Goal: Task Accomplishment & Management: Use online tool/utility

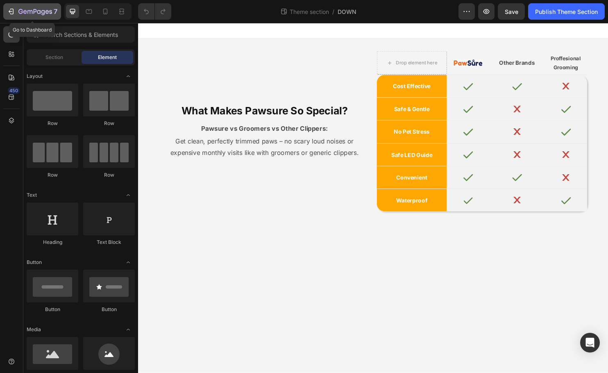
click at [42, 19] on button "7" at bounding box center [32, 11] width 58 height 16
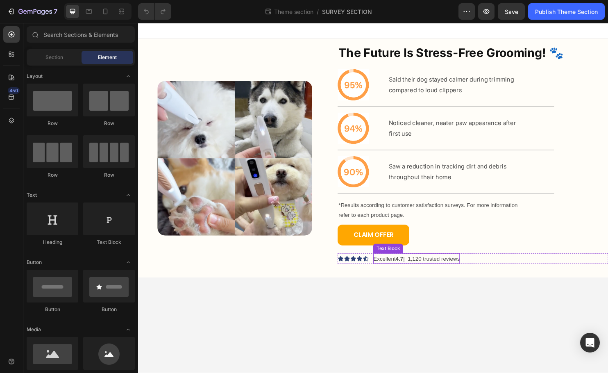
click at [441, 272] on p "Excellent 4.7 | 1,120 trusted reviews" at bounding box center [429, 270] width 91 height 10
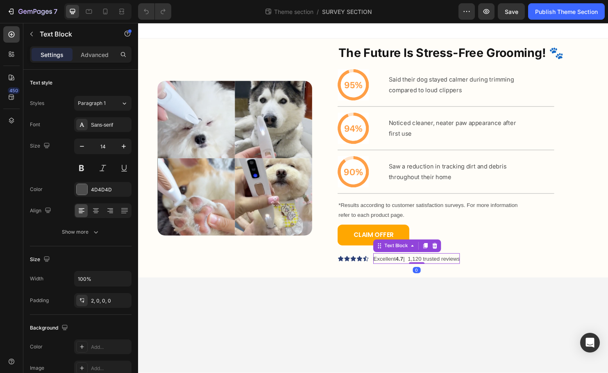
click at [432, 270] on p "Excellent 4.7 | 1,120 trusted reviews" at bounding box center [429, 270] width 91 height 10
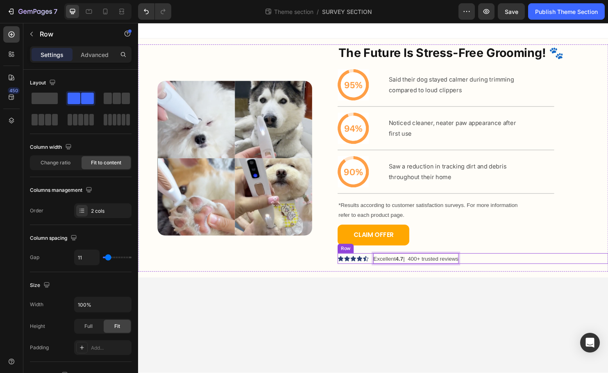
click at [485, 266] on div "Icon Icon Icon Icon Icon Icon List Excellent 4.7 | 400+ trusted reviews Text Bl…" at bounding box center [488, 269] width 283 height 11
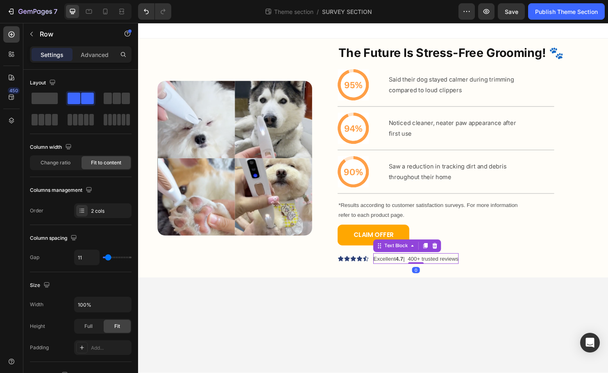
click at [472, 272] on p "Excellent 4.7 | 400+ trusted reviews" at bounding box center [428, 270] width 89 height 10
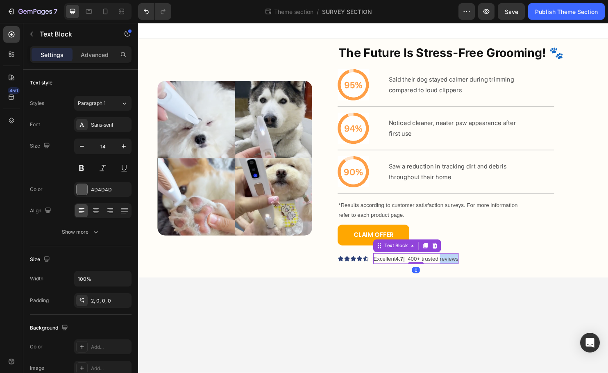
click at [460, 271] on p "Excellent 4.7 | 400+ trusted reviews" at bounding box center [428, 270] width 89 height 10
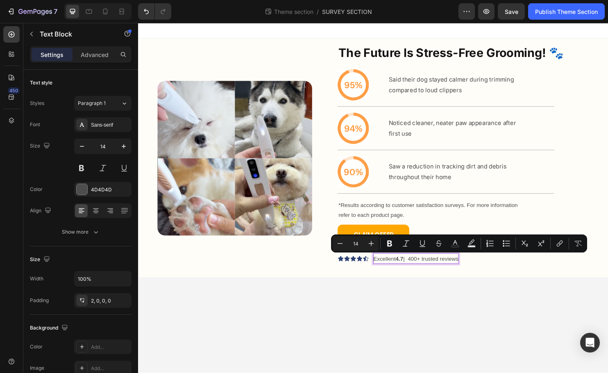
click at [457, 271] on p "Excellent 4.7 | 400+ trusted reviews" at bounding box center [428, 270] width 89 height 10
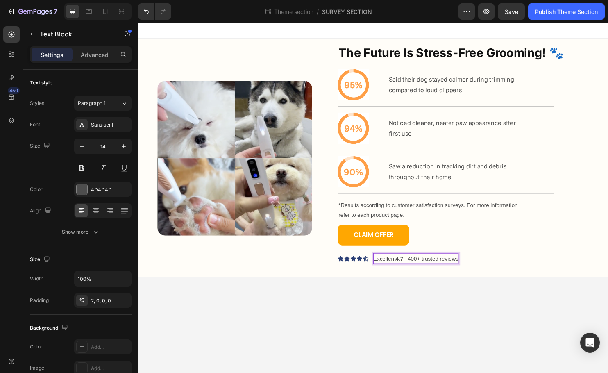
click at [449, 271] on p "Excellent 4.7 | 400+ trusted reviews" at bounding box center [428, 270] width 89 height 10
drag, startPoint x: 445, startPoint y: 271, endPoint x: 536, endPoint y: 284, distance: 91.6
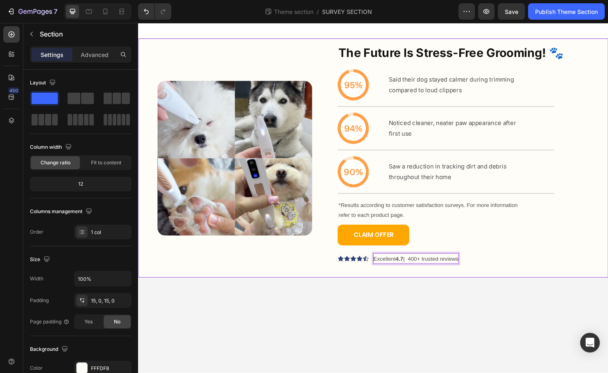
click at [528, 284] on div "Image The Future Is Stress-Free Grooming! 🐾 Heading Icon Said their dog stayed …" at bounding box center [384, 164] width 492 height 250
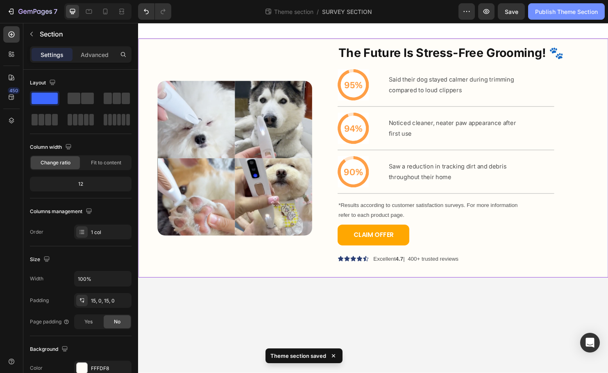
click at [560, 12] on div "Publish Theme Section" at bounding box center [566, 11] width 63 height 9
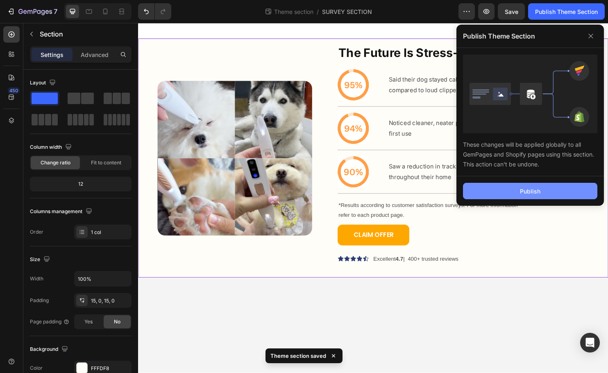
click at [505, 195] on button "Publish" at bounding box center [530, 191] width 134 height 16
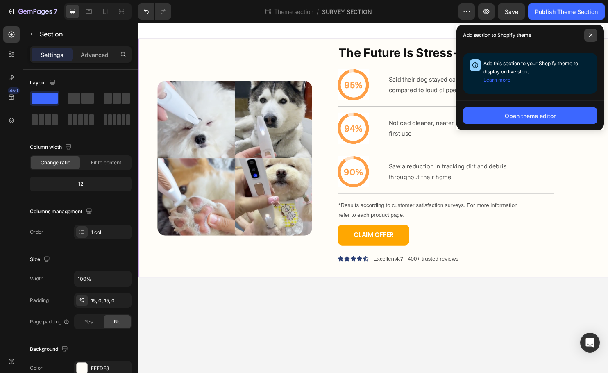
click at [589, 40] on span at bounding box center [591, 35] width 13 height 13
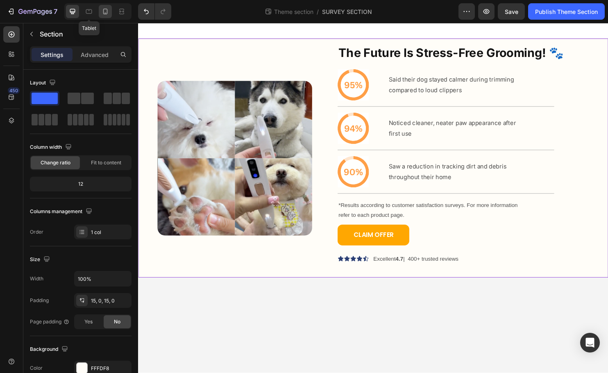
click at [102, 10] on icon at bounding box center [105, 11] width 8 height 8
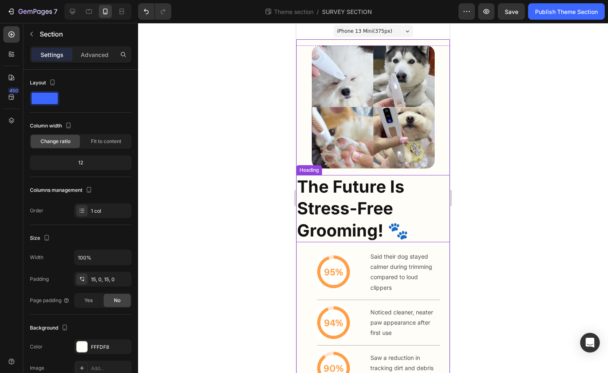
click at [425, 206] on h2 "The Future Is Stress-Free Grooming! 🐾" at bounding box center [373, 208] width 154 height 67
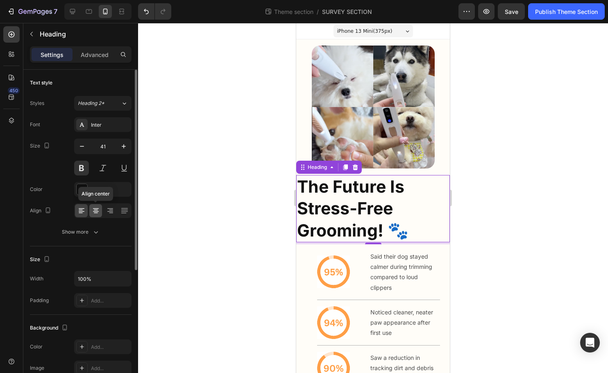
click at [93, 207] on icon at bounding box center [96, 211] width 8 height 8
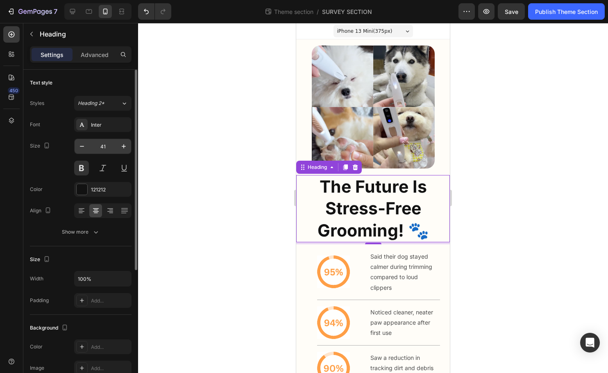
click at [106, 147] on input "41" at bounding box center [102, 146] width 27 height 15
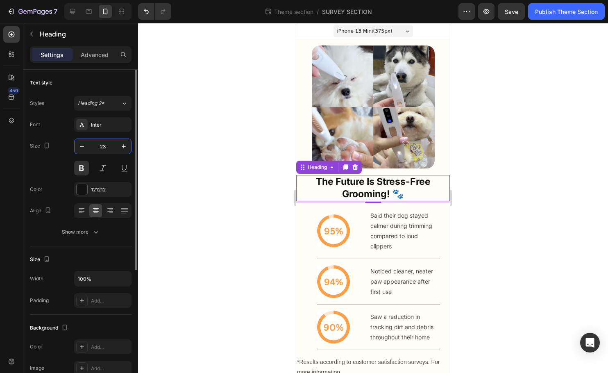
type input "2"
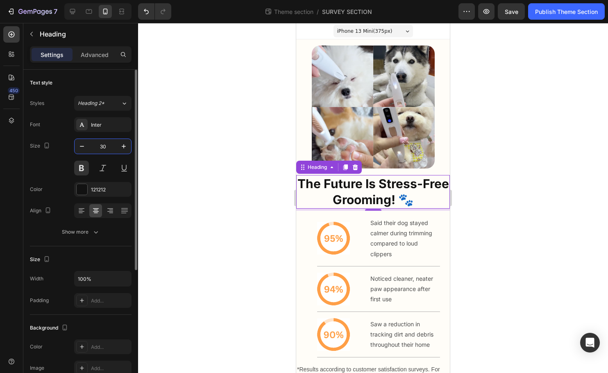
type input "3"
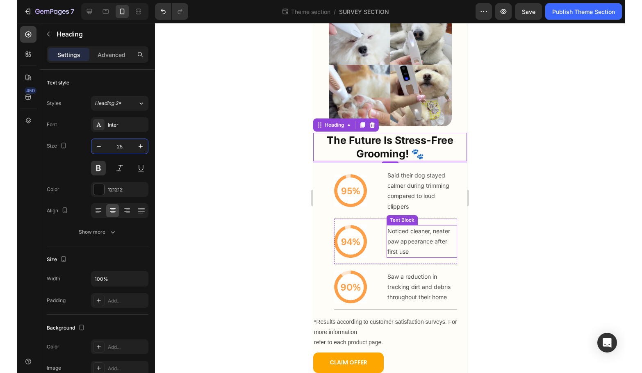
scroll to position [91, 0]
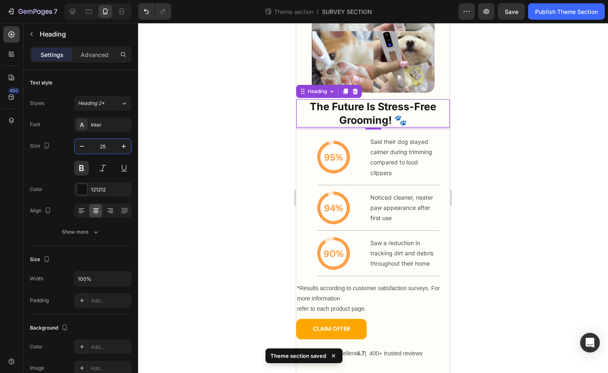
type input "25"
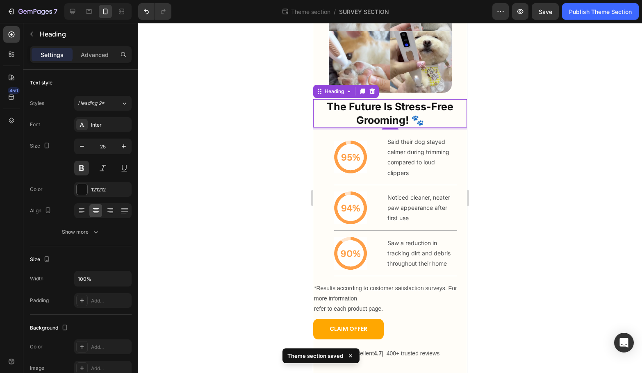
click at [540, 280] on div at bounding box center [390, 198] width 504 height 350
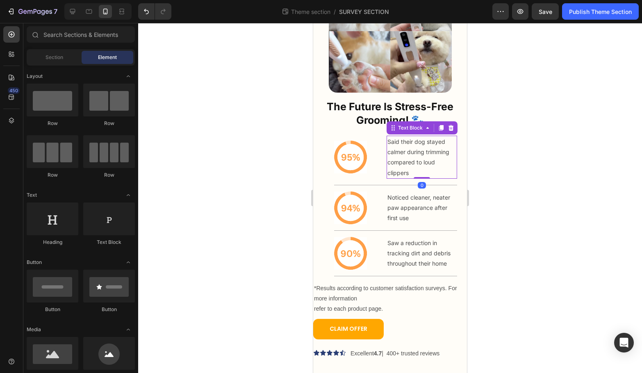
click at [423, 166] on p "compared to loud clippers" at bounding box center [421, 167] width 69 height 20
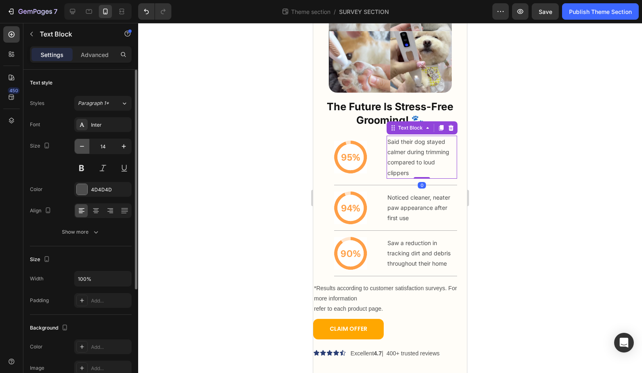
click at [87, 146] on button "button" at bounding box center [82, 146] width 15 height 15
type input "13"
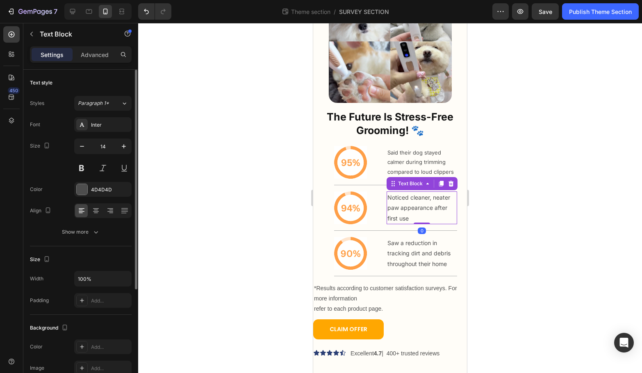
click at [402, 213] on p "first use" at bounding box center [421, 218] width 69 height 10
click at [85, 147] on icon "button" at bounding box center [82, 146] width 8 height 8
type input "13"
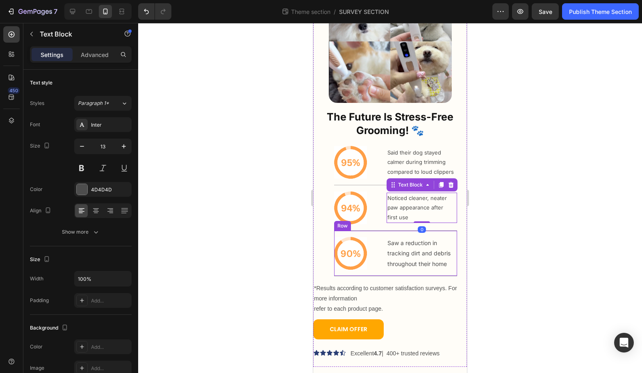
click at [385, 259] on div "Icon Saw a reduction in tracking dirt and debris throughout their home Text Blo…" at bounding box center [395, 254] width 123 height 46
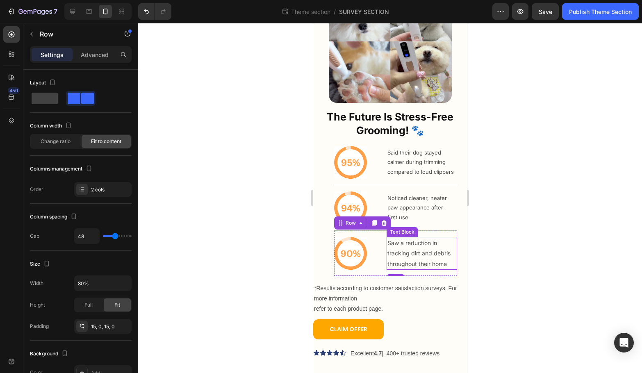
click at [405, 256] on p "Saw a reduction in tracking dirt and debris" at bounding box center [421, 248] width 69 height 20
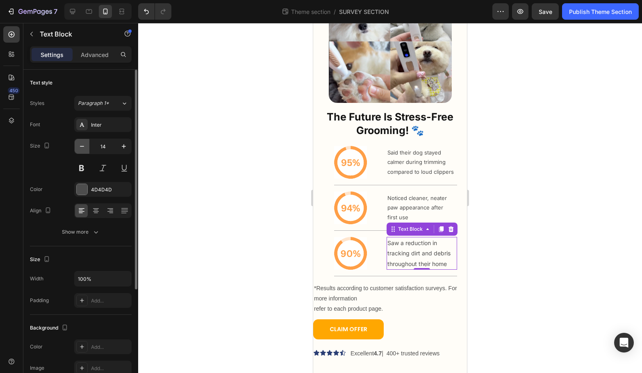
click at [84, 145] on icon "button" at bounding box center [82, 146] width 8 height 8
type input "13"
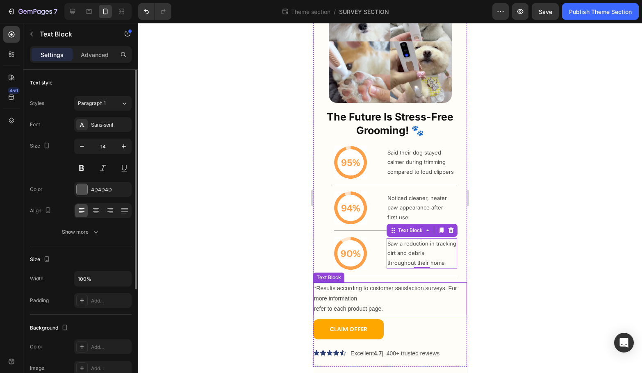
click at [391, 291] on p "*Results according to customer satisfaction surveys. For more information" at bounding box center [390, 293] width 152 height 20
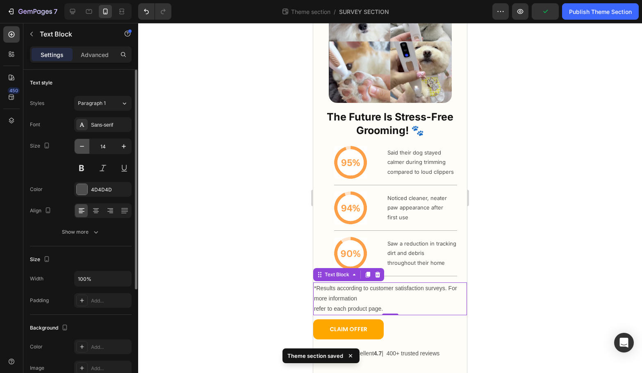
click at [83, 146] on icon "button" at bounding box center [82, 146] width 4 height 1
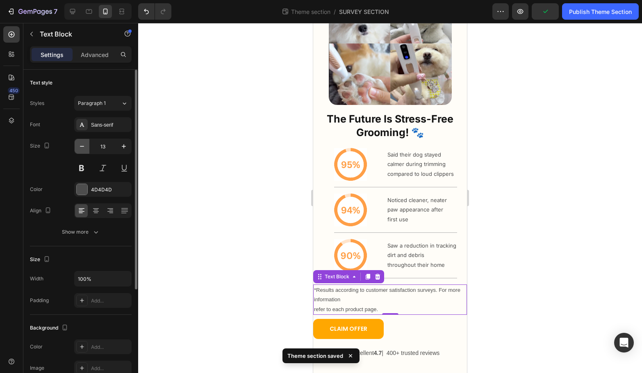
click at [83, 146] on icon "button" at bounding box center [82, 146] width 4 height 1
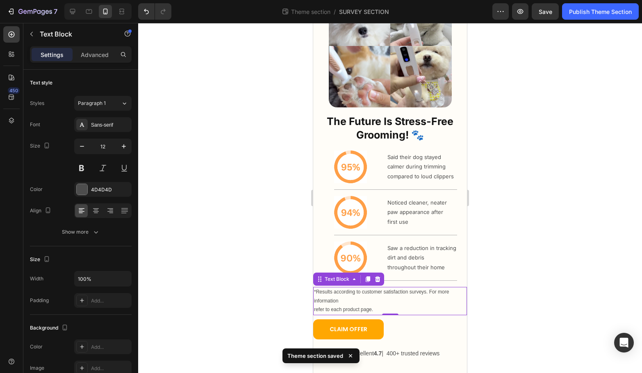
click at [345, 307] on p "refer to each product page." at bounding box center [390, 309] width 152 height 9
click at [316, 309] on p "refer to each product page." at bounding box center [390, 309] width 152 height 9
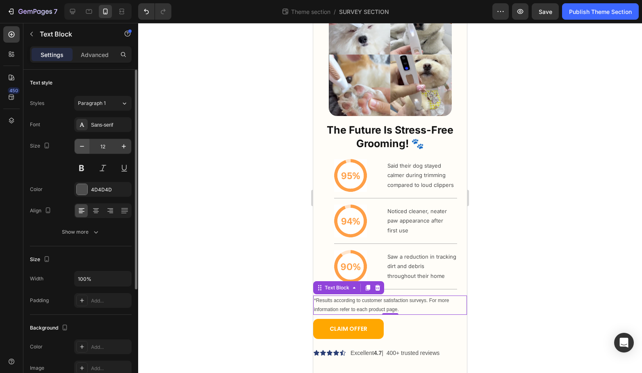
click at [87, 148] on button "button" at bounding box center [82, 146] width 15 height 15
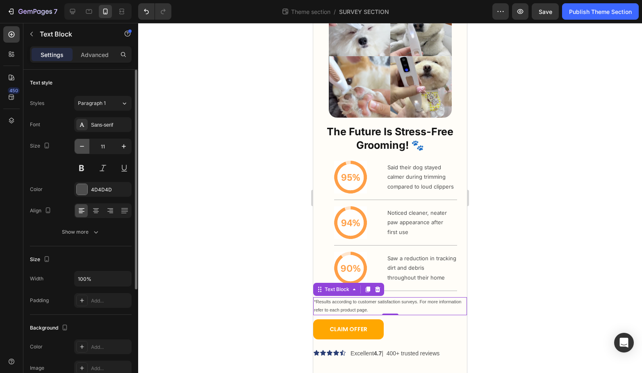
click at [86, 146] on button "button" at bounding box center [82, 146] width 15 height 15
type input "10"
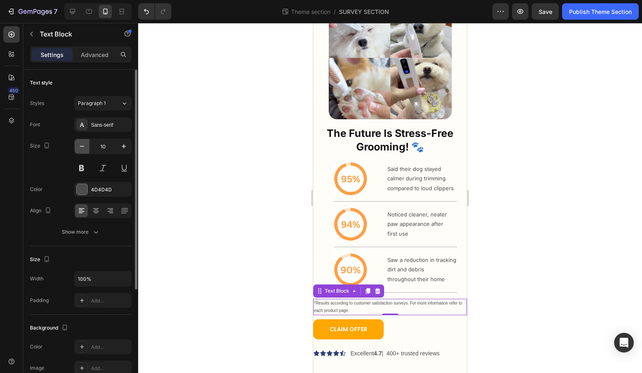
scroll to position [52, 0]
click at [235, 320] on div at bounding box center [390, 198] width 504 height 350
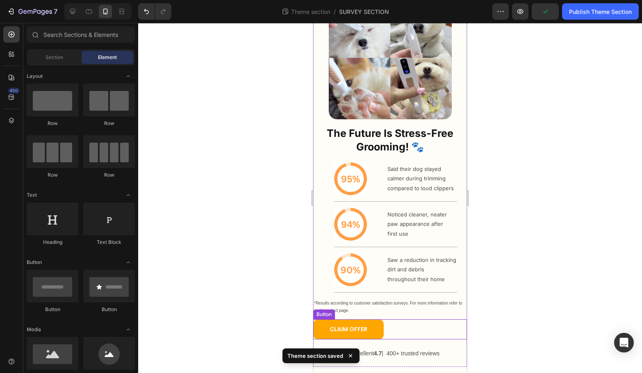
click at [414, 324] on div "CLAIM OFFER Button" at bounding box center [390, 329] width 154 height 20
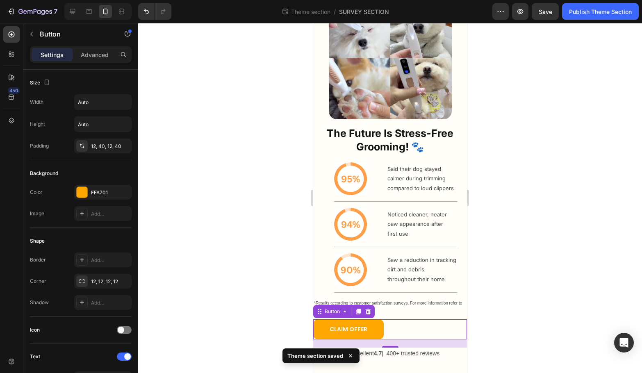
scroll to position [261, 0]
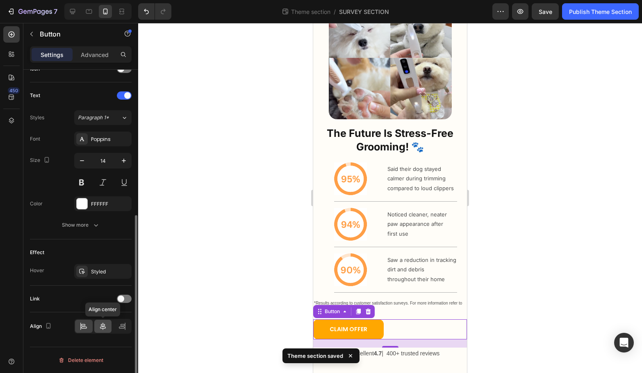
click at [102, 326] on icon at bounding box center [103, 326] width 6 height 7
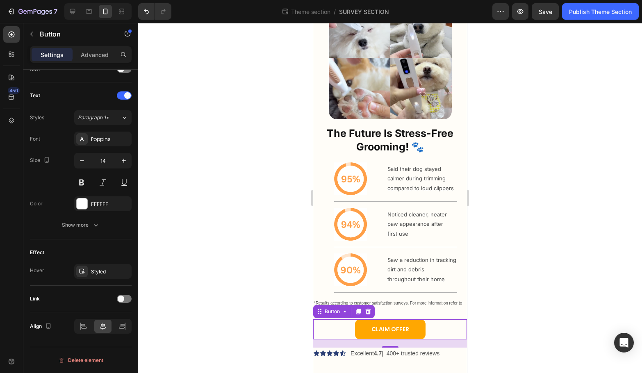
click at [430, 335] on div "CLAIM OFFER Button 20" at bounding box center [390, 329] width 154 height 20
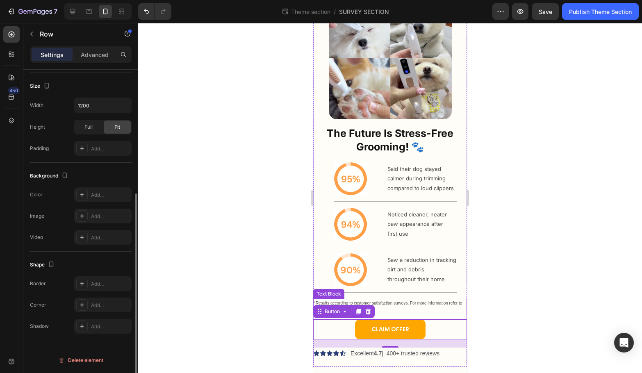
click at [436, 298] on div "The Future Is Stress-Free Grooming! 🐾 Heading Icon Said their dog stayed calmer…" at bounding box center [390, 246] width 154 height 241
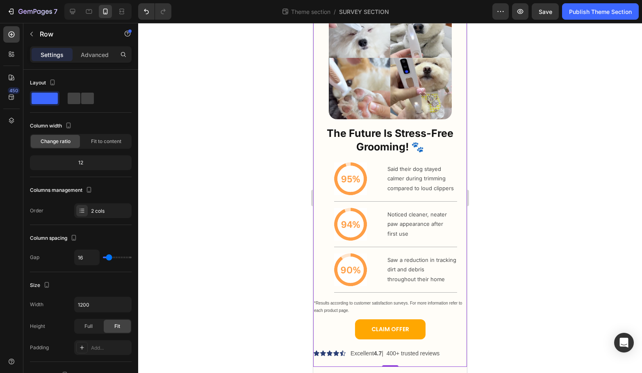
scroll to position [52, 0]
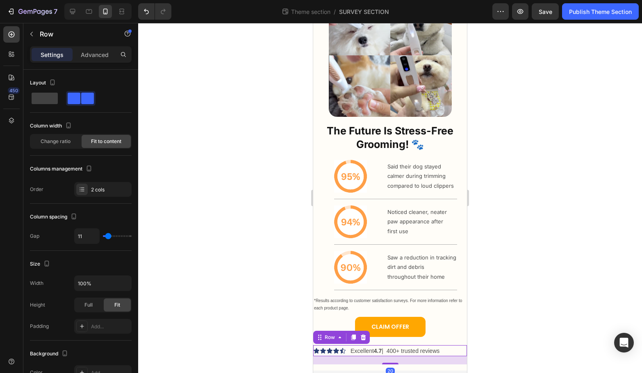
click at [451, 354] on div "Icon Icon Icon Icon Icon Icon List Excellent 4.7 | 400+ trusted reviews Text Bl…" at bounding box center [390, 350] width 154 height 11
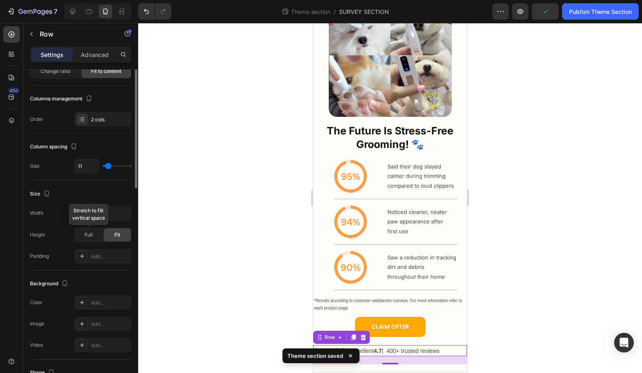
scroll to position [246, 0]
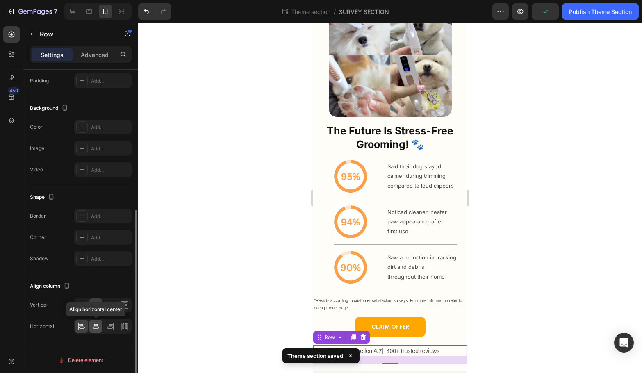
click at [99, 326] on icon at bounding box center [96, 326] width 8 height 8
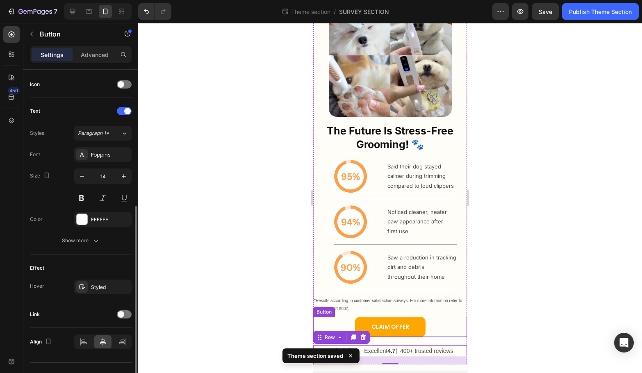
click at [437, 323] on div "CLAIM OFFER Button" at bounding box center [390, 327] width 154 height 20
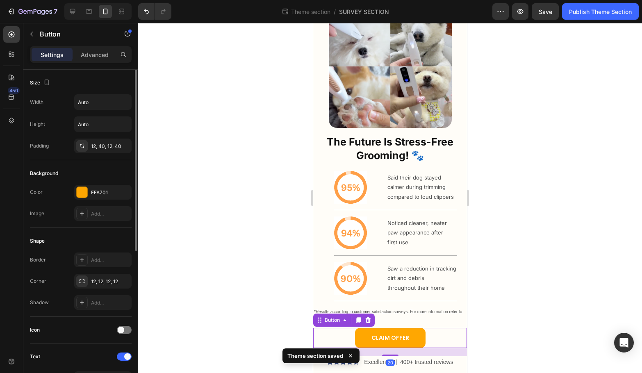
scroll to position [39, 0]
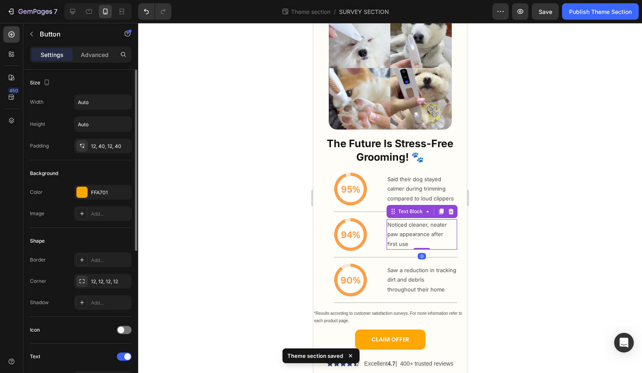
click at [437, 249] on p "first use" at bounding box center [421, 243] width 69 height 9
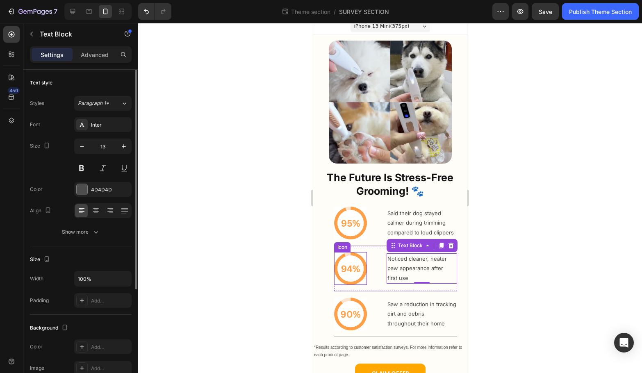
scroll to position [0, 0]
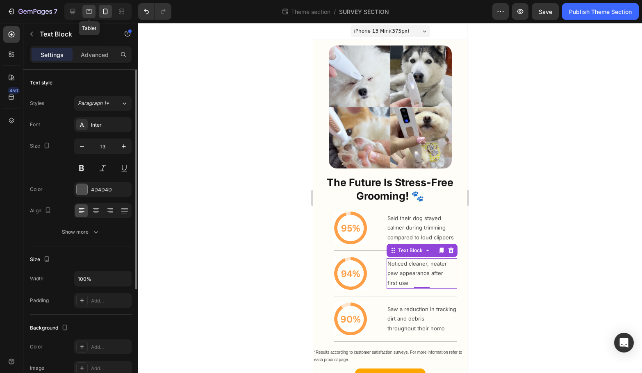
click at [93, 9] on div at bounding box center [88, 11] width 13 height 13
type input "16"
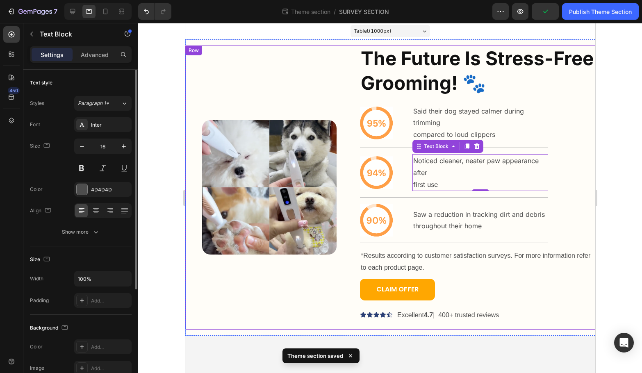
click at [530, 321] on div "Icon Icon Icon Icon Icon Icon List Excellent 4.7 | 400+ trusted reviews Text Bl…" at bounding box center [477, 315] width 235 height 13
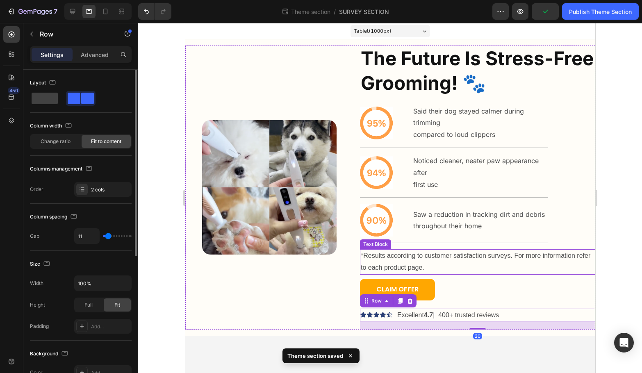
click at [518, 263] on p "*Results according to customer satisfaction surveys. For more information refer…" at bounding box center [477, 262] width 234 height 24
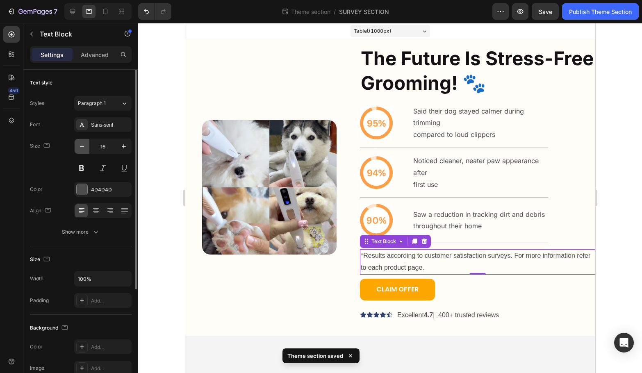
click at [86, 149] on button "button" at bounding box center [82, 146] width 15 height 15
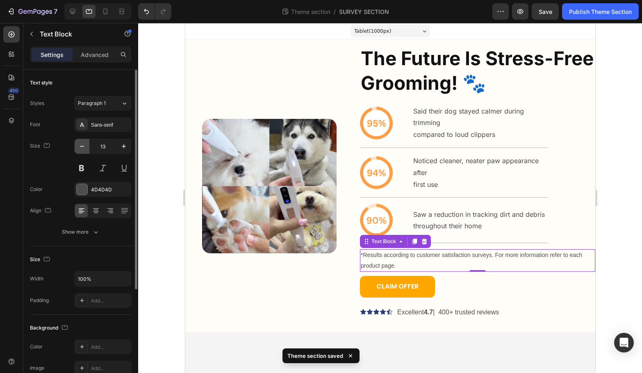
click at [86, 149] on button "button" at bounding box center [82, 146] width 15 height 15
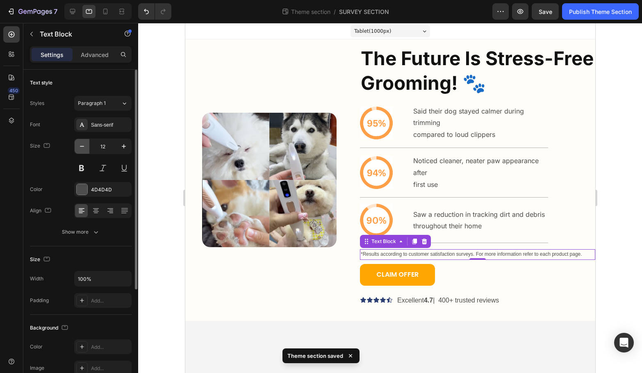
click at [86, 149] on button "button" at bounding box center [82, 146] width 15 height 15
type input "11"
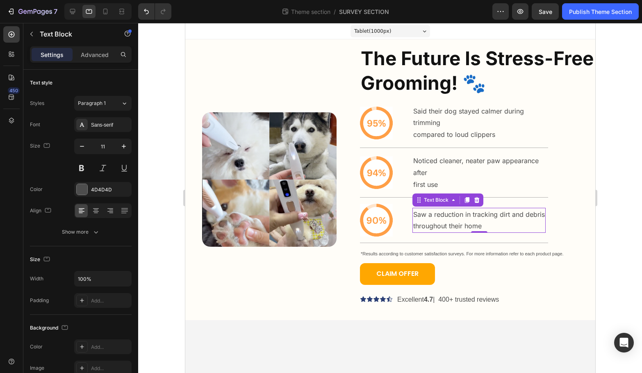
click at [501, 226] on p "throughout their home" at bounding box center [479, 226] width 132 height 12
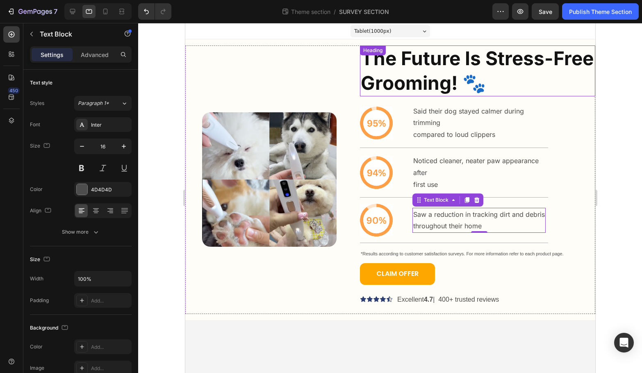
click at [432, 86] on h2 "The Future Is Stress-Free Grooming! 🐾" at bounding box center [477, 71] width 235 height 51
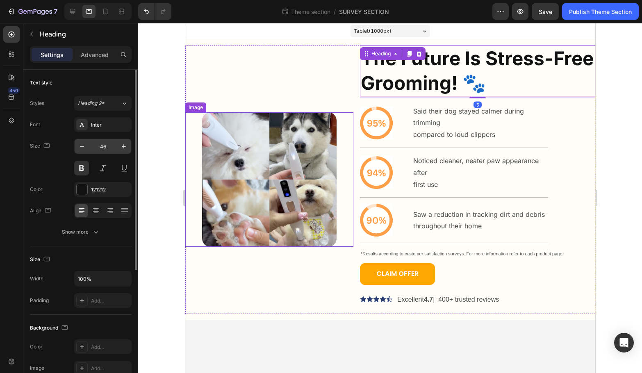
click at [103, 149] on input "46" at bounding box center [102, 146] width 27 height 15
click at [102, 149] on input "46" at bounding box center [102, 146] width 27 height 15
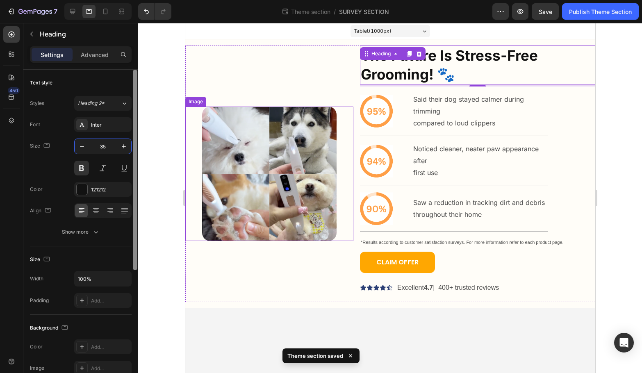
type input "3"
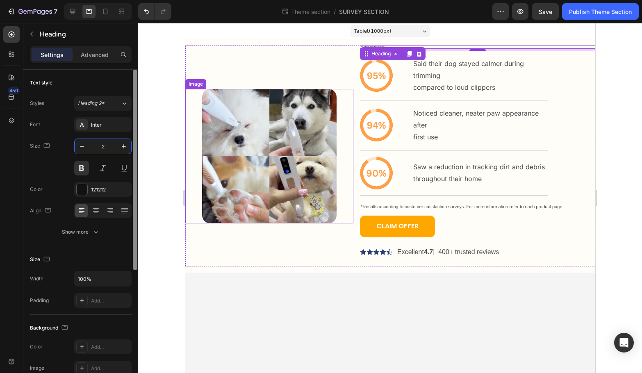
type input "25"
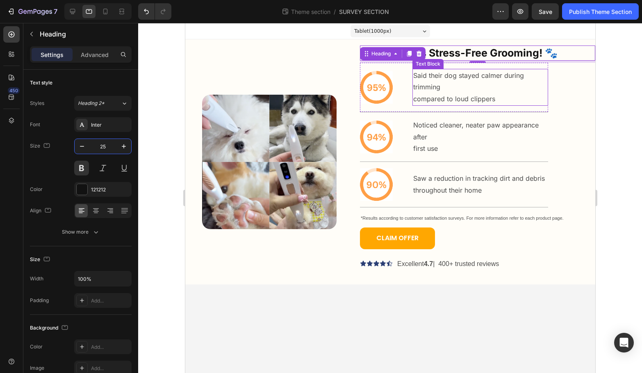
click at [436, 89] on p "Said their dog stayed calmer during trimming" at bounding box center [480, 82] width 134 height 24
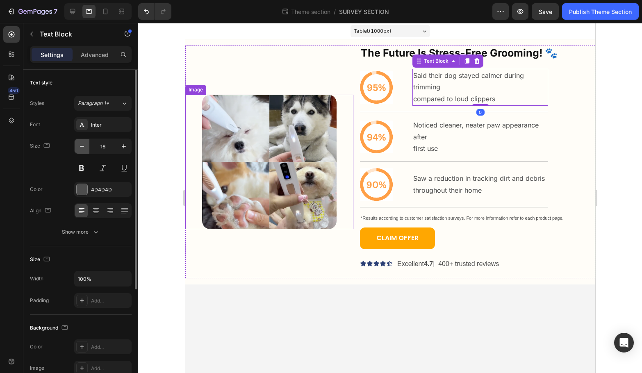
click at [86, 145] on button "button" at bounding box center [82, 146] width 15 height 15
drag, startPoint x: 86, startPoint y: 145, endPoint x: 105, endPoint y: 146, distance: 19.3
click at [87, 145] on button "button" at bounding box center [82, 146] width 15 height 15
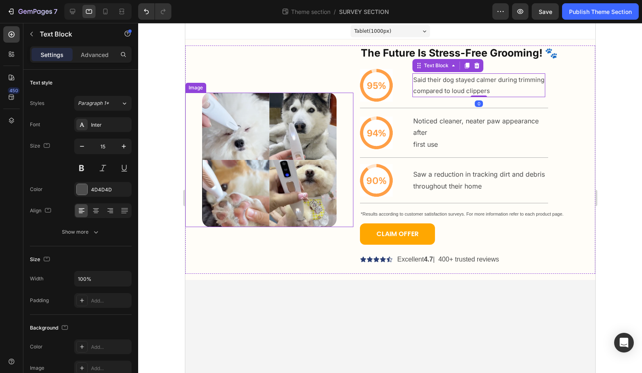
type input "14"
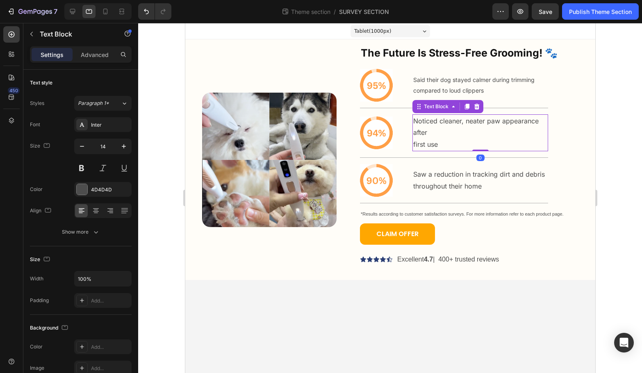
click at [426, 138] on p "Noticed cleaner, neater paw appearance after" at bounding box center [480, 127] width 134 height 24
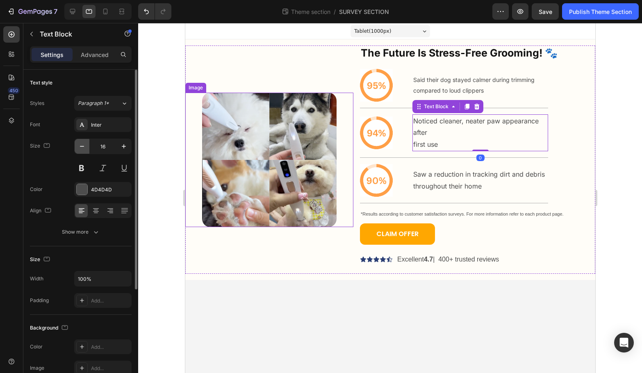
click at [80, 146] on icon "button" at bounding box center [82, 146] width 8 height 8
type input "14"
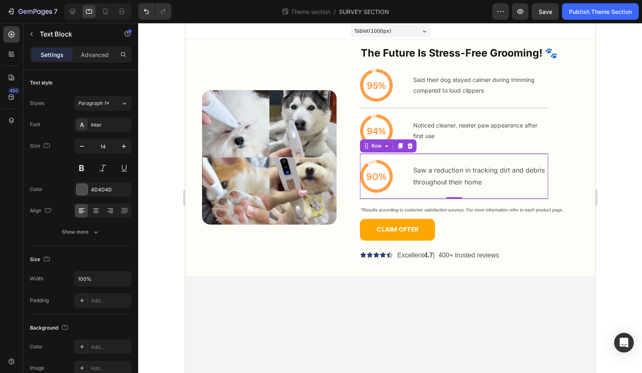
click at [458, 191] on div "Saw a reduction in tracking dirt and debris throughout their home Text Block" at bounding box center [478, 176] width 133 height 33
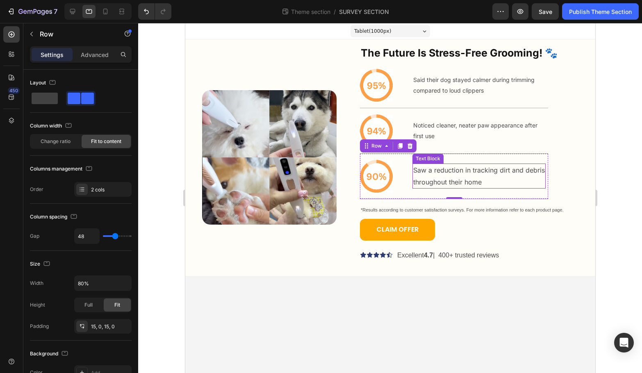
click at [450, 179] on p "throughout their home" at bounding box center [479, 182] width 132 height 12
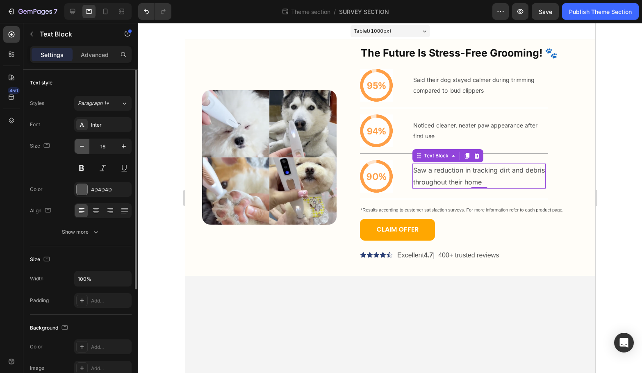
click at [77, 148] on button "button" at bounding box center [82, 146] width 15 height 15
click at [83, 147] on icon "button" at bounding box center [82, 146] width 8 height 8
type input "14"
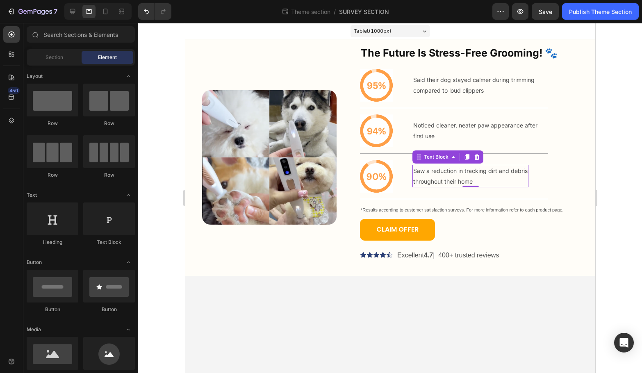
click at [318, 280] on body "Tablet ( 1000 px) iPhone 13 Mini iPhone 13 Pro iPhone 11 Pro Max iPhone 15 Pro …" at bounding box center [390, 198] width 410 height 350
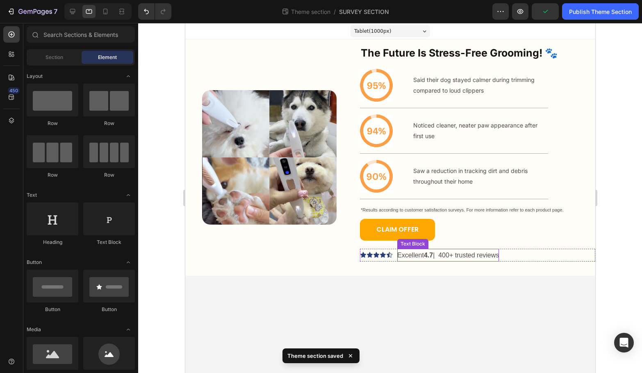
click at [410, 258] on p "Excellent 4.7 | 400+ trusted reviews" at bounding box center [448, 256] width 102 height 12
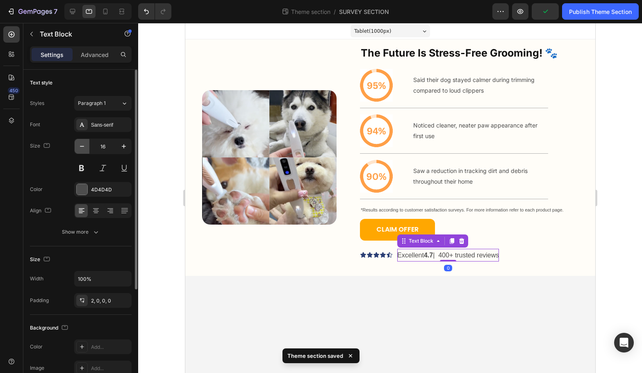
click at [85, 150] on icon "button" at bounding box center [82, 146] width 8 height 8
type input "14"
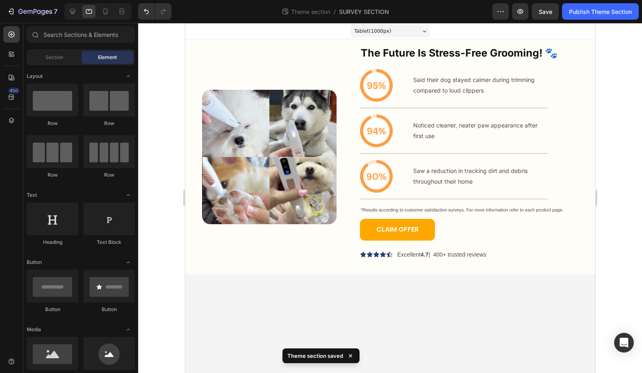
click at [313, 296] on body "Tablet ( 1000 px) iPhone 13 Mini iPhone 13 Pro iPhone 11 Pro Max iPhone 15 Pro …" at bounding box center [390, 198] width 410 height 350
click at [70, 11] on icon at bounding box center [72, 11] width 8 height 8
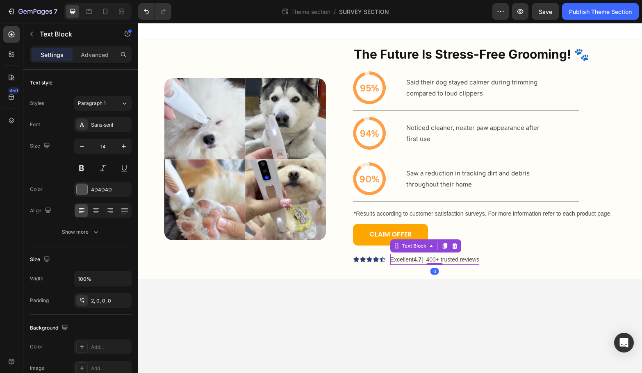
click at [426, 258] on p "Excellent 4.7 | 400+ trusted reviews" at bounding box center [434, 260] width 89 height 10
click at [123, 149] on icon "button" at bounding box center [124, 146] width 8 height 8
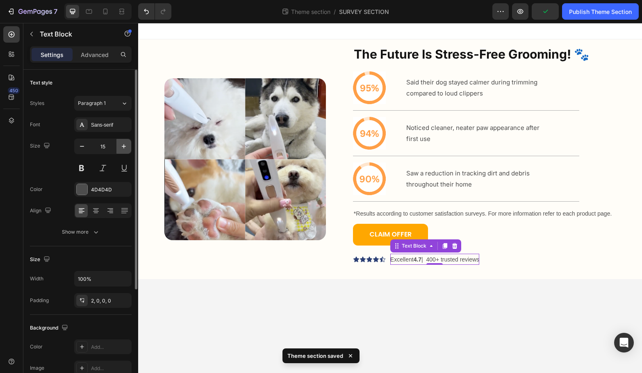
click at [123, 149] on icon "button" at bounding box center [124, 146] width 8 height 8
type input "16"
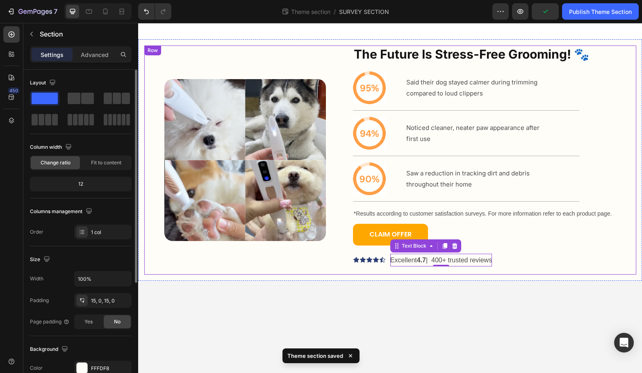
click at [197, 286] on body "Image The Future Is Stress-Free Grooming! 🐾 Heading Icon Said their dog stayed …" at bounding box center [390, 198] width 504 height 350
click at [437, 261] on p "Excellent 4.7 | 400+ trusted reviews" at bounding box center [441, 261] width 102 height 12
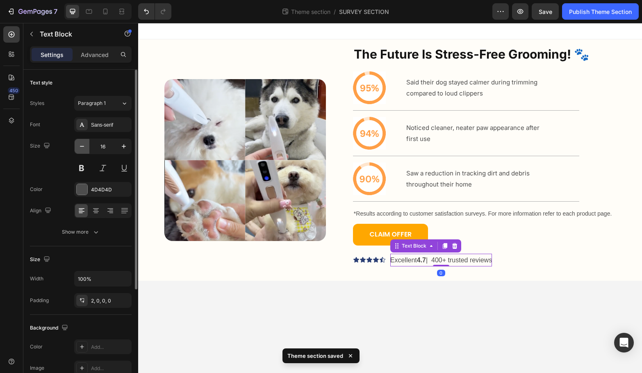
click at [84, 148] on icon "button" at bounding box center [82, 146] width 8 height 8
type input "14"
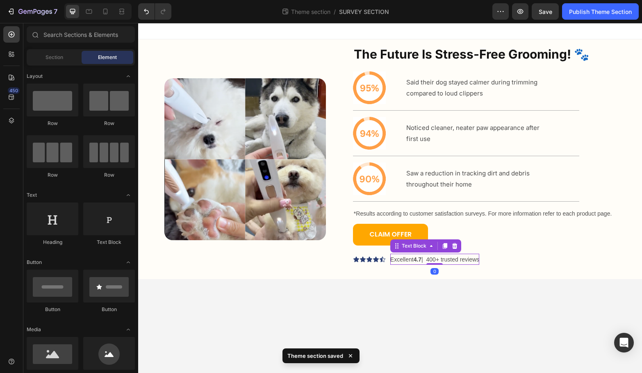
click at [276, 308] on body "Image The Future Is Stress-Free Grooming! 🐾 Heading Icon Said their dog stayed …" at bounding box center [390, 198] width 504 height 350
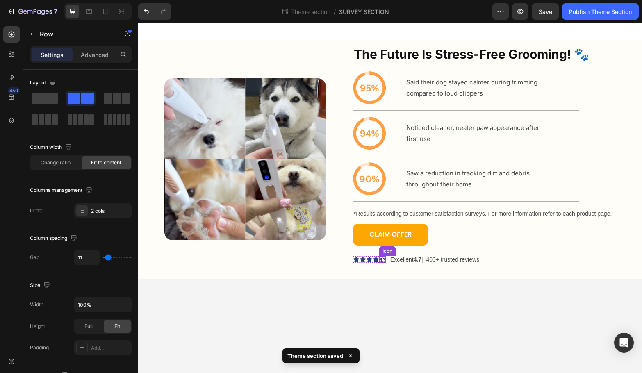
click at [386, 264] on div "Icon Icon Icon Icon Icon Icon List Excellent 4.7 | 400+ trusted reviews Text Bl…" at bounding box center [494, 259] width 283 height 11
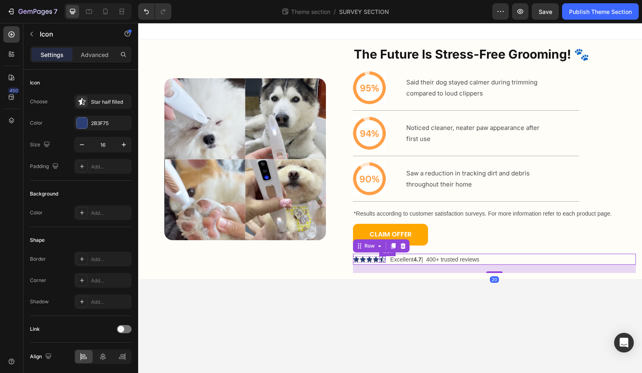
click at [380, 257] on icon at bounding box center [382, 259] width 7 height 7
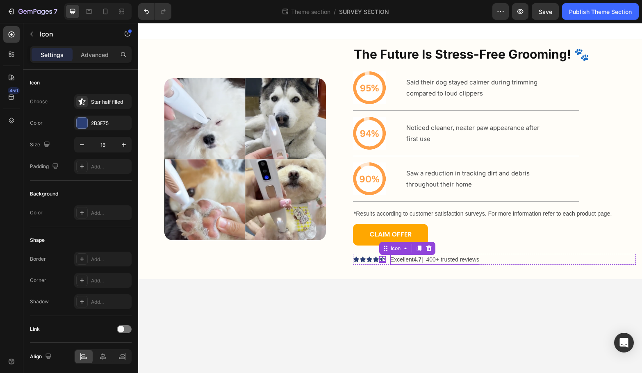
click at [410, 257] on p "Excellent 4.7 | 400+ trusted reviews" at bounding box center [434, 260] width 89 height 10
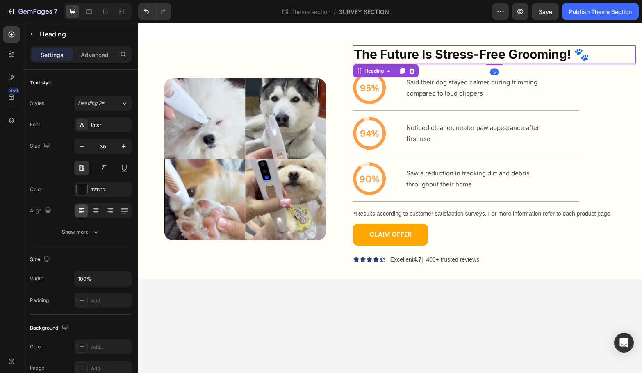
click at [457, 54] on h2 "The Future Is Stress-Free Grooming! 🐾" at bounding box center [494, 55] width 283 height 18
click at [103, 145] on input "30" at bounding box center [102, 146] width 27 height 15
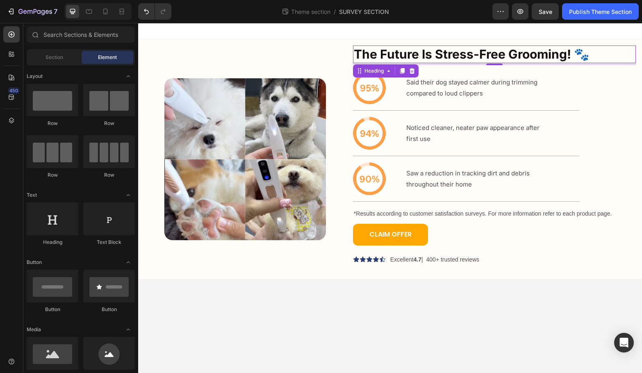
click at [448, 299] on body "Image The Future Is Stress-Free Grooming! 🐾 Heading 5 Icon Said their dog staye…" at bounding box center [390, 198] width 504 height 350
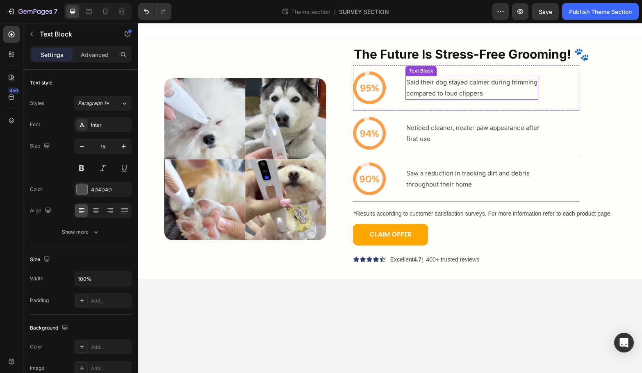
click at [444, 93] on p "compared to loud clippers" at bounding box center [471, 93] width 131 height 11
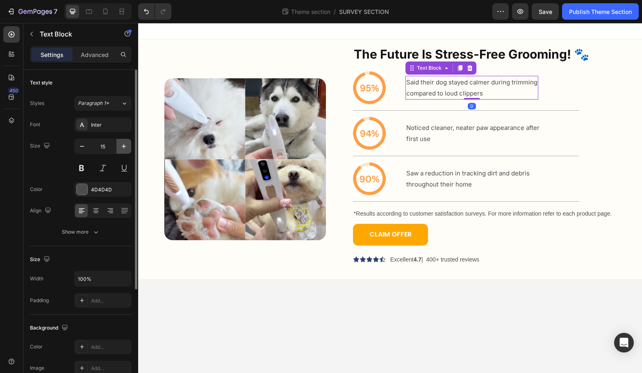
drag, startPoint x: 119, startPoint y: 149, endPoint x: 15, endPoint y: 137, distance: 104.5
click at [119, 149] on button "button" at bounding box center [123, 146] width 15 height 15
type input "16"
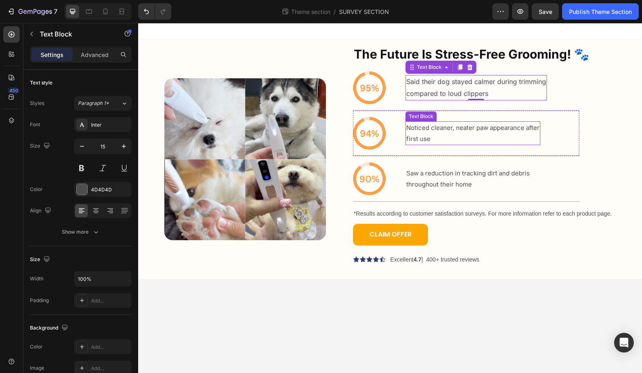
click at [454, 140] on p "first use" at bounding box center [472, 138] width 133 height 11
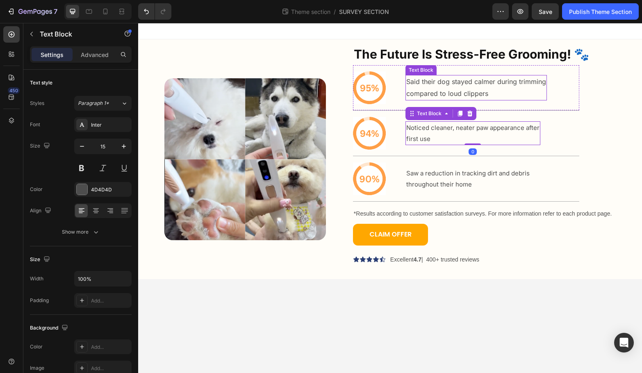
click at [451, 96] on p "compared to loud clippers" at bounding box center [476, 94] width 140 height 12
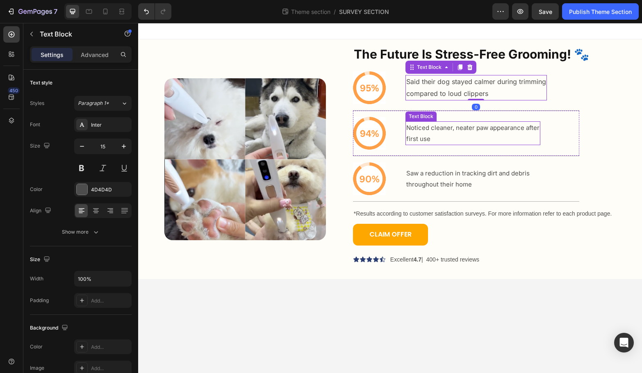
click at [453, 127] on p "Noticed cleaner, neater paw appearance after" at bounding box center [472, 127] width 133 height 11
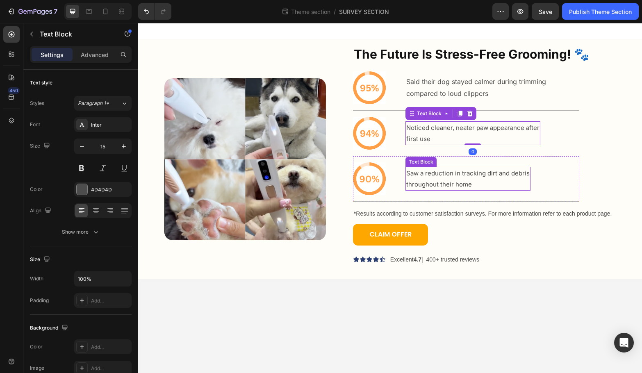
click at [434, 178] on p "Saw a reduction in tracking dirt and debris" at bounding box center [467, 173] width 123 height 11
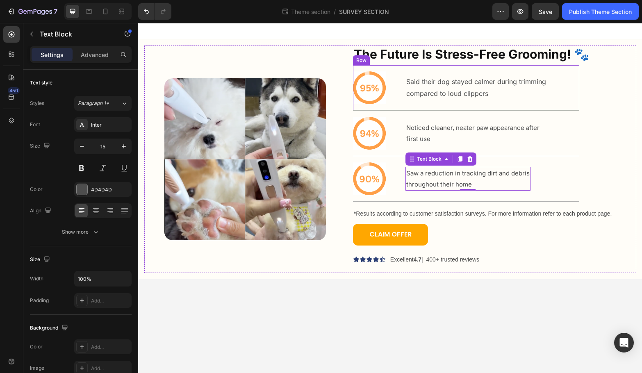
click at [429, 95] on p "compared to loud clippers" at bounding box center [476, 94] width 140 height 12
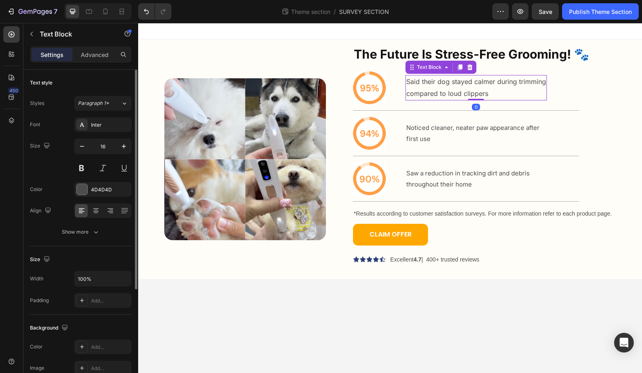
drag, startPoint x: 86, startPoint y: 149, endPoint x: 93, endPoint y: 162, distance: 15.1
click at [86, 149] on button "button" at bounding box center [82, 146] width 15 height 15
type input "15"
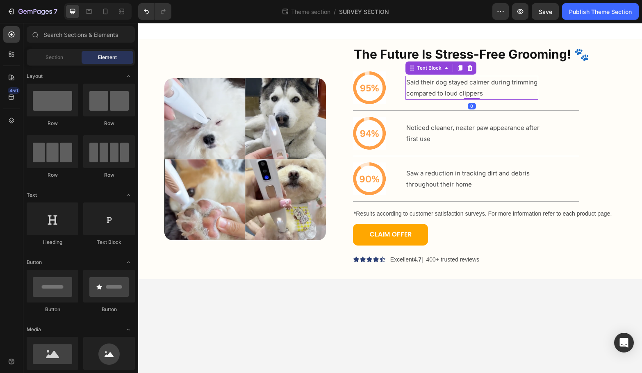
drag, startPoint x: 280, startPoint y: 351, endPoint x: 289, endPoint y: 353, distance: 9.3
click at [280, 351] on body "Image The Future Is Stress-Free Grooming! 🐾 Heading Icon Said their dog stayed …" at bounding box center [390, 198] width 504 height 350
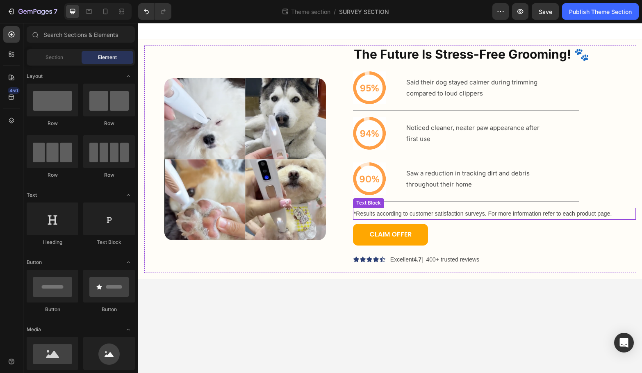
click at [479, 215] on p "*Results according to customer satisfaction surveys. For more information refer…" at bounding box center [495, 214] width 282 height 10
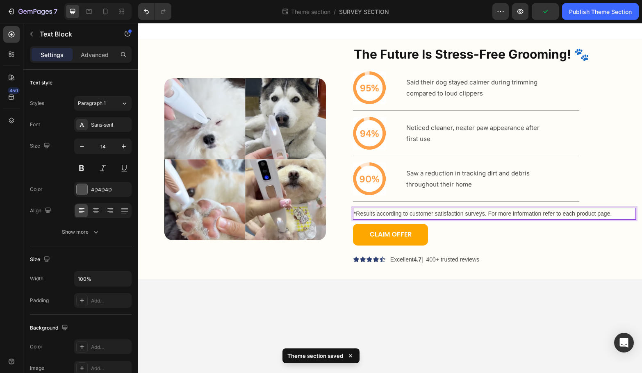
click at [542, 213] on p "*Results according to customer satisfaction surveys. For more information refer…" at bounding box center [495, 214] width 282 height 10
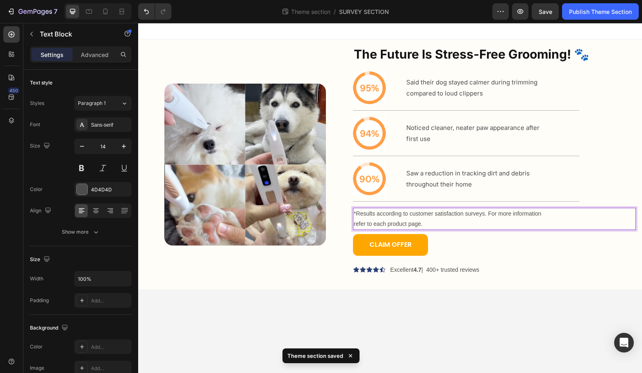
click at [466, 326] on body "Image The Future Is Stress-Free Grooming! 🐾 Heading Icon Said their dog stayed …" at bounding box center [390, 198] width 504 height 350
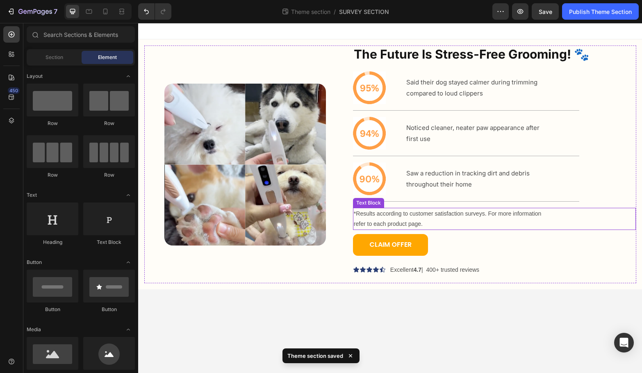
click at [502, 225] on p "refer to each product page." at bounding box center [495, 224] width 282 height 10
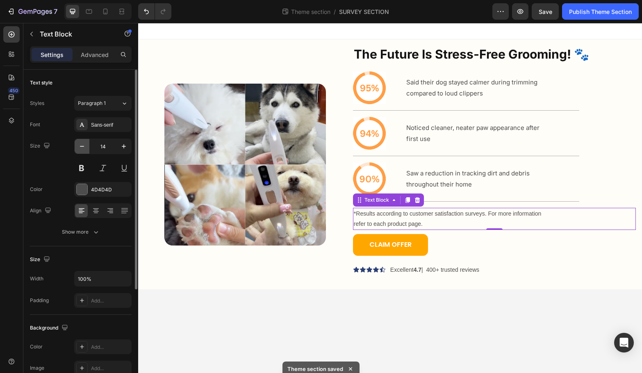
click at [87, 150] on button "button" at bounding box center [82, 146] width 15 height 15
type input "13"
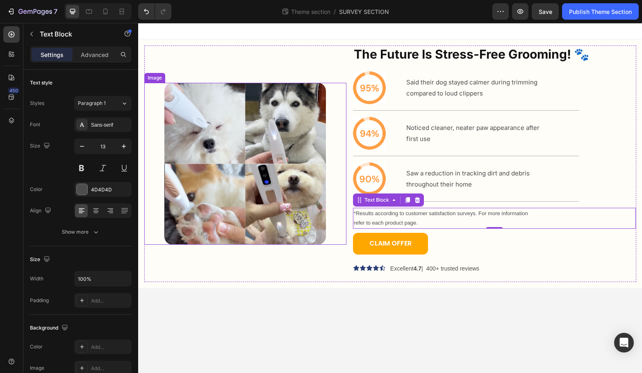
click at [271, 349] on body "Image The Future Is Stress-Free Grooming! 🐾 Heading Icon Said their dog stayed …" at bounding box center [390, 198] width 504 height 350
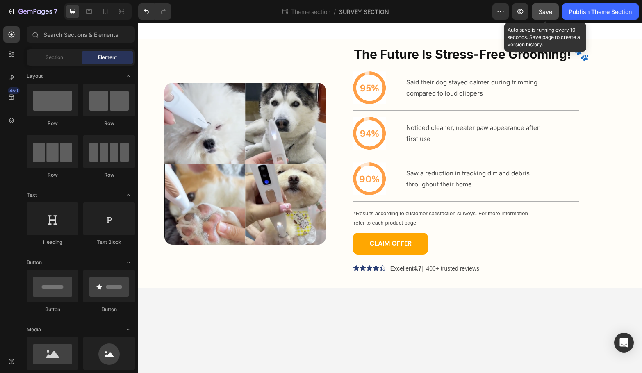
click at [542, 17] on button "Save" at bounding box center [545, 11] width 27 height 16
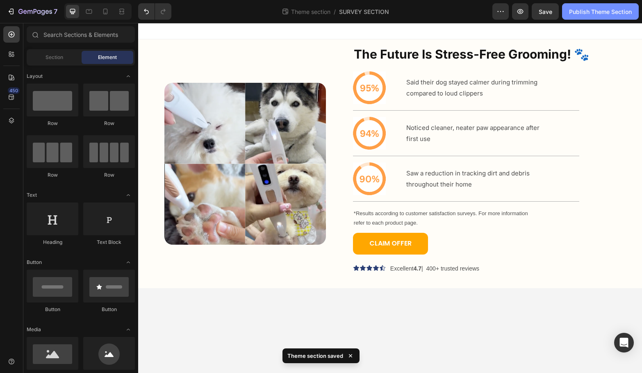
click at [586, 19] on button "Publish Theme Section" at bounding box center [600, 11] width 77 height 16
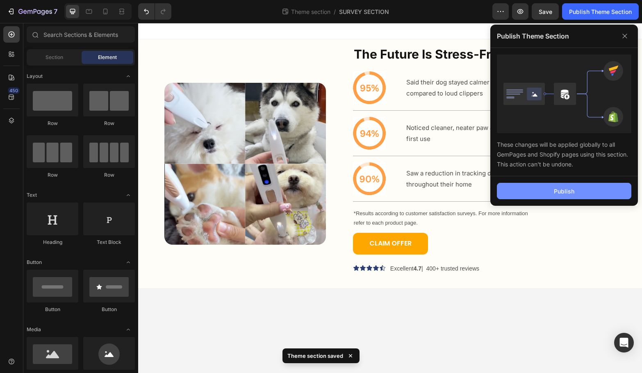
click at [561, 196] on button "Publish" at bounding box center [564, 191] width 134 height 16
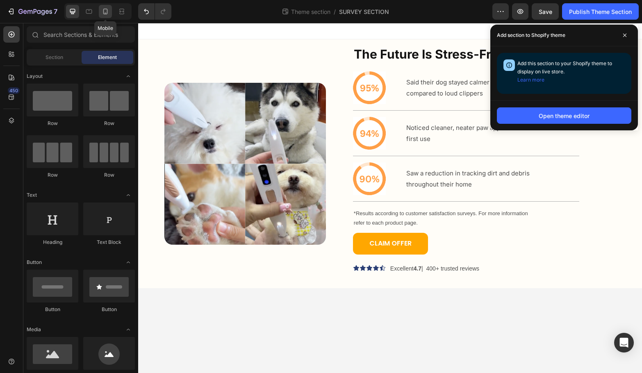
click at [105, 15] on icon at bounding box center [105, 11] width 8 height 8
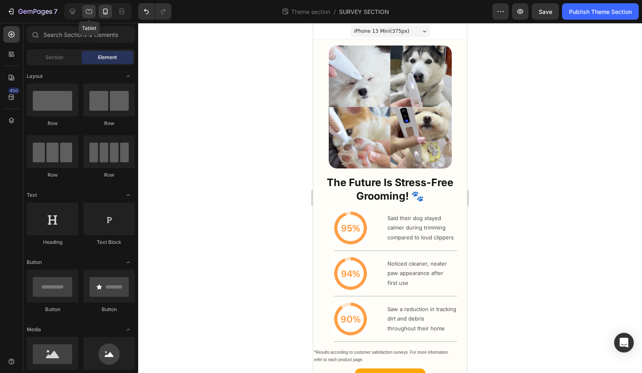
click at [89, 12] on icon at bounding box center [89, 11] width 8 height 8
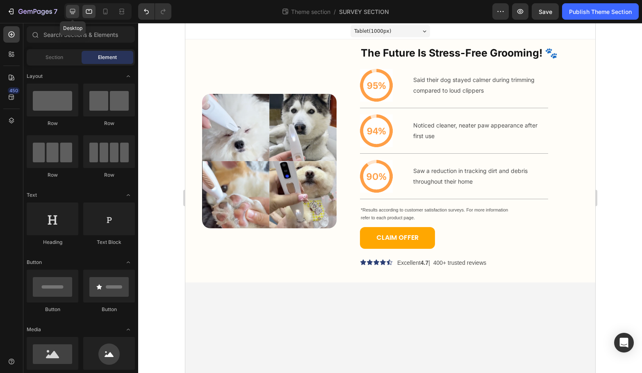
click at [75, 13] on icon at bounding box center [72, 11] width 8 height 8
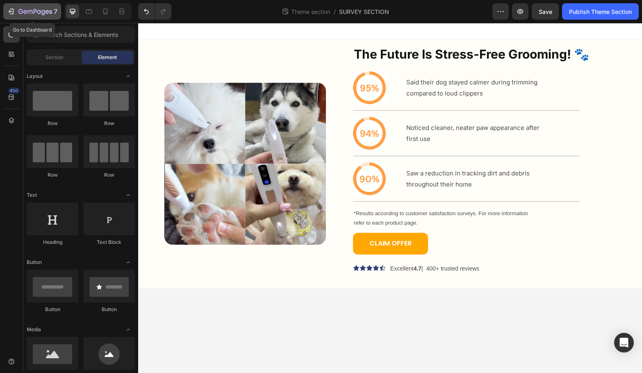
click at [44, 10] on icon "button" at bounding box center [35, 12] width 34 height 7
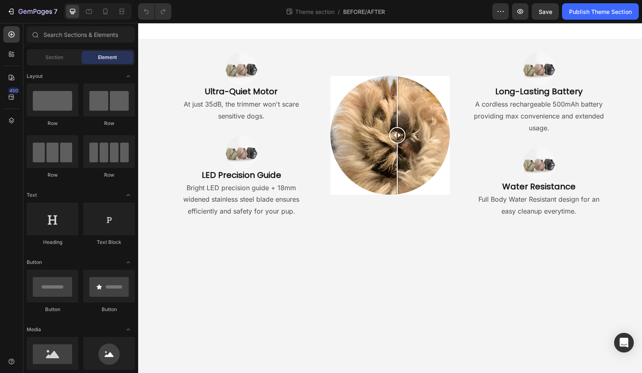
click at [422, 250] on body "Image Ultra-Quiet Motor Heading At just 35dB, the trimmer won't scare sensitive…" at bounding box center [390, 198] width 504 height 350
click at [91, 13] on icon at bounding box center [89, 11] width 8 height 8
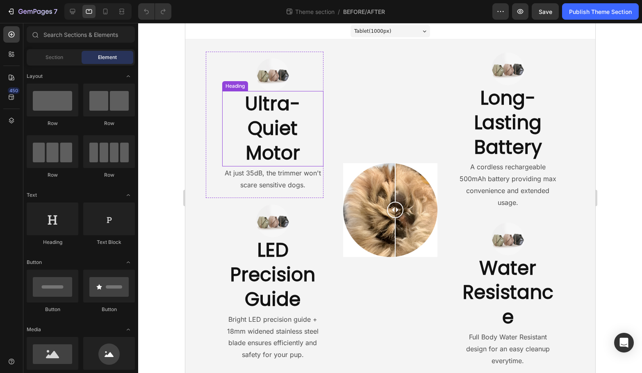
click at [250, 128] on h2 "Ultra-Quiet Motor" at bounding box center [272, 128] width 101 height 75
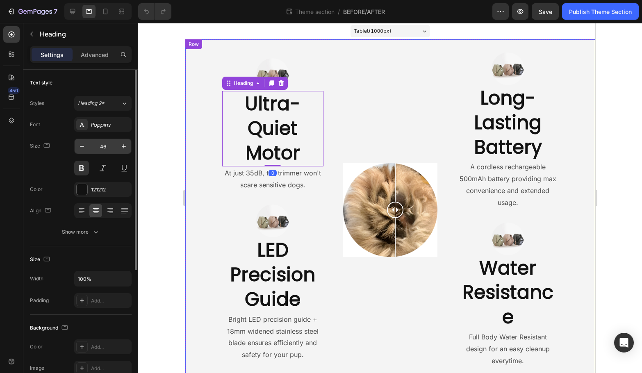
click at [103, 147] on input "46" at bounding box center [102, 146] width 27 height 15
click at [105, 150] on input "46" at bounding box center [102, 146] width 27 height 15
type input "25"
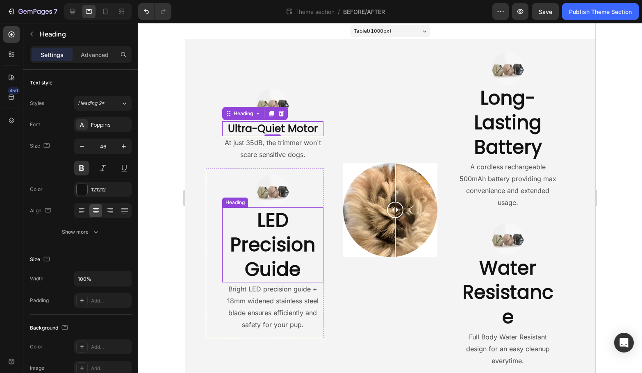
click at [266, 252] on h2 "LED Precision Guide" at bounding box center [272, 244] width 101 height 75
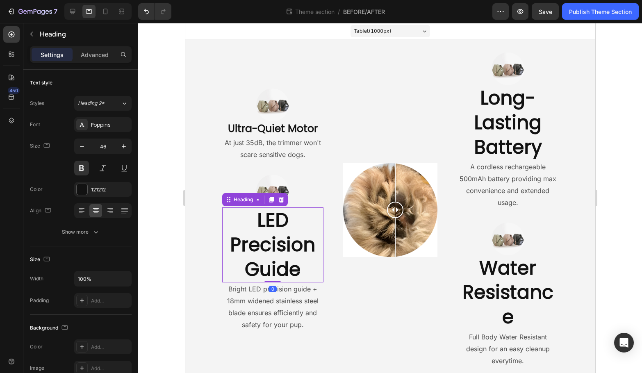
click at [266, 252] on h2 "LED Precision Guide" at bounding box center [272, 244] width 101 height 75
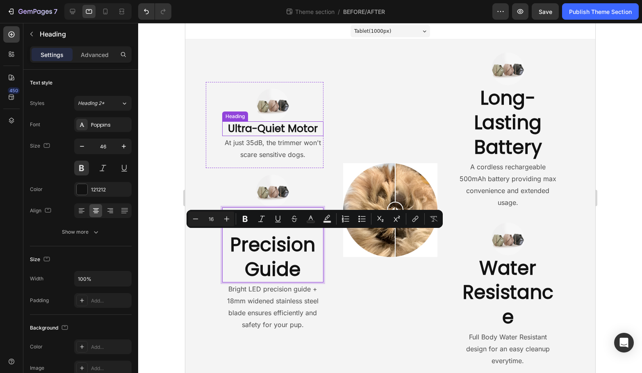
click at [264, 134] on h2 "Ultra-Quiet Motor" at bounding box center [272, 128] width 101 height 15
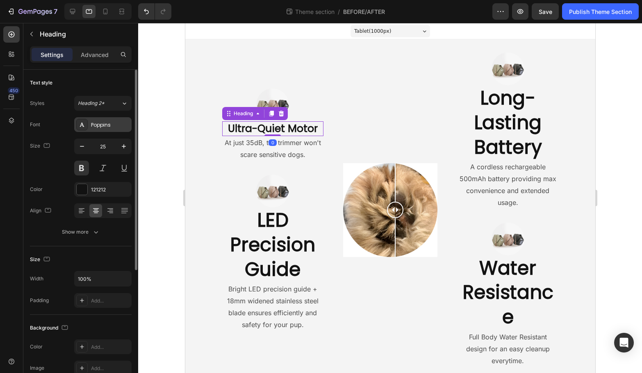
click at [105, 127] on div "Poppins" at bounding box center [110, 124] width 39 height 7
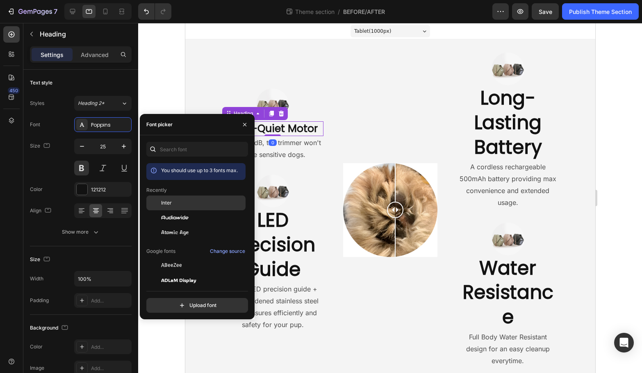
click at [182, 204] on div "Inter" at bounding box center [202, 202] width 83 height 7
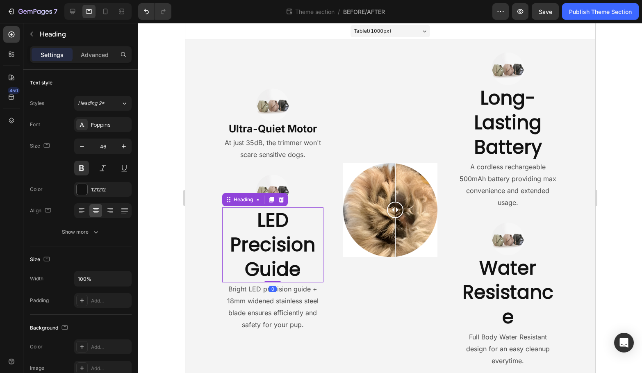
click at [307, 241] on p "LED Precision Guide" at bounding box center [273, 244] width 100 height 73
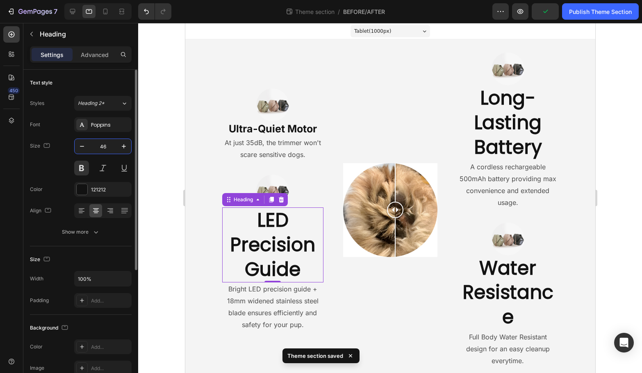
click at [107, 148] on input "46" at bounding box center [102, 146] width 27 height 15
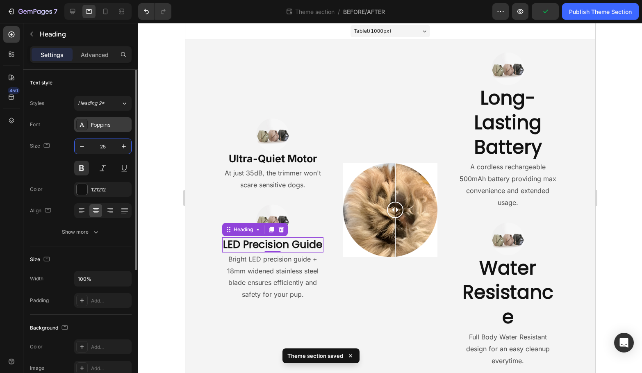
type input "25"
click at [114, 130] on div "Poppins" at bounding box center [102, 124] width 57 height 15
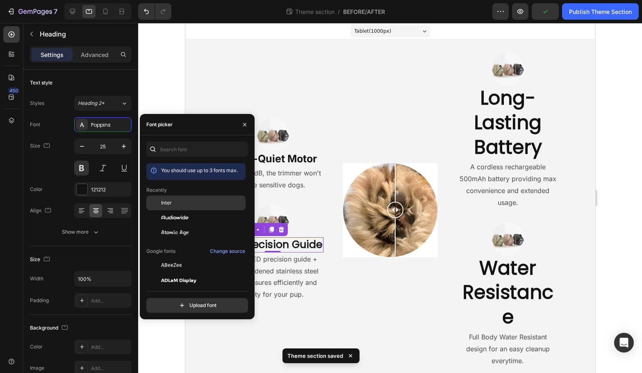
click at [167, 203] on span "Inter" at bounding box center [166, 202] width 11 height 7
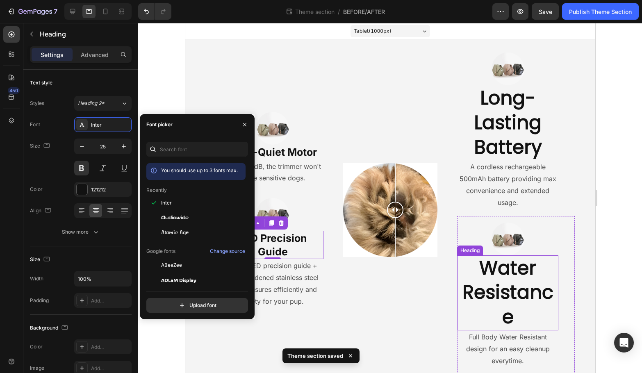
click at [484, 284] on h2 "Water Resistance" at bounding box center [507, 292] width 101 height 75
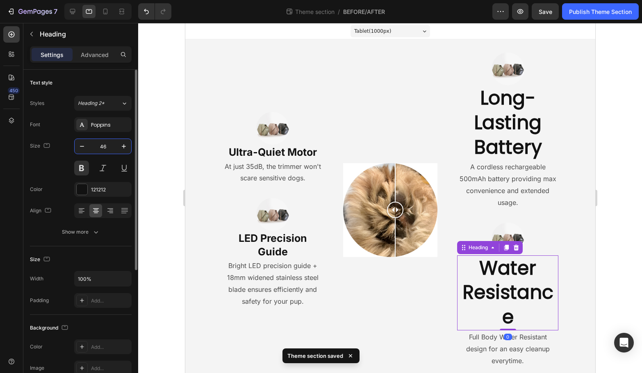
click at [103, 145] on input "46" at bounding box center [102, 146] width 27 height 15
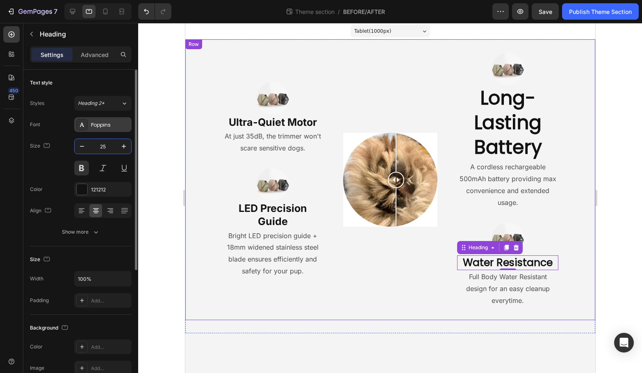
type input "25"
click at [110, 129] on div "Poppins" at bounding box center [102, 124] width 57 height 15
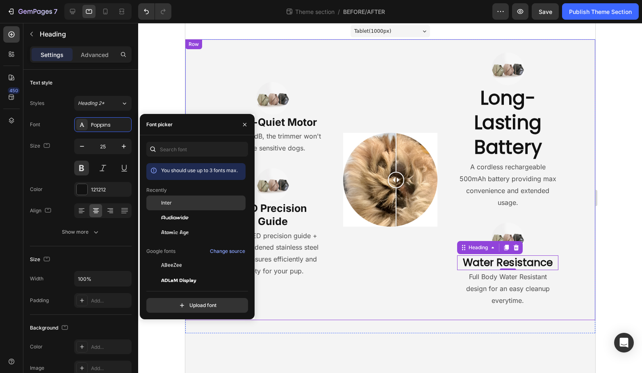
click at [171, 203] on span "Inter" at bounding box center [166, 202] width 11 height 7
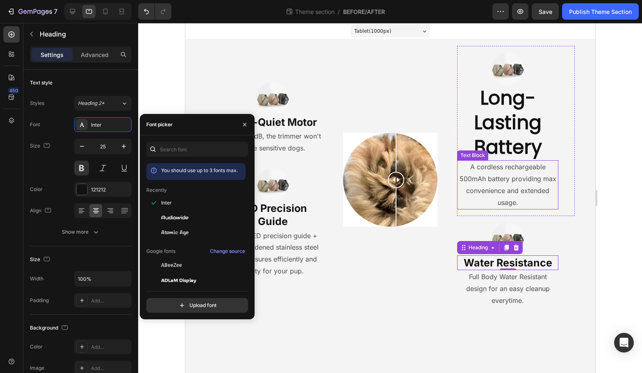
click at [497, 204] on p "A cordless rechargeable 500mAh battery providing max convenience and extended u…" at bounding box center [508, 184] width 100 height 47
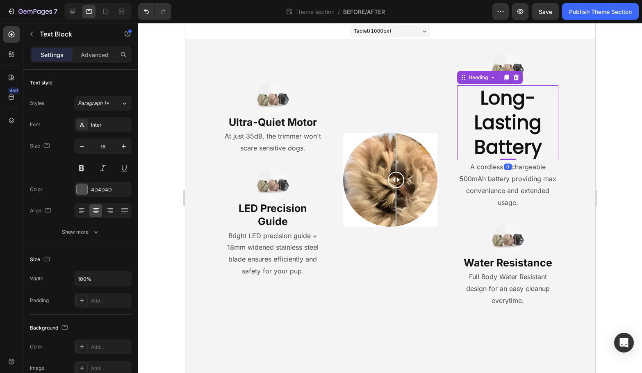
click at [501, 132] on h2 "Long-Lasting Battery" at bounding box center [507, 122] width 101 height 75
click at [109, 129] on div "Poppins" at bounding box center [102, 124] width 57 height 15
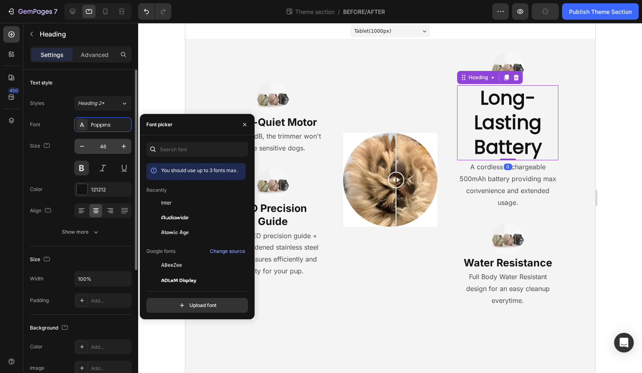
click at [104, 144] on input "46" at bounding box center [102, 146] width 27 height 15
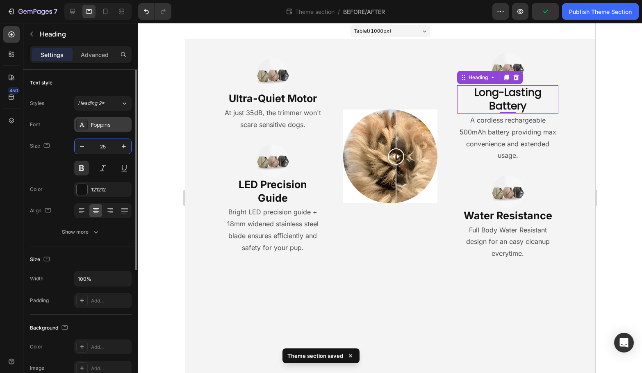
type input "25"
drag, startPoint x: 108, startPoint y: 127, endPoint x: 120, endPoint y: 132, distance: 12.5
click at [109, 128] on div "Poppins" at bounding box center [110, 124] width 39 height 7
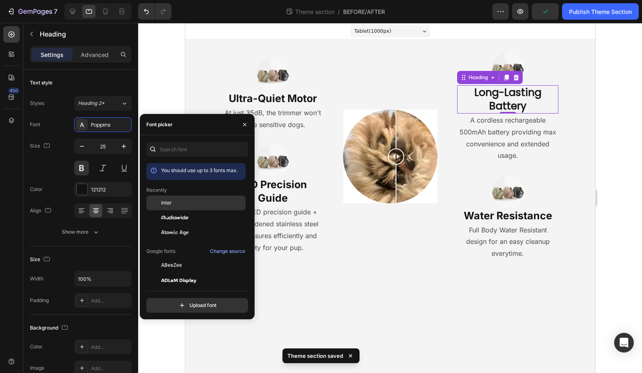
click at [178, 258] on div "Inter" at bounding box center [195, 265] width 99 height 15
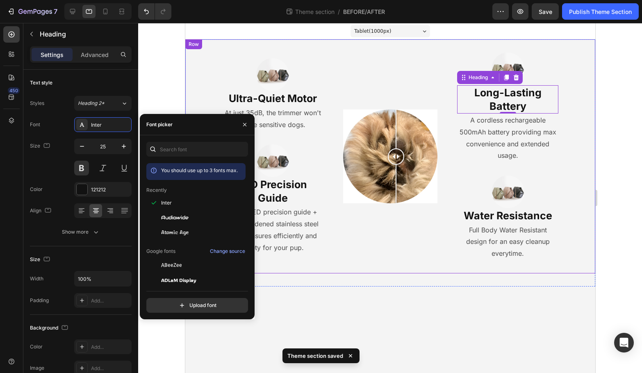
click at [391, 264] on div "Image Comparison Image Comparison" at bounding box center [390, 156] width 118 height 221
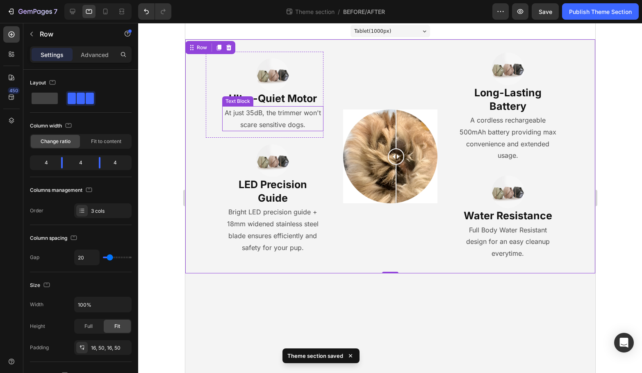
click at [264, 109] on p "At just 35dB, the trimmer won't scare sensitive dogs." at bounding box center [273, 119] width 100 height 24
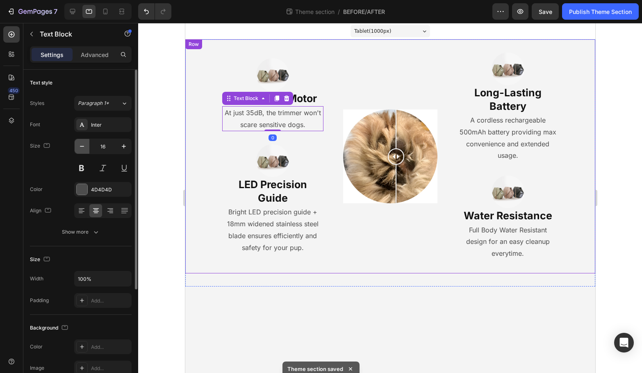
click at [83, 146] on icon "button" at bounding box center [82, 146] width 4 height 1
type input "15"
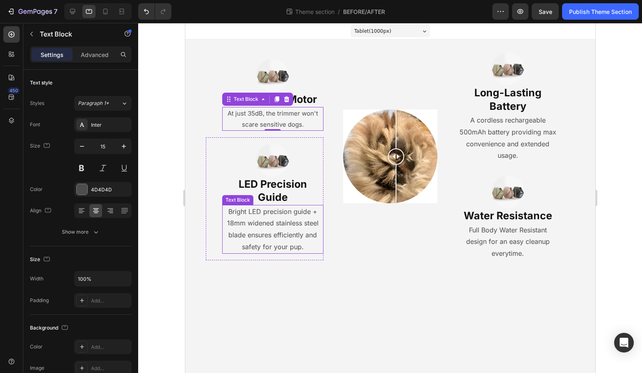
click at [258, 238] on p "Bright LED precision guide + 18mm widened stainless steel blade ensures efficie…" at bounding box center [273, 229] width 100 height 47
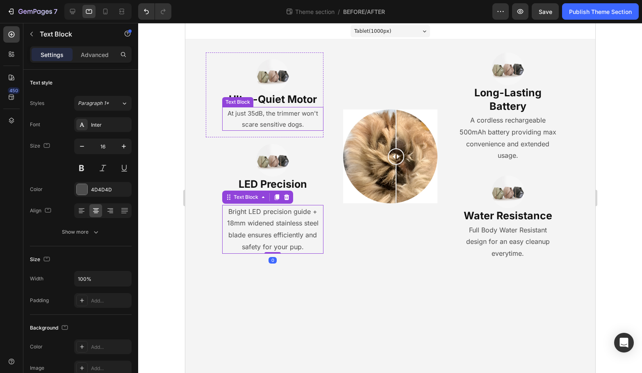
click at [276, 124] on p "At just 35dB, the trimmer won't scare sensitive dogs." at bounding box center [273, 119] width 100 height 22
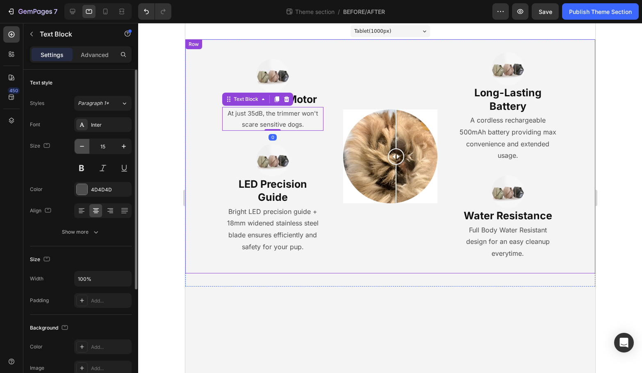
click at [86, 148] on button "button" at bounding box center [82, 146] width 15 height 15
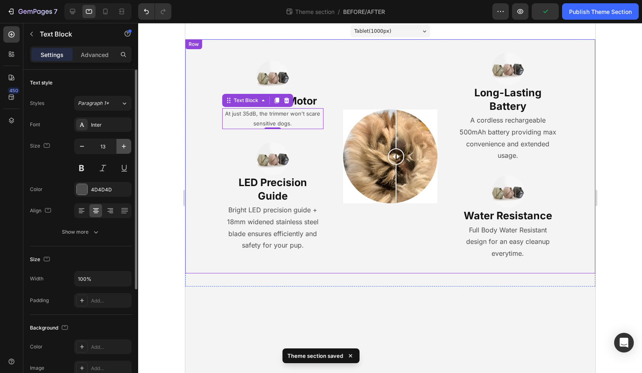
click at [121, 149] on icon "button" at bounding box center [124, 146] width 8 height 8
type input "14"
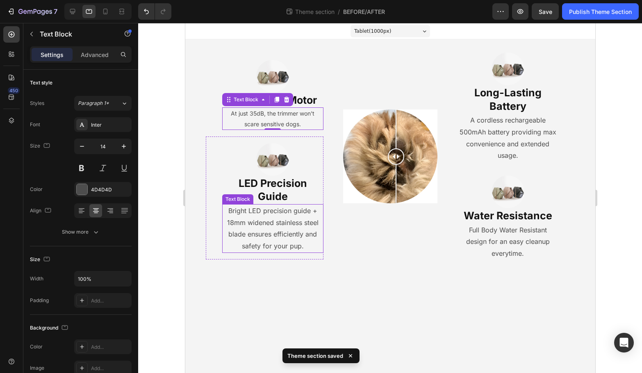
drag, startPoint x: 274, startPoint y: 243, endPoint x: 263, endPoint y: 240, distance: 11.4
click at [274, 243] on p "Bright LED precision guide + 18mm widened stainless steel blade ensures efficie…" at bounding box center [273, 228] width 100 height 47
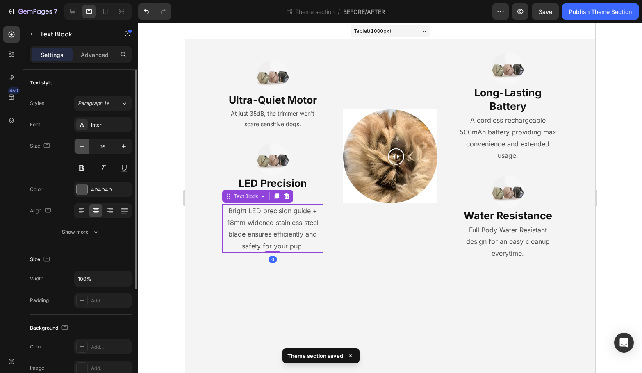
click at [88, 150] on button "button" at bounding box center [82, 146] width 15 height 15
drag, startPoint x: 88, startPoint y: 150, endPoint x: 116, endPoint y: 158, distance: 29.7
click at [88, 150] on button "button" at bounding box center [82, 146] width 15 height 15
type input "14"
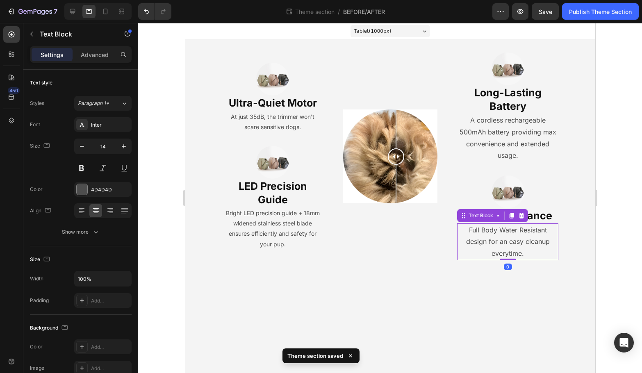
click at [526, 239] on p "Full Body Water Resistant design for an easy cleanup everytime." at bounding box center [508, 241] width 100 height 35
click at [91, 145] on input "16" at bounding box center [102, 146] width 27 height 15
click at [85, 145] on icon "button" at bounding box center [82, 146] width 8 height 8
type input "14"
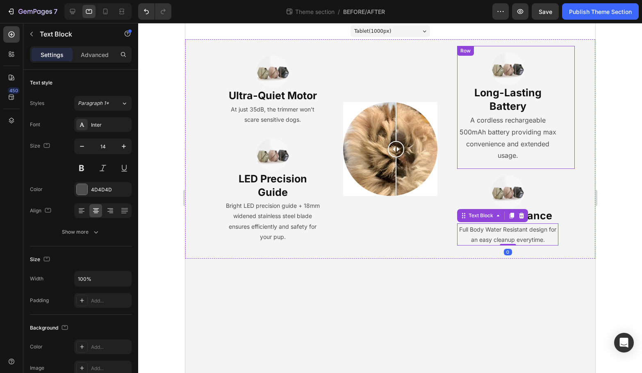
click at [531, 143] on p "A cordless rechargeable 500mAh battery providing max convenience and extended u…" at bounding box center [508, 137] width 100 height 47
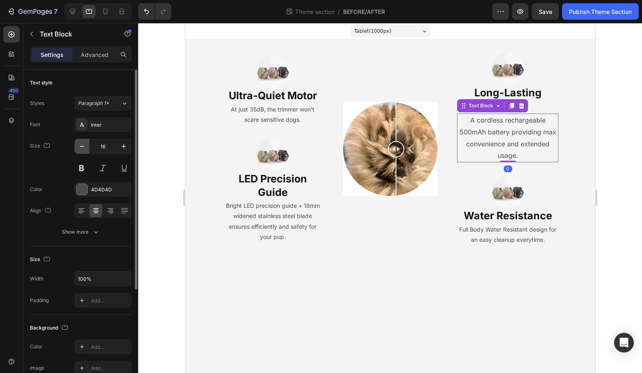
click at [82, 148] on icon "button" at bounding box center [82, 146] width 8 height 8
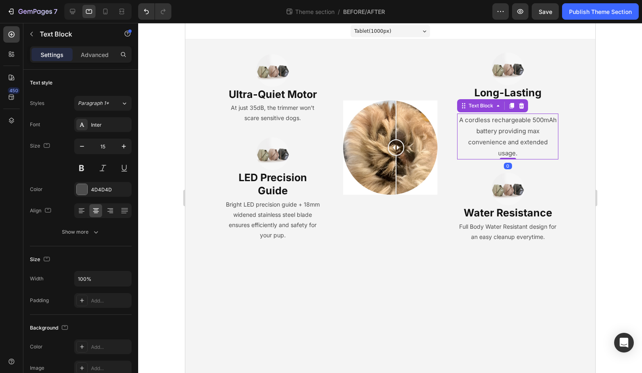
type input "14"
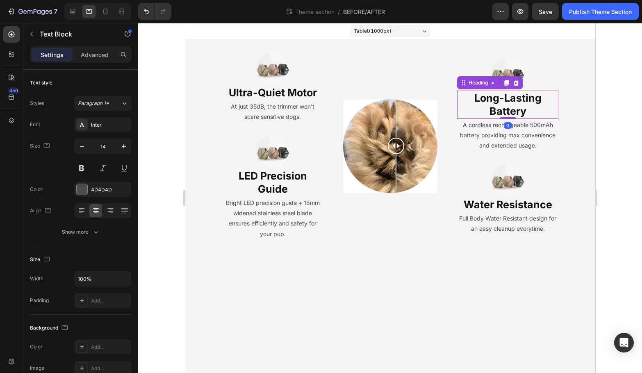
click at [528, 103] on h2 "Long-Lasting Battery" at bounding box center [507, 105] width 101 height 28
click at [522, 270] on body "Tablet ( 1000 px) iPhone 13 Mini iPhone 13 Pro iPhone 11 Pro Max iPhone 15 Pro …" at bounding box center [390, 198] width 410 height 350
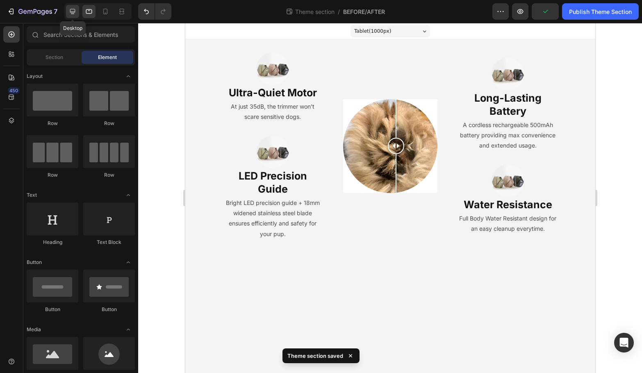
click at [75, 10] on icon at bounding box center [72, 11] width 5 height 5
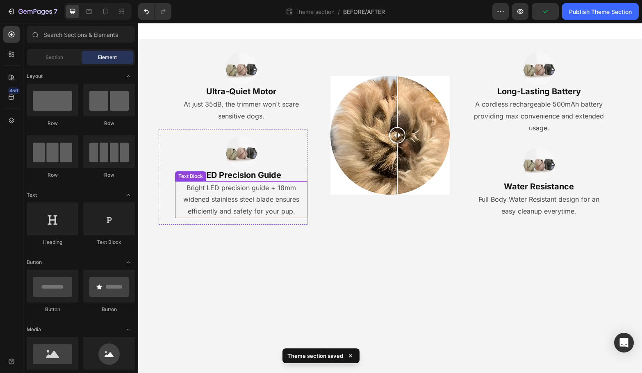
click at [230, 198] on p "Bright LED precision guide + 18mm widened stainless steel blade ensures efficie…" at bounding box center [241, 199] width 131 height 35
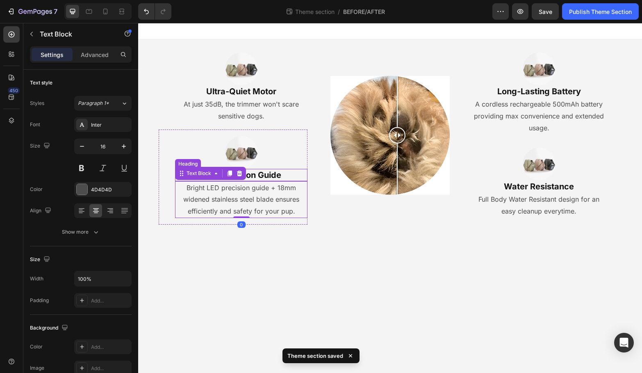
click at [263, 173] on p "LED Precision Guide" at bounding box center [241, 175] width 131 height 11
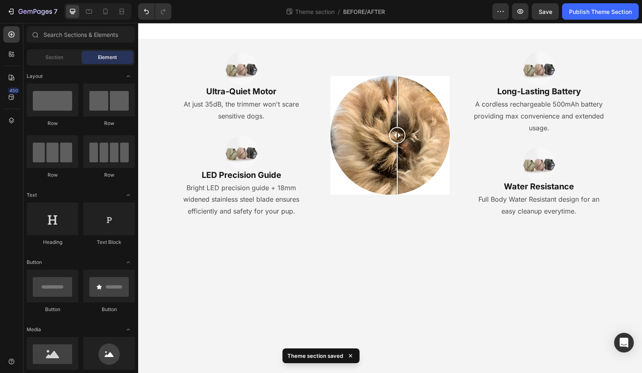
click at [339, 255] on body "Image Ultra-Quiet Motor Heading At just 35dB, the trimmer won't scare sensitive…" at bounding box center [390, 198] width 504 height 350
click at [246, 93] on h2 "Ultra-Quiet Motor" at bounding box center [241, 91] width 132 height 12
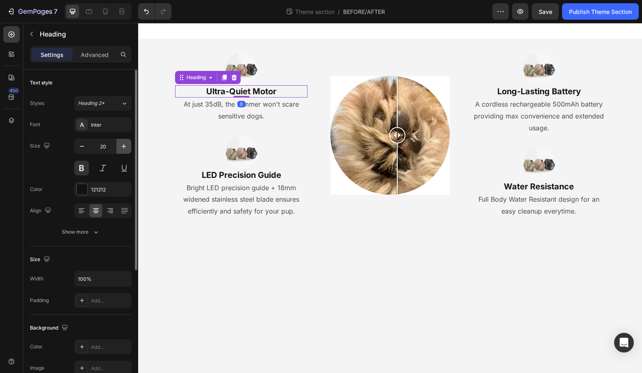
click at [118, 143] on button "button" at bounding box center [123, 146] width 15 height 15
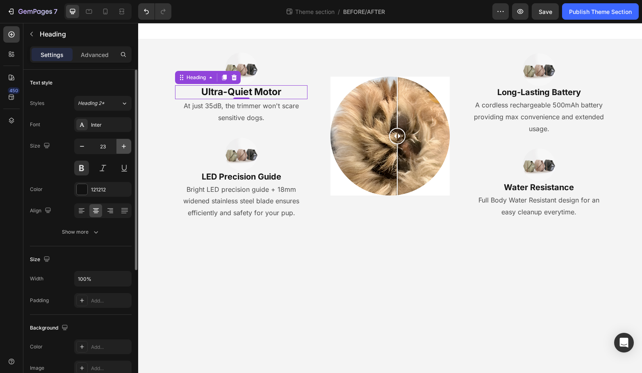
click at [118, 143] on button "button" at bounding box center [123, 146] width 15 height 15
click at [83, 148] on icon "button" at bounding box center [82, 146] width 8 height 8
type input "23"
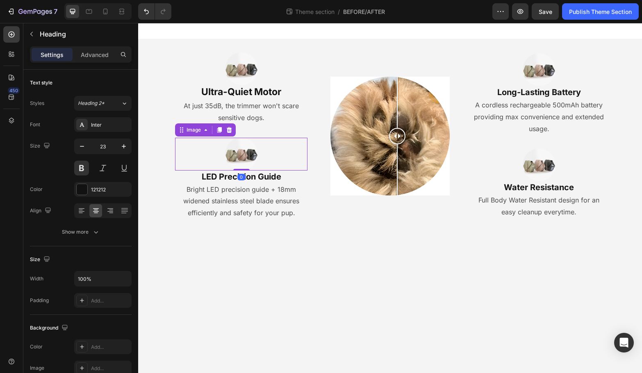
click at [237, 155] on img at bounding box center [241, 154] width 33 height 33
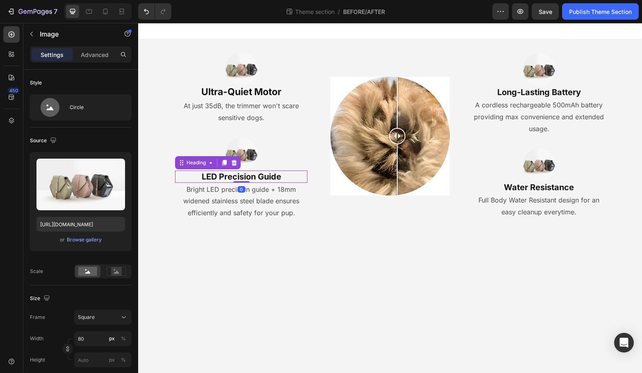
click at [267, 178] on p "LED Precision Guide" at bounding box center [241, 176] width 131 height 11
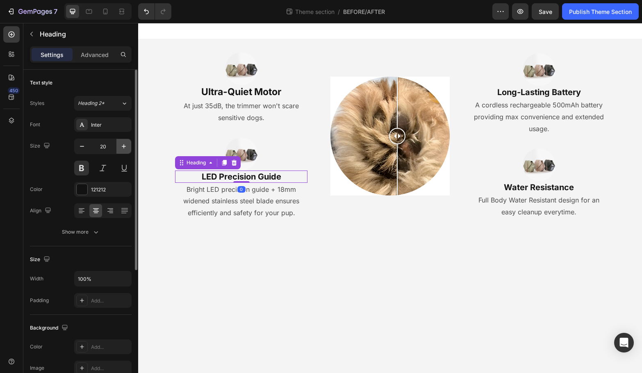
click at [124, 149] on icon "button" at bounding box center [124, 146] width 8 height 8
click at [123, 148] on icon "button" at bounding box center [124, 146] width 8 height 8
type input "23"
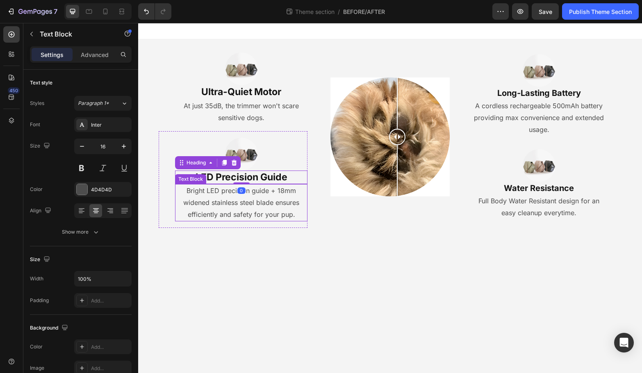
click at [275, 208] on p "Bright LED precision guide + 18mm widened stainless steel blade ensures efficie…" at bounding box center [241, 202] width 131 height 35
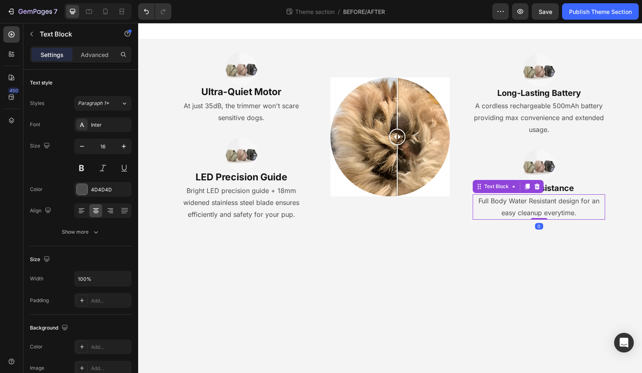
click at [498, 200] on p "Full Body Water Resistant design for an easy cleanup everytime." at bounding box center [539, 207] width 131 height 24
click at [556, 188] on h2 "Water Resistance" at bounding box center [539, 188] width 132 height 12
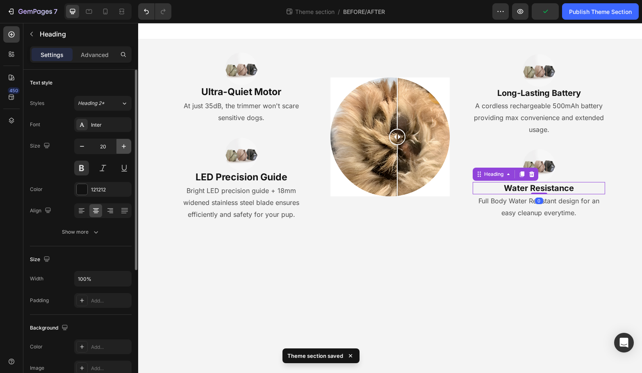
click at [123, 150] on icon "button" at bounding box center [124, 146] width 8 height 8
type input "23"
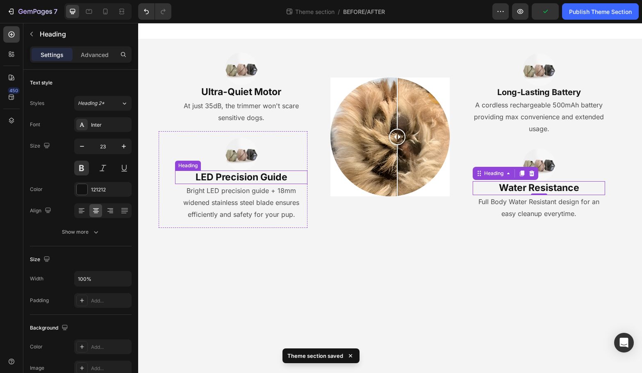
click at [265, 178] on p "LED Precision Guide" at bounding box center [241, 177] width 131 height 12
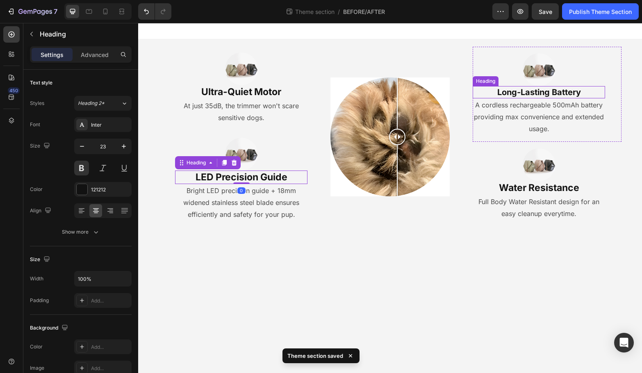
click at [532, 92] on h2 "Long-Lasting Battery" at bounding box center [539, 92] width 132 height 12
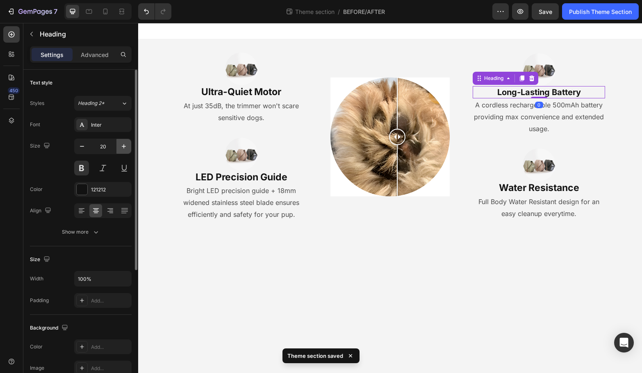
click at [127, 147] on icon "button" at bounding box center [124, 146] width 8 height 8
type input "23"
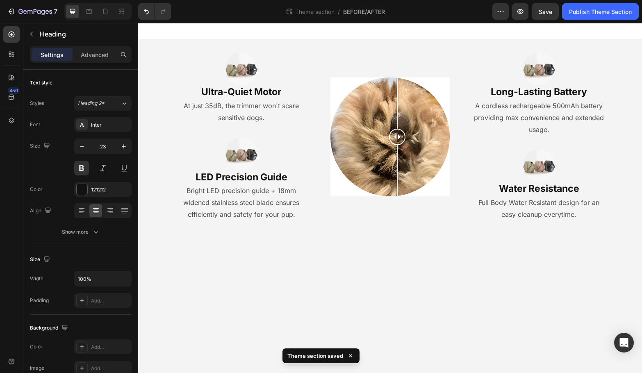
click at [336, 280] on body "Image Ultra-Quiet Motor Heading At just 35dB, the trimmer won't scare sensitive…" at bounding box center [390, 198] width 504 height 350
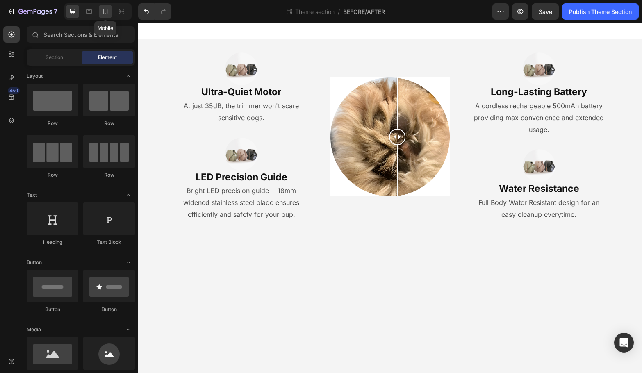
click at [109, 16] on div at bounding box center [105, 11] width 13 height 13
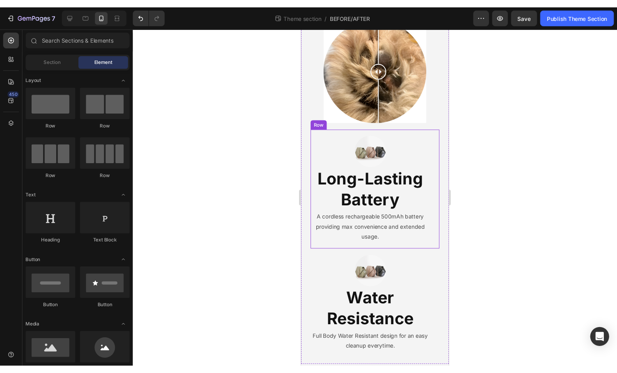
scroll to position [277, 0]
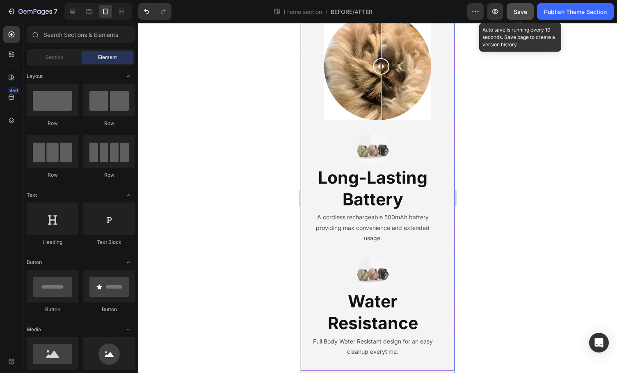
click at [520, 8] on span "Save" at bounding box center [520, 11] width 14 height 7
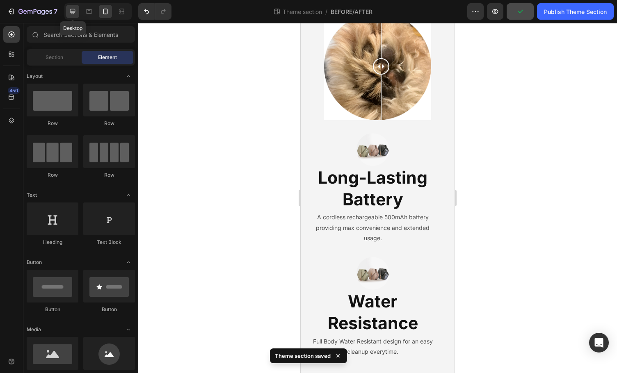
click at [73, 14] on icon at bounding box center [72, 11] width 5 height 5
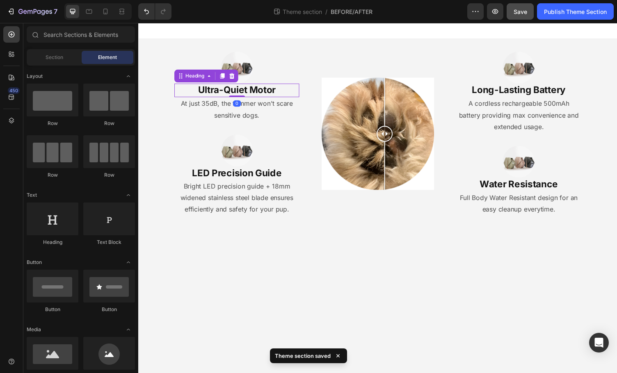
click at [233, 96] on h2 "Ultra-Quiet Motor" at bounding box center [239, 92] width 128 height 14
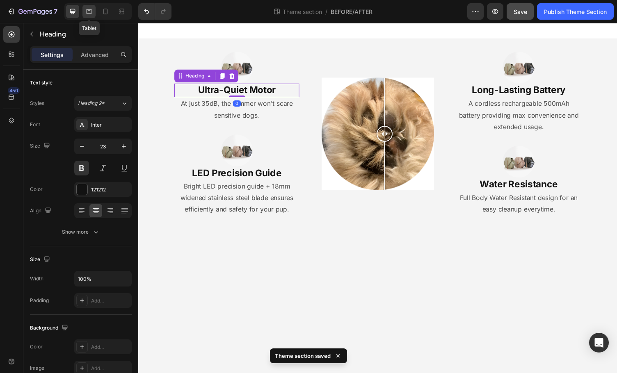
click at [85, 16] on div at bounding box center [88, 11] width 13 height 13
type input "25"
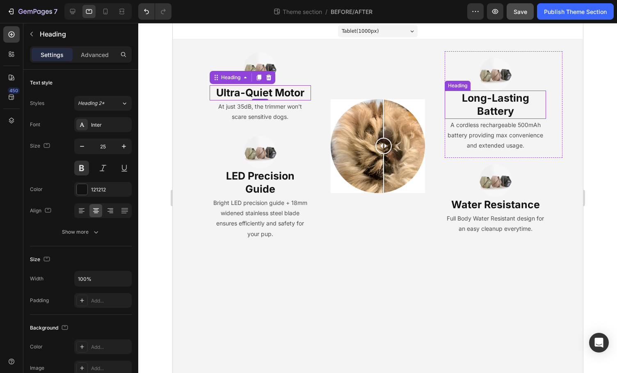
click at [507, 112] on h2 "Long-Lasting Battery" at bounding box center [494, 105] width 101 height 28
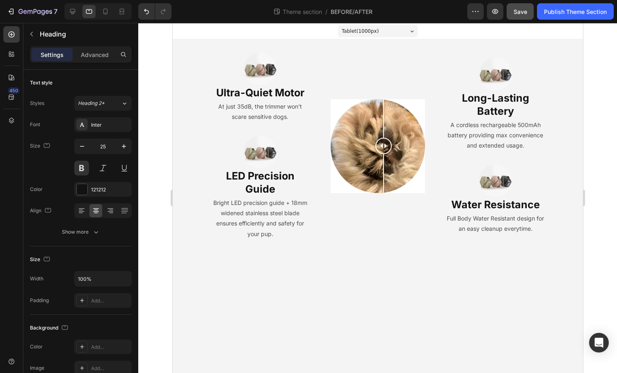
click at [502, 267] on body "Tablet ( 1000 px) iPhone 13 Mini iPhone 13 Pro iPhone 11 Pro Max iPhone 15 Pro …" at bounding box center [377, 198] width 410 height 350
click at [497, 110] on h2 "Long-Lasting Battery" at bounding box center [494, 105] width 101 height 28
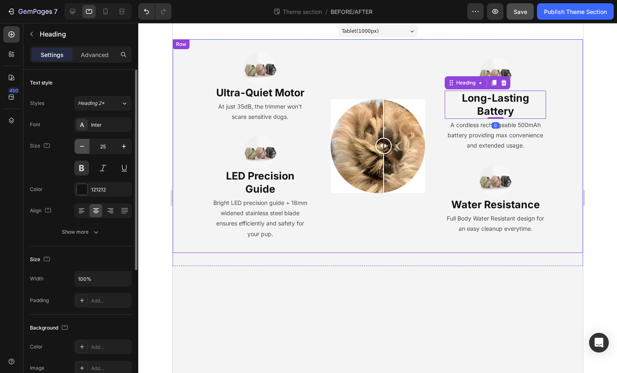
click at [82, 148] on icon "button" at bounding box center [82, 146] width 8 height 8
type input "23"
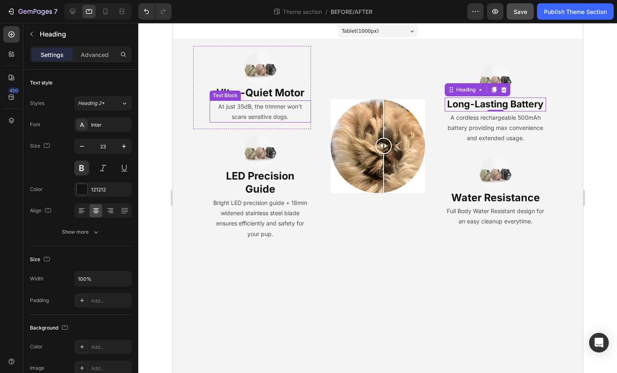
click at [223, 97] on div "Text Block" at bounding box center [225, 95] width 28 height 7
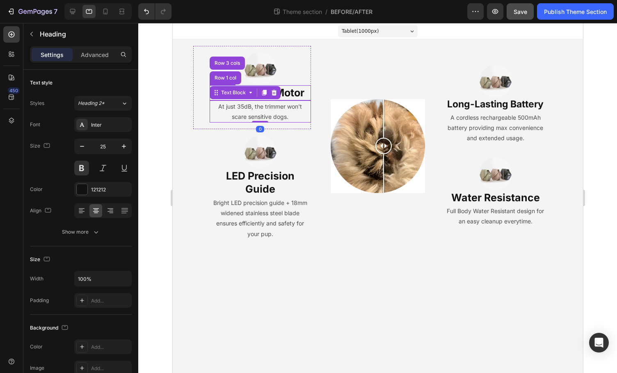
click at [298, 93] on h2 "Ultra-Quiet Motor" at bounding box center [259, 92] width 101 height 15
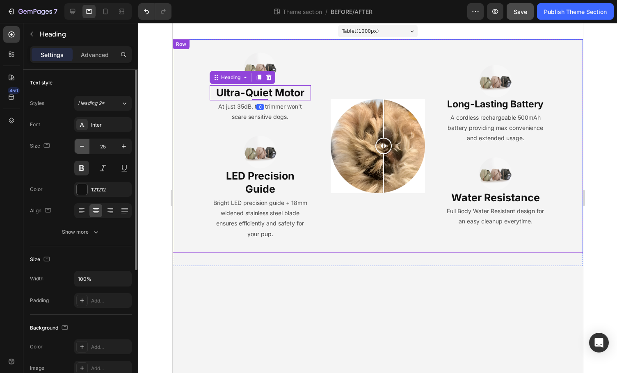
click at [83, 147] on icon "button" at bounding box center [82, 146] width 8 height 8
type input "23"
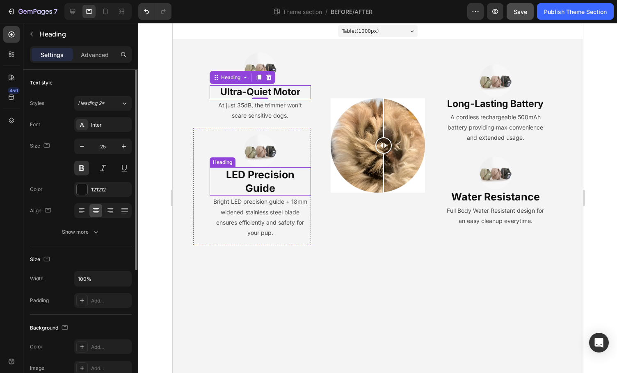
click at [244, 180] on p "LED Precision Guide" at bounding box center [260, 181] width 100 height 27
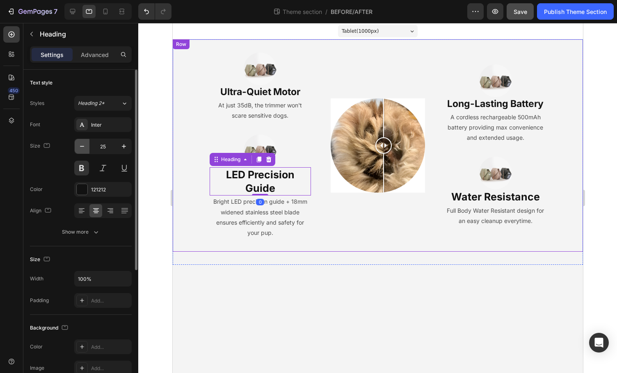
click at [84, 148] on icon "button" at bounding box center [82, 146] width 8 height 8
click at [85, 148] on icon "button" at bounding box center [82, 146] width 8 height 8
type input "23"
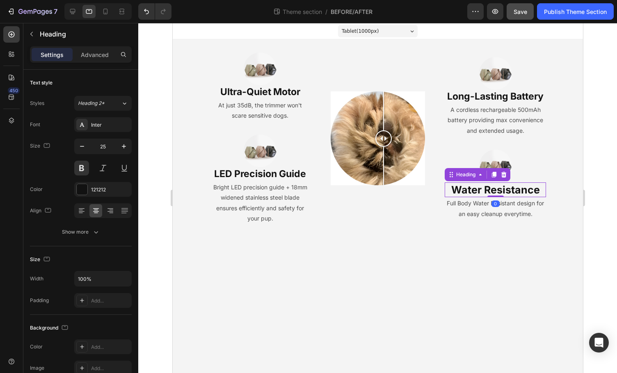
click at [511, 186] on h2 "Water Resistance" at bounding box center [494, 189] width 101 height 15
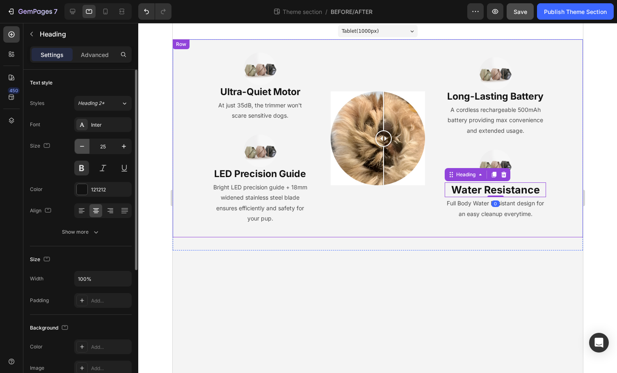
click at [80, 146] on icon "button" at bounding box center [82, 146] width 8 height 8
click at [80, 146] on icon "button" at bounding box center [82, 146] width 4 height 1
type input "23"
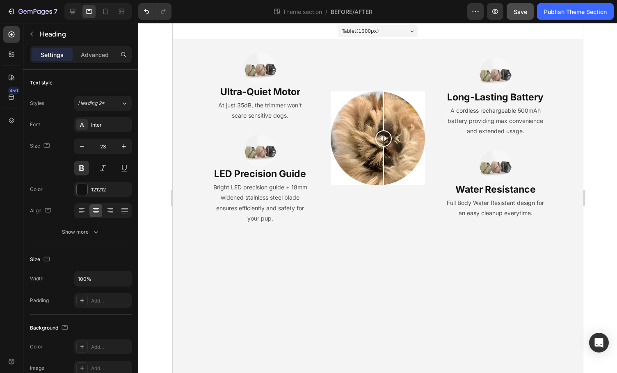
click at [288, 281] on body "Tablet ( 1000 px) iPhone 13 Mini iPhone 13 Pro iPhone 11 Pro Max iPhone 15 Pro …" at bounding box center [377, 198] width 410 height 350
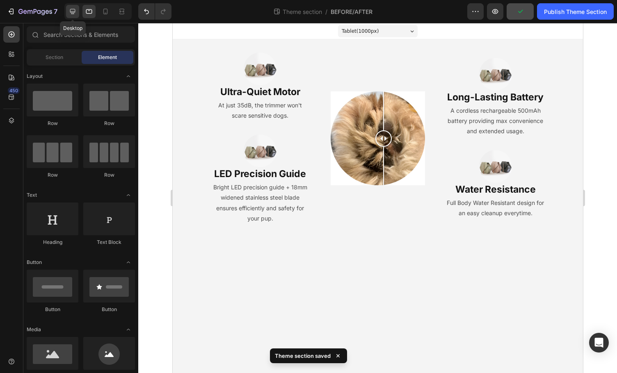
click at [75, 17] on div at bounding box center [72, 11] width 13 height 13
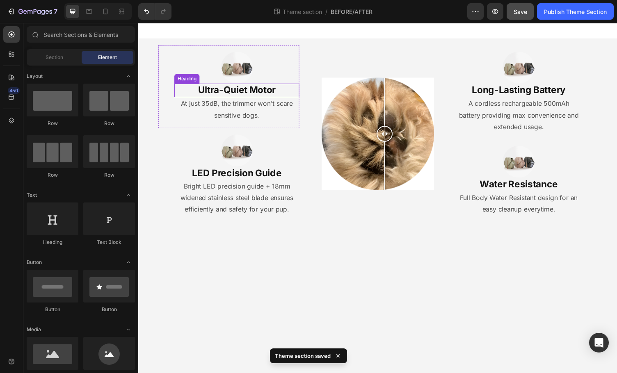
click at [234, 96] on h2 "Ultra-Quiet Motor" at bounding box center [239, 92] width 128 height 14
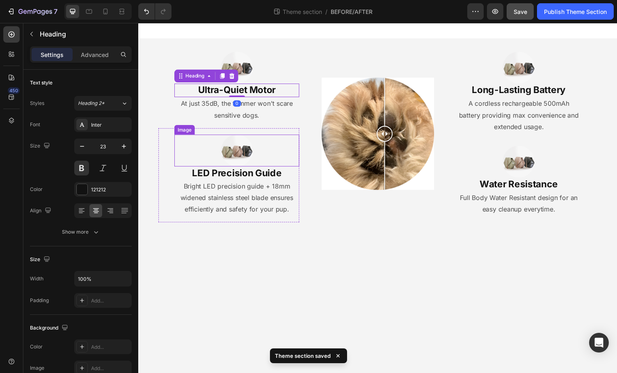
click at [247, 158] on img at bounding box center [239, 154] width 33 height 33
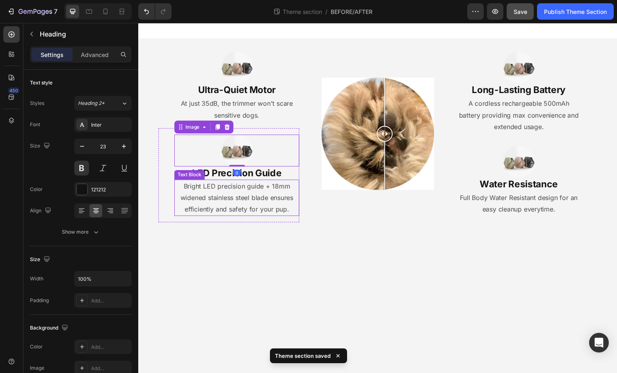
click at [264, 183] on h2 "LED Precision Guide" at bounding box center [239, 178] width 128 height 14
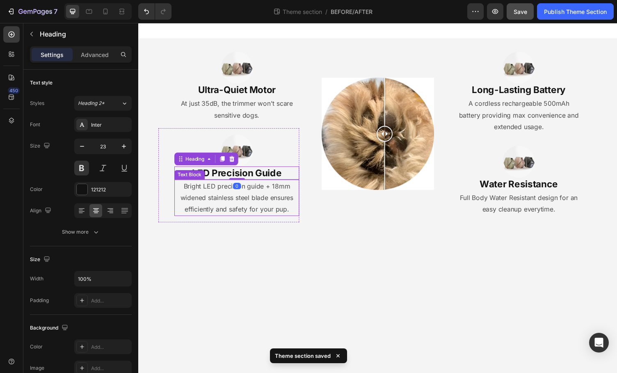
click at [267, 198] on p "Bright LED precision guide + 18mm widened stainless steel blade ensures efficie…" at bounding box center [239, 202] width 127 height 35
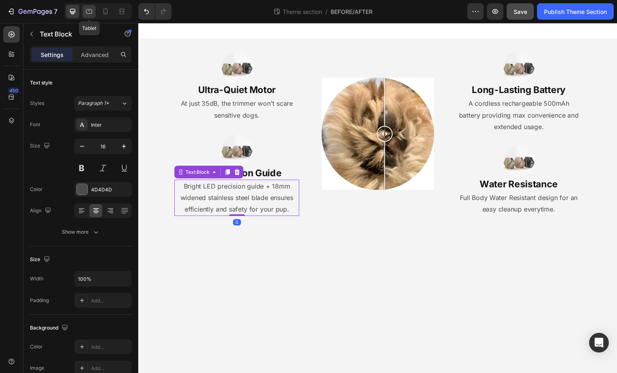
click at [87, 12] on icon at bounding box center [89, 11] width 8 height 8
type input "14"
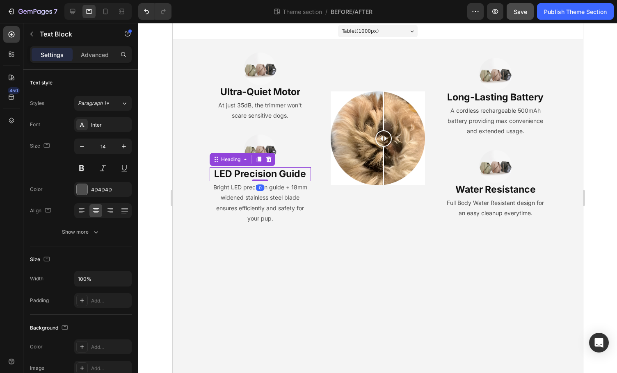
click at [288, 175] on p "LED Precision Guide" at bounding box center [260, 174] width 100 height 12
click at [74, 12] on icon at bounding box center [72, 11] width 5 height 5
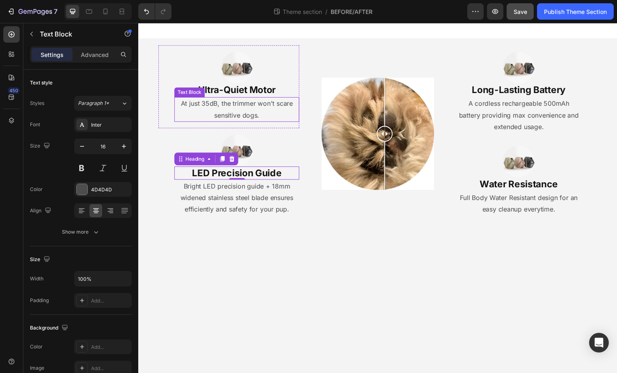
click at [231, 110] on p "At just 35dB, the trimmer won't scare sensitive dogs." at bounding box center [239, 112] width 127 height 24
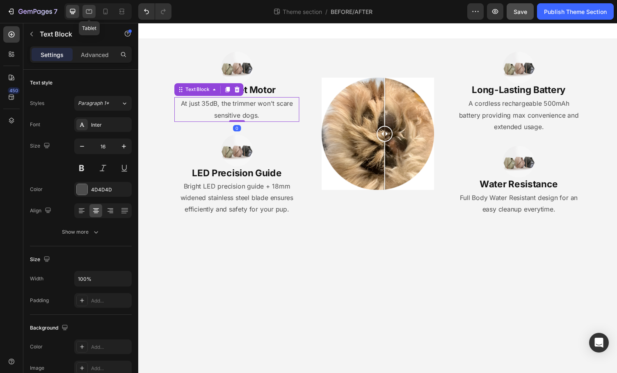
click at [88, 10] on icon at bounding box center [89, 11] width 8 height 8
type input "14"
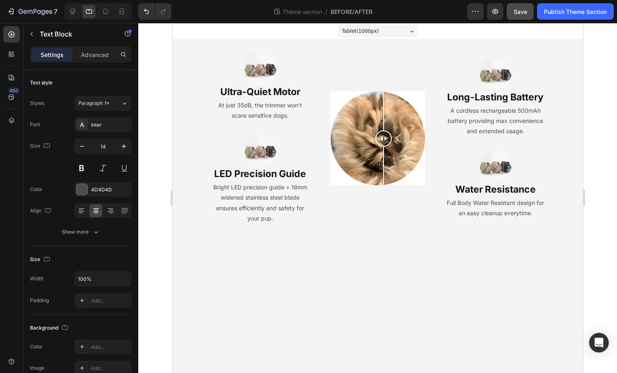
click at [261, 255] on body "Tablet ( 1000 px) iPhone 13 Mini iPhone 13 Pro iPhone 11 Pro Max iPhone 15 Pro …" at bounding box center [377, 198] width 410 height 350
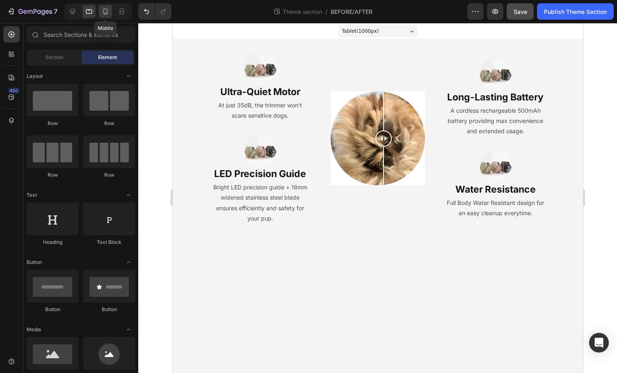
click at [102, 11] on icon at bounding box center [105, 11] width 8 height 8
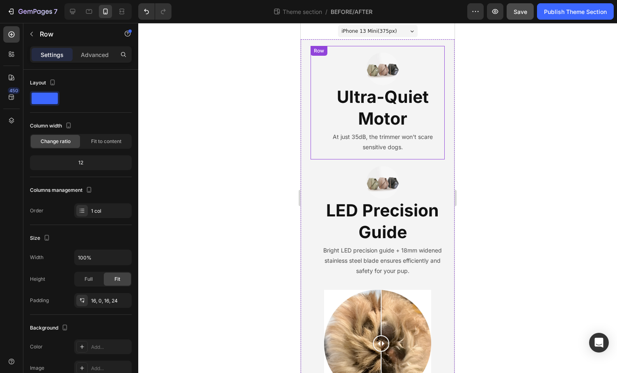
click at [436, 50] on div "Image Ultra-Quiet Motor Heading At just 35dB, the trimmer won't scare sensitive…" at bounding box center [377, 103] width 134 height 114
click at [97, 56] on p "Advanced" at bounding box center [95, 54] width 28 height 9
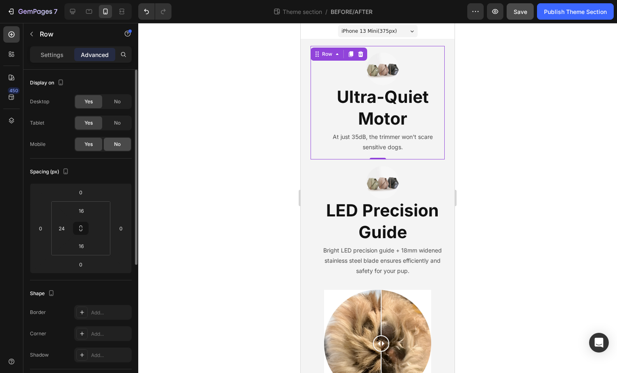
click at [117, 149] on div "No" at bounding box center [117, 144] width 27 height 13
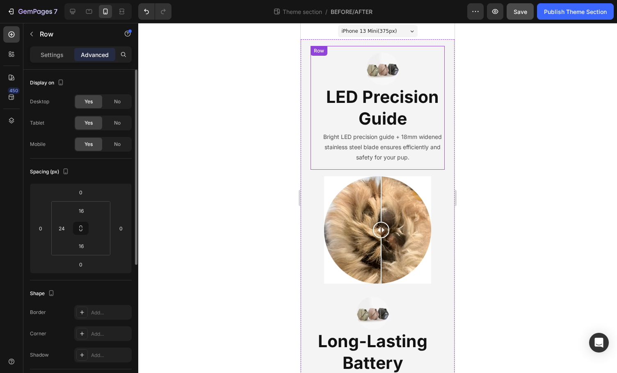
click at [435, 50] on div "Image LED Precision Guide Heading Bright LED precision guide + 18mm widened sta…" at bounding box center [377, 108] width 134 height 124
click at [426, 46] on div "Image LED Precision Guide Heading Bright LED precision guide + 18mm widened sta…" at bounding box center [377, 108] width 134 height 124
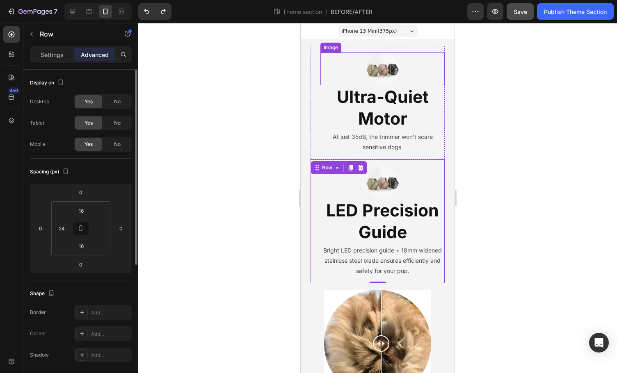
click at [427, 59] on div at bounding box center [382, 68] width 124 height 33
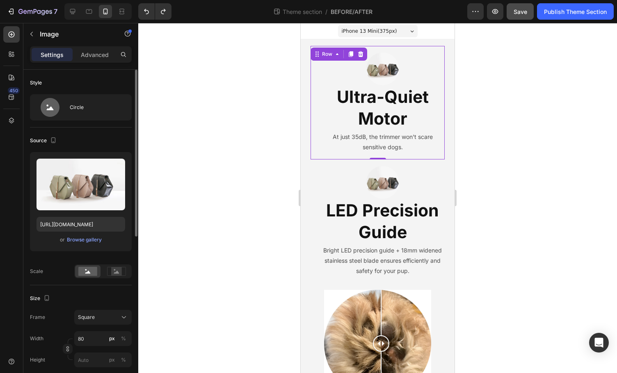
click at [434, 51] on div "Image Ultra-Quiet Motor Heading At just 35dB, the trimmer won't scare sensitive…" at bounding box center [377, 103] width 134 height 114
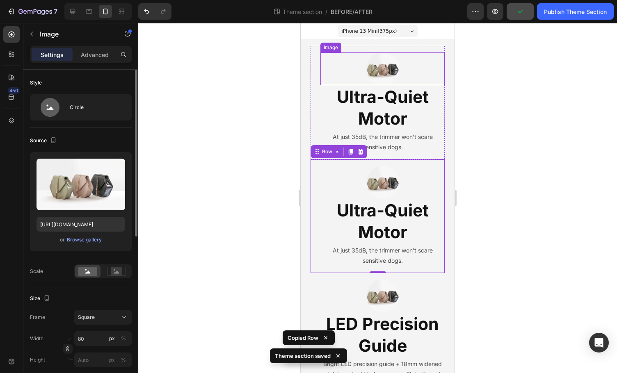
click at [429, 52] on div at bounding box center [382, 68] width 124 height 33
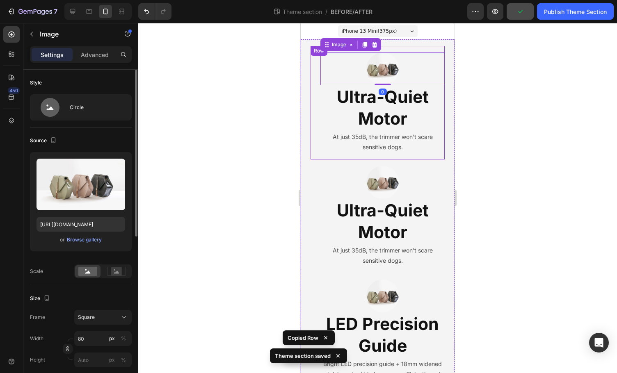
click at [431, 48] on div "Image 0 Ultra-Quiet Motor Heading At just 35dB, the trimmer won't scare sensiti…" at bounding box center [377, 103] width 134 height 114
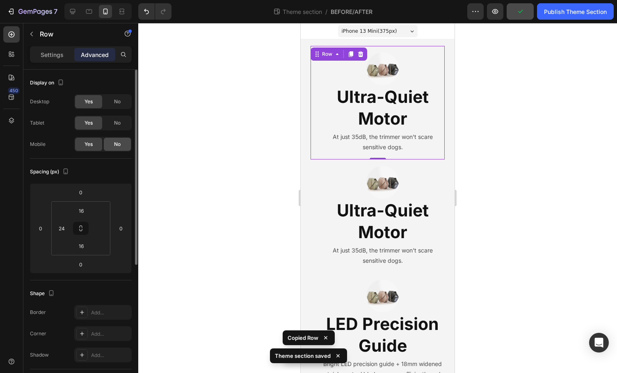
click at [110, 146] on div "No" at bounding box center [117, 144] width 27 height 13
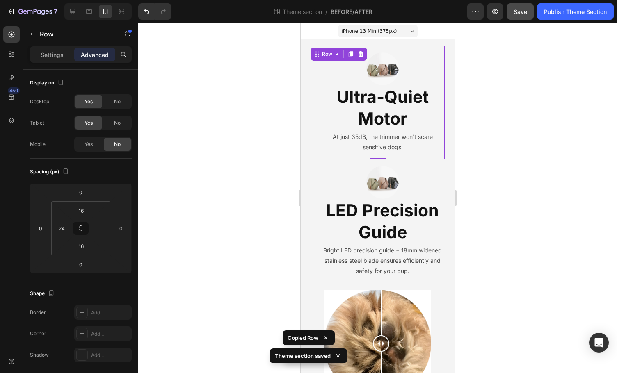
click at [427, 50] on div "Image Ultra-Quiet Motor Heading At just 35dB, the trimmer won't scare sensitive…" at bounding box center [377, 103] width 134 height 114
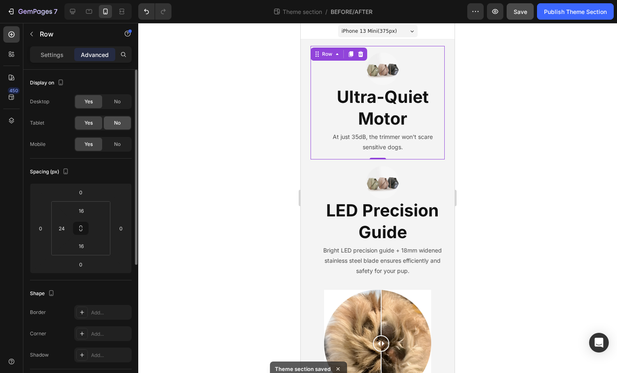
click at [125, 121] on div "No" at bounding box center [117, 122] width 27 height 13
click at [121, 105] on div "No" at bounding box center [117, 101] width 27 height 13
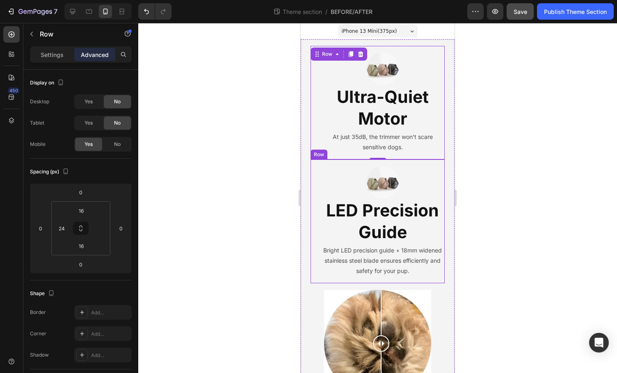
click at [314, 189] on div "Image LED Precision Guide Heading Bright LED precision guide + 18mm widened sta…" at bounding box center [377, 221] width 134 height 124
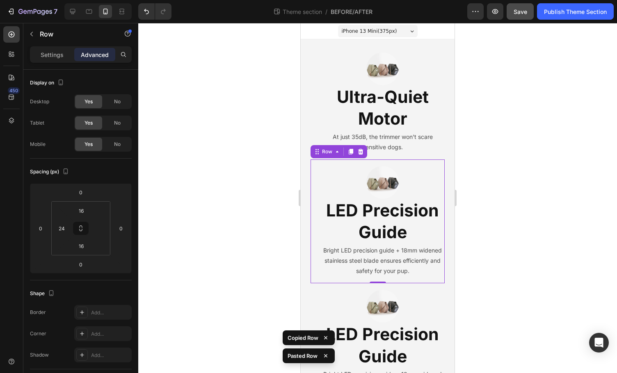
click at [313, 180] on div "Image LED Precision Guide Heading Bright LED precision guide + 18mm widened sta…" at bounding box center [377, 221] width 134 height 124
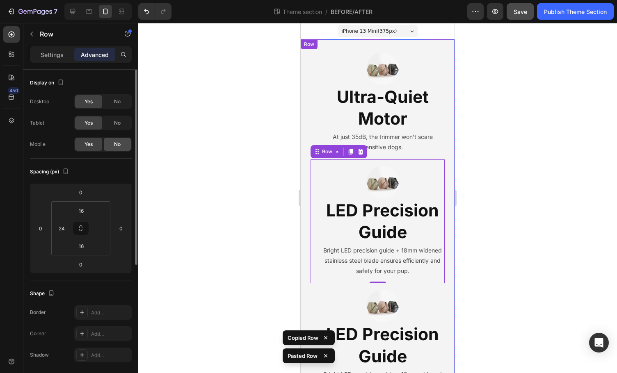
click at [123, 143] on div "No" at bounding box center [117, 144] width 27 height 13
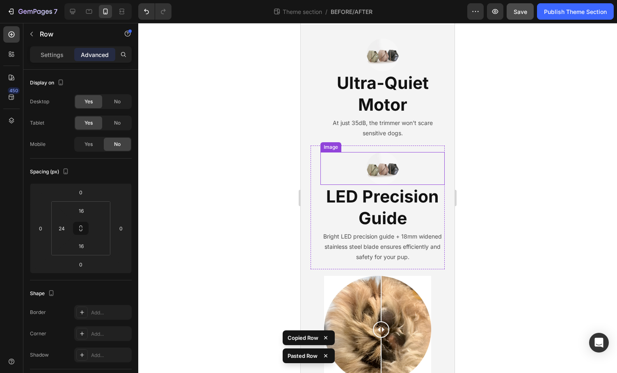
scroll to position [14, 0]
click at [317, 166] on div "Image LED Precision Guide Heading Bright LED precision guide + 18mm widened sta…" at bounding box center [377, 207] width 134 height 124
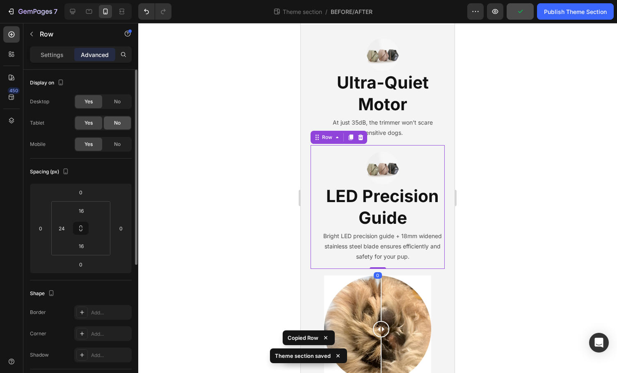
click at [114, 123] on span "No" at bounding box center [117, 122] width 7 height 7
click at [115, 108] on div "No" at bounding box center [117, 101] width 27 height 13
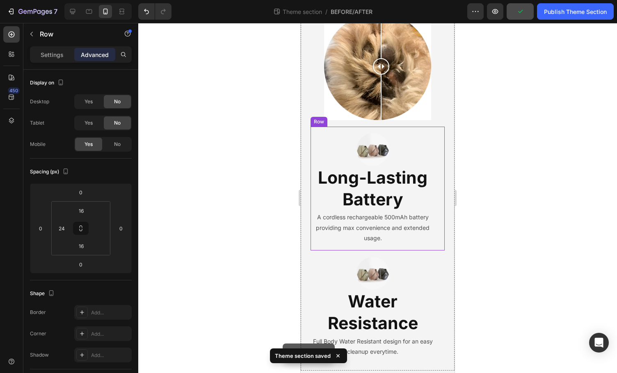
scroll to position [283, 0]
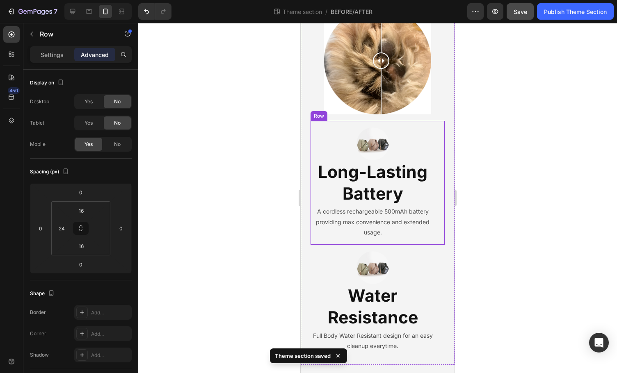
click at [432, 140] on div "Image Long-Lasting Battery Heading A cordless rechargeable 500mAh battery provi…" at bounding box center [377, 183] width 134 height 124
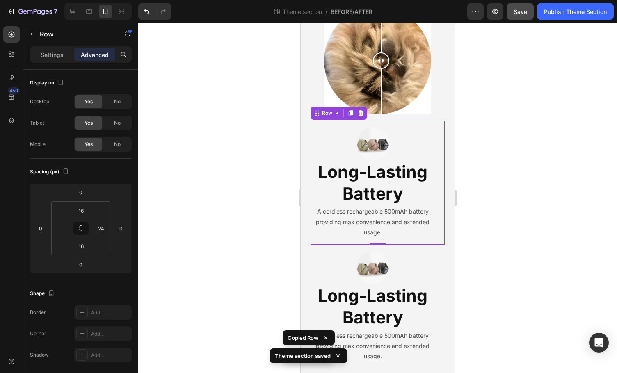
click at [432, 133] on div "Image Long-Lasting Battery Heading A cordless rechargeable 500mAh battery provi…" at bounding box center [377, 183] width 134 height 124
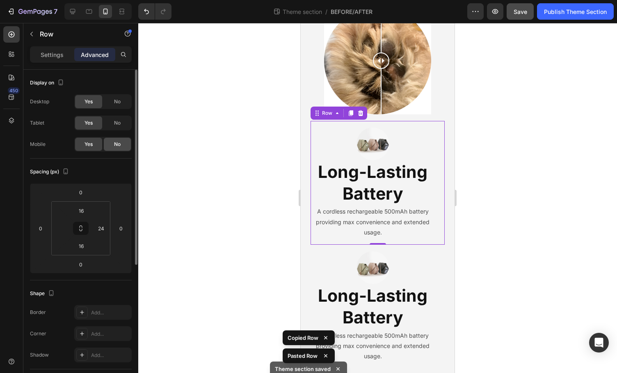
click at [107, 146] on div "No" at bounding box center [117, 144] width 27 height 13
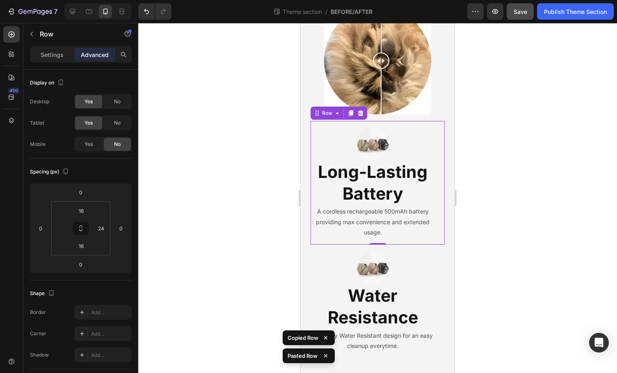
click at [433, 136] on div "Image Long-Lasting Battery Heading A cordless rechargeable 500mAh battery provi…" at bounding box center [377, 183] width 134 height 124
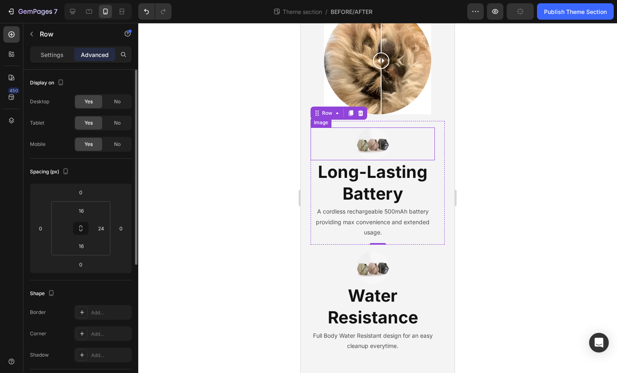
click at [118, 130] on div "Yes No" at bounding box center [102, 123] width 57 height 15
click at [118, 118] on div "No" at bounding box center [117, 122] width 27 height 13
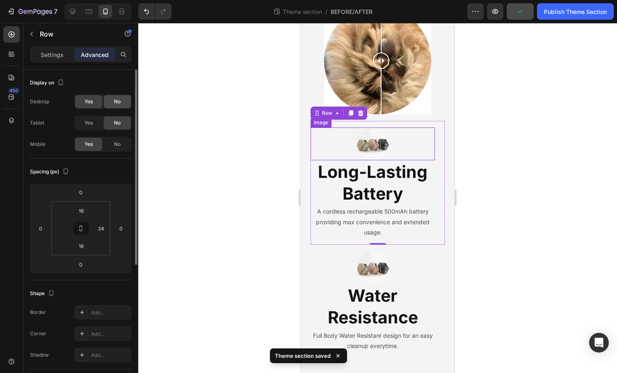
click at [121, 104] on div "No" at bounding box center [117, 101] width 27 height 13
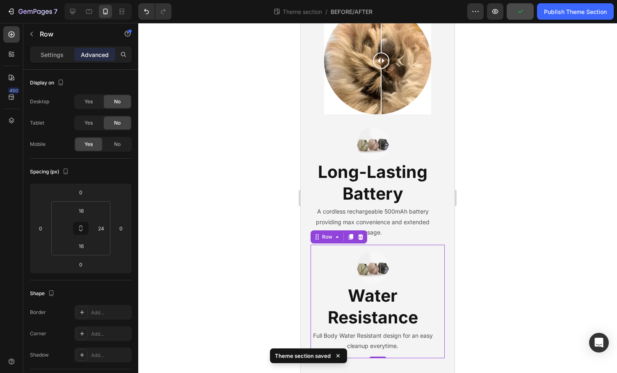
click at [433, 268] on div "Image Water Resistance Heading Full Body Water Resistant design for an easy cle…" at bounding box center [377, 302] width 134 height 114
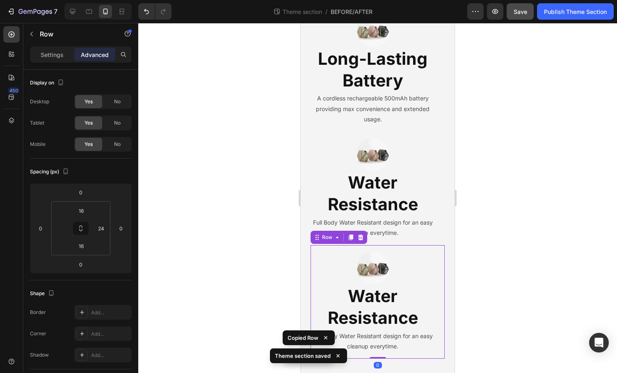
scroll to position [396, 0]
click at [433, 210] on div "Image Water Resistance Heading Full Body Water Resistant design for an easy cle…" at bounding box center [377, 188] width 134 height 114
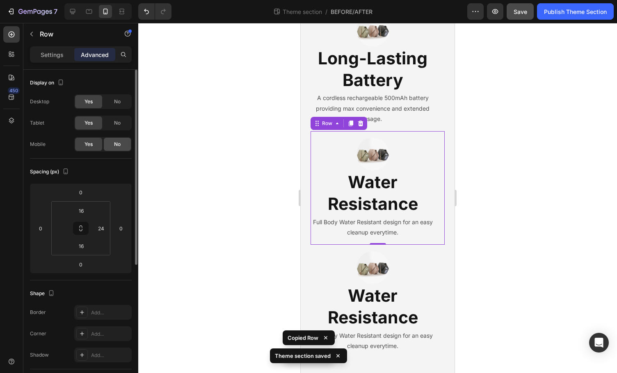
click at [116, 144] on span "No" at bounding box center [117, 144] width 7 height 7
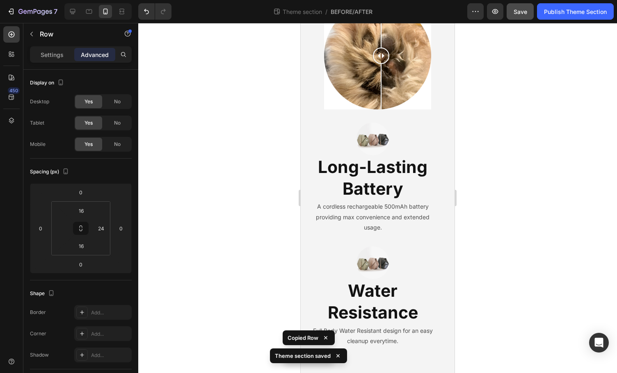
scroll to position [283, 0]
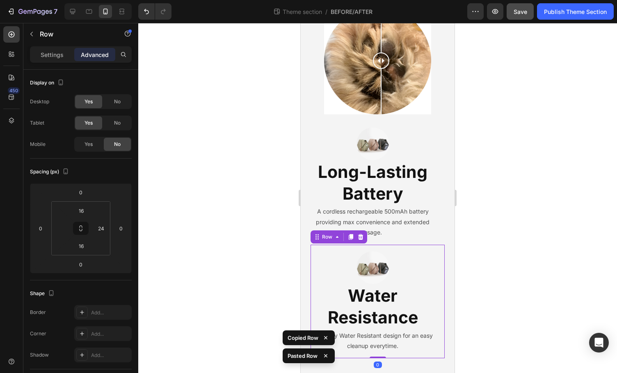
click at [435, 264] on div "Image Water Resistance Heading Full Body Water Resistant design for an easy cle…" at bounding box center [377, 302] width 134 height 114
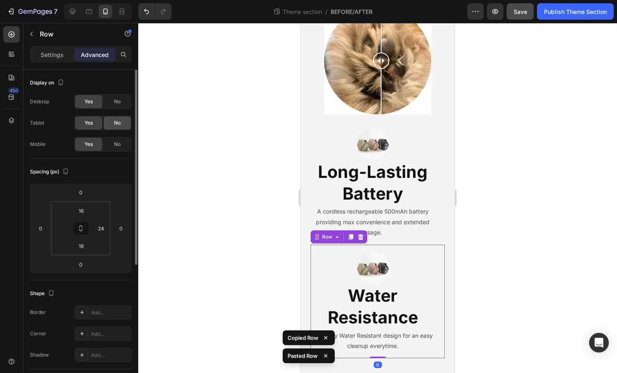
click at [120, 123] on span "No" at bounding box center [117, 122] width 7 height 7
click at [118, 103] on span "No" at bounding box center [117, 101] width 7 height 7
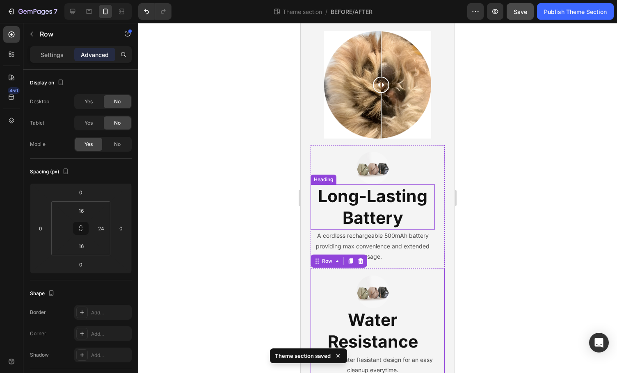
scroll to position [258, 0]
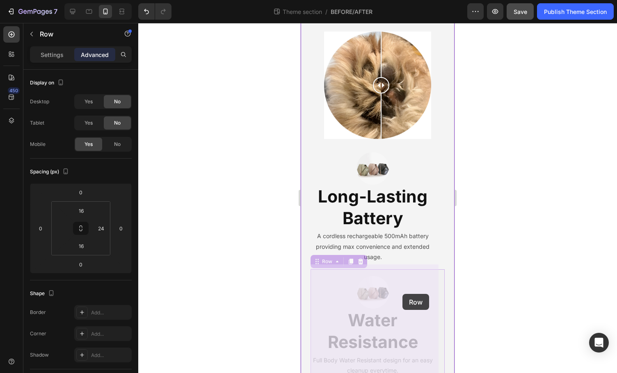
drag, startPoint x: 431, startPoint y: 274, endPoint x: 394, endPoint y: 288, distance: 39.4
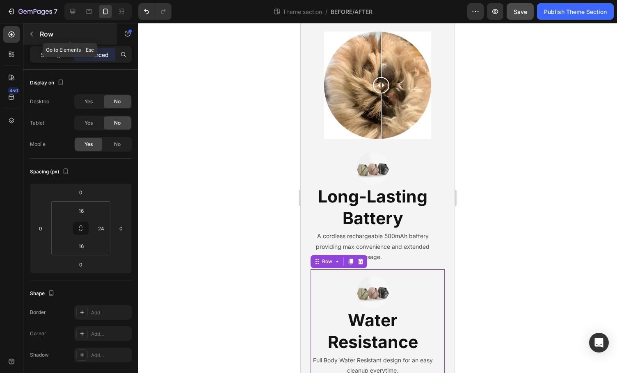
click at [36, 36] on button "button" at bounding box center [31, 33] width 13 height 13
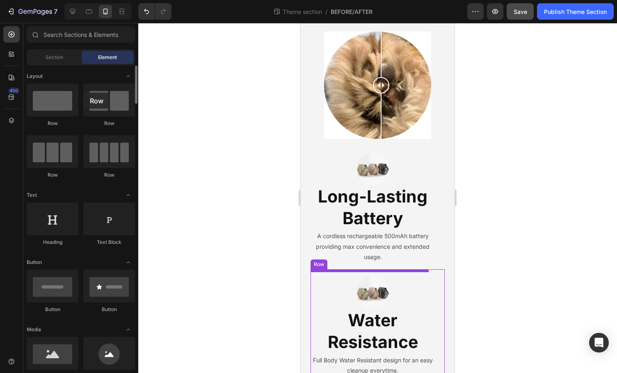
drag, startPoint x: 50, startPoint y: 102, endPoint x: 81, endPoint y: 93, distance: 32.6
click at [82, 203] on div "Row Row Row Row" at bounding box center [81, 228] width 108 height 51
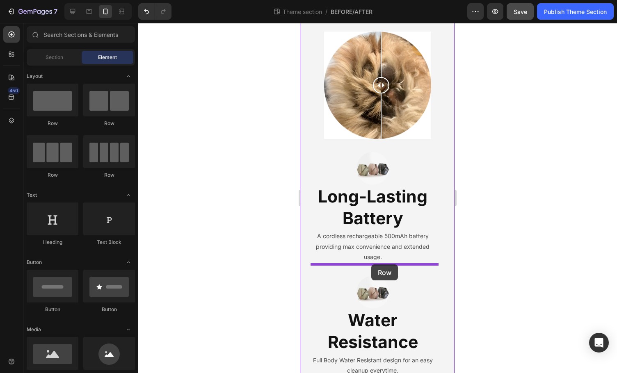
drag, startPoint x: 424, startPoint y: 138, endPoint x: 371, endPoint y: 264, distance: 137.3
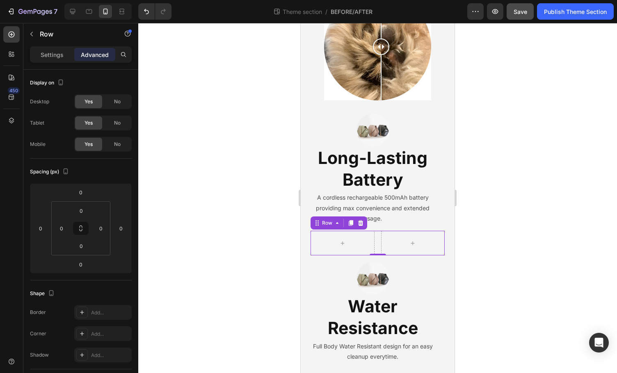
scroll to position [307, 0]
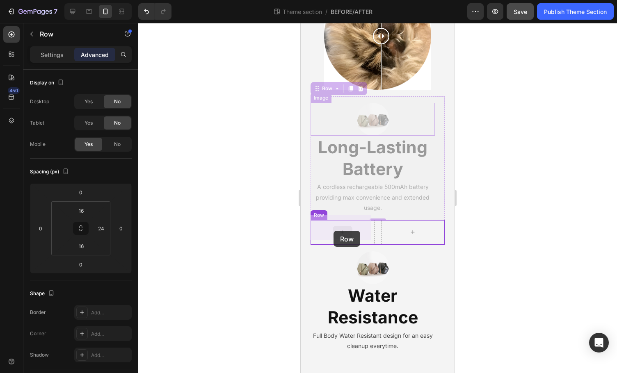
drag, startPoint x: 336, startPoint y: 101, endPoint x: 334, endPoint y: 231, distance: 129.6
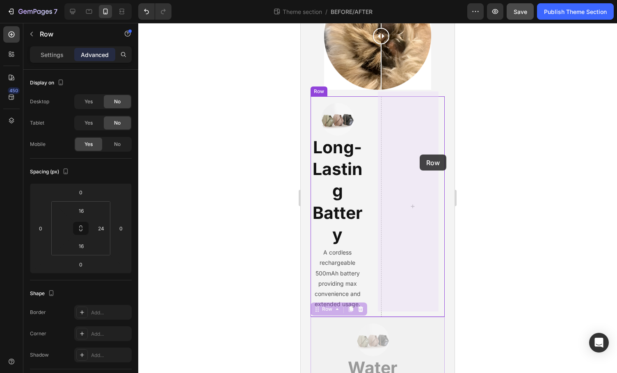
drag, startPoint x: 419, startPoint y: 316, endPoint x: 419, endPoint y: 155, distance: 161.5
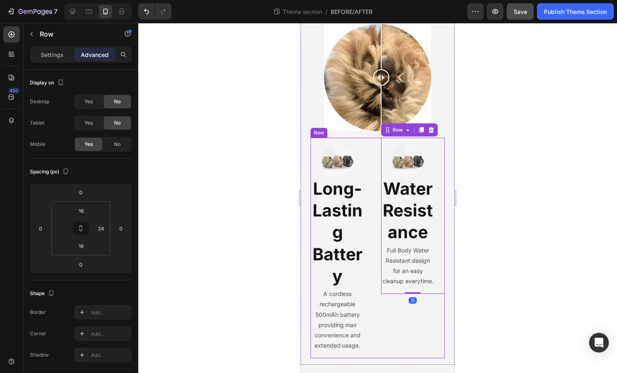
click at [372, 192] on div "Image Long-Lasting Battery Heading A cordless rechargeable 500mAh battery provi…" at bounding box center [377, 248] width 134 height 221
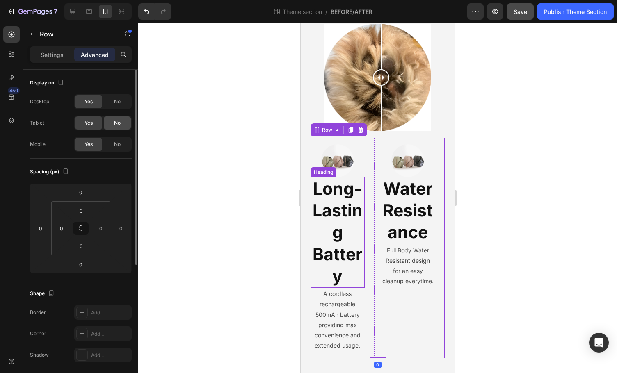
click at [113, 120] on div "No" at bounding box center [117, 122] width 27 height 13
click at [116, 101] on span "No" at bounding box center [117, 101] width 7 height 7
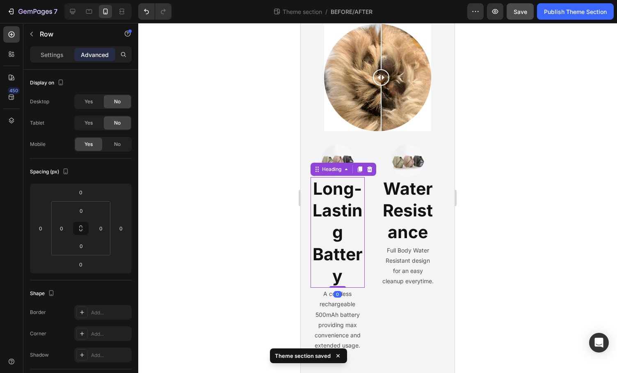
click at [343, 246] on h2 "Long-Lasting Battery" at bounding box center [337, 232] width 54 height 111
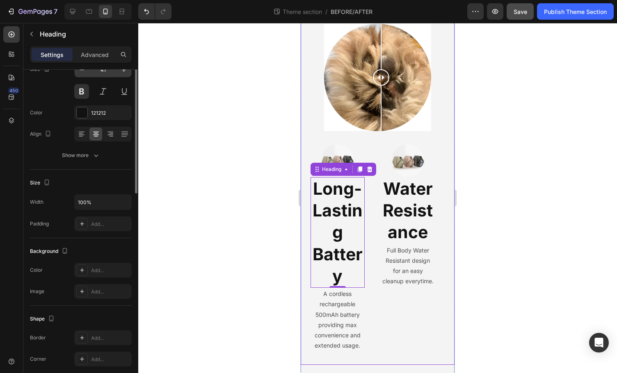
scroll to position [0, 0]
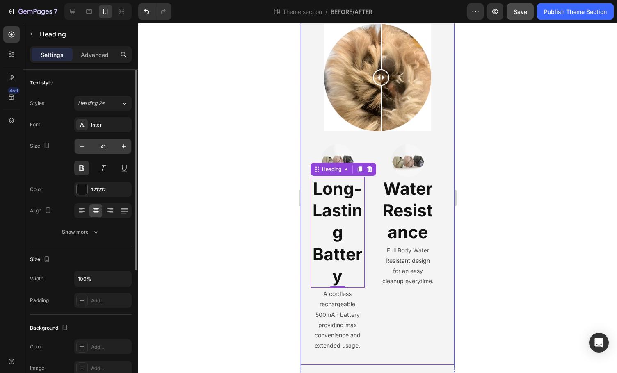
click at [110, 151] on input "41" at bounding box center [102, 146] width 27 height 15
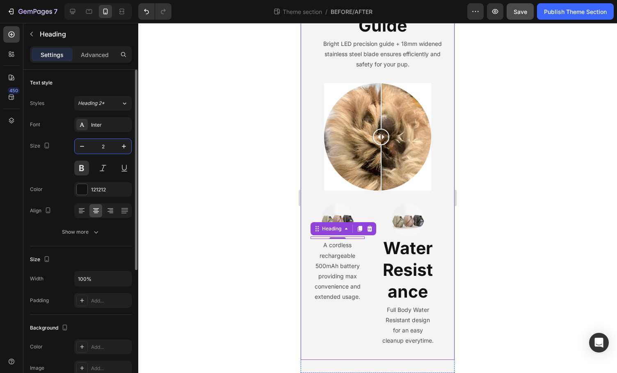
type input "20"
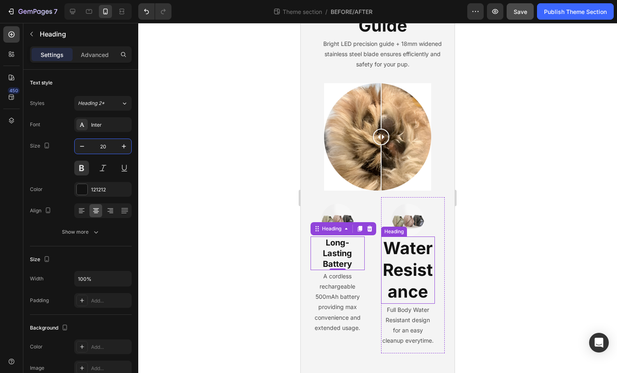
click at [405, 257] on h2 "Water Resistance" at bounding box center [408, 270] width 54 height 67
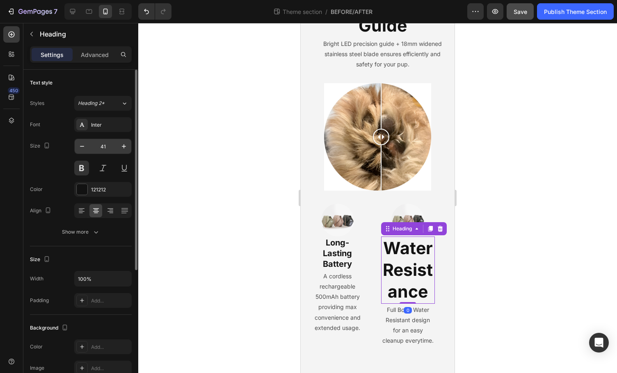
click at [106, 149] on input "41" at bounding box center [102, 146] width 27 height 15
type input "20"
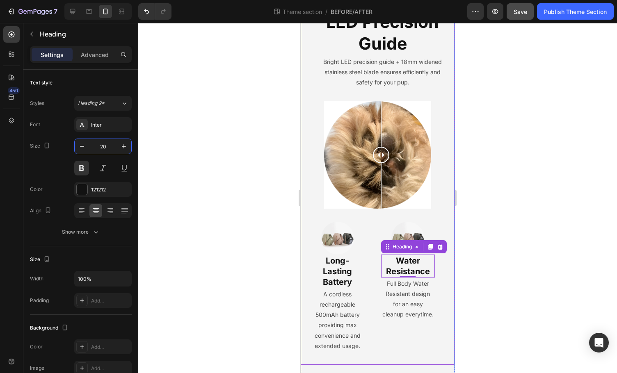
click at [307, 264] on div "Image Ultra-Quiet Motor Heading At just 35dB, the trimmer won't scare sensitive…" at bounding box center [377, 108] width 154 height 514
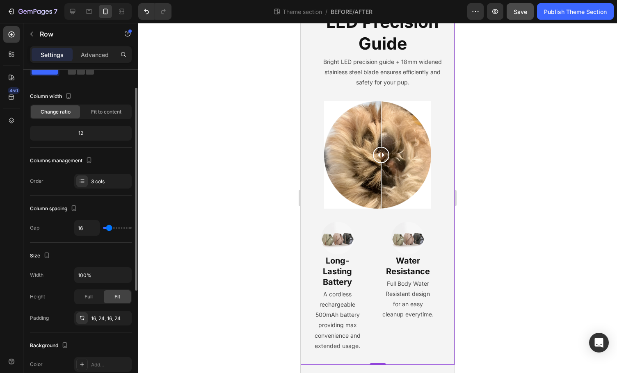
scroll to position [36, 0]
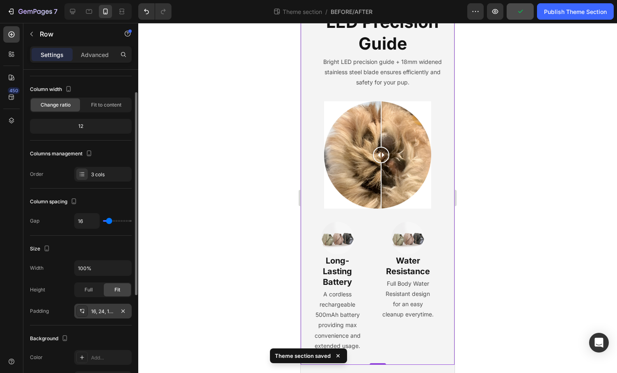
click at [109, 312] on div "16, 24, 16, 24" at bounding box center [103, 311] width 24 height 7
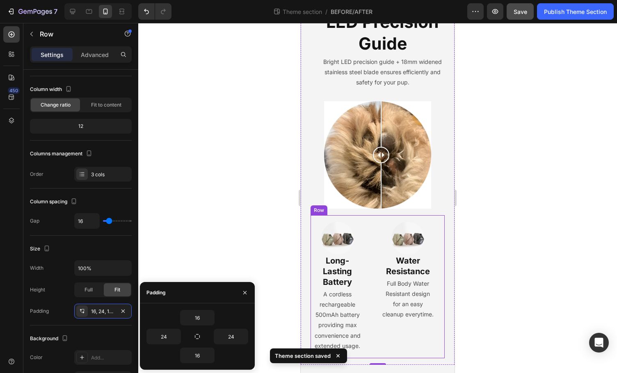
click at [374, 216] on div "Image Long-Lasting Battery Heading A cordless rechargeable 500mAh battery provi…" at bounding box center [377, 286] width 134 height 143
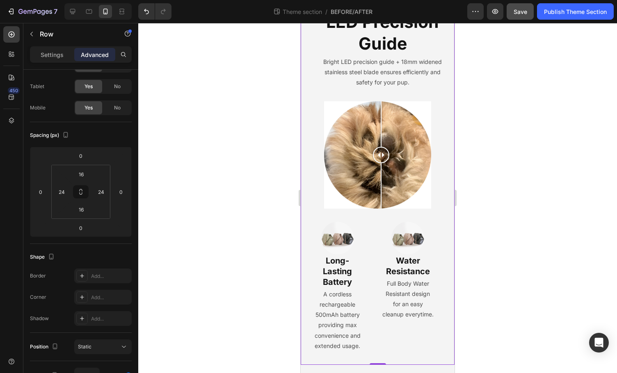
click at [439, 191] on div "Image Ultra-Quiet Motor Heading At just 35dB, the trimmer won't scare sensitive…" at bounding box center [377, 108] width 154 height 514
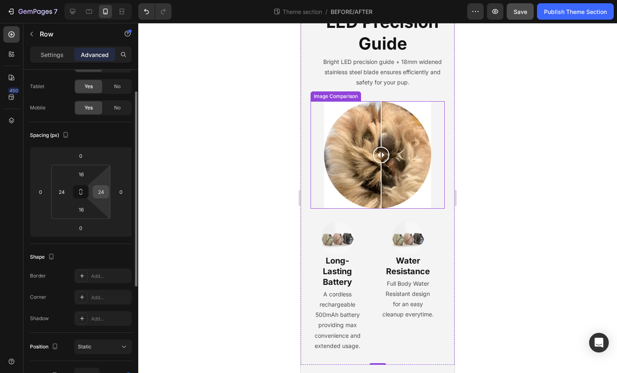
click at [107, 189] on div "24" at bounding box center [101, 191] width 16 height 13
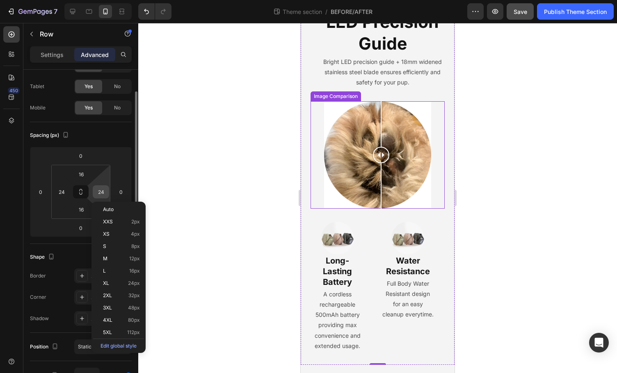
click at [103, 191] on input "24" at bounding box center [101, 192] width 12 height 12
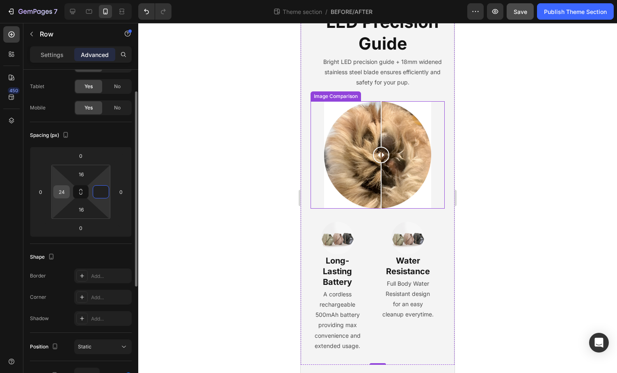
type input "0"
click at [68, 194] on div "24" at bounding box center [61, 191] width 16 height 13
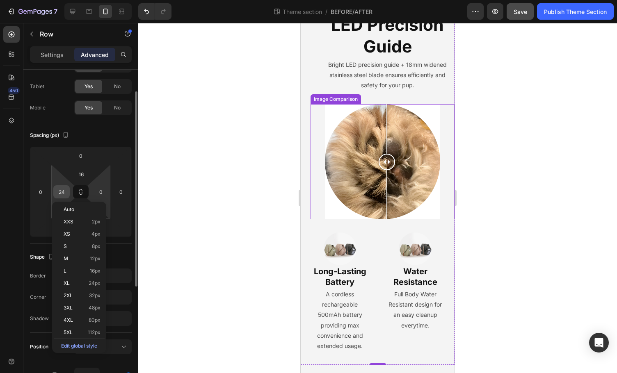
click at [65, 194] on input "24" at bounding box center [61, 192] width 12 height 12
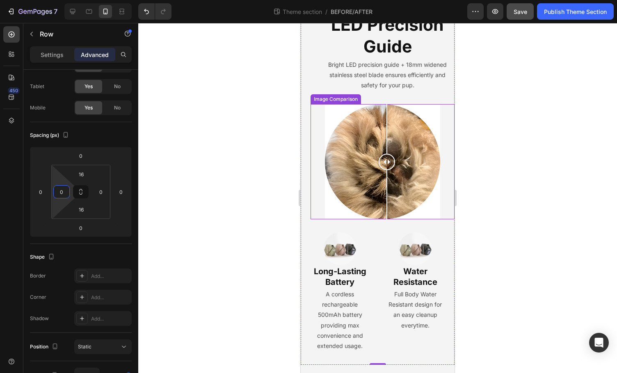
click at [174, 203] on div at bounding box center [377, 198] width 478 height 350
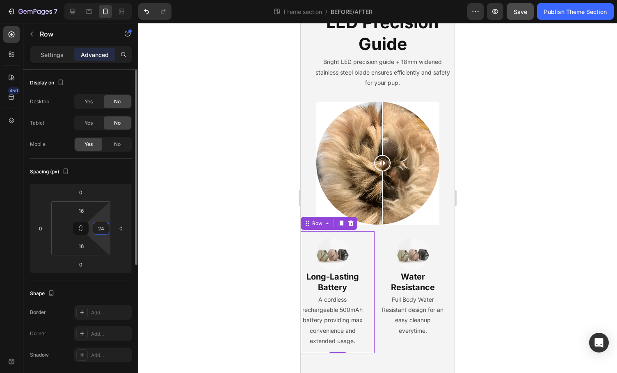
click at [103, 227] on input "24" at bounding box center [101, 228] width 12 height 12
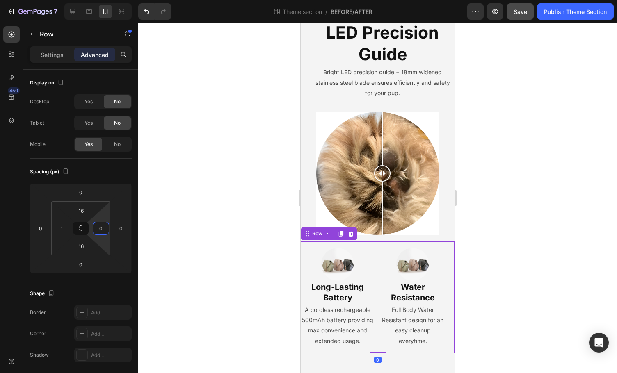
click at [373, 277] on div "Image Long-Lasting Battery Heading A cordless rechargeable 500mAh battery provi…" at bounding box center [377, 297] width 154 height 112
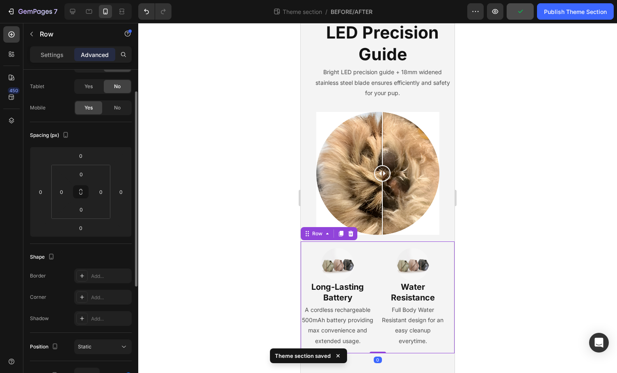
click at [376, 276] on div "Image Long-Lasting Battery Heading A cordless rechargeable 500mAh battery provi…" at bounding box center [377, 297] width 154 height 112
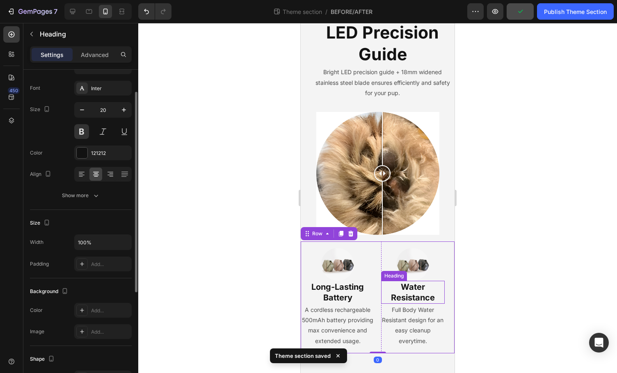
click at [381, 281] on h2 "Water Resistance" at bounding box center [413, 292] width 64 height 23
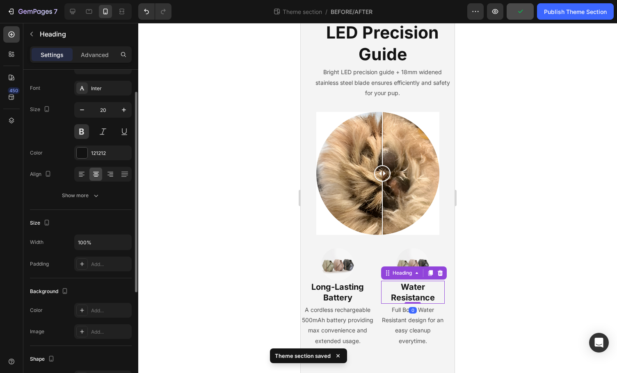
scroll to position [0, 0]
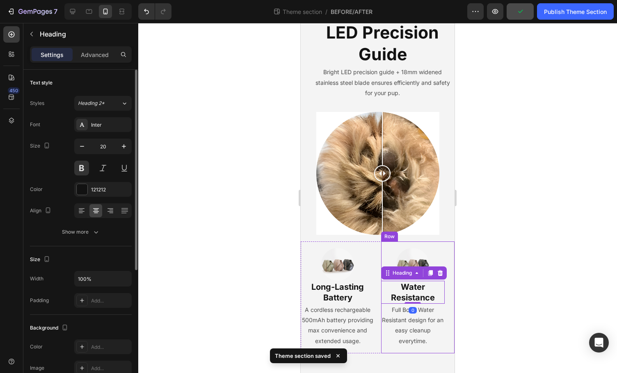
click at [438, 284] on div "Image Water Resistance Heading 0 Full Body Water Resistant design for an easy c…" at bounding box center [418, 297] width 74 height 112
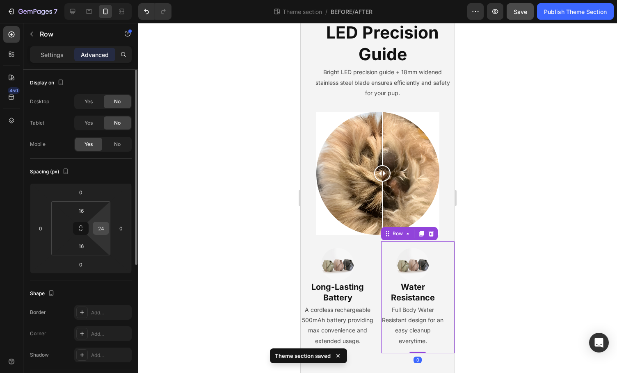
click at [102, 229] on input "24" at bounding box center [101, 228] width 12 height 12
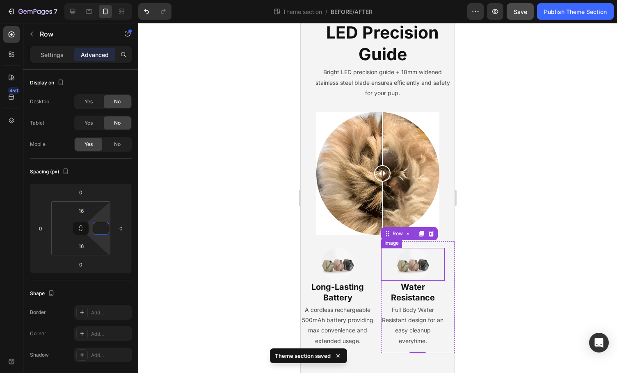
type input "0"
type input "1"
drag, startPoint x: 489, startPoint y: 264, endPoint x: 486, endPoint y: 260, distance: 5.1
click at [487, 260] on div at bounding box center [377, 198] width 478 height 350
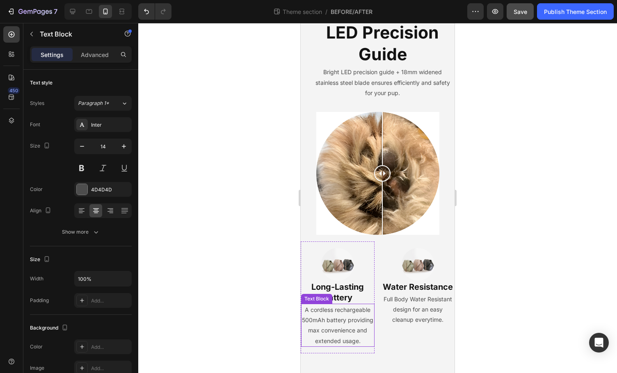
click at [360, 305] on p "A cordless rechargeable 500mAh battery providing max convenience and extended u…" at bounding box center [338, 325] width 72 height 41
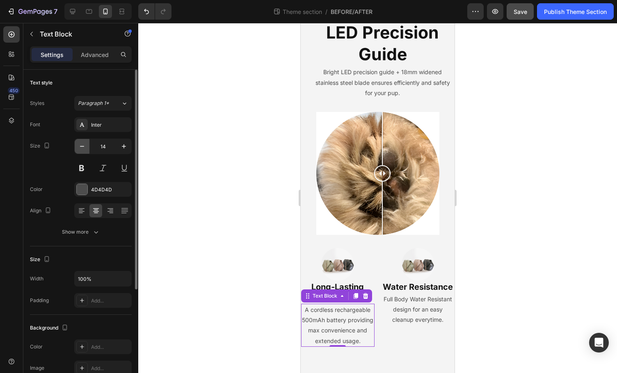
click at [81, 146] on icon "button" at bounding box center [82, 146] width 8 height 8
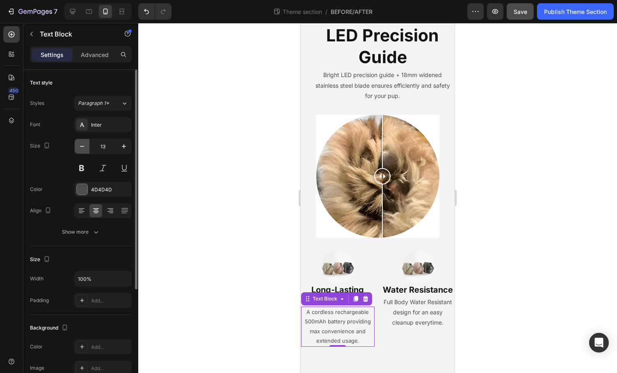
click at [81, 146] on icon "button" at bounding box center [82, 146] width 8 height 8
type input "12"
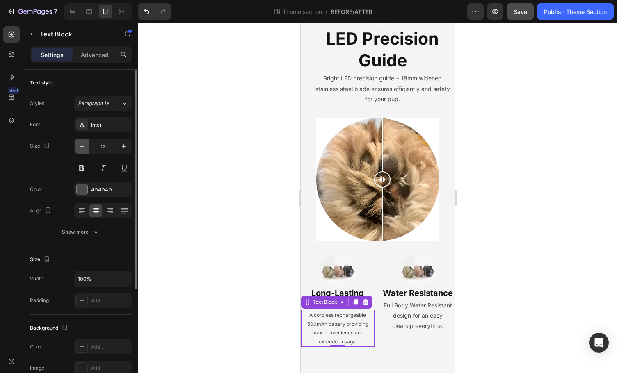
scroll to position [167, 0]
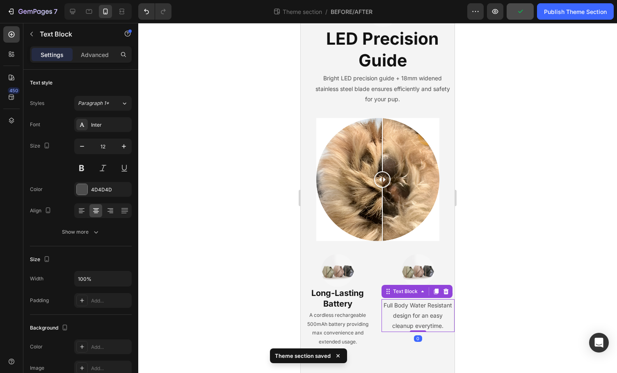
click at [408, 331] on p "Full Body Water Resistant design for an easy cleanup everytime." at bounding box center [418, 315] width 72 height 31
click at [83, 146] on icon "button" at bounding box center [82, 146] width 4 height 1
type input "13"
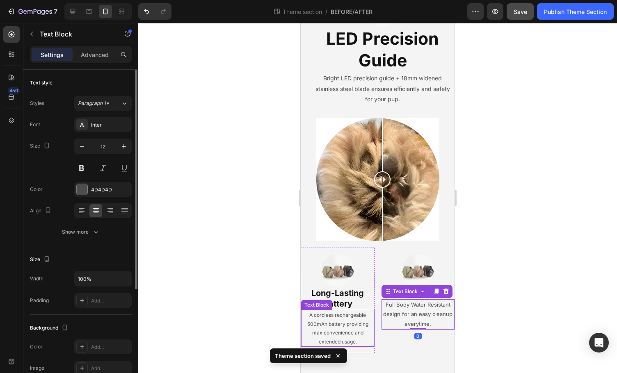
click at [336, 331] on p "A cordless rechargeable 500mAh battery providing max convenience and extended u…" at bounding box center [338, 328] width 72 height 35
click at [426, 329] on p "Full Body Water Resistant design for an easy cleanup everytime." at bounding box center [418, 314] width 72 height 29
click at [83, 148] on icon "button" at bounding box center [82, 146] width 8 height 8
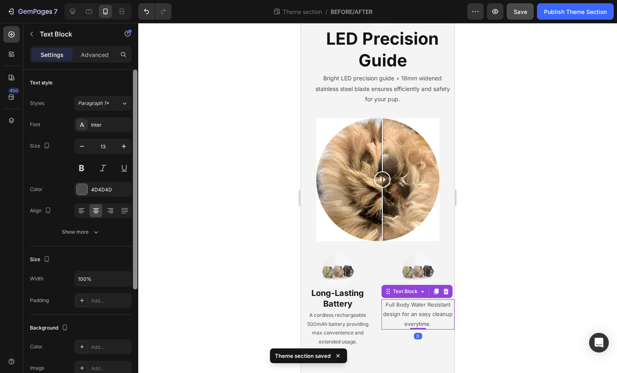
type input "12"
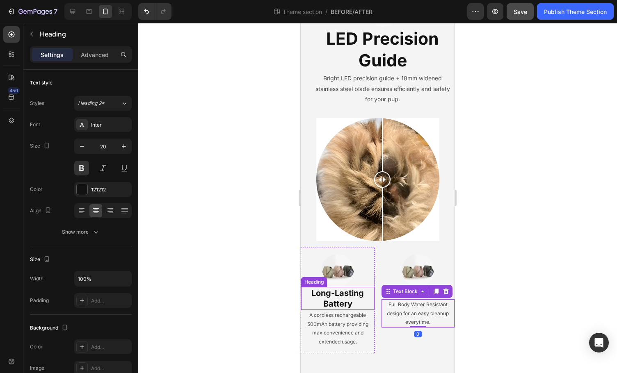
click at [319, 292] on h2 "Long-Lasting Battery" at bounding box center [337, 298] width 73 height 23
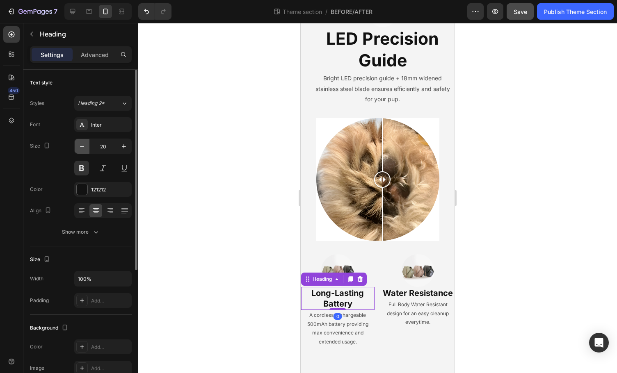
click at [80, 149] on icon "button" at bounding box center [82, 146] width 8 height 8
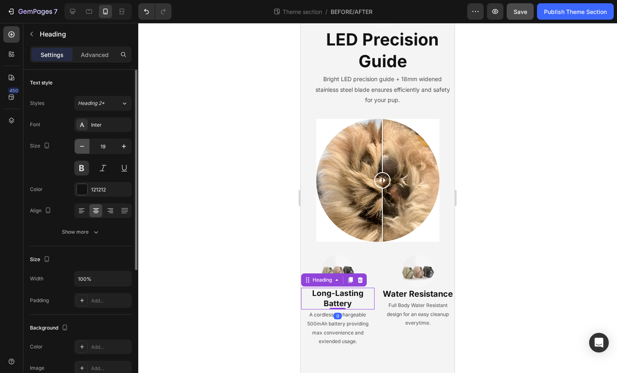
click at [80, 149] on icon "button" at bounding box center [82, 146] width 8 height 8
type input "18"
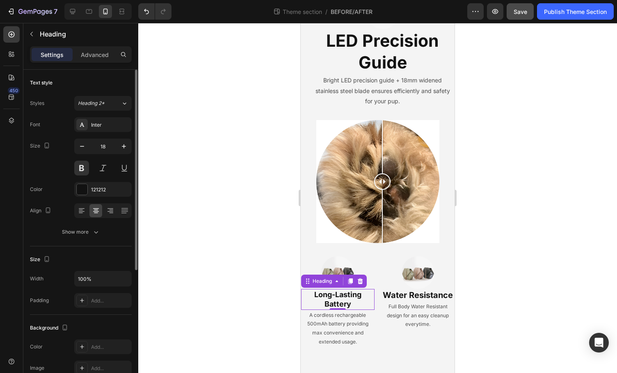
scroll to position [165, 0]
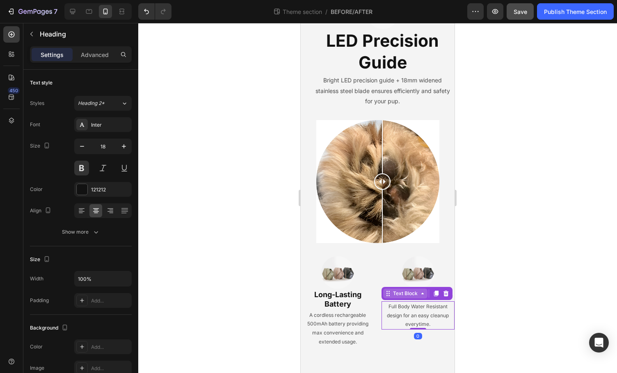
click at [403, 297] on div "Text Block" at bounding box center [405, 293] width 28 height 7
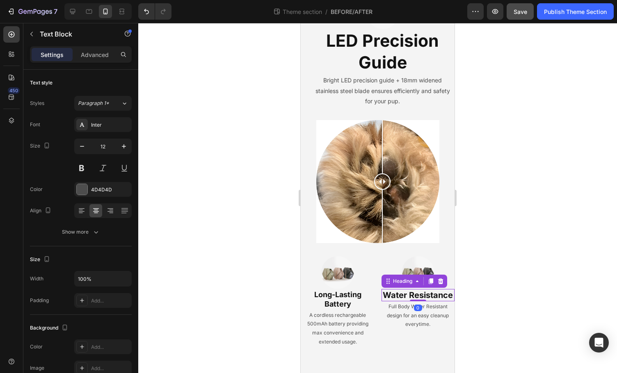
click at [427, 290] on h2 "Water Resistance" at bounding box center [417, 295] width 73 height 12
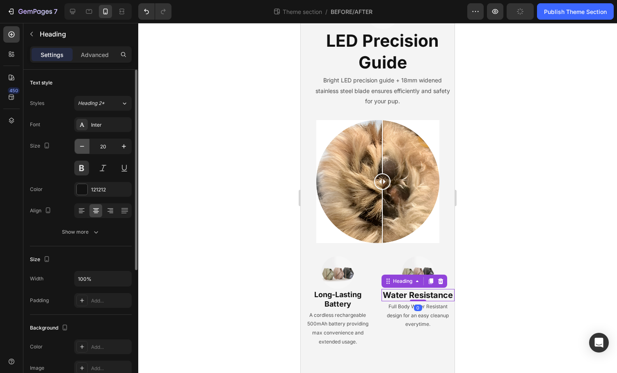
click at [81, 148] on icon "button" at bounding box center [82, 146] width 8 height 8
type input "18"
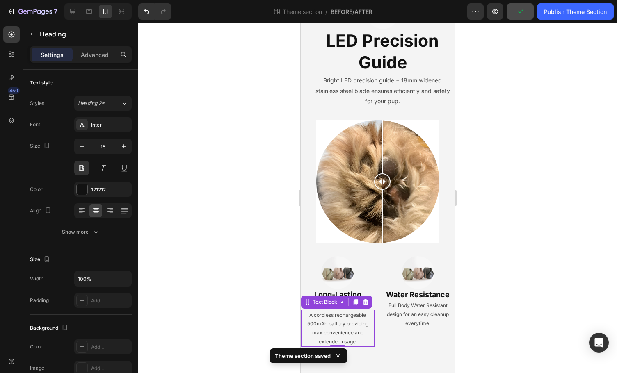
click at [360, 325] on p "A cordless rechargeable 500mAh battery providing max convenience and extended u…" at bounding box center [338, 328] width 72 height 35
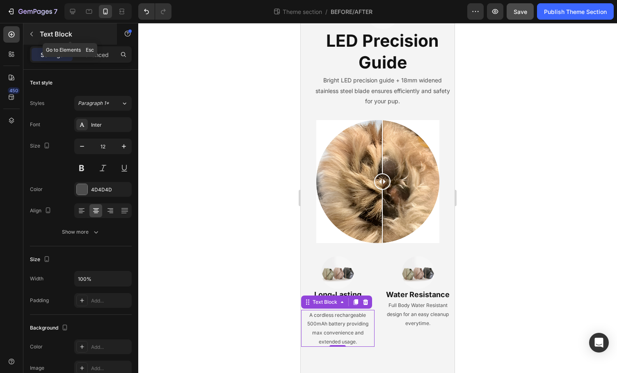
click at [30, 36] on icon "button" at bounding box center [31, 34] width 7 height 7
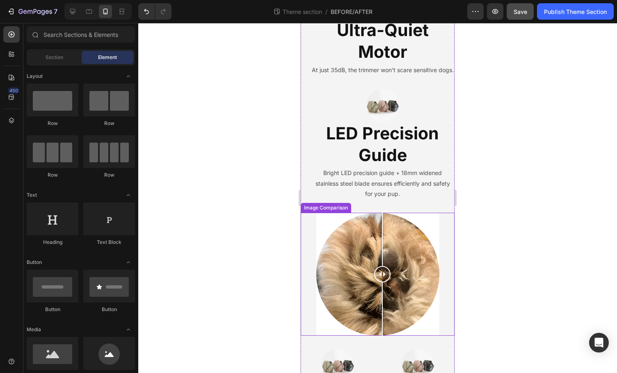
scroll to position [0, 0]
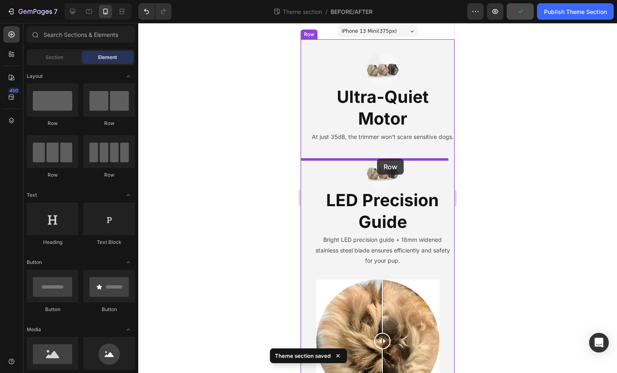
drag, startPoint x: 401, startPoint y: 128, endPoint x: 377, endPoint y: 159, distance: 39.4
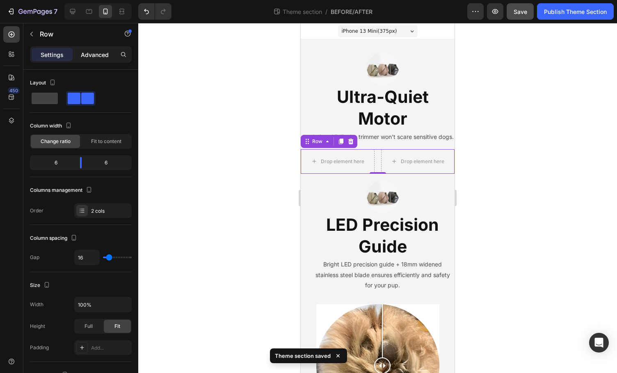
click at [99, 49] on div "Advanced" at bounding box center [94, 54] width 41 height 13
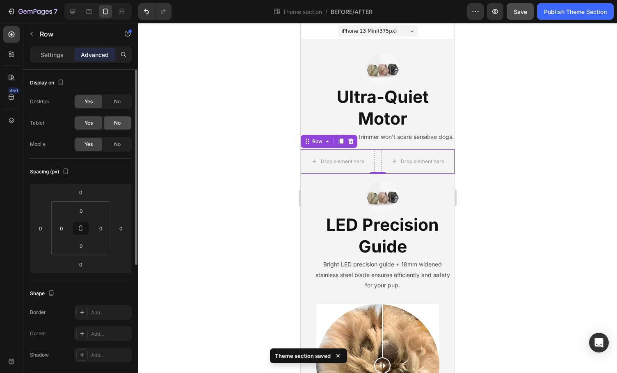
drag, startPoint x: 112, startPoint y: 123, endPoint x: 114, endPoint y: 113, distance: 9.7
click at [112, 123] on div "No" at bounding box center [117, 122] width 27 height 13
click at [115, 103] on span "No" at bounding box center [117, 101] width 7 height 7
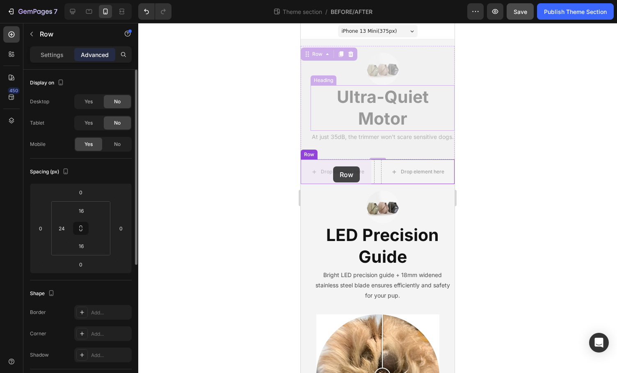
drag, startPoint x: 337, startPoint y: 49, endPoint x: 333, endPoint y: 166, distance: 117.3
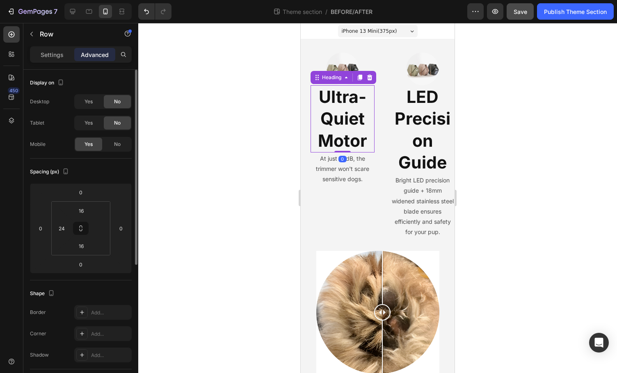
click at [344, 125] on h2 "Ultra-Quiet Motor" at bounding box center [342, 118] width 64 height 67
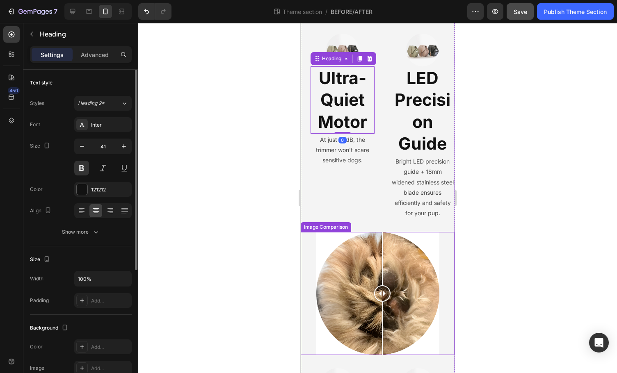
scroll to position [126, 0]
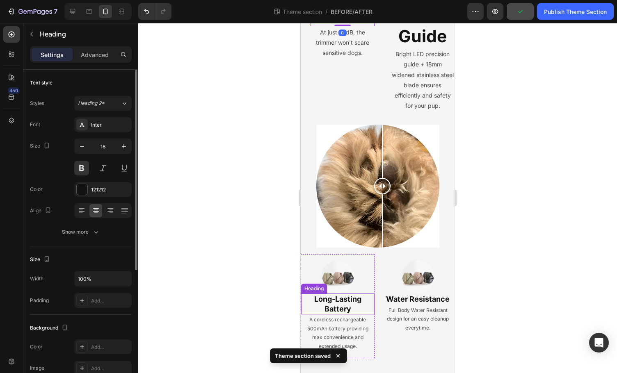
click at [351, 296] on h2 "Long-Lasting Battery" at bounding box center [337, 304] width 73 height 21
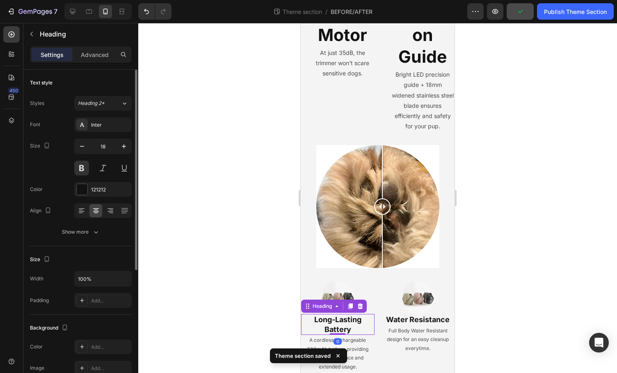
scroll to position [0, 0]
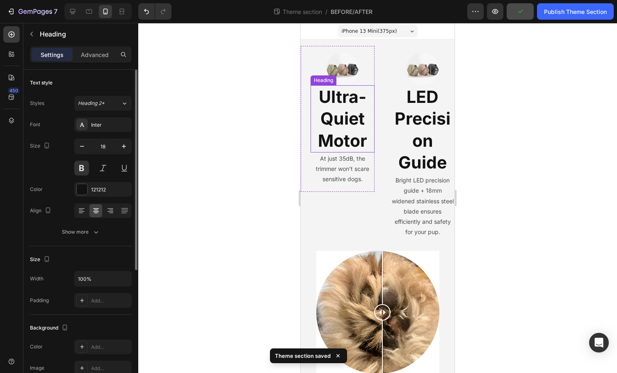
click at [344, 136] on h2 "Ultra-Quiet Motor" at bounding box center [342, 118] width 64 height 67
click at [107, 146] on input "41" at bounding box center [102, 146] width 27 height 15
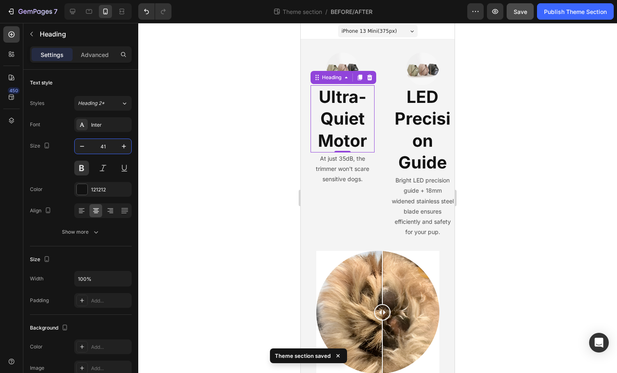
type input "2"
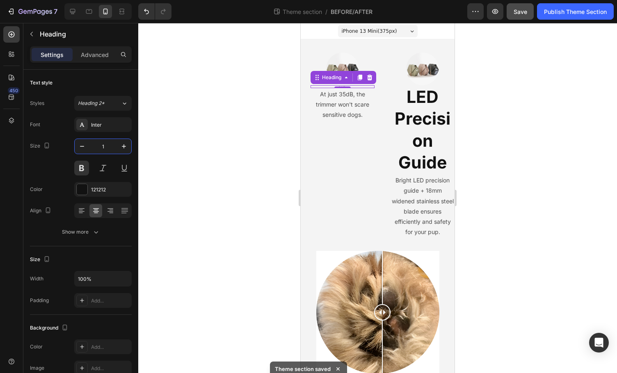
type input "18"
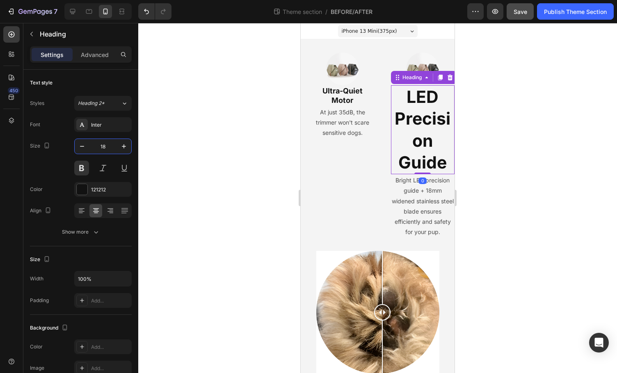
click at [428, 128] on h2 "LED Precision Guide" at bounding box center [423, 129] width 64 height 89
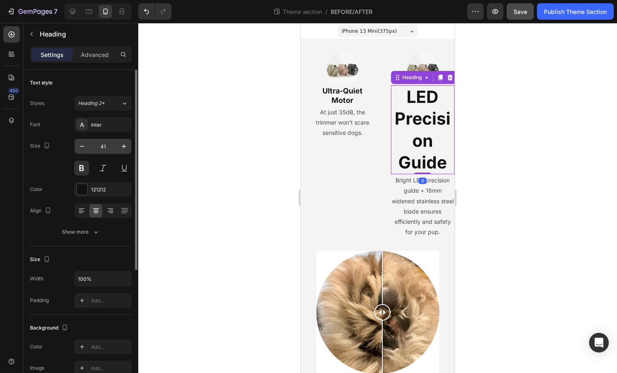
click at [105, 147] on input "41" at bounding box center [102, 146] width 27 height 15
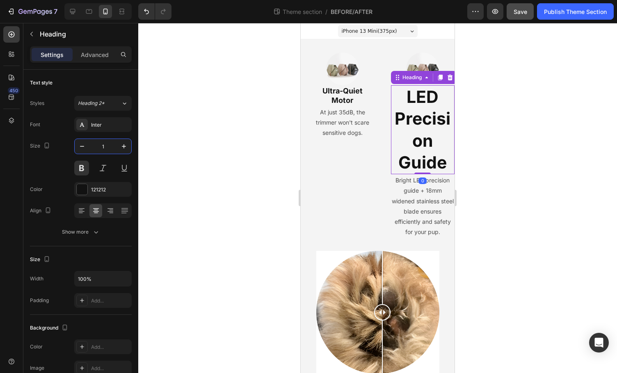
type input "18"
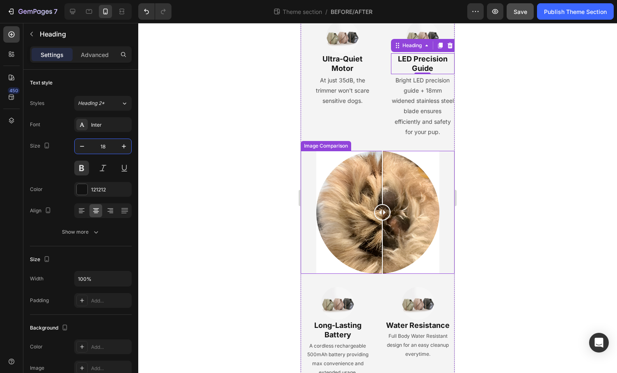
scroll to position [58, 0]
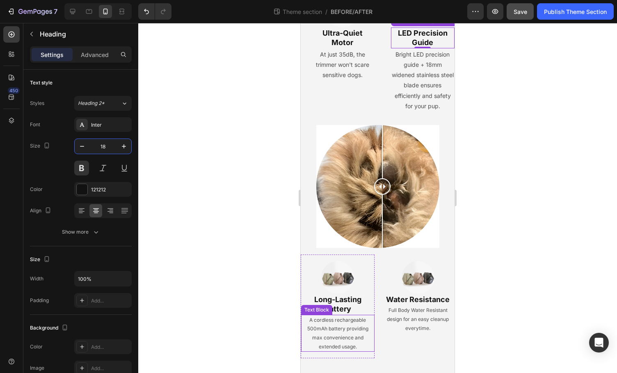
click at [353, 316] on p "A cordless rechargeable 500mAh battery providing max convenience and extended u…" at bounding box center [338, 333] width 72 height 35
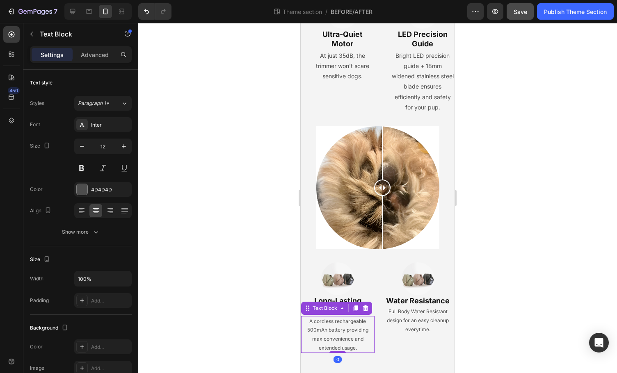
scroll to position [56, 0]
click at [338, 63] on div "At just 35dB, the trimmer won't scare sensitive dogs. Text Block" at bounding box center [342, 66] width 64 height 33
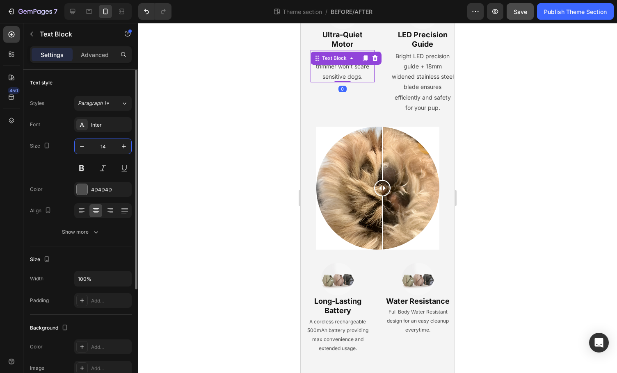
click at [110, 148] on input "14" at bounding box center [102, 146] width 27 height 15
type input "12"
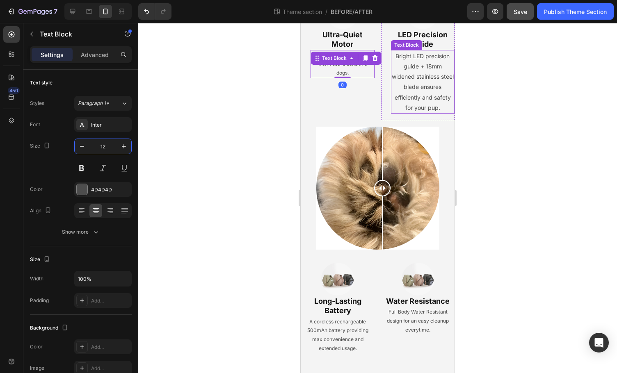
click at [435, 90] on p "Bright LED precision guide + 18mm widened stainless steel blade ensures efficie…" at bounding box center [423, 82] width 62 height 62
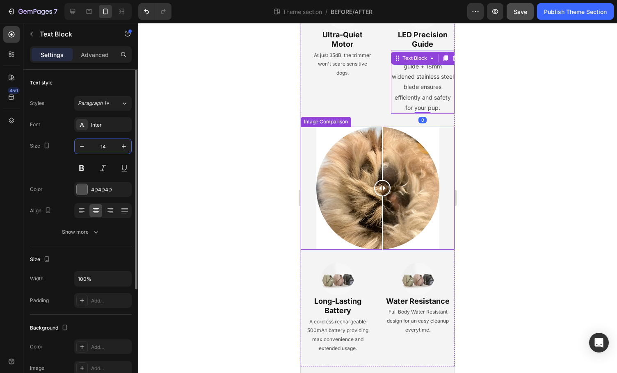
click at [102, 146] on input "14" at bounding box center [102, 146] width 27 height 15
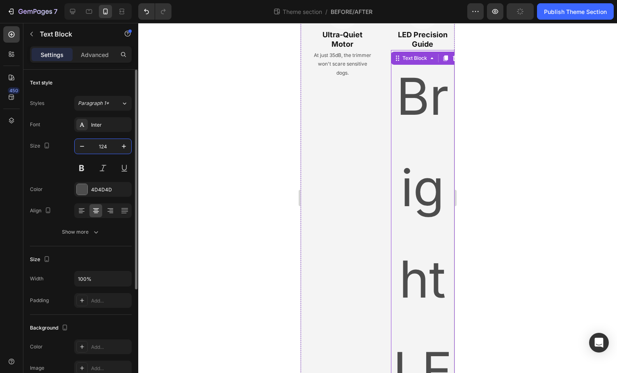
click at [101, 152] on input "124" at bounding box center [102, 146] width 27 height 15
type input "12"
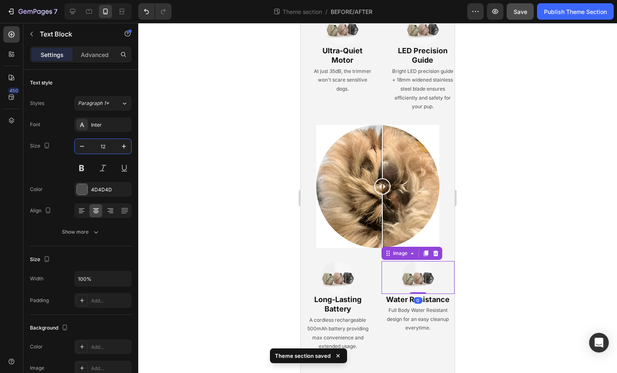
click at [407, 280] on img at bounding box center [417, 277] width 33 height 33
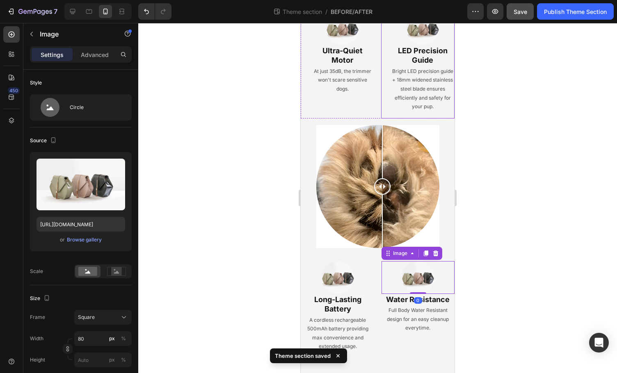
click at [387, 100] on div "Image LED Precision Guide Heading Bright LED precision guide + 18mm widened sta…" at bounding box center [418, 62] width 74 height 113
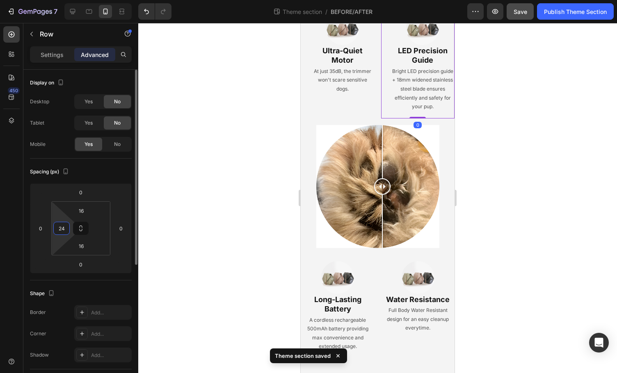
click at [63, 228] on input "24" at bounding box center [61, 228] width 12 height 12
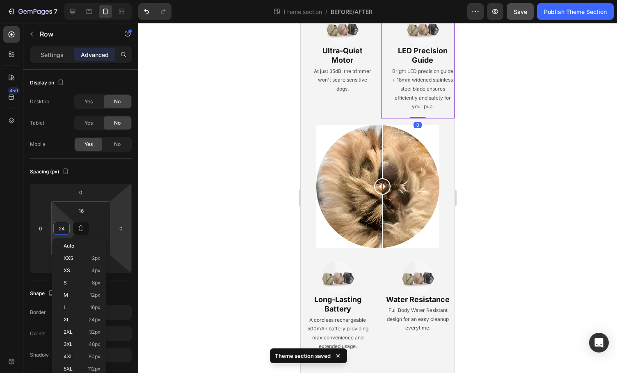
type input "="
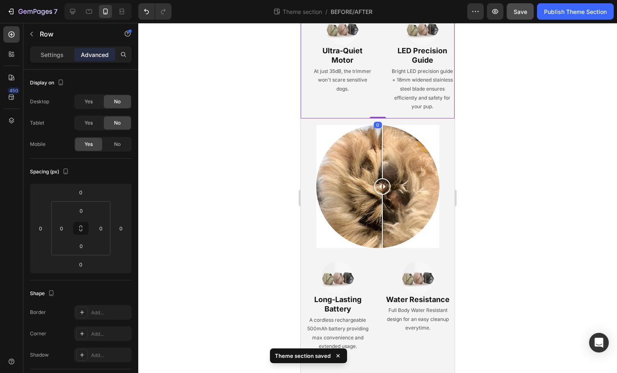
drag, startPoint x: 370, startPoint y: 104, endPoint x: 376, endPoint y: 102, distance: 6.8
click at [370, 104] on div "Image Ultra-Quiet Motor Heading At just 35dB, the trimmer won't scare sensitive…" at bounding box center [337, 62] width 74 height 113
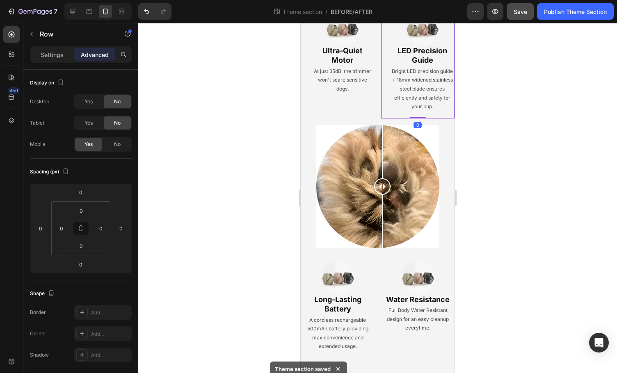
click at [381, 102] on div "Image LED Precision Guide Heading Bright LED precision guide + 18mm widened sta…" at bounding box center [418, 62] width 74 height 113
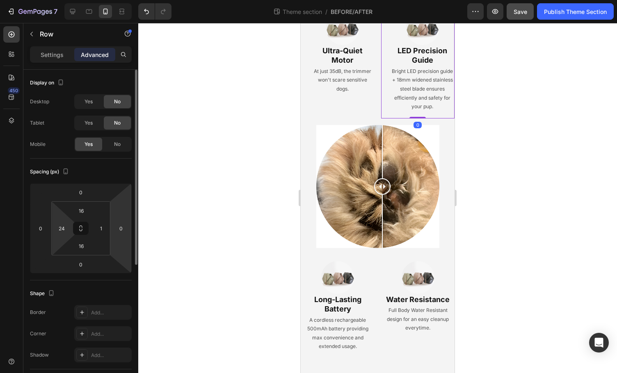
drag, startPoint x: 62, startPoint y: 230, endPoint x: 117, endPoint y: 221, distance: 55.3
click at [62, 230] on input "24" at bounding box center [61, 228] width 12 height 12
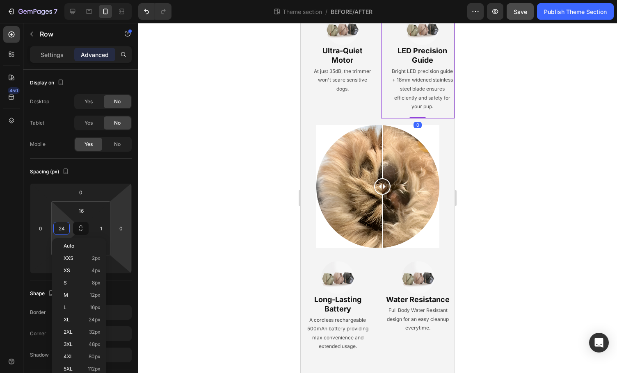
type input "4"
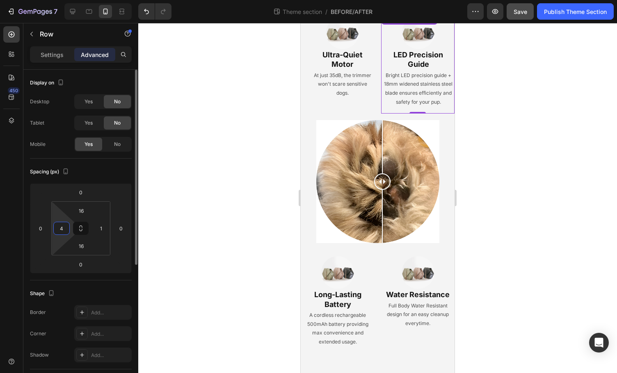
click at [65, 228] on input "4" at bounding box center [61, 228] width 12 height 12
type input "0"
click at [105, 232] on input "1" at bounding box center [101, 228] width 12 height 12
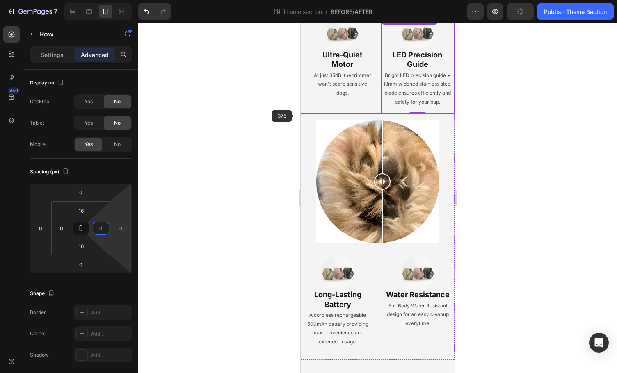
click at [301, 114] on div "Image Ultra-Quiet Motor Heading At just 35dB, the trimmer won't scare sensitive…" at bounding box center [337, 62] width 74 height 104
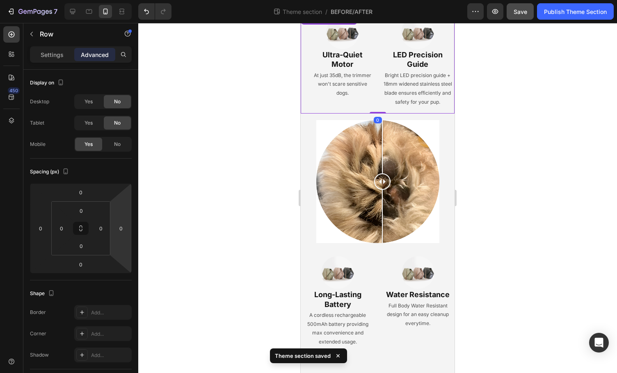
click at [314, 111] on div "Image Ultra-Quiet Motor Heading At just 35dB, the trimmer won't scare sensitive…" at bounding box center [337, 62] width 74 height 104
click at [324, 98] on div "Image Ultra-Quiet Motor Heading At just 35dB, the trimmer won't scare sensitive…" at bounding box center [337, 57] width 74 height 95
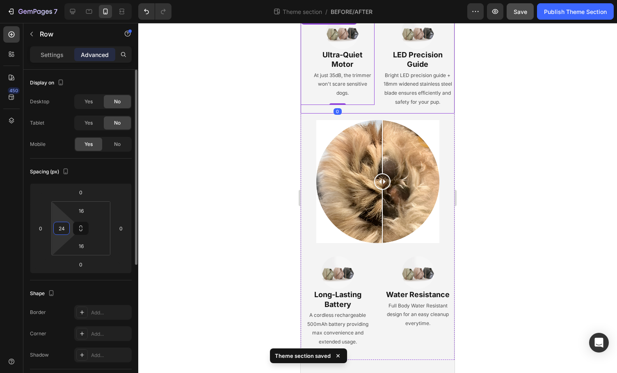
click at [62, 230] on input "24" at bounding box center [61, 228] width 12 height 12
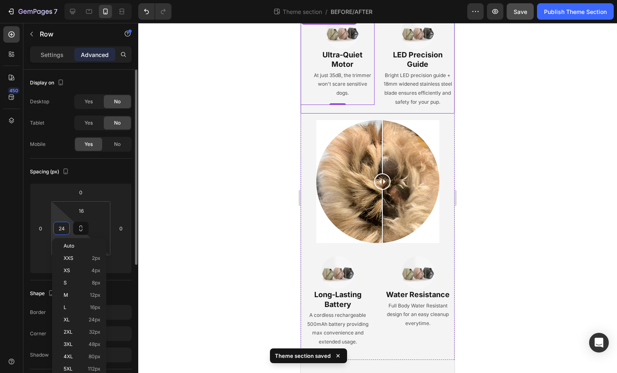
type input "4"
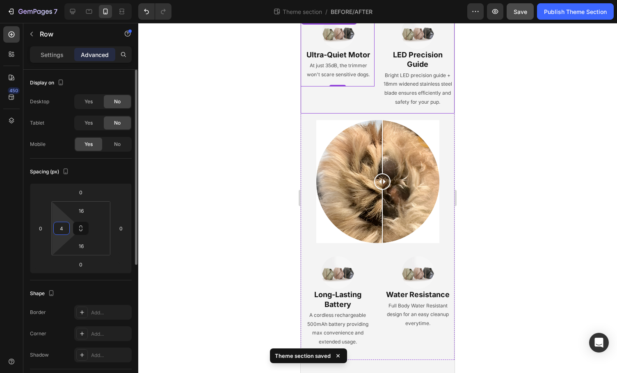
click at [64, 230] on input "4" at bounding box center [61, 228] width 12 height 12
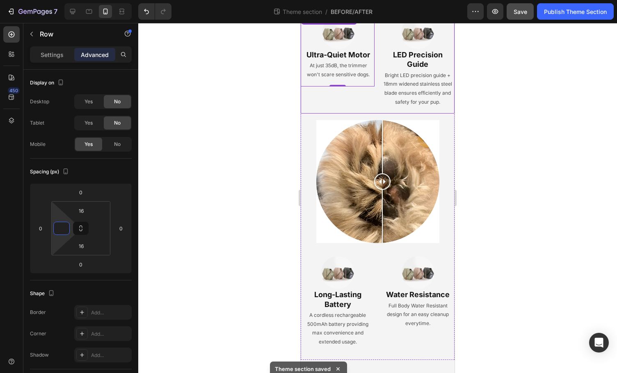
type input "0"
type input "1"
click at [218, 233] on div at bounding box center [377, 198] width 478 height 350
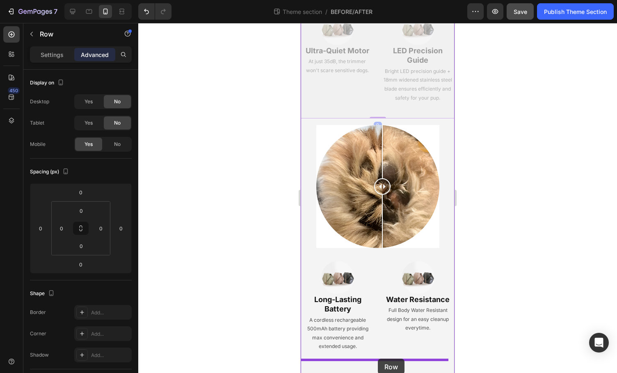
drag, startPoint x: 369, startPoint y: 123, endPoint x: 377, endPoint y: 360, distance: 236.3
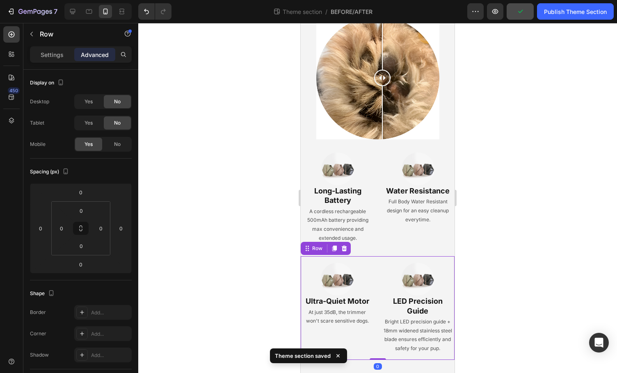
click at [510, 266] on div at bounding box center [377, 198] width 478 height 350
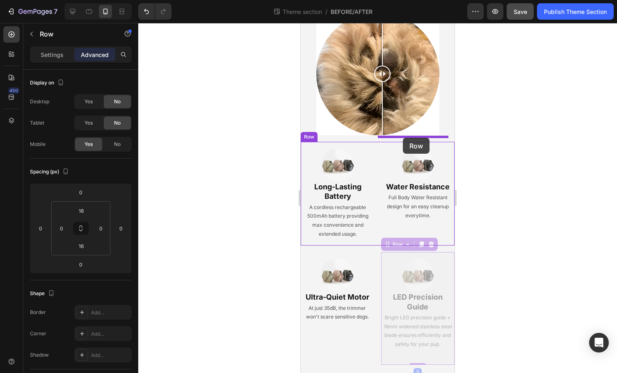
drag, startPoint x: 436, startPoint y: 252, endPoint x: 403, endPoint y: 138, distance: 118.8
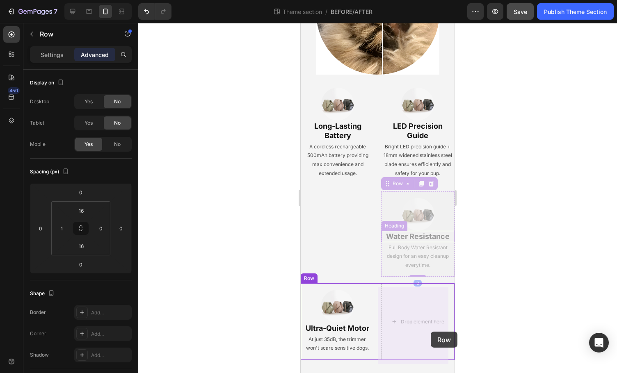
drag, startPoint x: 436, startPoint y: 260, endPoint x: 430, endPoint y: 331, distance: 70.8
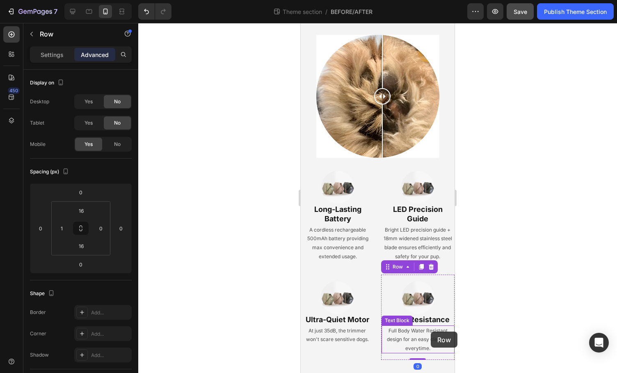
scroll to position [22, 0]
click at [515, 298] on div at bounding box center [377, 198] width 478 height 350
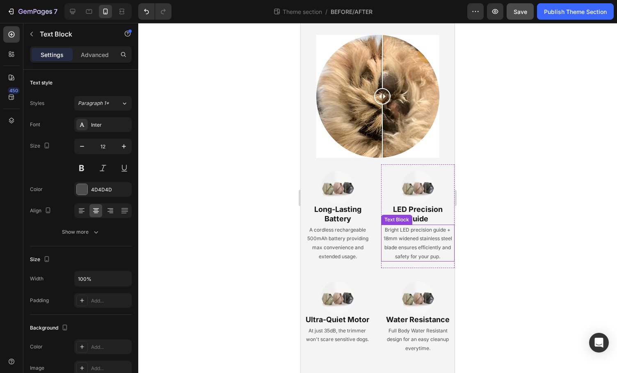
click at [412, 251] on p "Bright LED precision guide + 18mm widened stainless steel blade ensures efficie…" at bounding box center [418, 242] width 72 height 35
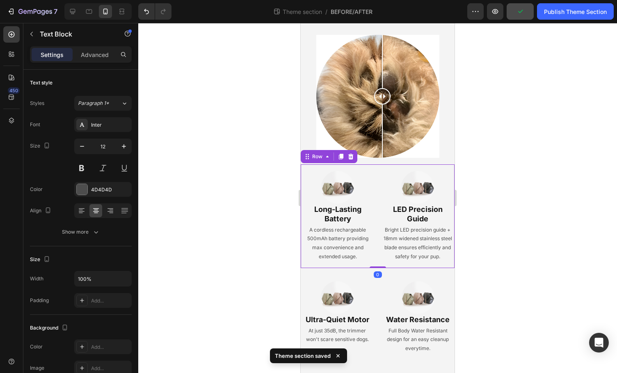
click at [375, 253] on div "Image Long-Lasting Battery Heading A cordless rechargeable 500mAh battery provi…" at bounding box center [377, 216] width 154 height 104
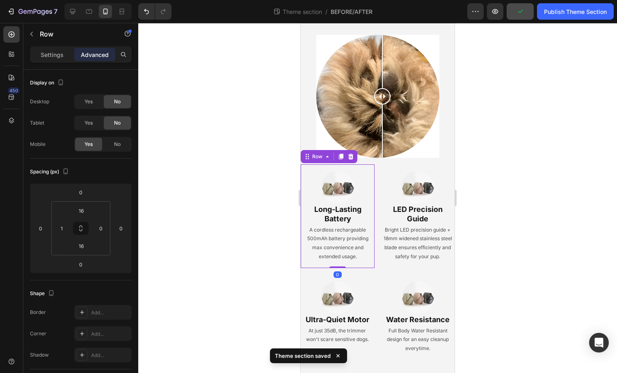
click at [365, 257] on div "Image Long-Lasting Battery Heading A cordless rechargeable 500mAh battery provi…" at bounding box center [337, 216] width 74 height 104
click at [377, 250] on div "Image Long-Lasting Battery Heading A cordless rechargeable 500mAh battery provi…" at bounding box center [377, 216] width 154 height 104
click at [51, 55] on p "Settings" at bounding box center [52, 54] width 23 height 9
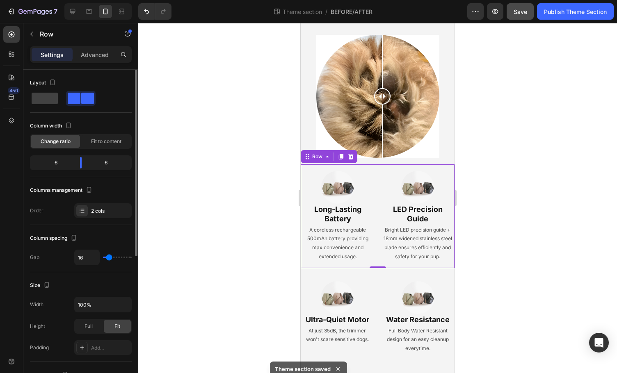
type input "10"
type input "4"
type input "1"
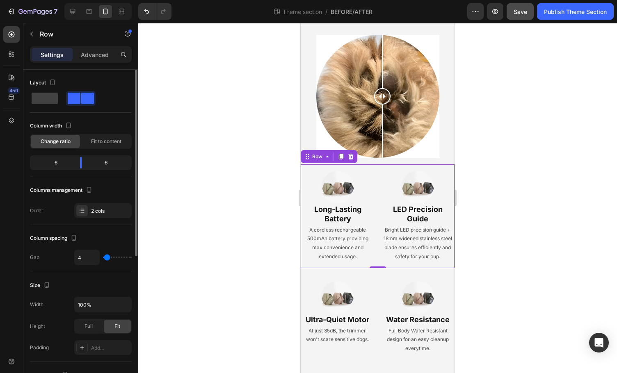
type input "1"
type input "0"
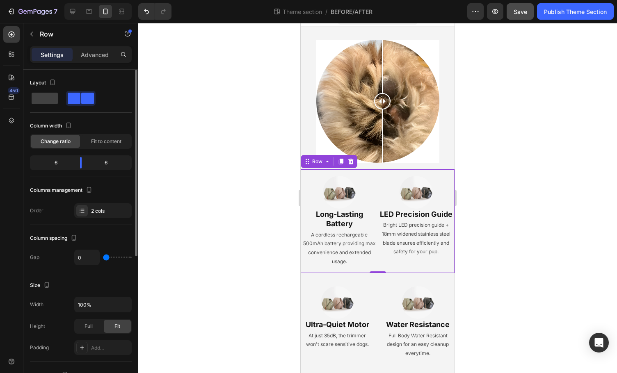
drag, startPoint x: 107, startPoint y: 257, endPoint x: 89, endPoint y: 259, distance: 18.2
type input "0"
click at [103, 258] on input "range" at bounding box center [117, 258] width 29 height 2
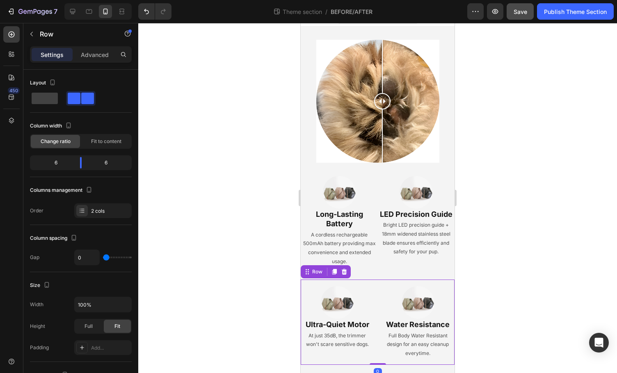
click at [373, 318] on div "Image Ultra-Quiet Motor Heading At just 35dB, the trimmer won't scare sensitive…" at bounding box center [377, 322] width 154 height 85
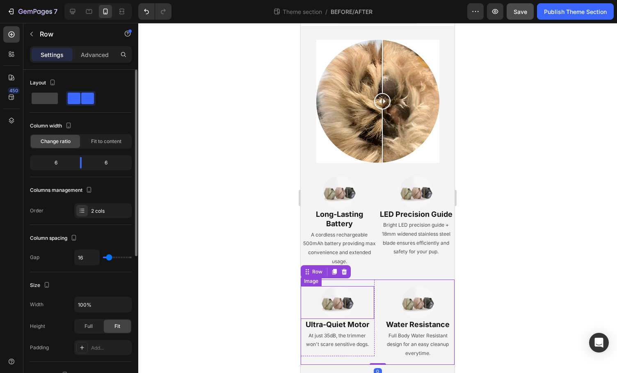
type input "11"
type input "9"
type input "6"
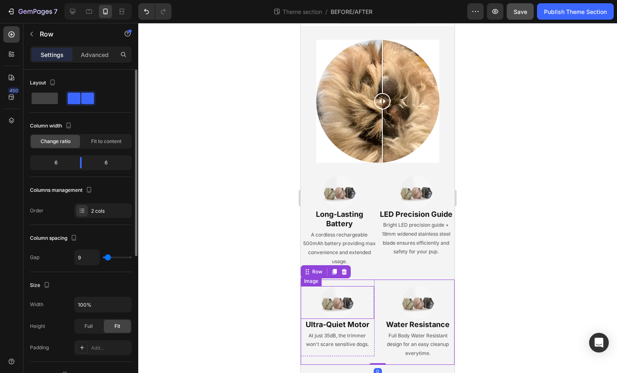
type input "6"
type input "1"
type input "0"
drag, startPoint x: 108, startPoint y: 258, endPoint x: 79, endPoint y: 259, distance: 28.7
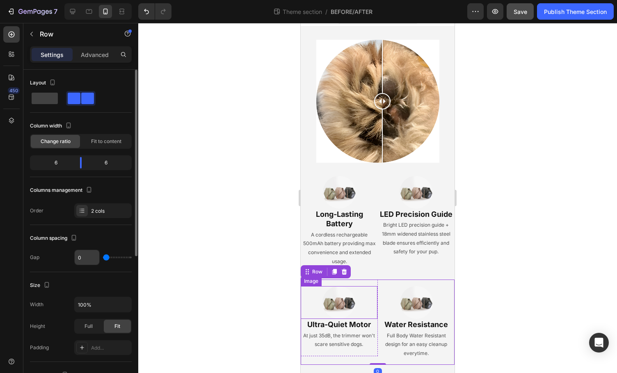
type input "0"
click at [103, 257] on input "range" at bounding box center [117, 258] width 29 height 2
click at [253, 305] on div at bounding box center [377, 198] width 478 height 350
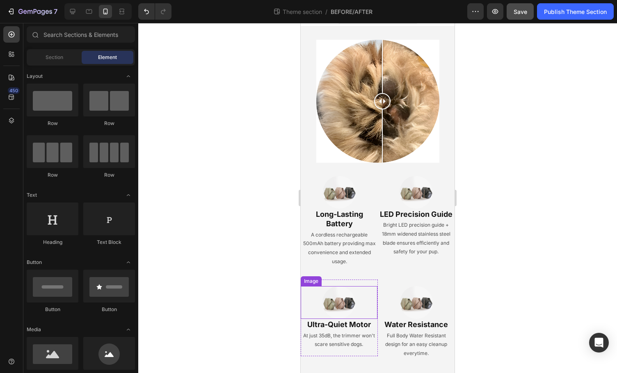
click at [255, 306] on div at bounding box center [377, 198] width 478 height 350
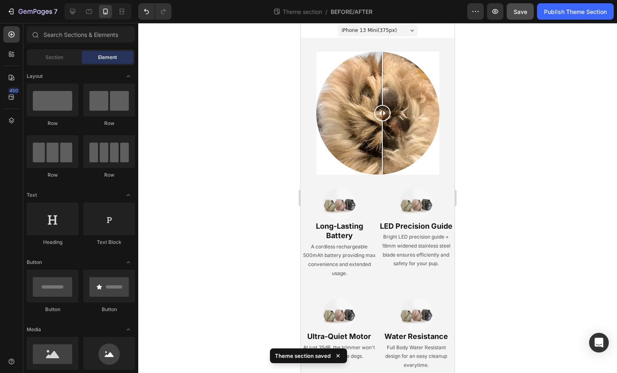
scroll to position [0, 0]
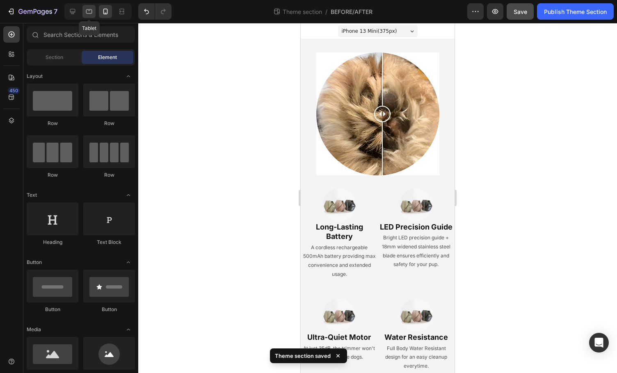
click at [87, 11] on icon at bounding box center [89, 11] width 6 height 5
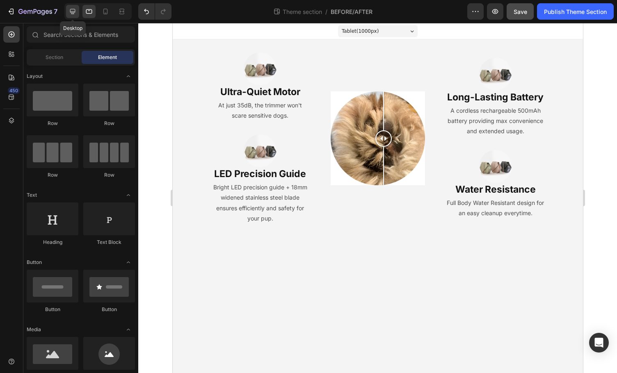
click at [71, 12] on icon at bounding box center [72, 11] width 5 height 5
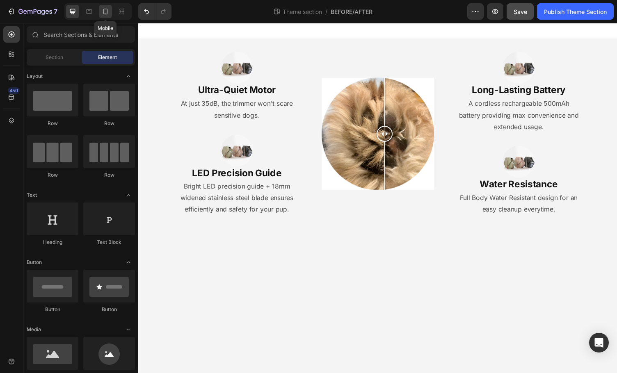
click at [107, 10] on icon at bounding box center [105, 12] width 5 height 6
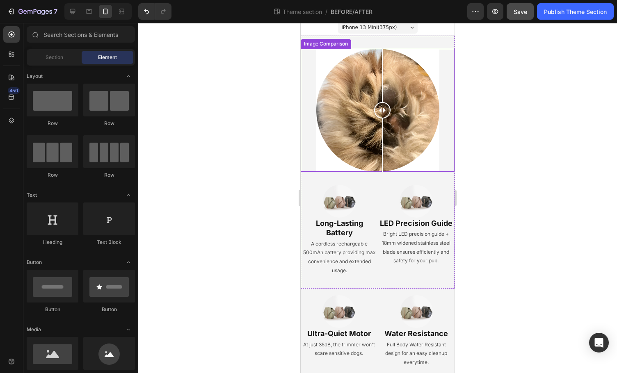
scroll to position [13, 0]
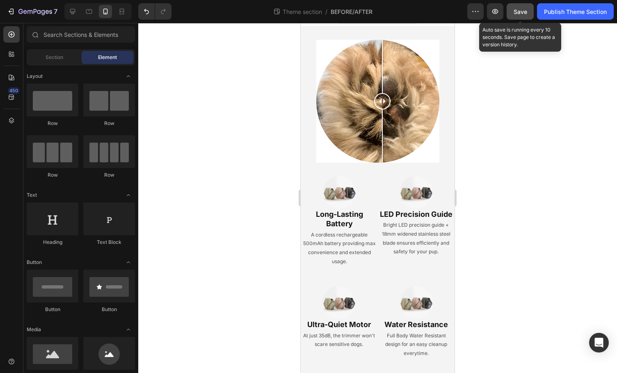
click at [521, 16] on button "Save" at bounding box center [519, 11] width 27 height 16
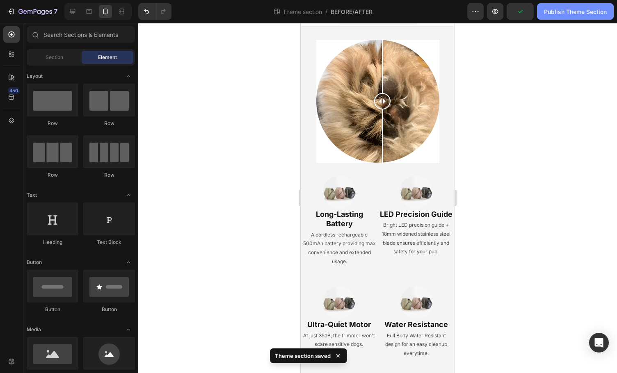
click at [558, 16] on button "Publish Theme Section" at bounding box center [575, 11] width 77 height 16
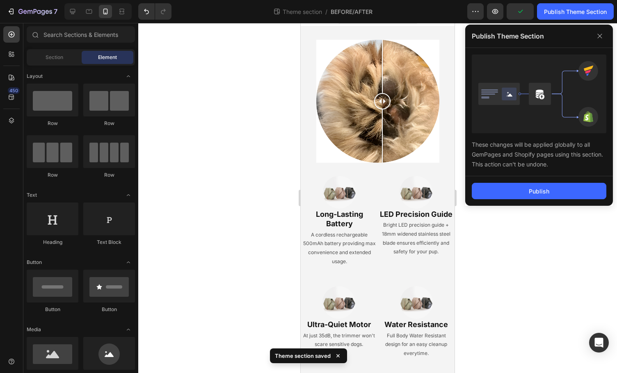
click at [539, 200] on div "Publish" at bounding box center [539, 191] width 148 height 30
click at [542, 197] on button "Publish" at bounding box center [538, 191] width 134 height 16
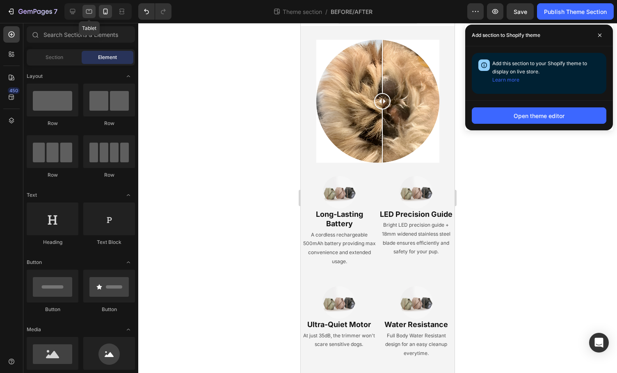
click at [84, 11] on div at bounding box center [88, 11] width 13 height 13
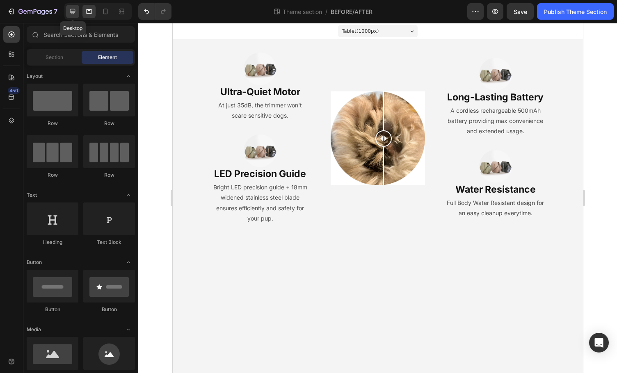
click at [73, 9] on icon at bounding box center [72, 11] width 5 height 5
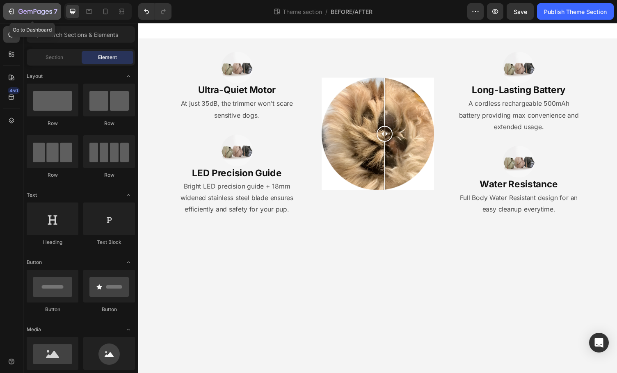
click at [26, 16] on button "7" at bounding box center [32, 11] width 58 height 16
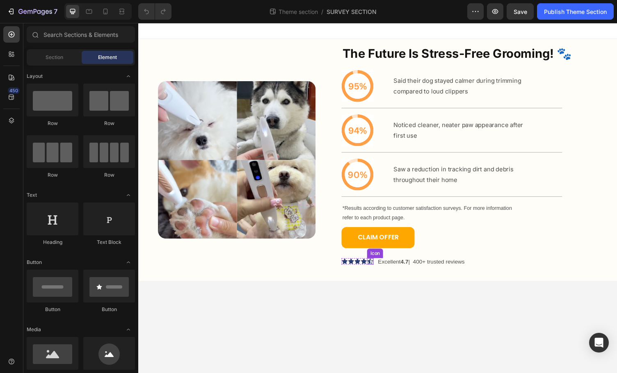
click at [394, 269] on p "Excellent 4.7 | 400+ trusted reviews" at bounding box center [428, 269] width 89 height 10
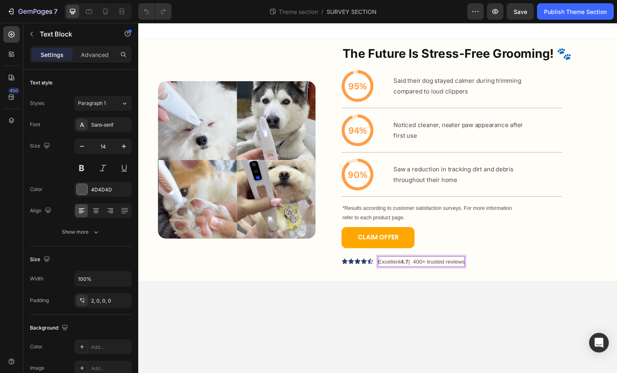
click at [473, 272] on p "Excellent 4.7 | 400+ trusted reviews" at bounding box center [428, 269] width 89 height 10
click at [376, 269] on div "Icon" at bounding box center [376, 268] width 7 height 7
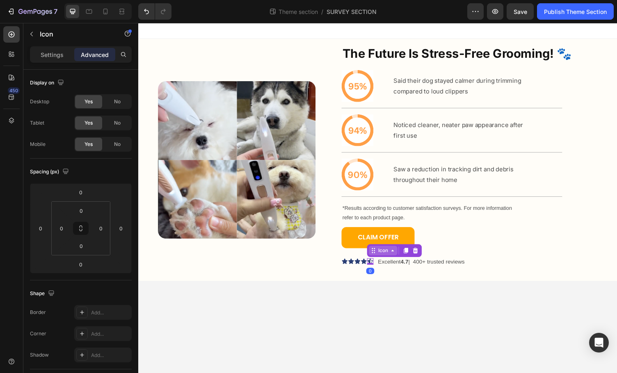
click at [382, 258] on icon at bounding box center [379, 257] width 7 height 7
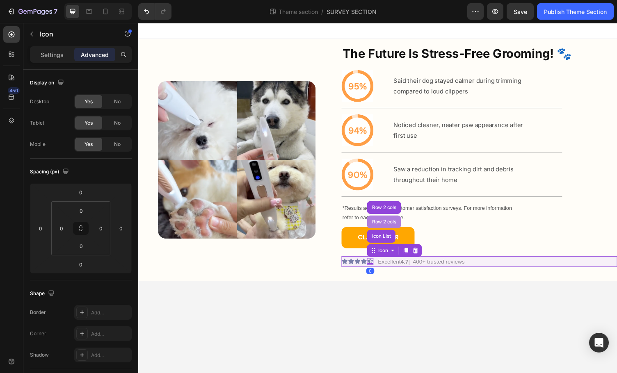
click at [388, 233] on div "Row 2 cols" at bounding box center [390, 227] width 35 height 13
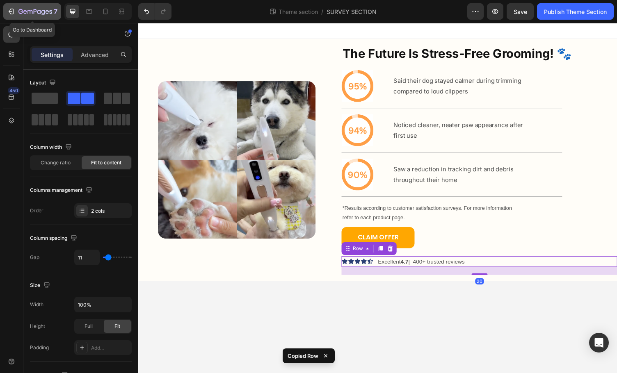
click at [23, 10] on icon "button" at bounding box center [35, 12] width 34 height 7
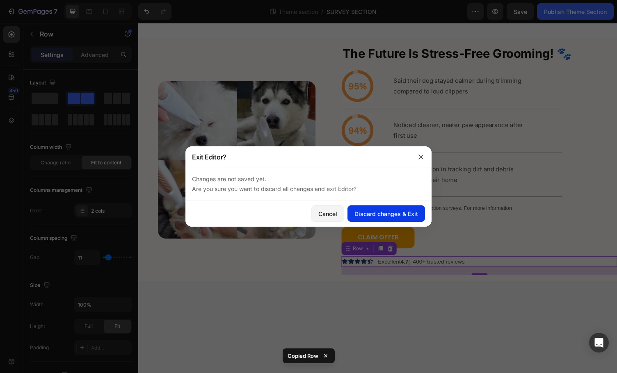
click at [370, 216] on div "Discard changes & Exit" at bounding box center [386, 213] width 64 height 9
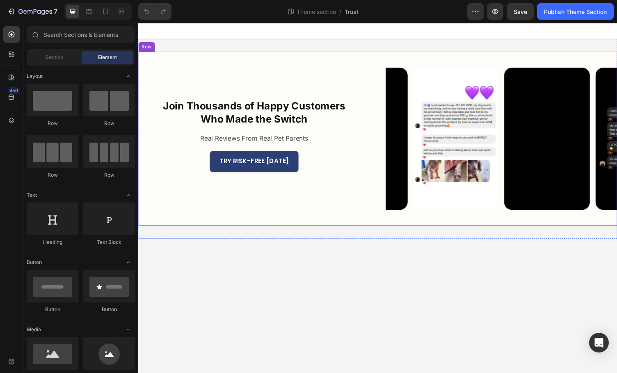
click at [315, 182] on div "TRY RISK-FREE TODAY Button" at bounding box center [257, 169] width 238 height 28
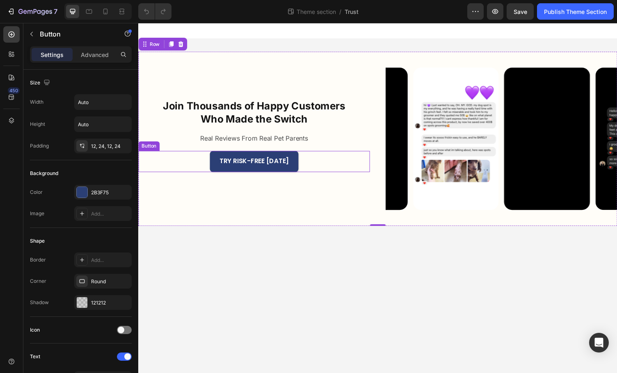
click at [314, 170] on div "TRY RISK-FREE TODAY Button" at bounding box center [257, 166] width 238 height 22
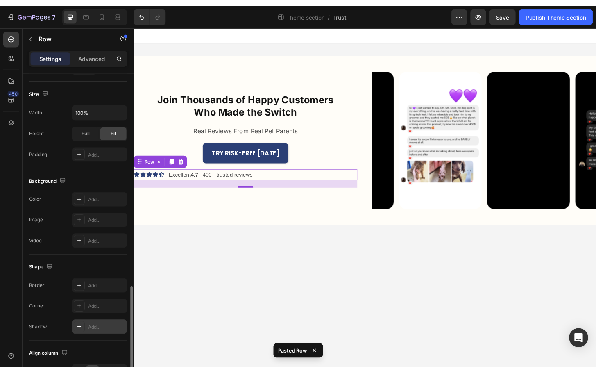
scroll to position [267, 0]
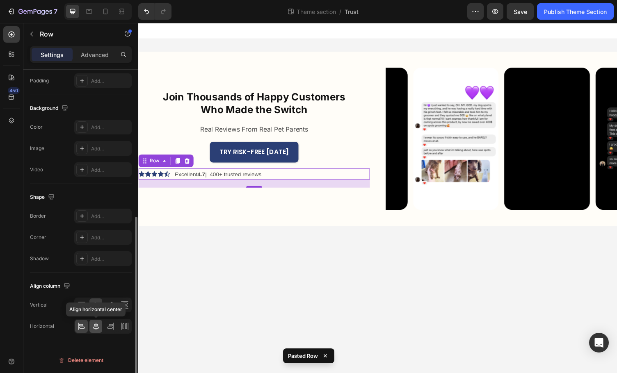
click at [96, 326] on icon at bounding box center [96, 326] width 8 height 8
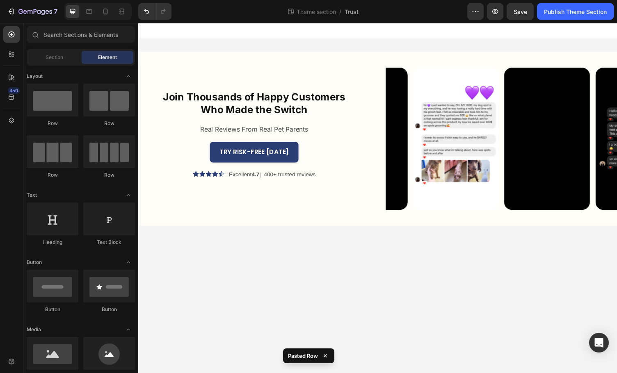
drag, startPoint x: 237, startPoint y: 308, endPoint x: 241, endPoint y: 308, distance: 4.1
click at [241, 308] on body "Join Thousands of Happy Customers Who Made the Switch Heading Real Reviews From…" at bounding box center [384, 203] width 492 height 360
click at [295, 178] on p "Excellent 4.7 | 400+ trusted reviews" at bounding box center [275, 178] width 89 height 10
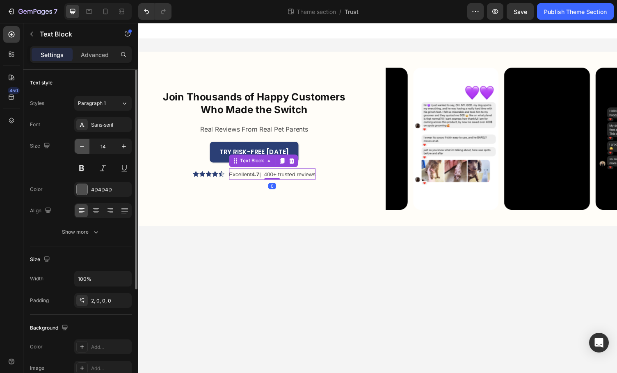
click at [85, 150] on button "button" at bounding box center [82, 146] width 15 height 15
type input "13"
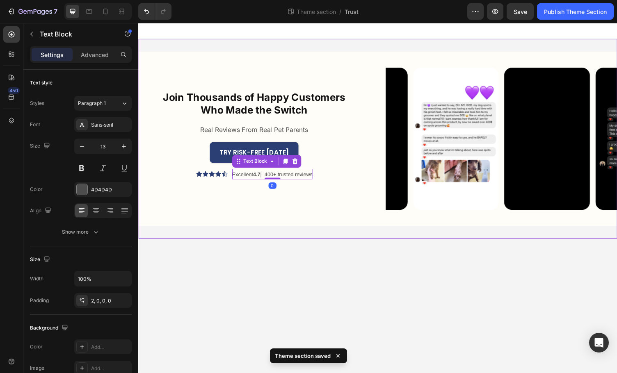
click at [208, 240] on div "Join Thousands of Happy Customers Who Made the Switch Heading Real Reviews From…" at bounding box center [384, 141] width 492 height 205
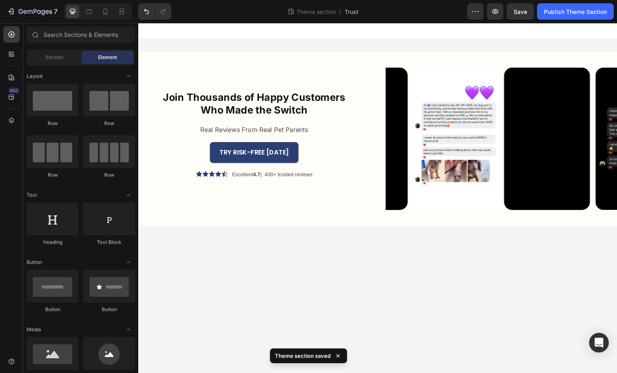
click at [275, 281] on body "Join Thousands of Happy Customers Who Made the Switch Heading Real Reviews From…" at bounding box center [384, 203] width 492 height 360
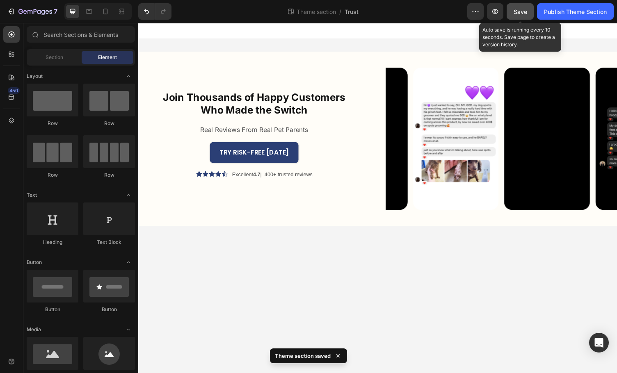
click at [518, 16] on button "Save" at bounding box center [519, 11] width 27 height 16
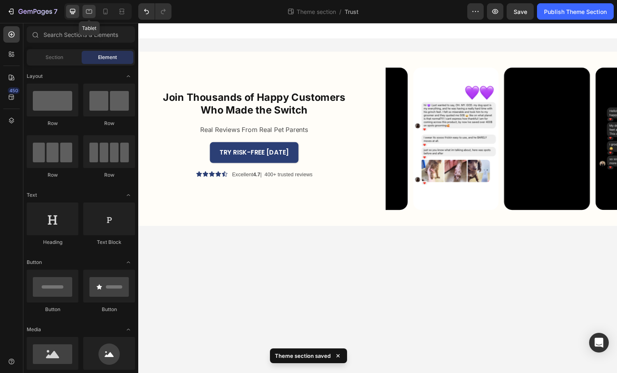
click at [85, 11] on icon at bounding box center [89, 11] width 8 height 8
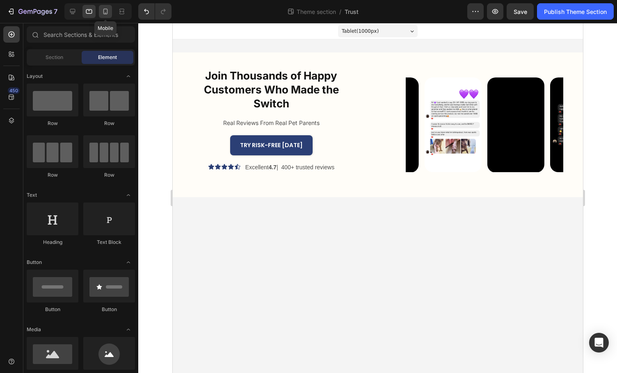
click at [107, 16] on div at bounding box center [105, 11] width 13 height 13
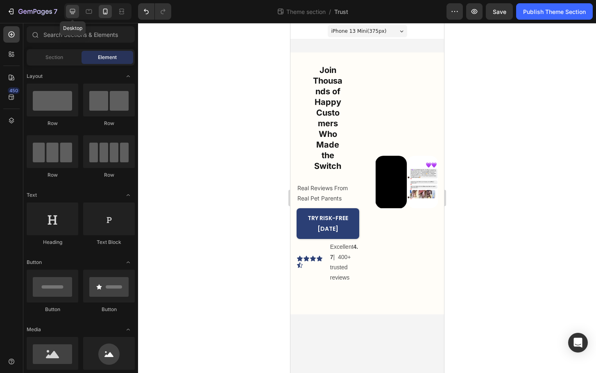
click at [72, 12] on icon at bounding box center [72, 11] width 8 height 8
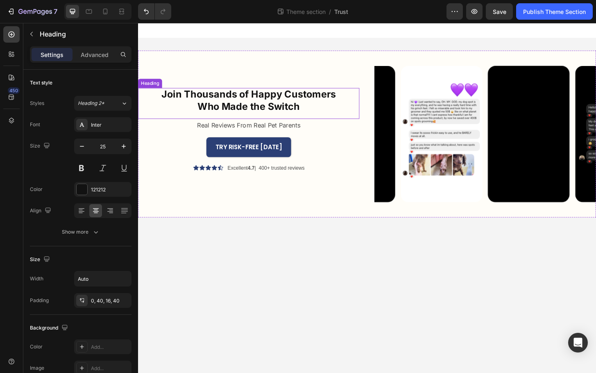
click at [305, 102] on h2 "Join Thousands of Happy Customers Who Made the Switch" at bounding box center [257, 109] width 238 height 33
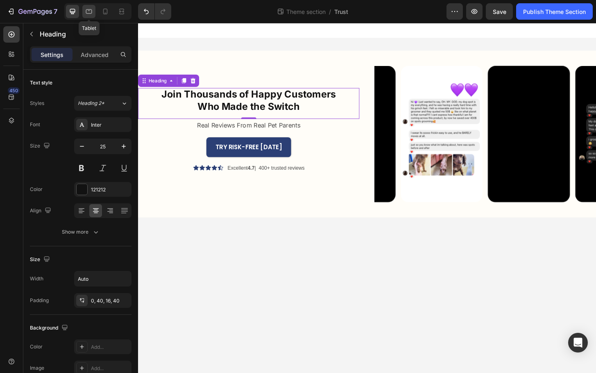
click at [87, 15] on icon at bounding box center [89, 11] width 8 height 8
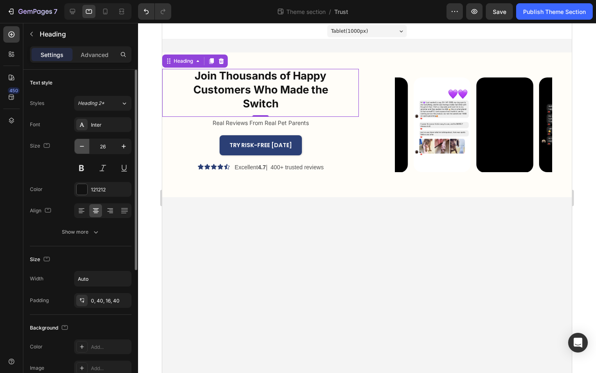
click at [82, 147] on icon "button" at bounding box center [82, 146] width 8 height 8
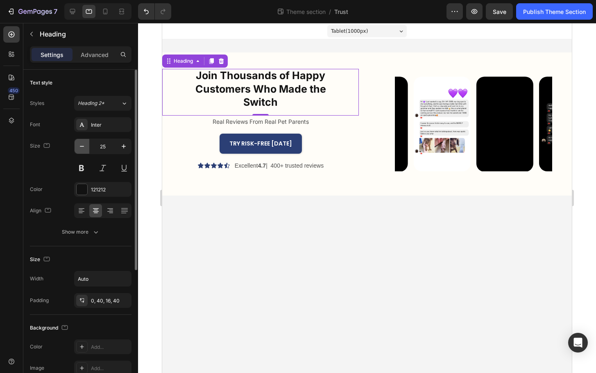
click at [82, 147] on icon "button" at bounding box center [82, 146] width 8 height 8
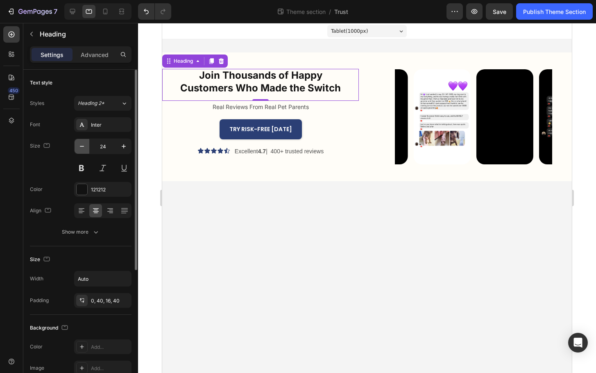
click at [82, 147] on icon "button" at bounding box center [82, 146] width 8 height 8
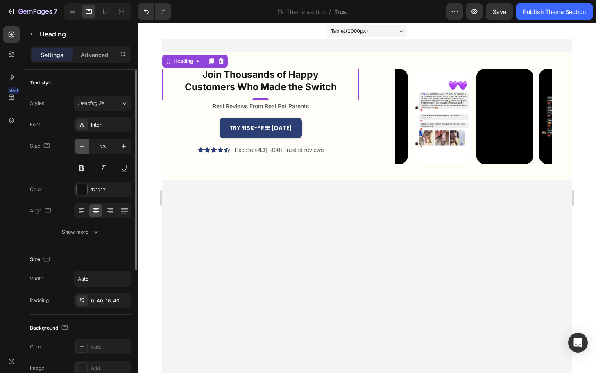
click at [82, 147] on icon "button" at bounding box center [82, 146] width 8 height 8
type input "22"
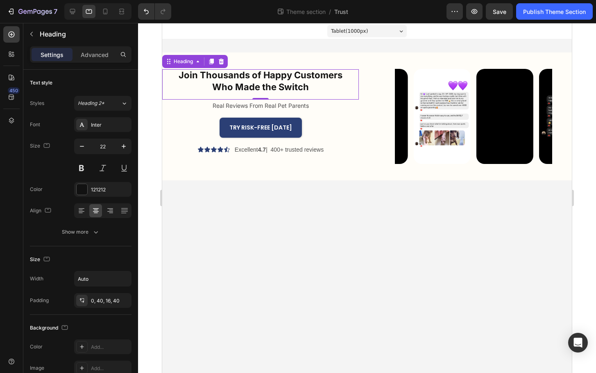
click at [259, 106] on div "0" at bounding box center [261, 106] width 8 height 7
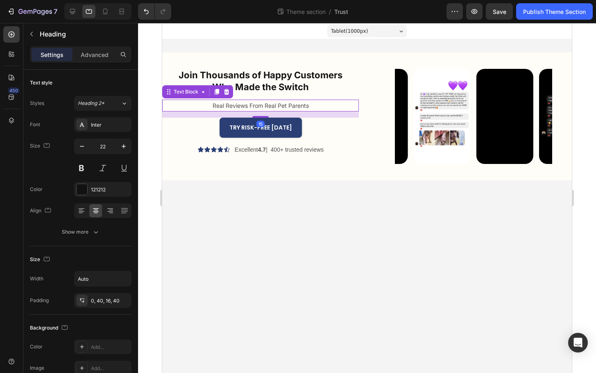
click at [225, 106] on p "Real Reviews From Real Pet Parents" at bounding box center [261, 105] width 96 height 10
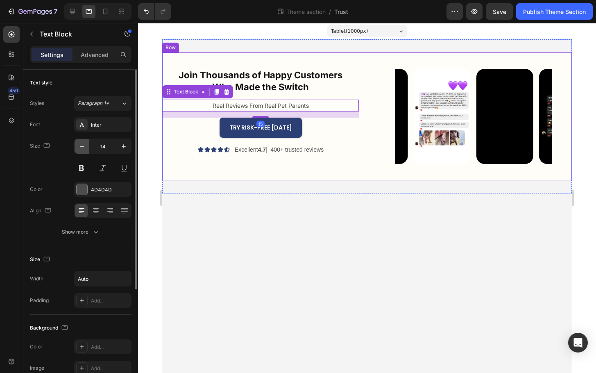
click at [83, 148] on icon "button" at bounding box center [82, 146] width 8 height 8
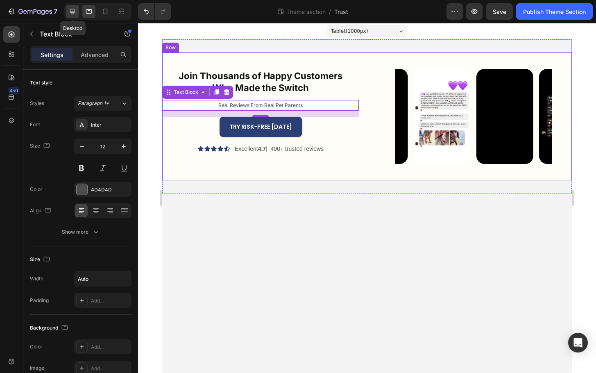
click at [75, 10] on icon at bounding box center [72, 11] width 5 height 5
type input "16"
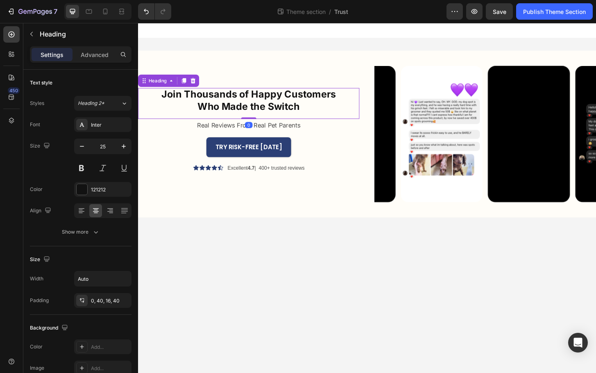
click at [241, 98] on h2 "Join Thousands of Happy Customers Who Made the Switch" at bounding box center [257, 109] width 238 height 33
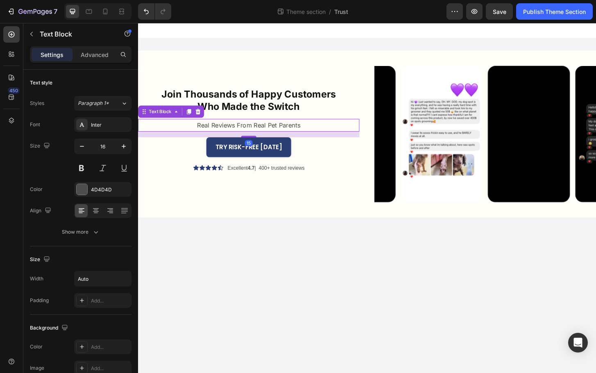
click at [228, 134] on p "Real Reviews From Real Pet Parents" at bounding box center [257, 133] width 111 height 12
click at [241, 114] on h2 "Join Thousands of Happy Customers Who Made the Switch" at bounding box center [257, 109] width 238 height 33
click at [231, 134] on p "Real Reviews From Real Pet Parents" at bounding box center [257, 133] width 111 height 12
click at [244, 106] on h2 "Join Thousands of Happy Customers Who Made the Switch" at bounding box center [257, 109] width 238 height 33
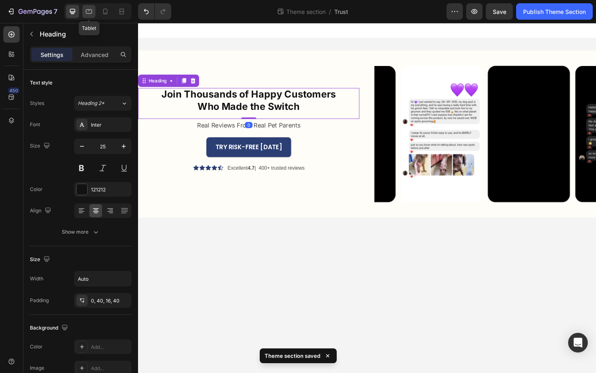
click at [87, 13] on icon at bounding box center [89, 11] width 8 height 8
type input "22"
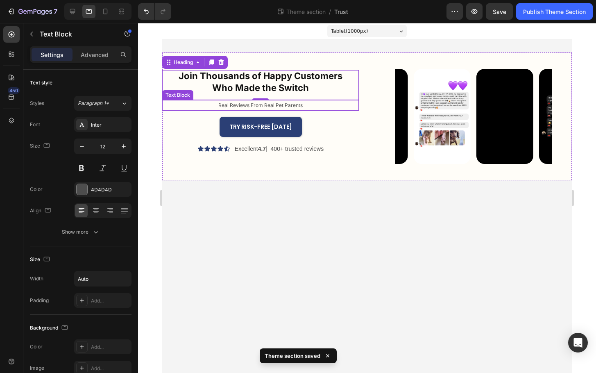
click at [233, 108] on p "Real Reviews From Real Pet Parents" at bounding box center [261, 105] width 84 height 9
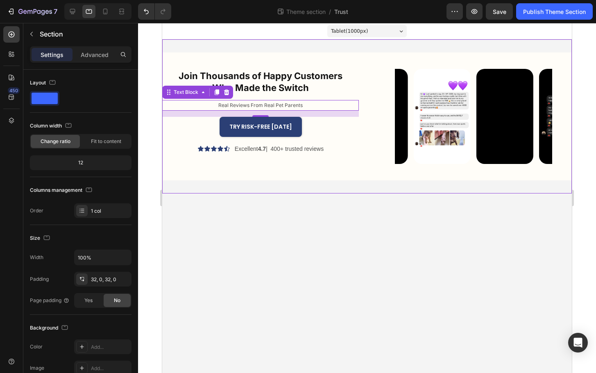
click at [332, 183] on div "Join Thousands of Happy Customers Who Made the Switch Heading Real Reviews From…" at bounding box center [367, 116] width 410 height 154
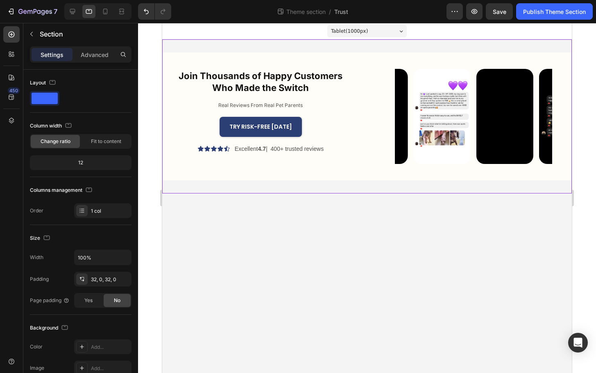
click at [330, 209] on body "Tablet ( 1000 px) iPhone 13 Mini iPhone 13 Pro iPhone 11 Pro Max iPhone 15 Pro …" at bounding box center [367, 198] width 410 height 350
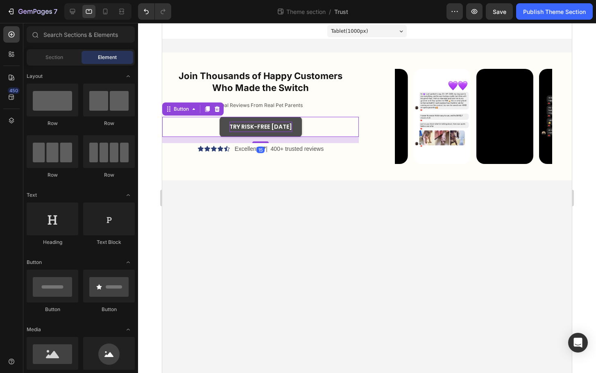
click at [291, 127] on p "TRY RISK-FREE TODAY" at bounding box center [261, 127] width 63 height 10
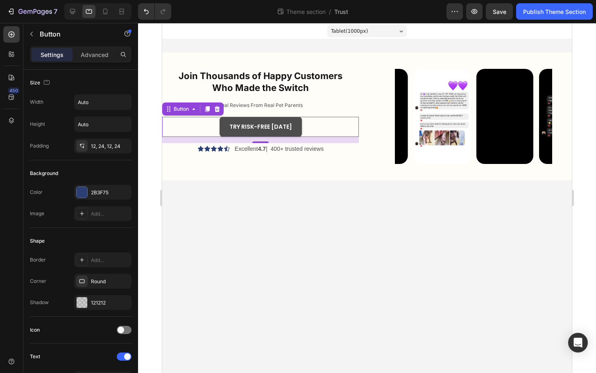
click at [224, 131] on button "TRY RISK-FREE TODAY" at bounding box center [261, 127] width 82 height 20
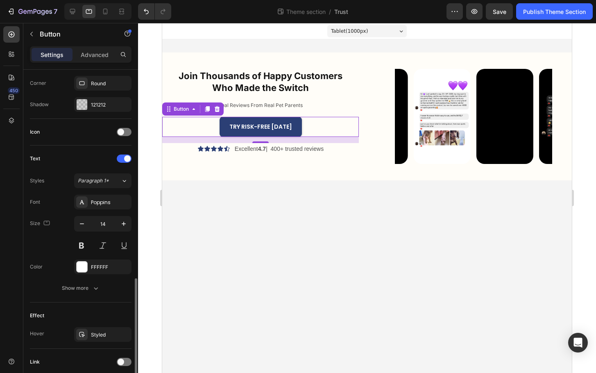
scroll to position [261, 0]
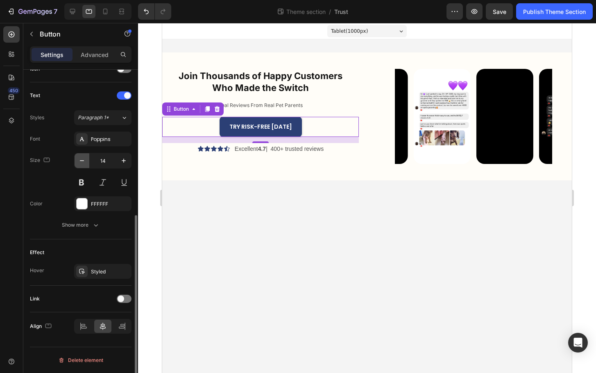
click at [86, 162] on icon "button" at bounding box center [82, 161] width 8 height 8
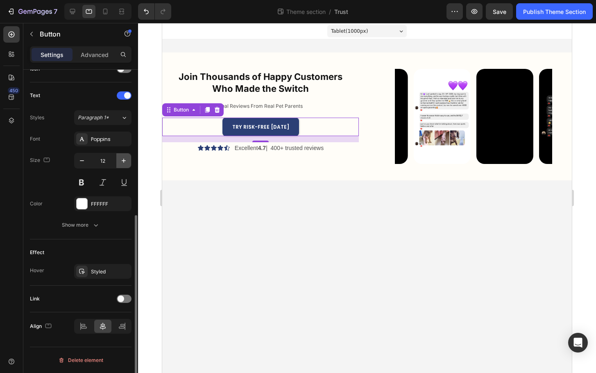
click at [123, 162] on icon "button" at bounding box center [124, 161] width 4 height 4
type input "13"
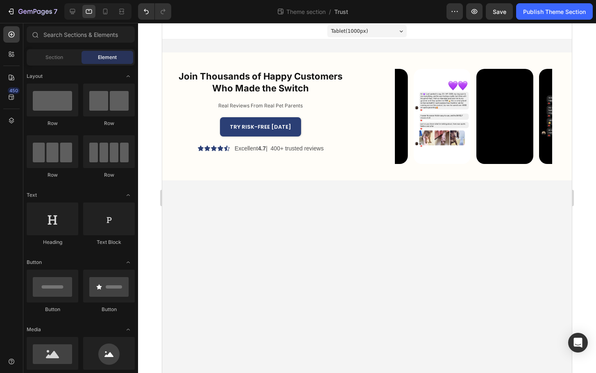
click at [196, 212] on body "Tablet ( 1000 px) iPhone 13 Mini iPhone 13 Pro iPhone 11 Pro Max iPhone 15 Pro …" at bounding box center [367, 198] width 410 height 350
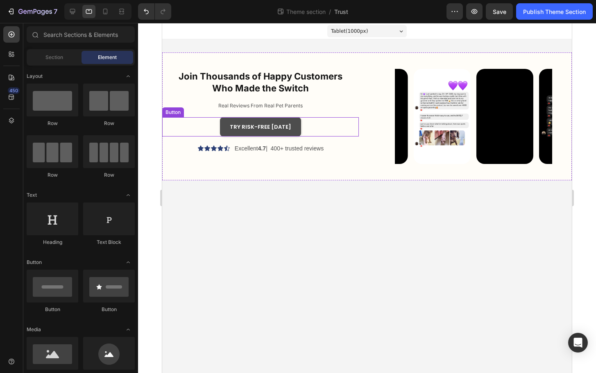
click at [232, 135] on button "TRY RISK-FREE TODAY" at bounding box center [260, 126] width 81 height 19
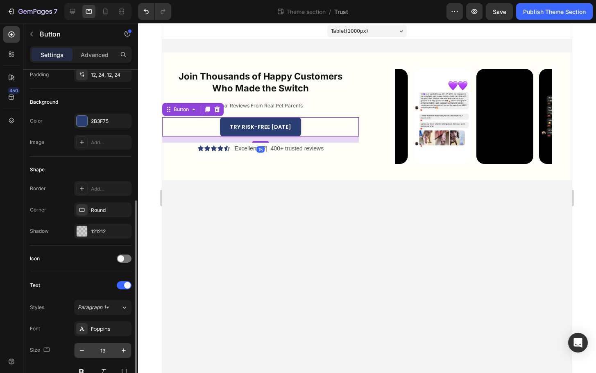
scroll to position [130, 0]
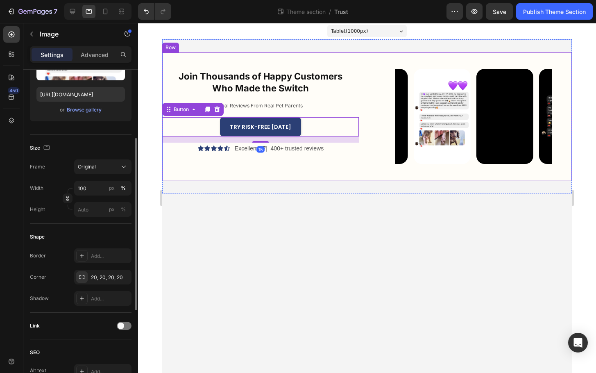
click at [427, 157] on img at bounding box center [442, 116] width 57 height 95
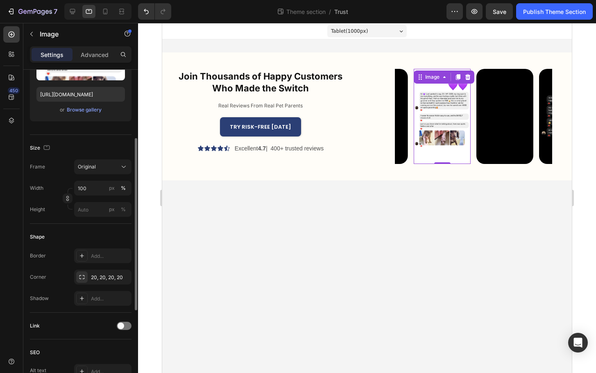
scroll to position [0, 0]
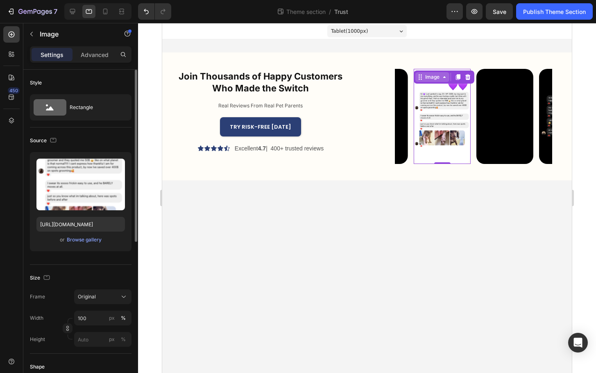
click at [430, 80] on div "Image" at bounding box center [433, 76] width 18 height 7
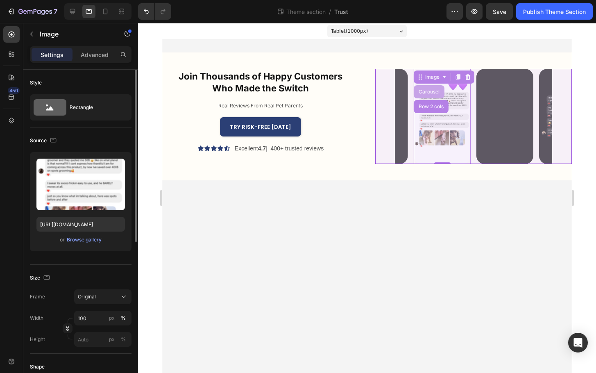
click at [429, 94] on div "Carousel" at bounding box center [429, 91] width 31 height 13
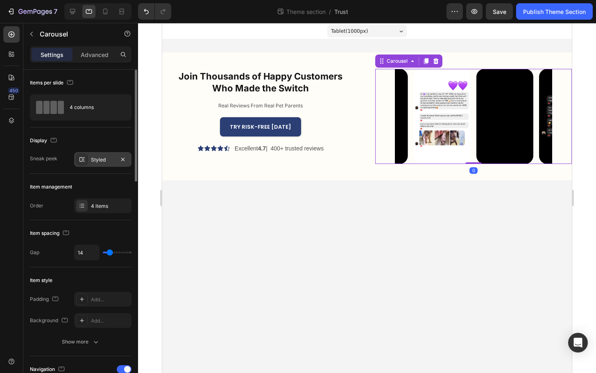
click at [106, 163] on div "Styled" at bounding box center [103, 159] width 24 height 7
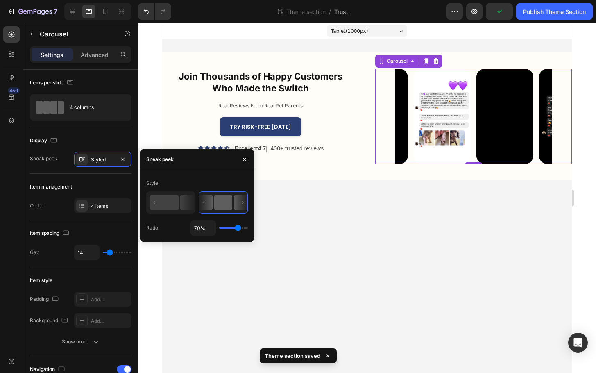
type input "76%"
type input "76"
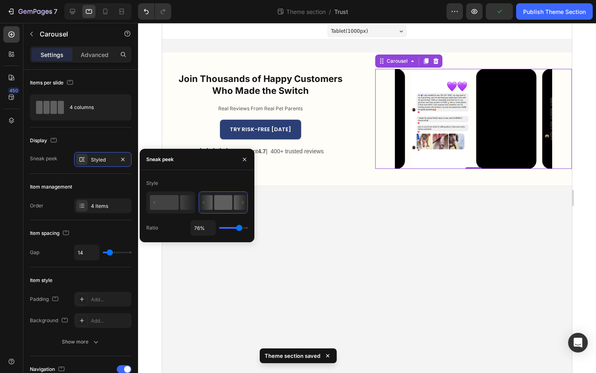
type input "77%"
type input "77"
type input "80%"
type input "80"
type input "82%"
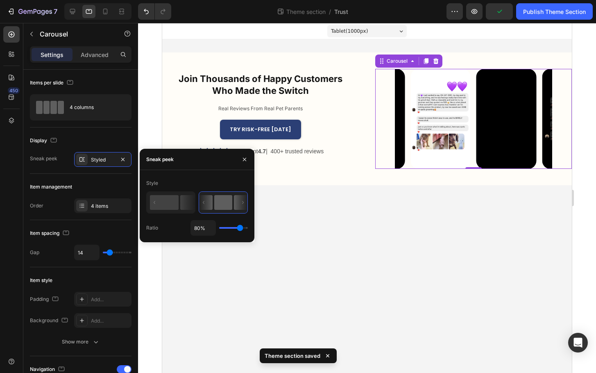
type input "82"
type input "83%"
type input "83"
type input "84%"
type input "84"
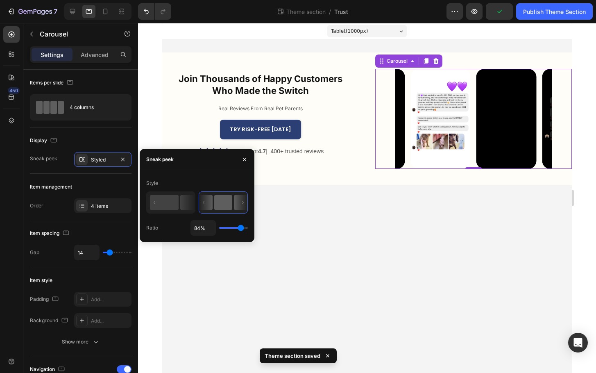
type input "85%"
type input "85"
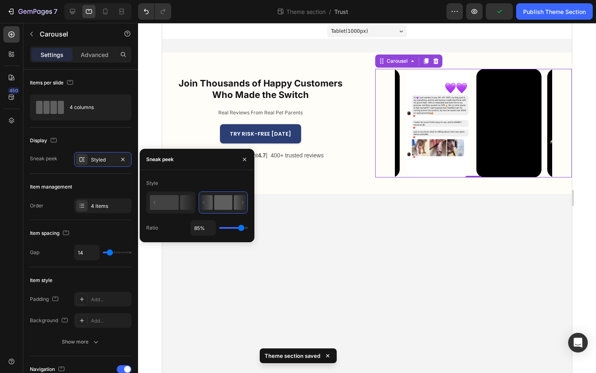
type input "87%"
type input "87"
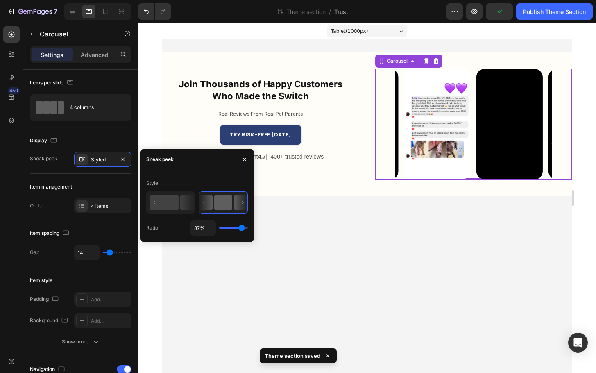
type input "88%"
type input "88"
type input "100%"
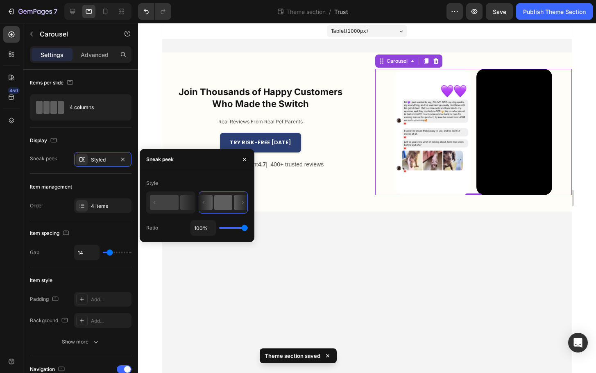
drag, startPoint x: 239, startPoint y: 229, endPoint x: 248, endPoint y: 230, distance: 10.0
type input "100"
click at [248, 229] on input "range" at bounding box center [233, 228] width 29 height 2
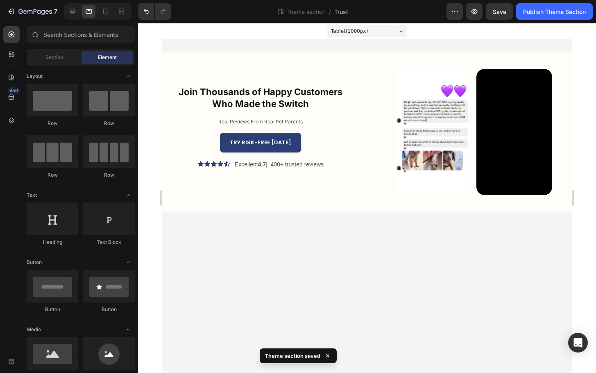
click at [284, 243] on body "Tablet ( 1000 px) iPhone 13 Mini iPhone 13 Pro iPhone 11 Pro Max iPhone 15 Pro …" at bounding box center [367, 198] width 410 height 350
click at [69, 11] on icon at bounding box center [72, 11] width 8 height 8
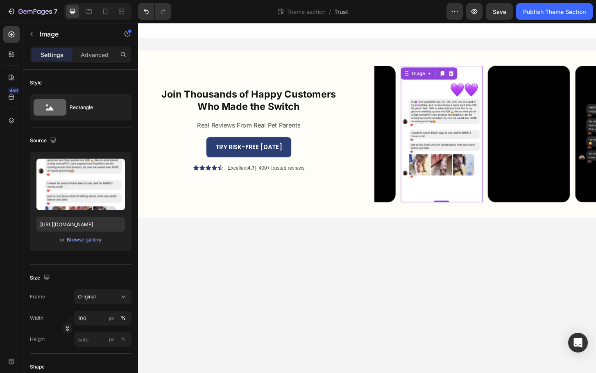
click at [450, 202] on img at bounding box center [465, 142] width 88 height 146
click at [437, 80] on div "Image" at bounding box center [439, 76] width 18 height 7
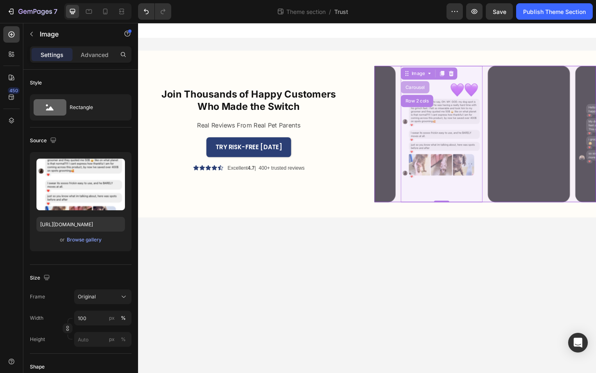
click at [440, 96] on div "Carousel" at bounding box center [436, 91] width 31 height 13
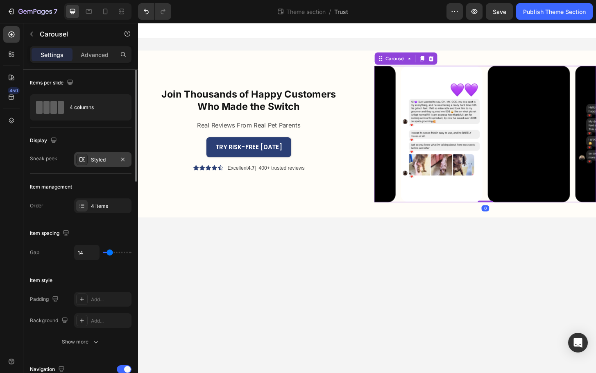
click at [94, 162] on div "Styled" at bounding box center [103, 159] width 24 height 7
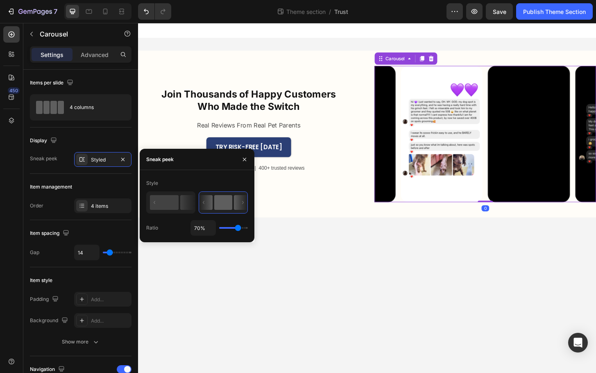
click at [264, 323] on body "Join Thousands of Happy Customers Who Made the Switch Heading Real Reviews From…" at bounding box center [384, 211] width 492 height 376
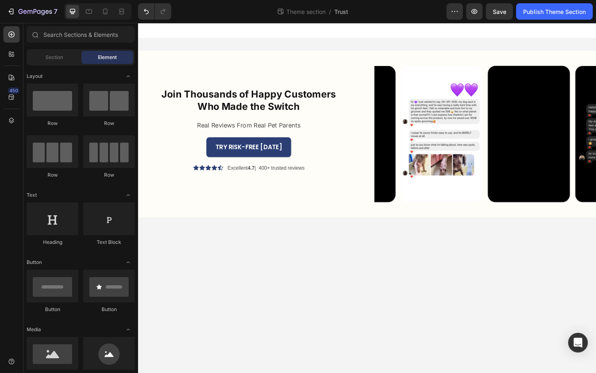
click at [268, 323] on body "Join Thousands of Happy Customers Who Made the Switch Heading Real Reviews From…" at bounding box center [384, 211] width 492 height 376
drag, startPoint x: 92, startPoint y: 13, endPoint x: 93, endPoint y: 20, distance: 7.0
click at [92, 13] on icon at bounding box center [89, 11] width 8 height 8
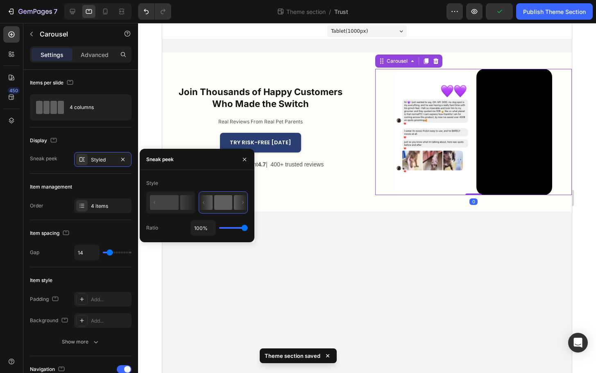
click at [387, 154] on div "Image Video Image Video" at bounding box center [474, 132] width 197 height 126
type input "98%"
type input "98"
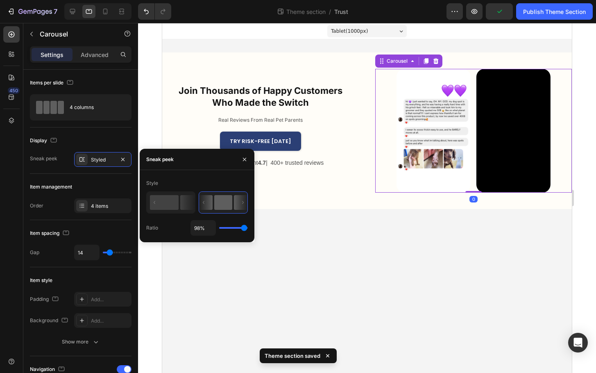
type input "99%"
type input "99"
type input "97%"
type input "97"
type input "96%"
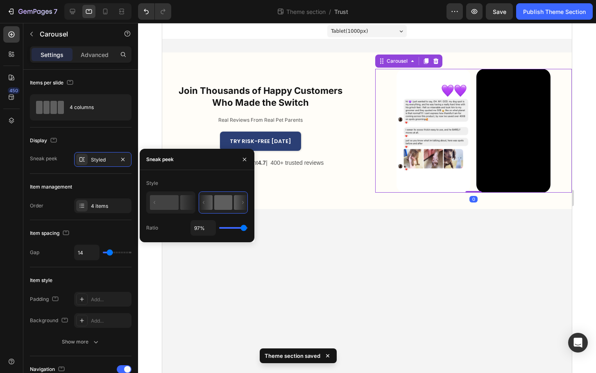
type input "96"
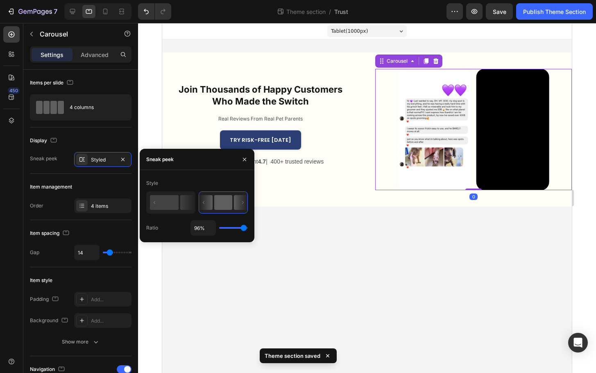
type input "94%"
type input "94"
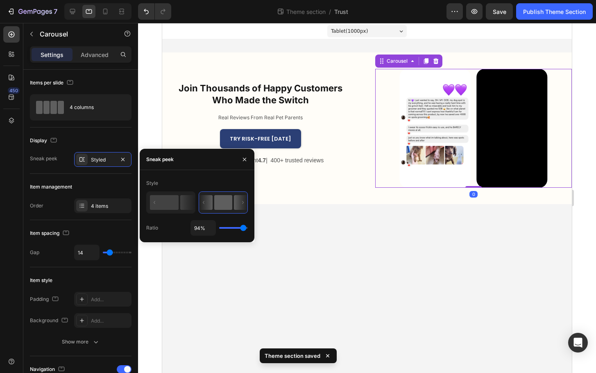
type input "92%"
type input "92"
type input "91%"
type input "91"
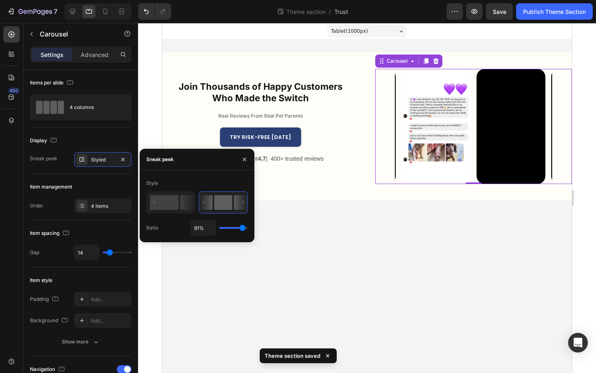
type input "90%"
type input "90"
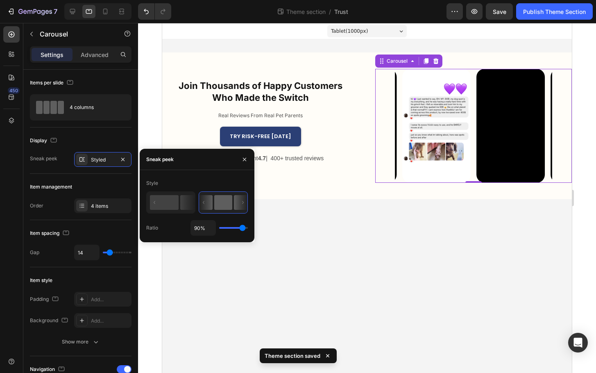
type input "89%"
type input "89"
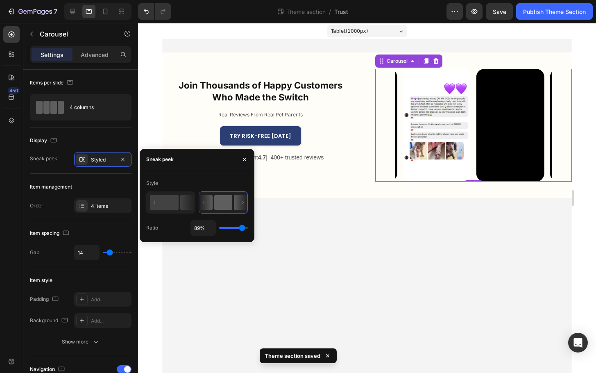
type input "90%"
type input "90"
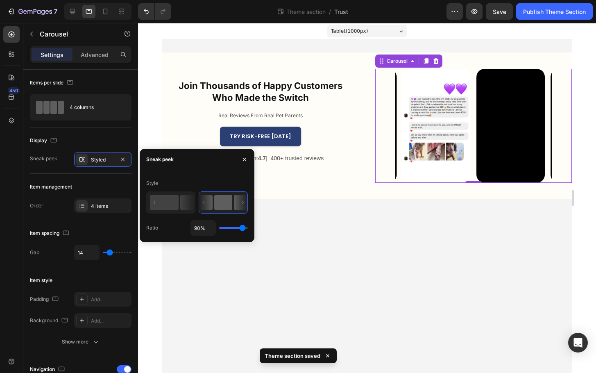
type input "91%"
type input "91"
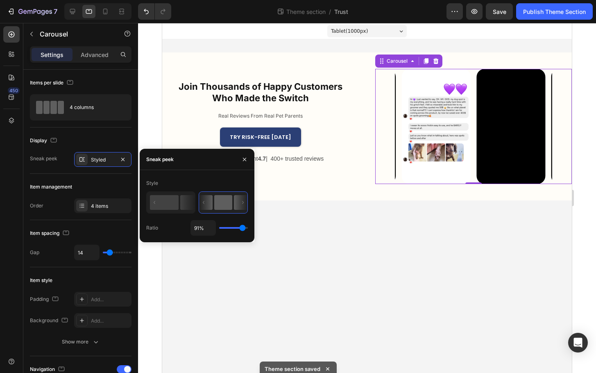
type input "90%"
type input "90"
type input "89%"
type input "89"
type input "88%"
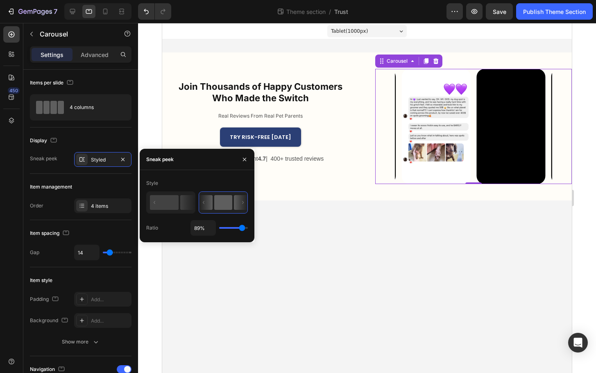
type input "88"
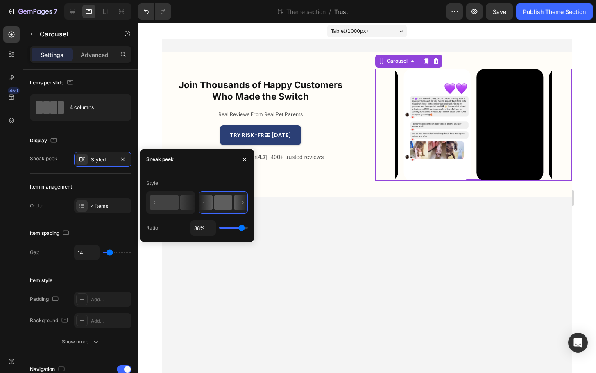
type input "87%"
type input "87"
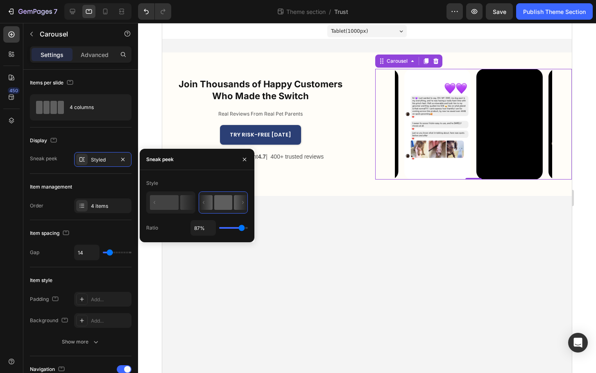
type input "86%"
type input "86"
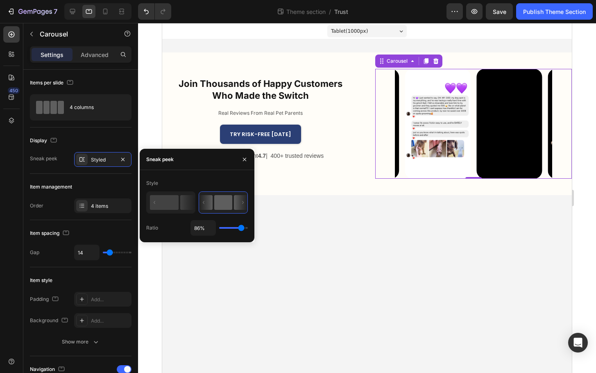
type input "85%"
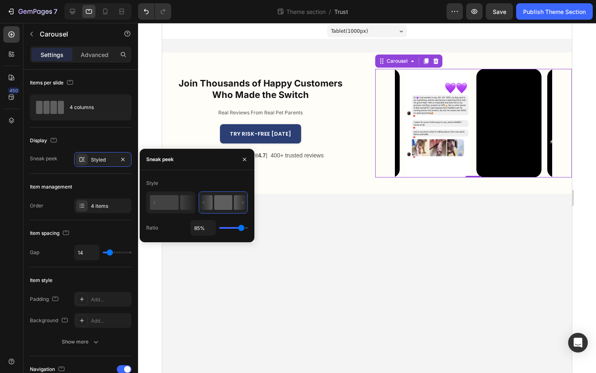
drag, startPoint x: 244, startPoint y: 229, endPoint x: 241, endPoint y: 232, distance: 4.6
type input "85"
click at [241, 229] on input "range" at bounding box center [233, 228] width 29 height 2
click at [300, 219] on body "Tablet ( 1000 px) iPhone 13 Mini iPhone 13 Pro iPhone 11 Pro Max iPhone 15 Pro …" at bounding box center [367, 198] width 410 height 350
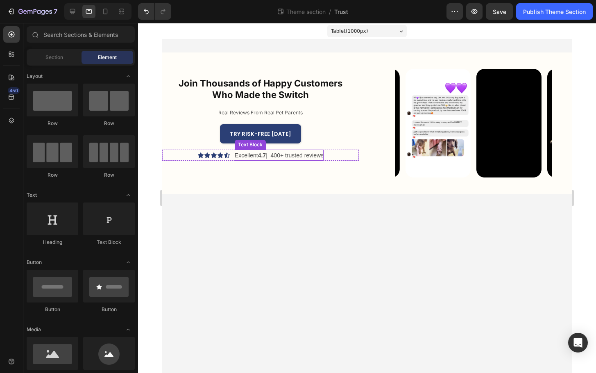
click at [246, 156] on p "Excellent 4.7 | 400+ trusted reviews" at bounding box center [279, 155] width 89 height 10
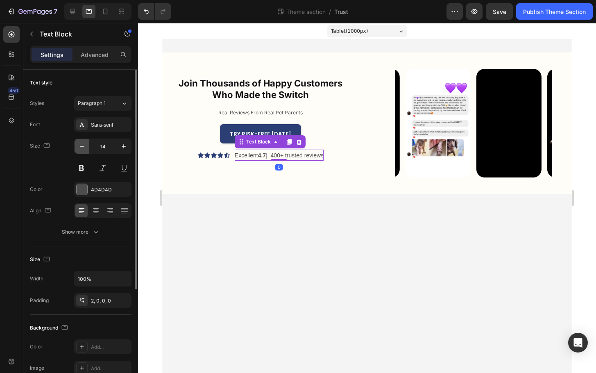
click at [83, 148] on icon "button" at bounding box center [82, 146] width 8 height 8
click at [123, 148] on icon "button" at bounding box center [124, 146] width 8 height 8
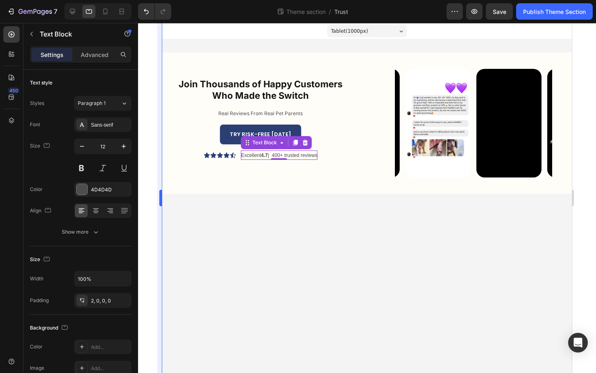
type input "13"
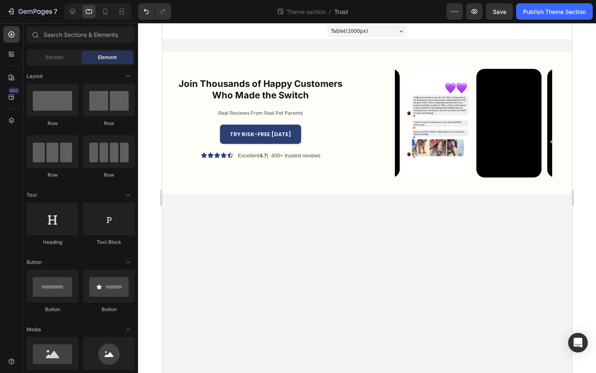
click at [244, 226] on body "Tablet ( 1000 px) iPhone 13 Mini iPhone 13 Pro iPhone 11 Pro Max iPhone 15 Pro …" at bounding box center [367, 198] width 410 height 350
click at [365, 124] on div "Join Thousands of Happy Customers Who Made the Switch Heading Real Reviews From…" at bounding box center [367, 122] width 410 height 141
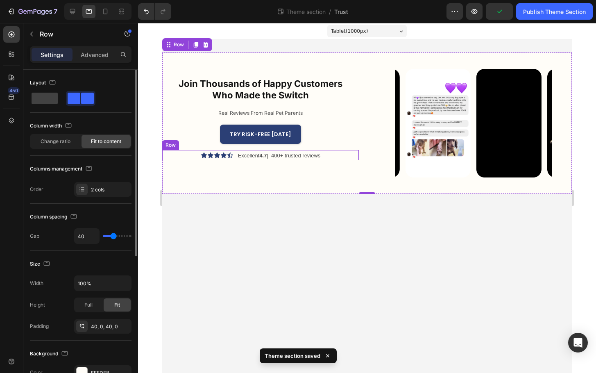
click at [102, 241] on div "40" at bounding box center [102, 236] width 57 height 16
type input "36"
type input "35"
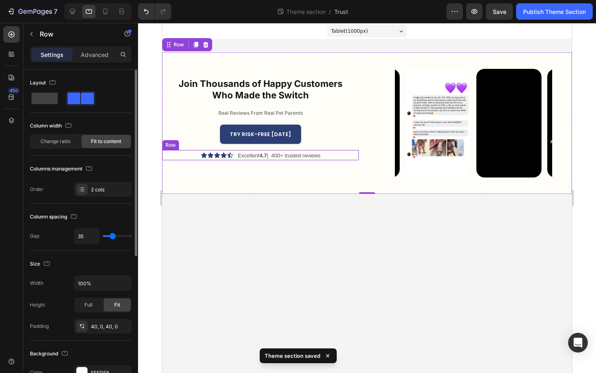
type input "34"
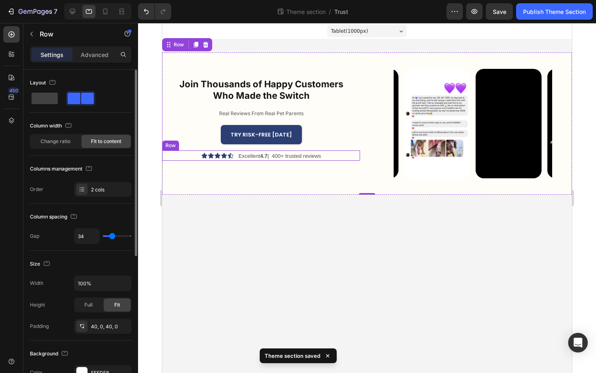
type input "33"
type input "32"
type input "31"
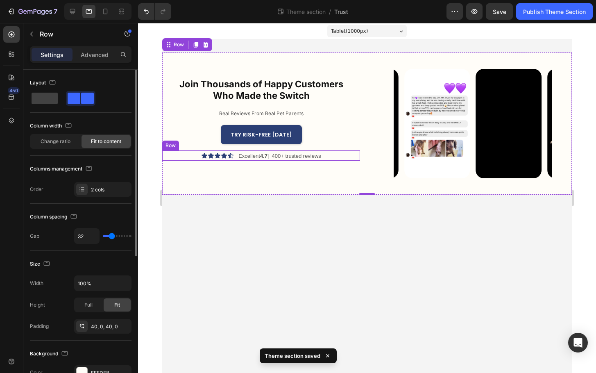
type input "31"
type input "29"
type input "28"
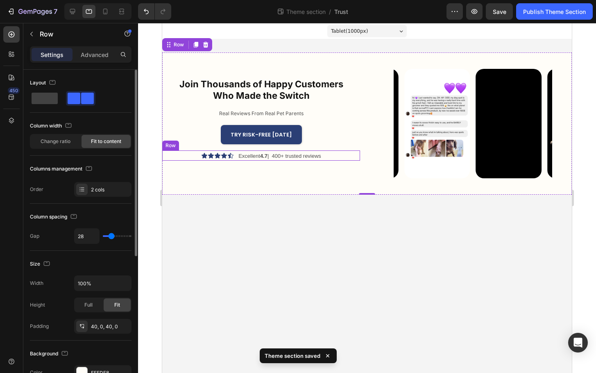
type input "27"
type input "25"
type input "24"
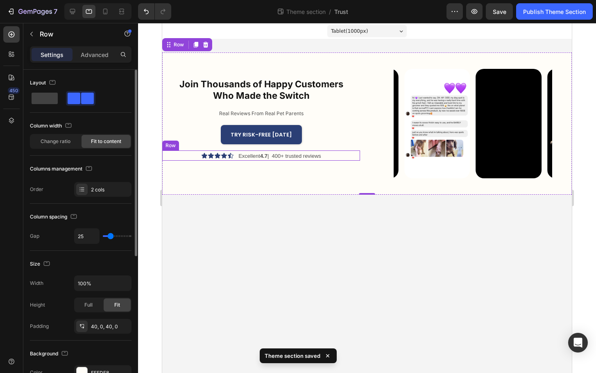
type input "24"
type input "23"
type input "22"
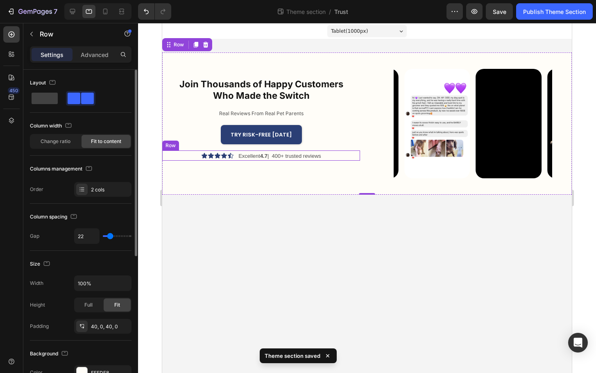
type input "21"
type input "20"
type input "19"
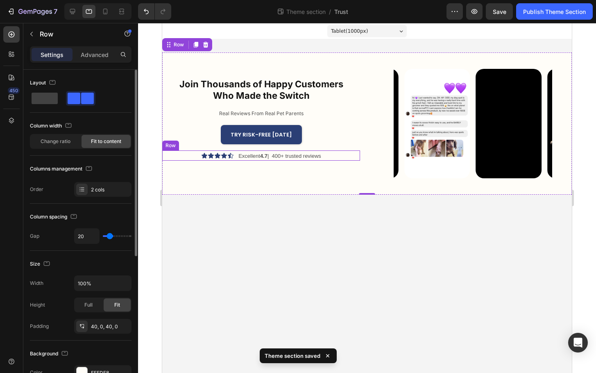
type input "19"
type input "18"
type input "17"
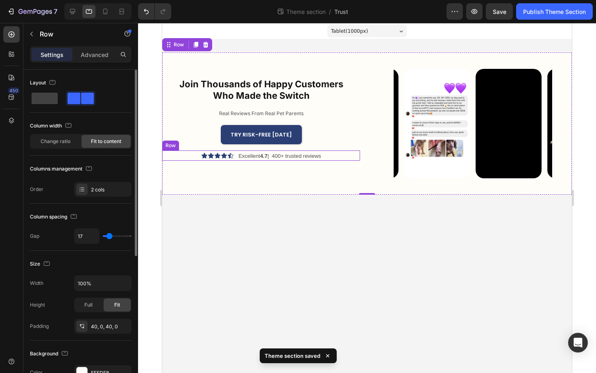
type input "16"
type input "15"
type input "14"
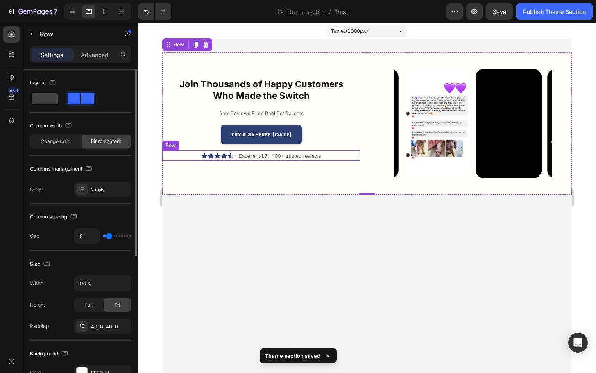
type input "14"
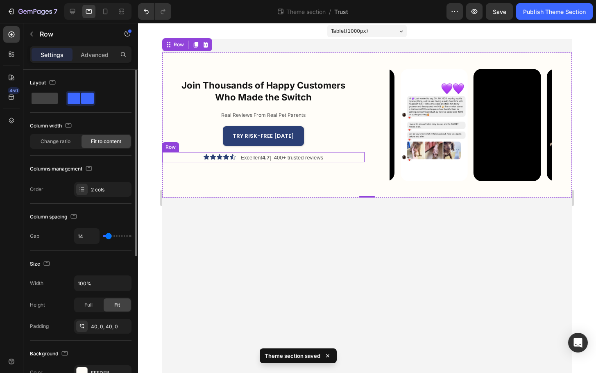
type input "13"
type input "11"
type input "10"
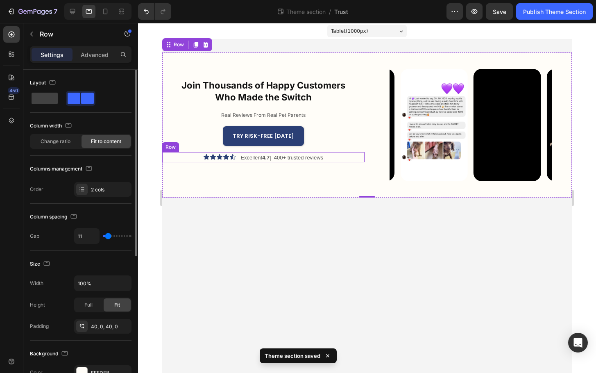
type input "10"
type input "9"
type input "8"
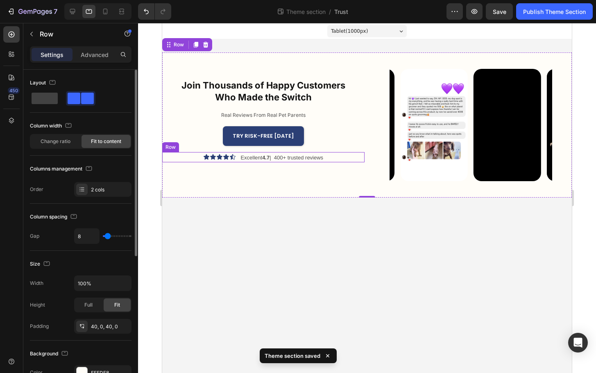
type input "7"
type input "6"
type input "5"
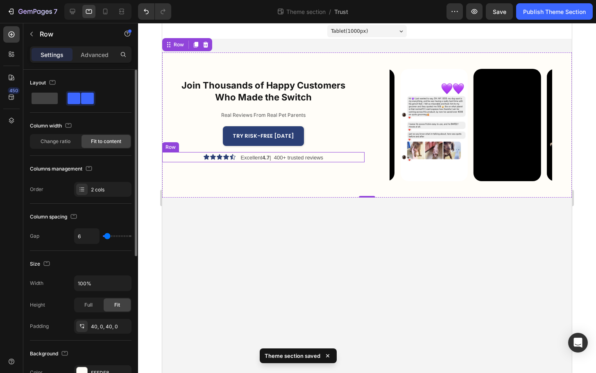
type input "5"
type input "4"
type input "3"
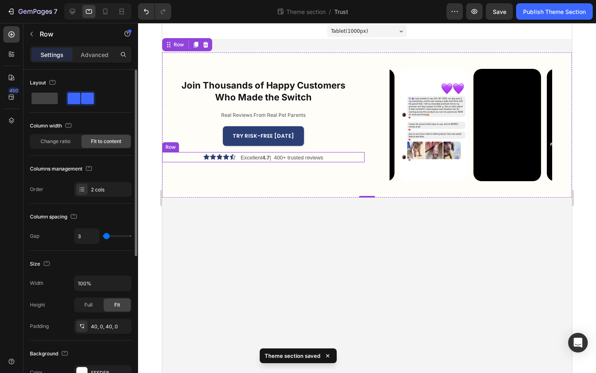
type input "1"
type input "0"
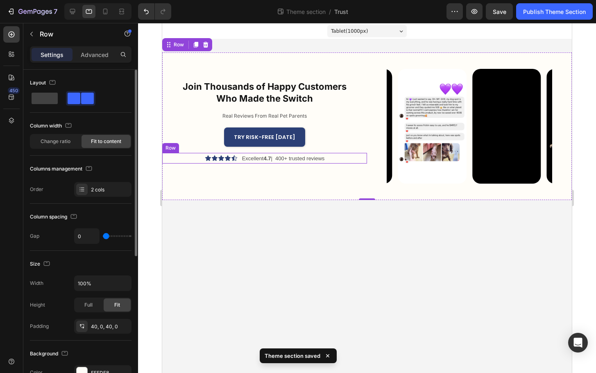
drag, startPoint x: 113, startPoint y: 237, endPoint x: 102, endPoint y: 240, distance: 10.8
type input "0"
click at [103, 237] on input "range" at bounding box center [117, 236] width 29 height 2
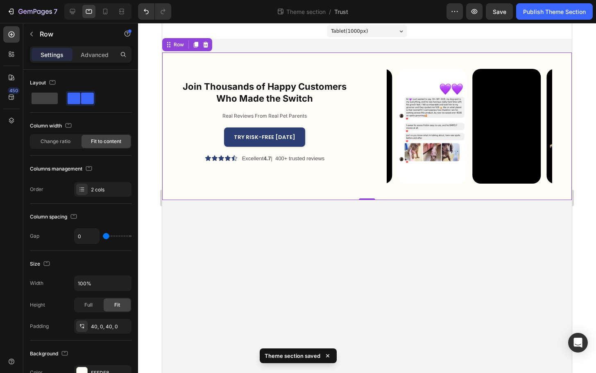
click at [179, 256] on body "Tablet ( 1000 px) iPhone 13 Mini iPhone 13 Pro iPhone 11 Pro Max iPhone 15 Pro …" at bounding box center [367, 198] width 410 height 350
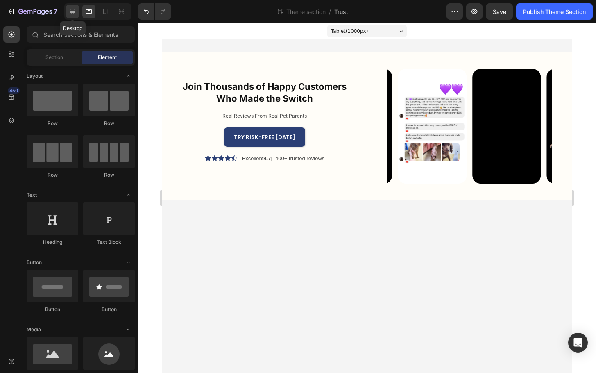
click at [76, 11] on icon at bounding box center [72, 11] width 8 height 8
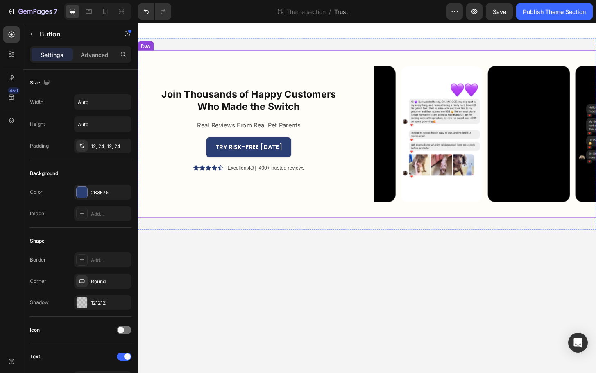
click at [374, 166] on div "TRY RISK-FREE TODAY Button" at bounding box center [257, 157] width 238 height 22
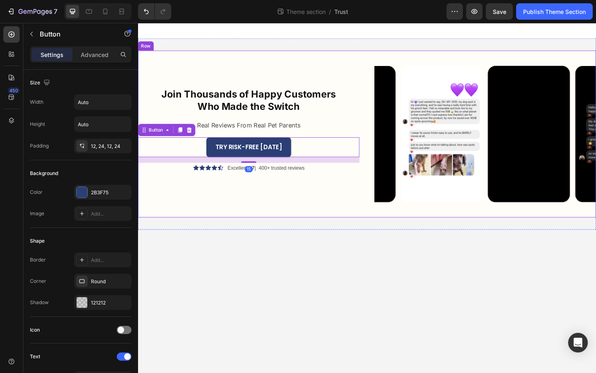
click at [385, 171] on div "Join Thousands of Happy Customers Who Made the Switch Heading Real Reviews From…" at bounding box center [384, 141] width 492 height 179
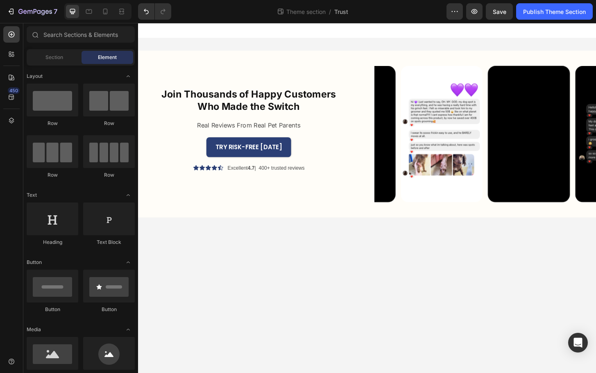
click at [349, 264] on body "Join Thousands of Happy Customers Who Made the Switch Heading Real Reviews From…" at bounding box center [384, 211] width 492 height 376
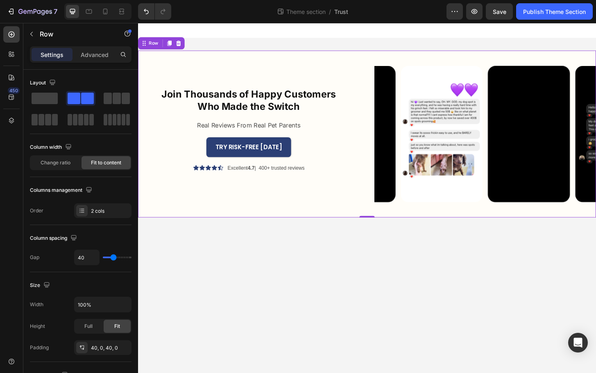
click at [382, 172] on div "Join Thousands of Happy Customers Who Made the Switch Heading Real Reviews From…" at bounding box center [384, 141] width 492 height 179
type input "51"
type input "48"
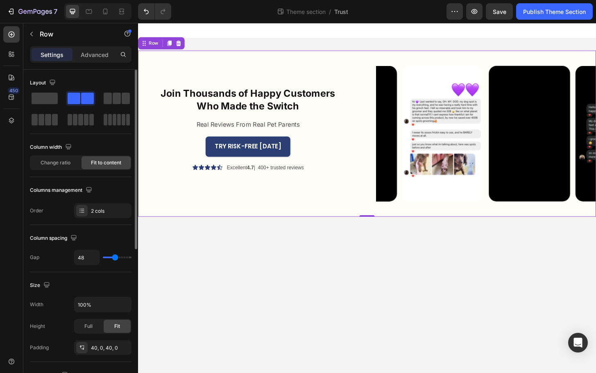
type input "47"
type input "38"
type input "36"
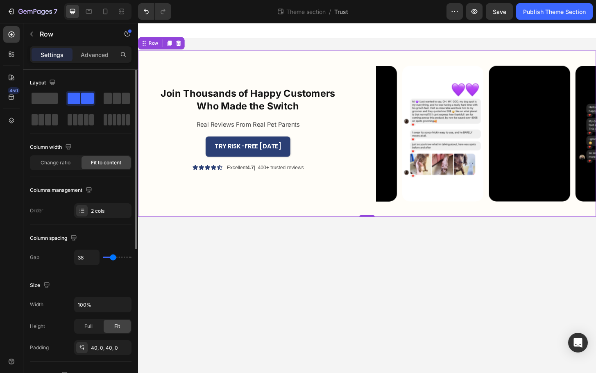
type input "36"
type input "35"
type input "33"
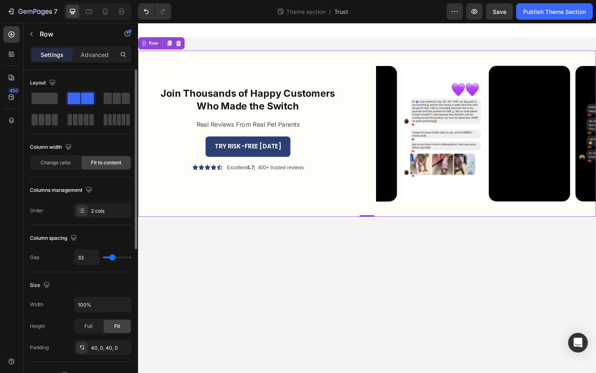
type input "32"
type input "31"
type input "29"
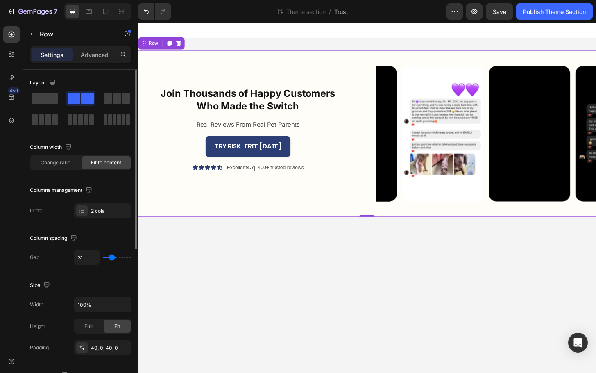
type input "29"
type input "28"
type input "26"
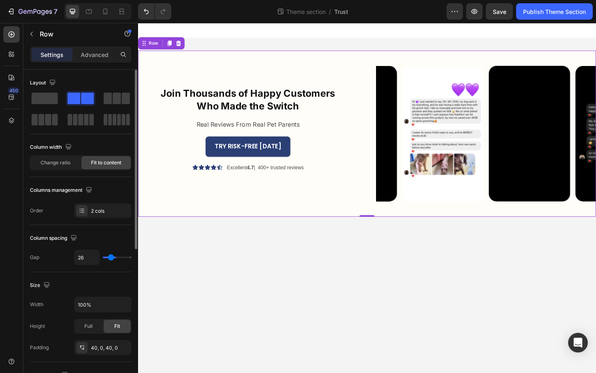
type input "25"
type input "24"
type input "23"
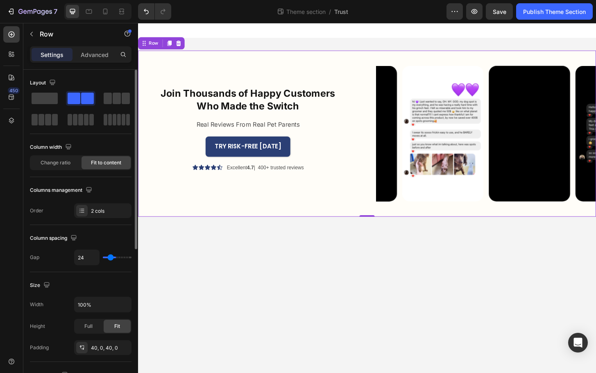
type input "23"
type input "22"
type input "21"
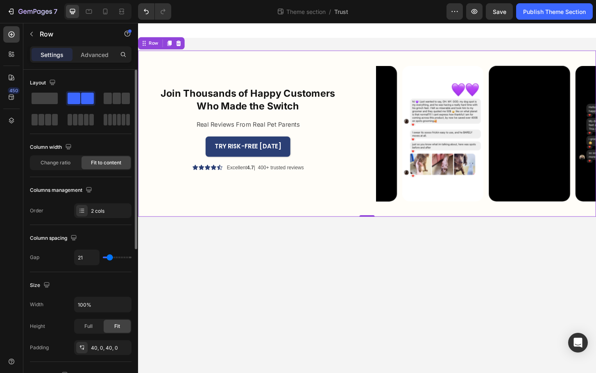
type input "19"
type input "18"
type input "17"
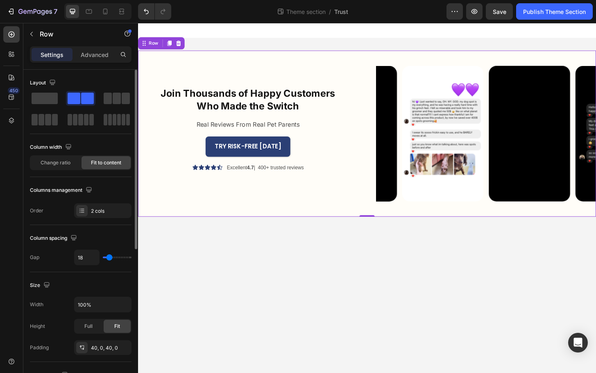
type input "17"
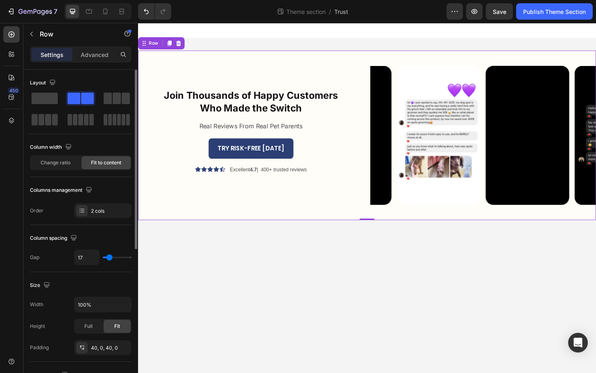
type input "16"
type input "15"
type input "14"
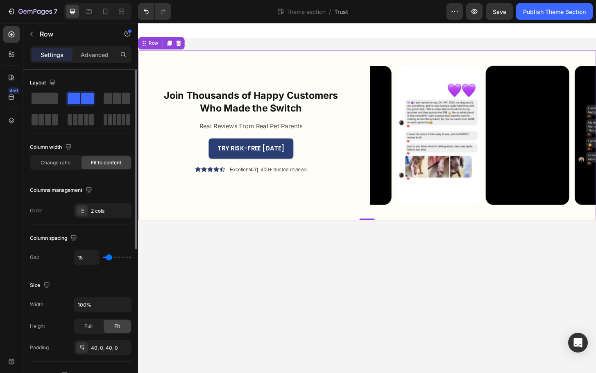
type input "14"
type input "13"
type input "12"
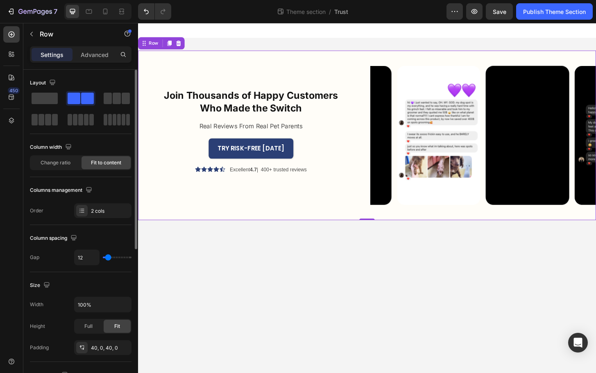
type input "10"
type input "9"
type input "7"
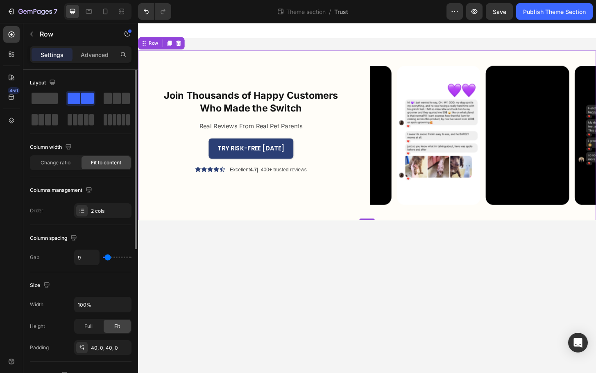
type input "7"
type input "6"
type input "5"
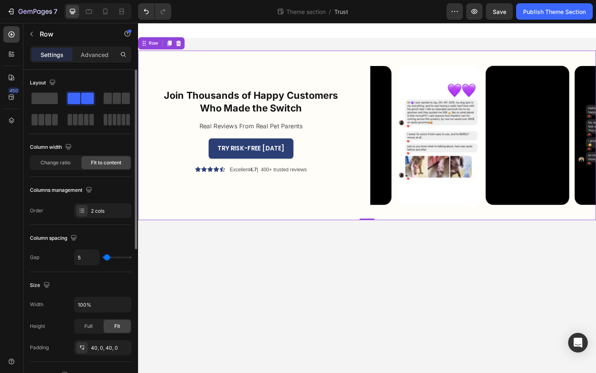
type input "4"
type input "3"
type input "2"
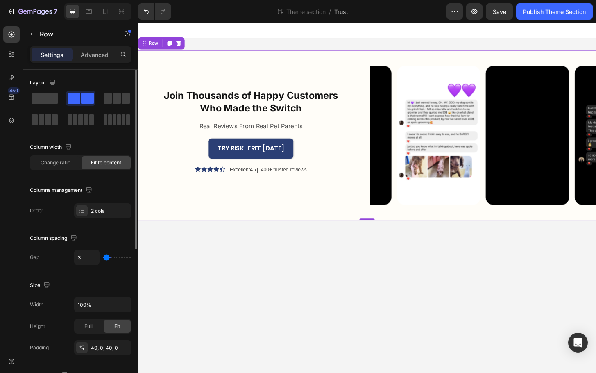
type input "2"
type input "1"
type input "0"
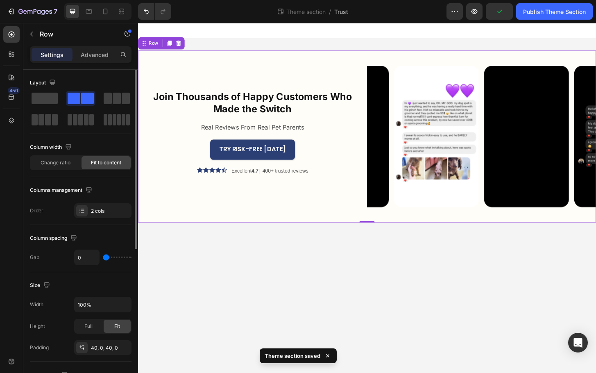
type input "5"
type input "11"
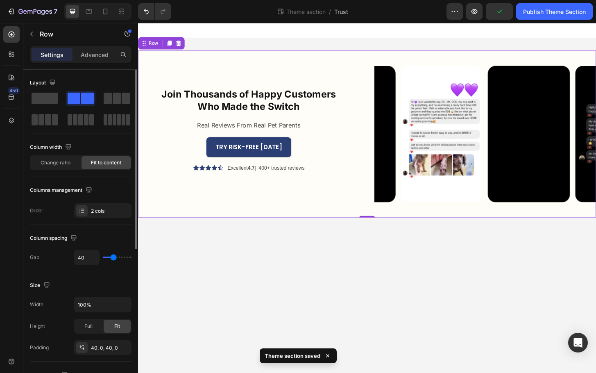
drag, startPoint x: 115, startPoint y: 258, endPoint x: 114, endPoint y: 263, distance: 5.1
click at [114, 258] on input "range" at bounding box center [117, 258] width 29 height 2
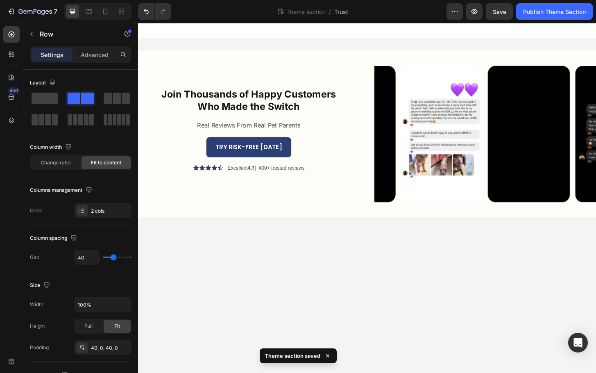
click at [232, 279] on body "Join Thousands of Happy Customers Who Made the Switch Heading Real Reviews From…" at bounding box center [384, 211] width 492 height 376
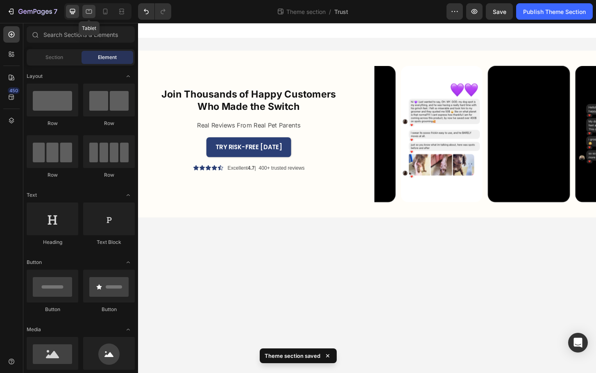
click at [87, 12] on icon at bounding box center [89, 11] width 8 height 8
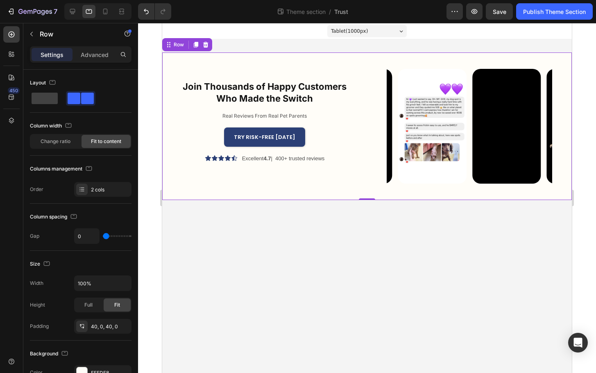
click at [350, 190] on div "Join Thousands of Happy Customers Who Made the Switch Heading Real Reviews From…" at bounding box center [367, 126] width 410 height 148
click at [73, 9] on icon at bounding box center [72, 11] width 8 height 8
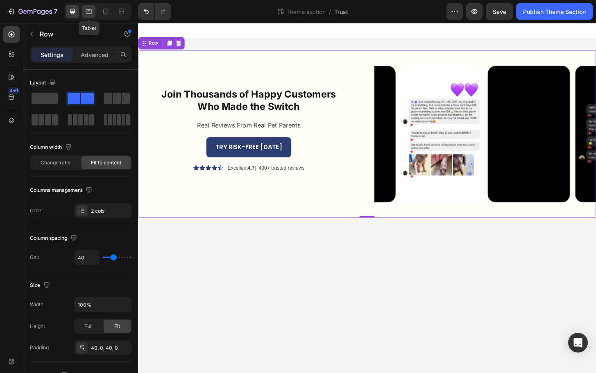
click at [84, 12] on div at bounding box center [88, 11] width 13 height 13
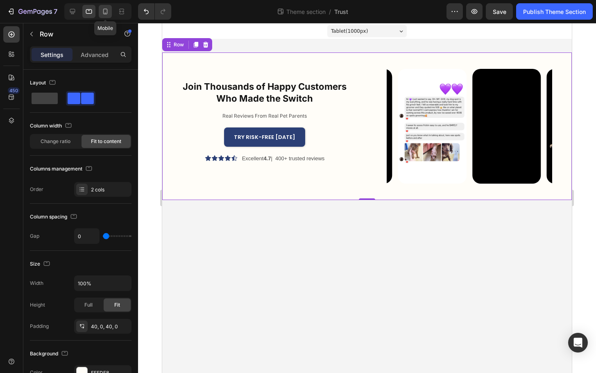
click at [104, 14] on icon at bounding box center [105, 12] width 5 height 6
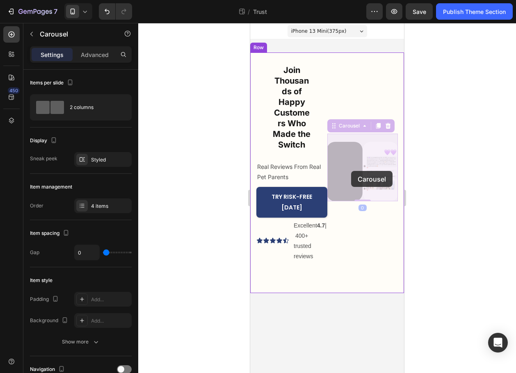
drag, startPoint x: 362, startPoint y: 139, endPoint x: 354, endPoint y: 172, distance: 33.8
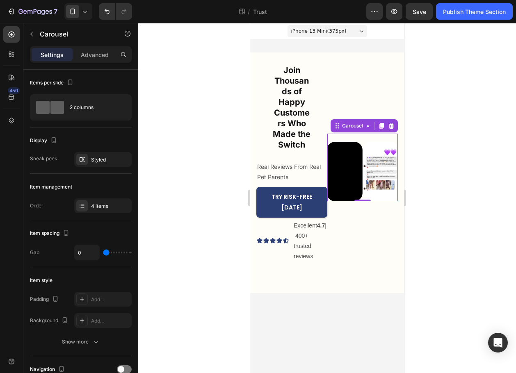
click at [442, 221] on div at bounding box center [327, 198] width 378 height 350
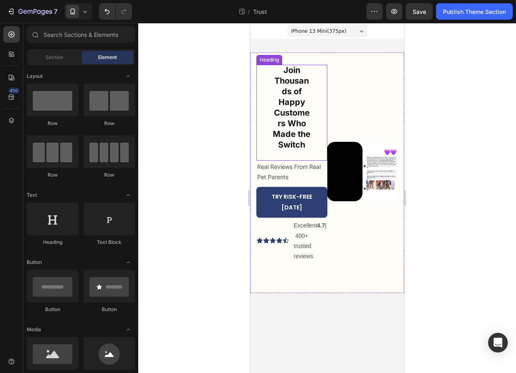
click at [294, 139] on h2 "Join Thousands of Happy Customers Who Made the Switch" at bounding box center [291, 111] width 71 height 92
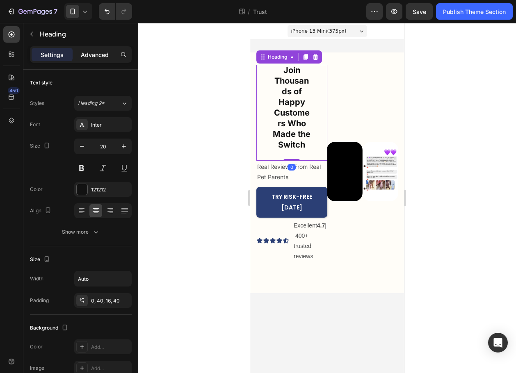
click at [98, 57] on p "Advanced" at bounding box center [95, 54] width 28 height 9
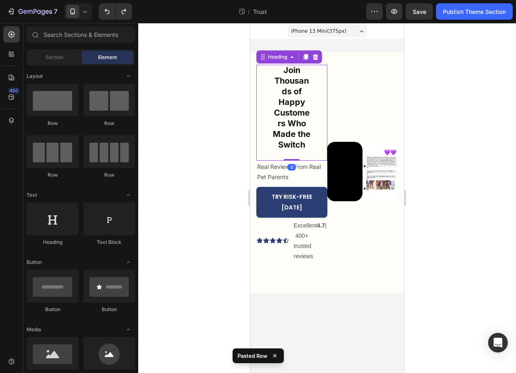
click at [307, 137] on h2 "Join Thousands of Happy Customers Who Made the Switch" at bounding box center [291, 111] width 71 height 92
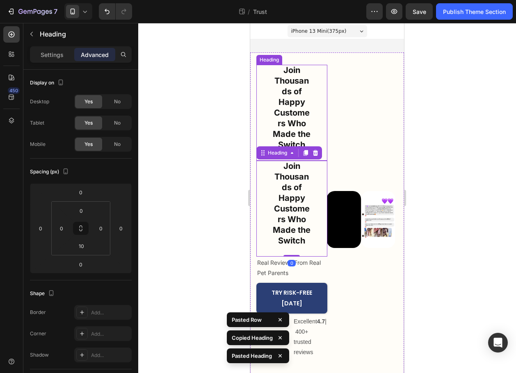
click at [300, 140] on h2 "Join Thousands of Happy Customers Who Made the Switch" at bounding box center [291, 111] width 71 height 92
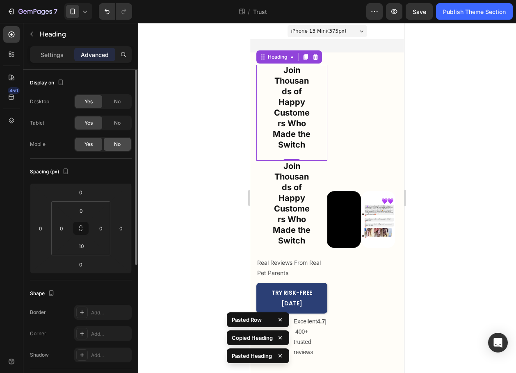
click at [119, 141] on span "No" at bounding box center [117, 144] width 7 height 7
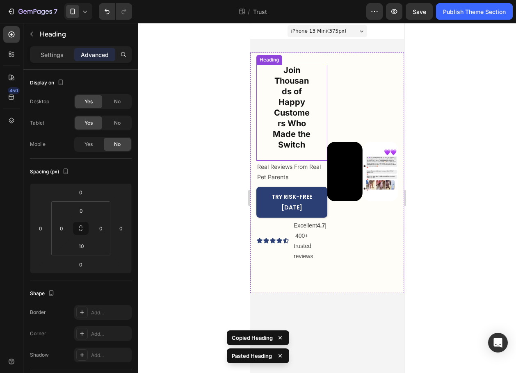
click at [312, 122] on h2 "Join Thousands of Happy Customers Who Made the Switch" at bounding box center [291, 111] width 71 height 92
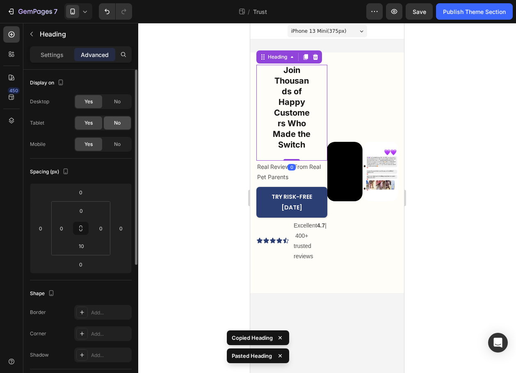
click at [115, 122] on span "No" at bounding box center [117, 122] width 7 height 7
click at [119, 105] on span "No" at bounding box center [117, 101] width 7 height 7
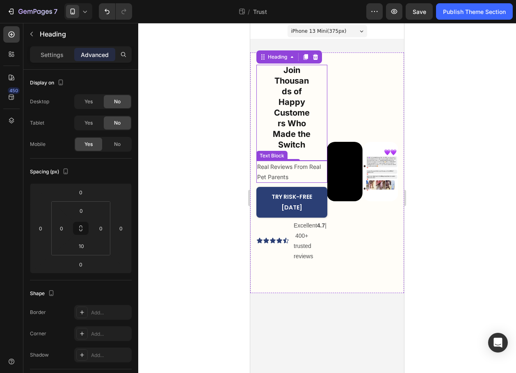
click at [285, 171] on p "Real Reviews From Real Pet Parents" at bounding box center [291, 172] width 69 height 20
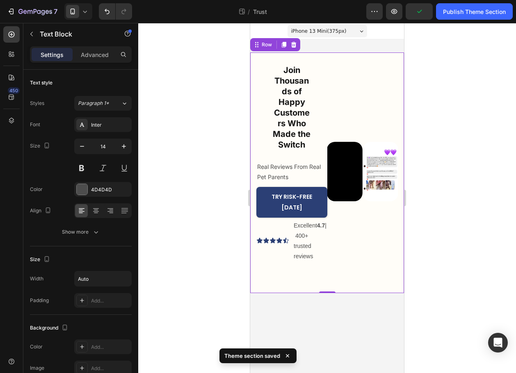
click at [331, 115] on div "Image Video Image Video Carousel" at bounding box center [362, 167] width 71 height 205
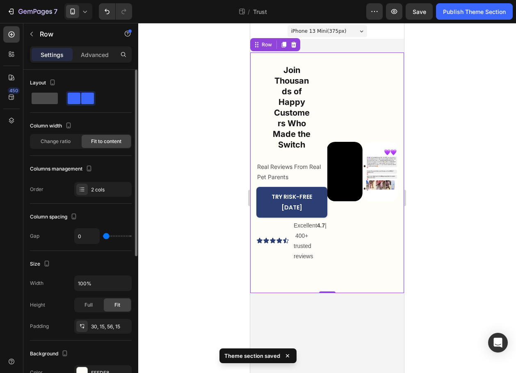
click at [51, 100] on span at bounding box center [45, 98] width 26 height 11
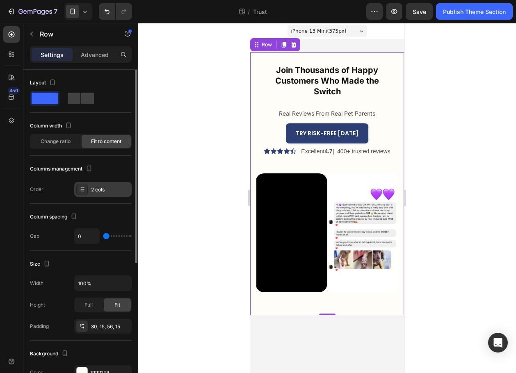
click at [96, 187] on div "2 cols" at bounding box center [110, 189] width 39 height 7
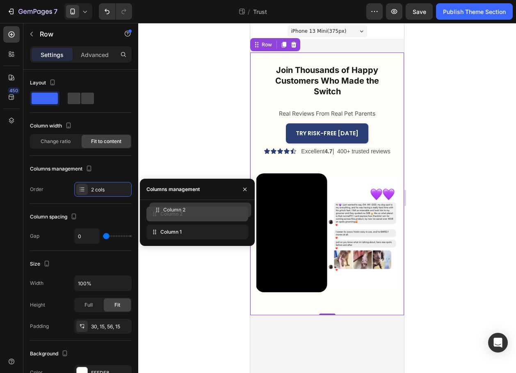
drag, startPoint x: 179, startPoint y: 230, endPoint x: 182, endPoint y: 209, distance: 21.9
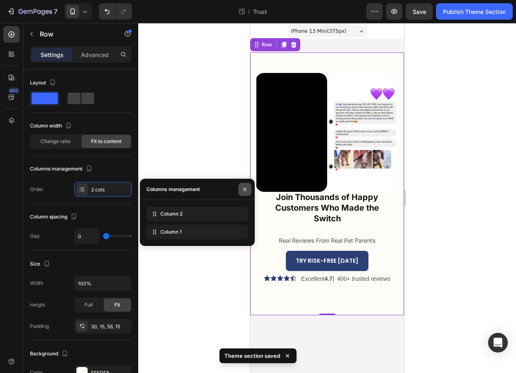
click at [243, 188] on icon "button" at bounding box center [244, 189] width 7 height 7
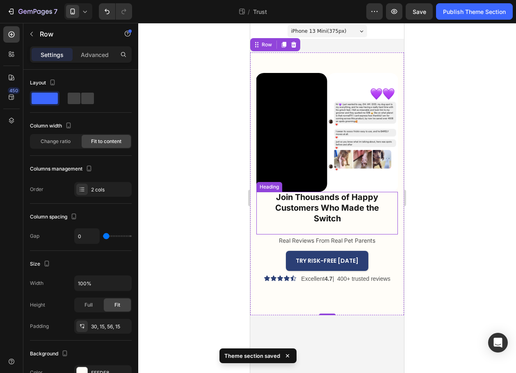
click at [360, 197] on h2 "Join Thousands of Happy Customers Who Made the Switch" at bounding box center [326, 211] width 141 height 39
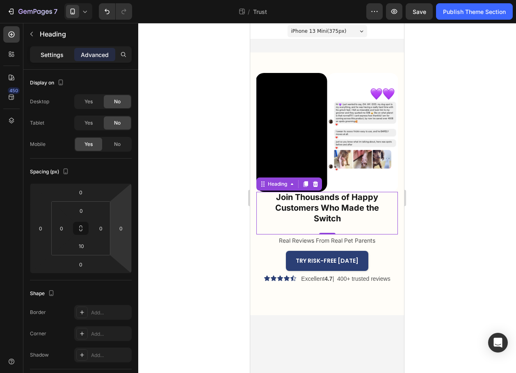
click at [55, 50] on p "Settings" at bounding box center [52, 54] width 23 height 9
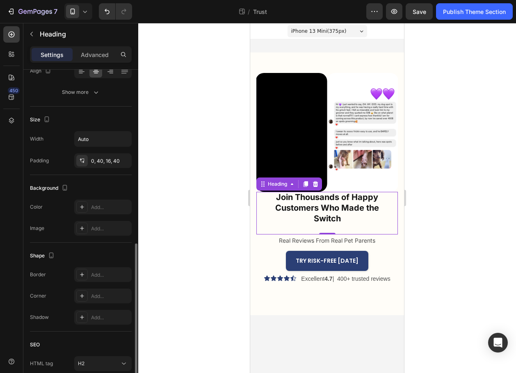
scroll to position [194, 0]
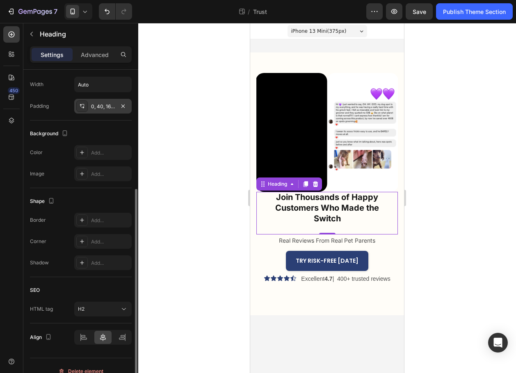
click at [99, 104] on div "0, 40, 16, 40" at bounding box center [103, 106] width 24 height 7
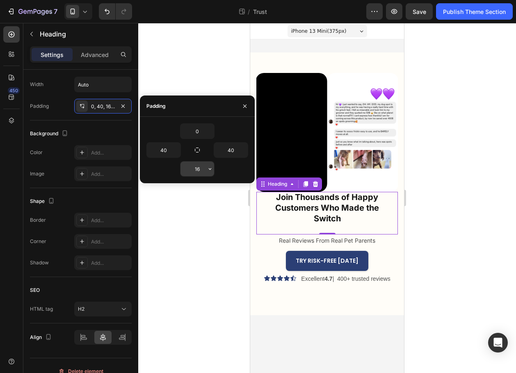
click at [206, 173] on button "button" at bounding box center [210, 169] width 8 height 15
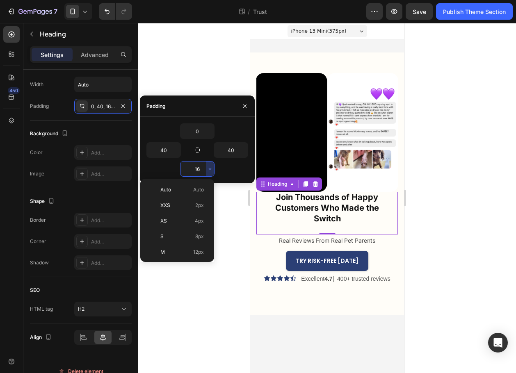
click at [200, 171] on input "16" at bounding box center [197, 169] width 34 height 15
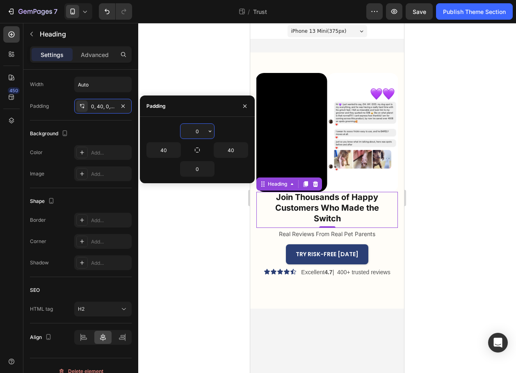
click at [202, 133] on input "0" at bounding box center [197, 131] width 34 height 15
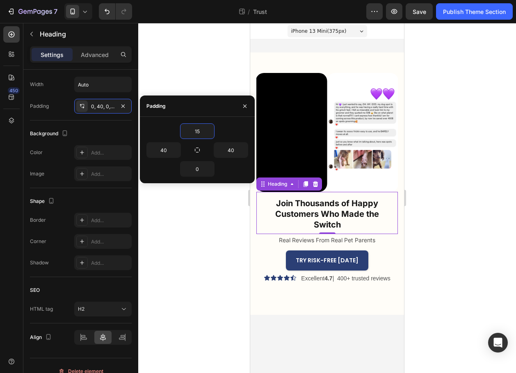
click at [333, 219] on h2 "Join Thousands of Happy Customers Who Made the Switch" at bounding box center [326, 211] width 141 height 38
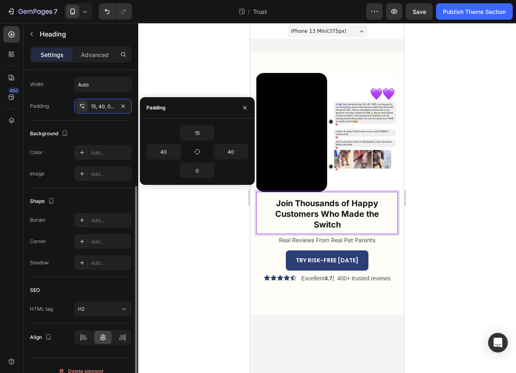
scroll to position [0, 0]
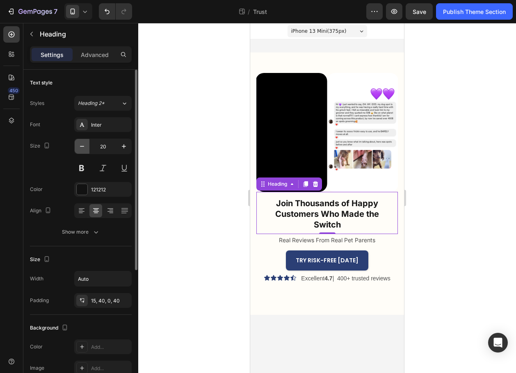
click at [86, 139] on button "button" at bounding box center [82, 146] width 15 height 15
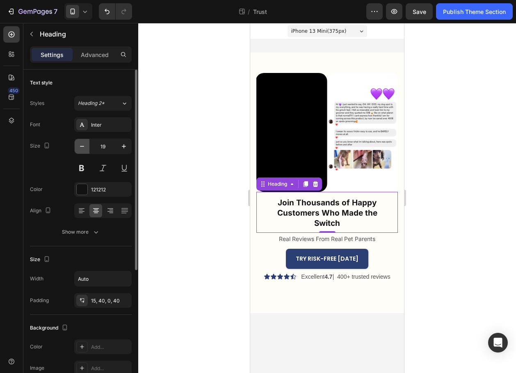
click at [86, 141] on button "button" at bounding box center [82, 146] width 15 height 15
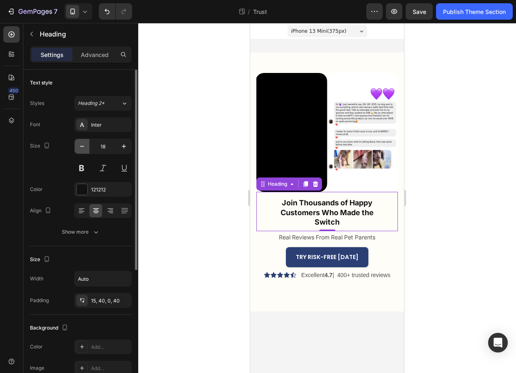
click at [86, 142] on icon "button" at bounding box center [82, 146] width 8 height 8
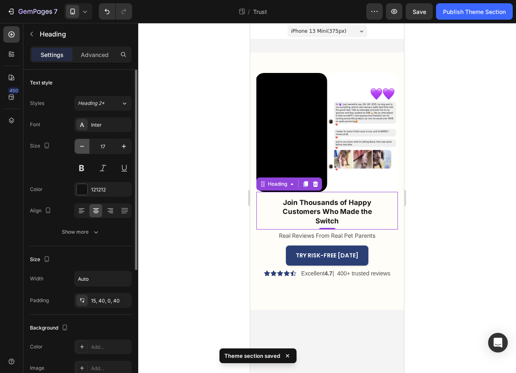
click at [85, 142] on icon "button" at bounding box center [82, 146] width 8 height 8
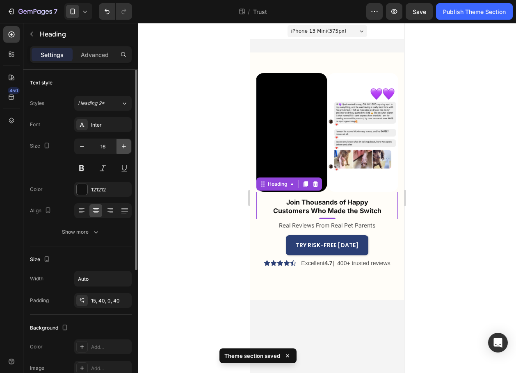
click at [118, 148] on button "button" at bounding box center [123, 146] width 15 height 15
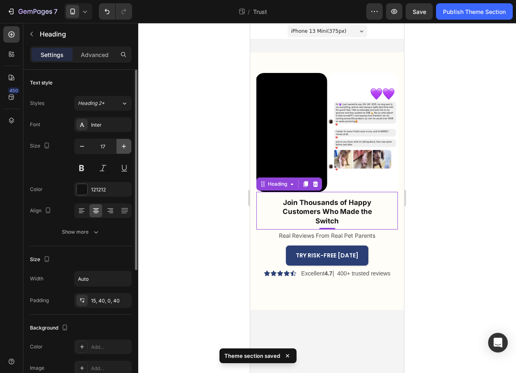
click at [120, 148] on icon "button" at bounding box center [124, 146] width 8 height 8
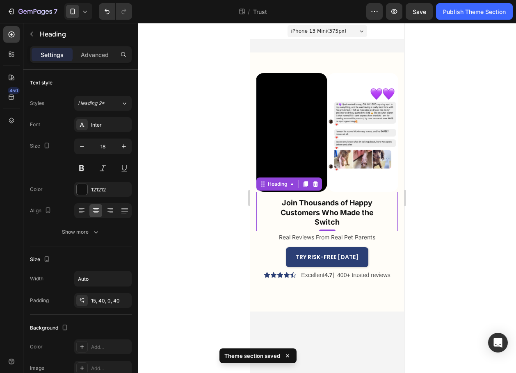
click at [326, 235] on div "0" at bounding box center [327, 237] width 8 height 7
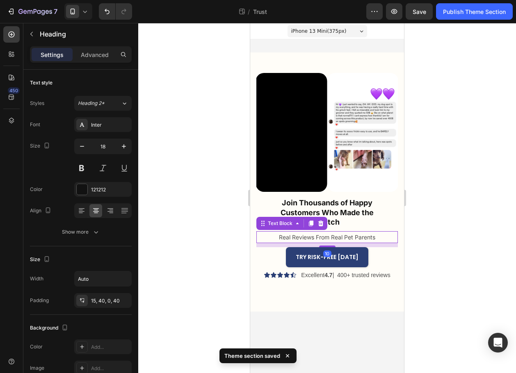
click at [321, 241] on p "Real Reviews From Real Pet Parents" at bounding box center [327, 237] width 96 height 10
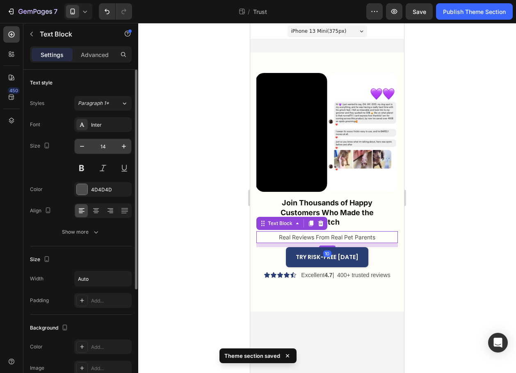
click at [91, 146] on input "14" at bounding box center [102, 146] width 27 height 15
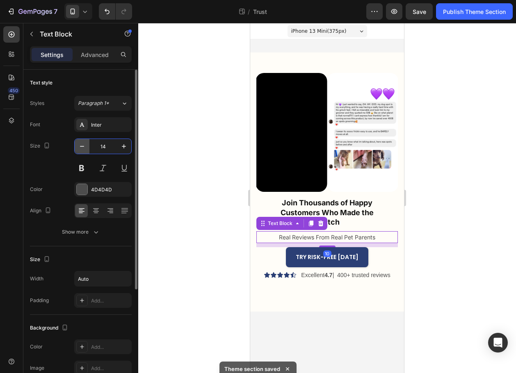
click at [79, 148] on icon "button" at bounding box center [82, 146] width 8 height 8
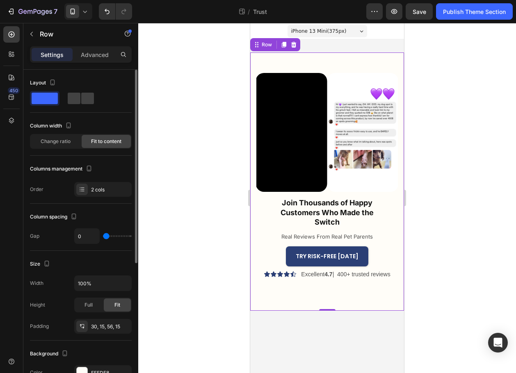
click at [291, 290] on div "Join Thousands of Happy Customers Who Made the Switch Heading Join Thousands of…" at bounding box center [327, 181] width 154 height 258
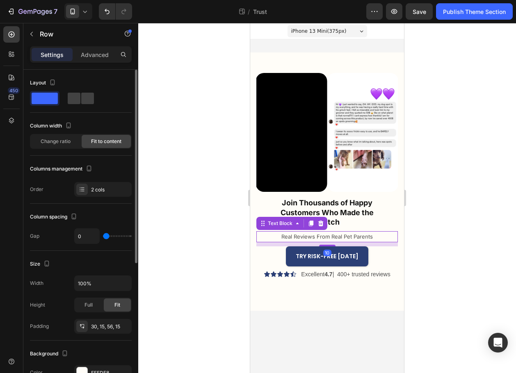
click at [293, 240] on p "Real Reviews From Real Pet Parents" at bounding box center [326, 236] width 91 height 9
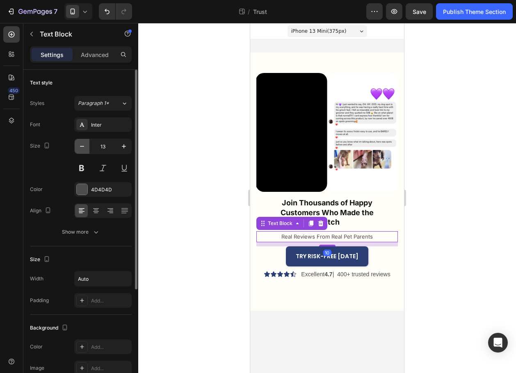
click at [82, 147] on icon "button" at bounding box center [82, 146] width 8 height 8
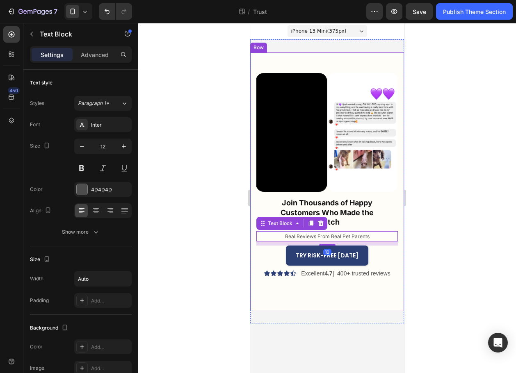
click at [288, 309] on div "Join Thousands of Happy Customers Who Made the Switch Heading Join Thousands of…" at bounding box center [327, 181] width 154 height 258
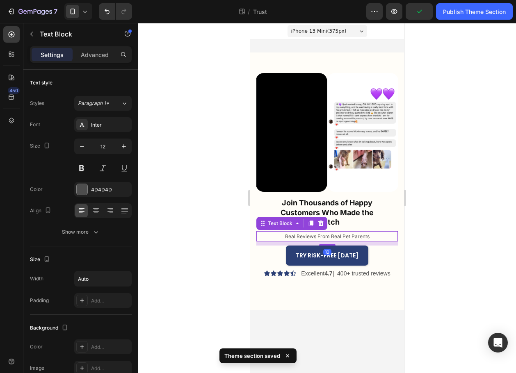
click at [298, 238] on p "Real Reviews From Real Pet Parents" at bounding box center [327, 236] width 84 height 9
click at [124, 145] on icon "button" at bounding box center [124, 146] width 4 height 4
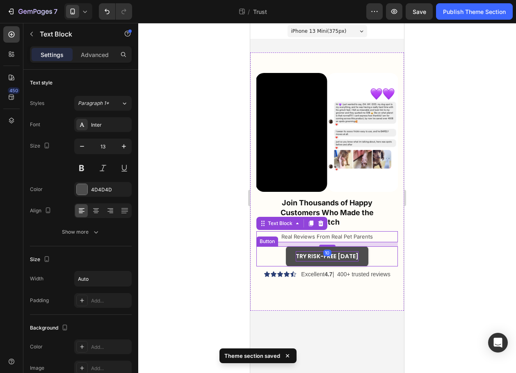
click at [309, 259] on p "TRY RISK-FREE TODAY" at bounding box center [327, 256] width 63 height 10
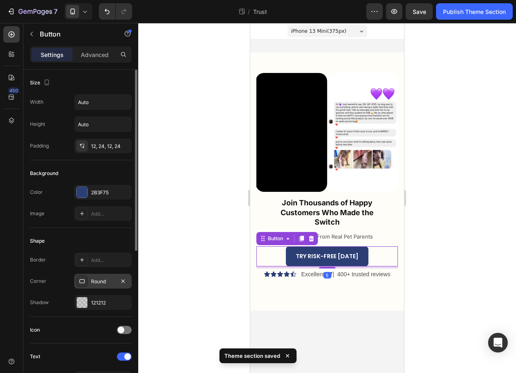
scroll to position [174, 0]
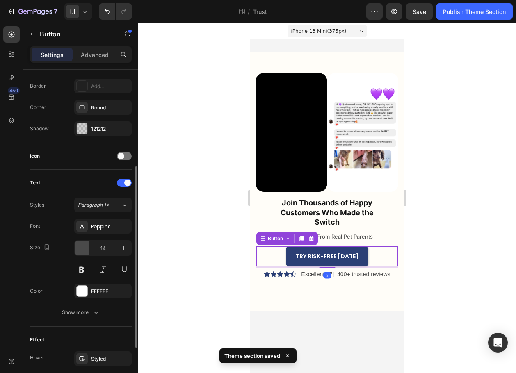
click at [82, 247] on icon "button" at bounding box center [82, 248] width 8 height 8
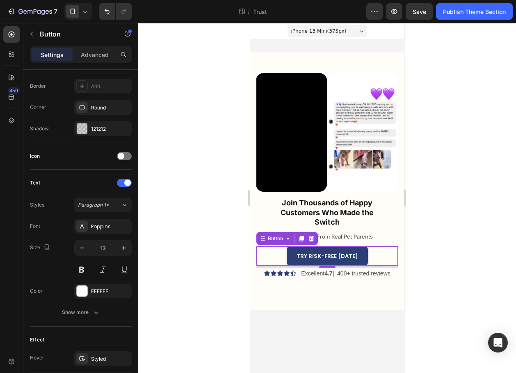
click at [323, 273] on div "5" at bounding box center [327, 274] width 8 height 7
click at [320, 272] on p "Excellent 4.7 | 400+ trusted reviews" at bounding box center [345, 274] width 89 height 10
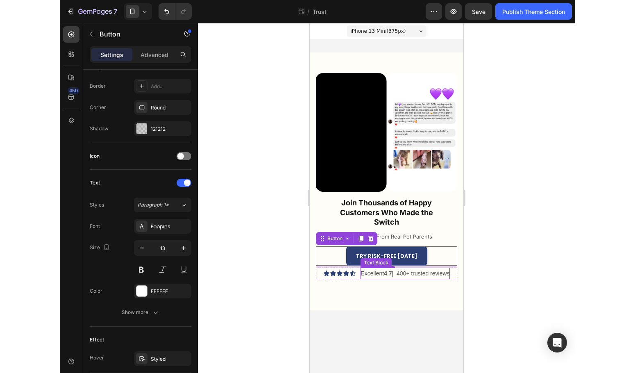
scroll to position [0, 0]
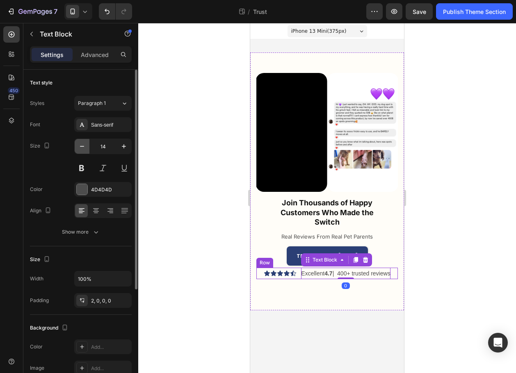
click at [87, 143] on button "button" at bounding box center [82, 146] width 15 height 15
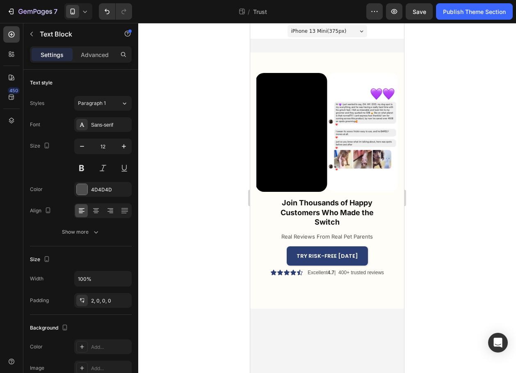
click at [278, 326] on body "iPhone 13 Mini ( 375 px) iPhone 13 Mini iPhone 13 Pro iPhone 11 Pro Max iPhone …" at bounding box center [327, 198] width 154 height 350
click at [344, 271] on p "Excellent 4.7 | 400+ trusted reviews" at bounding box center [345, 273] width 76 height 9
click at [339, 272] on p "Excellent 4.7 | 400+ trusted reviews" at bounding box center [345, 273] width 76 height 9
drag, startPoint x: 339, startPoint y: 272, endPoint x: 309, endPoint y: 272, distance: 30.3
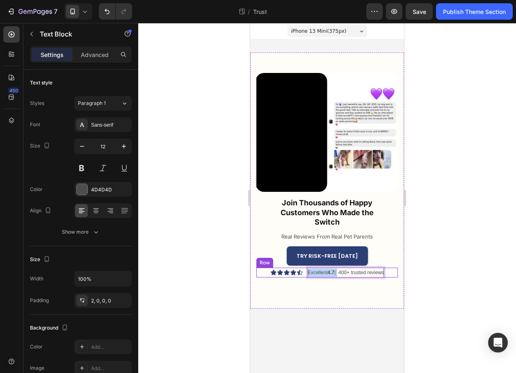
click at [305, 273] on div "Icon Icon Icon Icon Icon Icon List Excellent 4.7 | 400+ trusted reviews Text Bl…" at bounding box center [326, 273] width 141 height 10
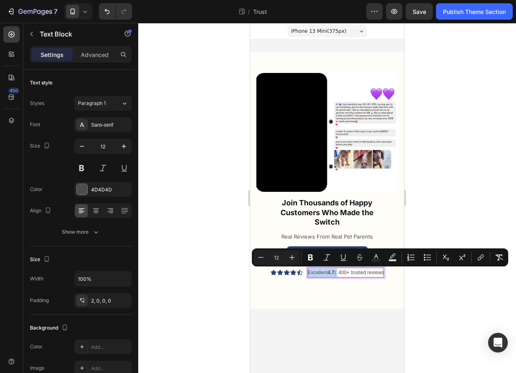
click at [311, 272] on p "Excellent 4.7 | 400+ trusted reviews" at bounding box center [345, 273] width 76 height 9
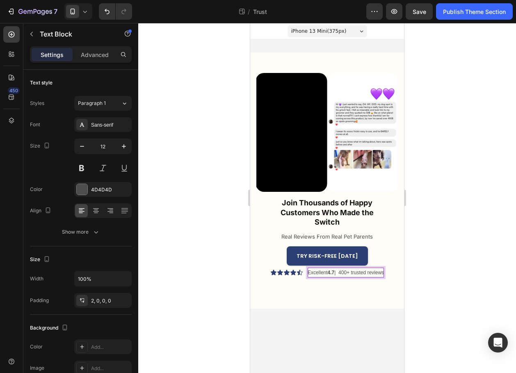
click at [319, 271] on p "Excellent 4.7 | 400+ trusted reviews" at bounding box center [345, 273] width 76 height 9
click at [334, 272] on p "Rated 4.7 | 400+ trusted reviews" at bounding box center [346, 273] width 70 height 9
click at [352, 272] on p "Rated 4.7 by 400+ trusted reviews" at bounding box center [346, 273] width 72 height 9
click at [352, 271] on p "Rated 4.7 by 400+ trusted reviews" at bounding box center [346, 273] width 72 height 9
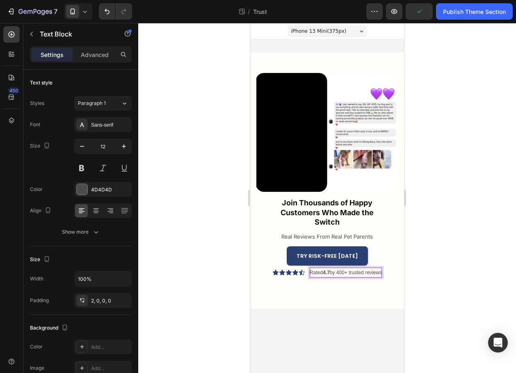
click at [353, 271] on p "Rated 4.7 by 400+ trusted reviews" at bounding box center [346, 273] width 72 height 9
click at [372, 270] on p "Rated 4.7 by 400+ happy reviews" at bounding box center [345, 273] width 71 height 9
click at [350, 271] on p "Rated 4.7 by 400+ happy customers" at bounding box center [345, 273] width 76 height 9
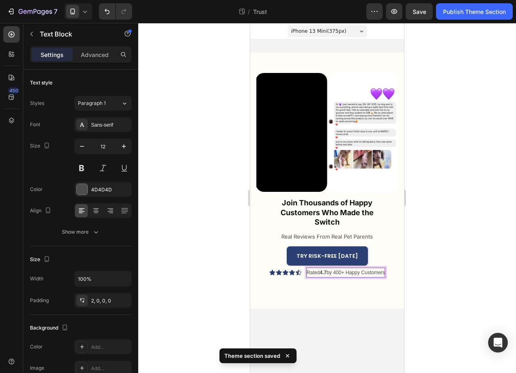
click at [357, 275] on p "Rated 4.7 by 400+ Happy Customers" at bounding box center [345, 273] width 78 height 9
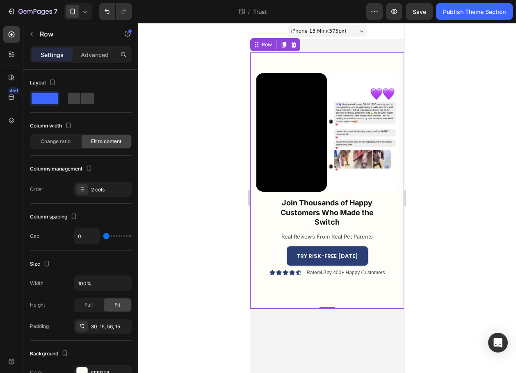
click at [362, 291] on div "Join Thousands of Happy Customers Who Made the Switch Heading Join Thousands of…" at bounding box center [327, 180] width 154 height 256
click at [339, 270] on p "Rated 4.7 by 400+ Happy Customers" at bounding box center [345, 273] width 78 height 9
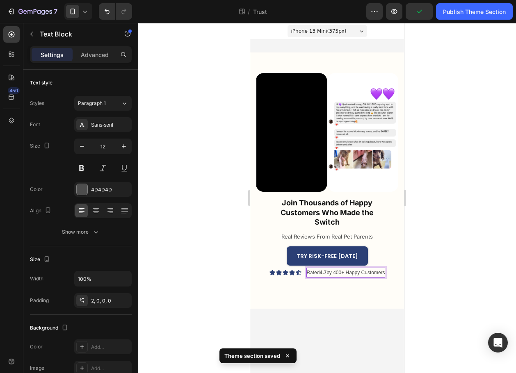
click at [326, 272] on strong "4.7" at bounding box center [322, 273] width 7 height 6
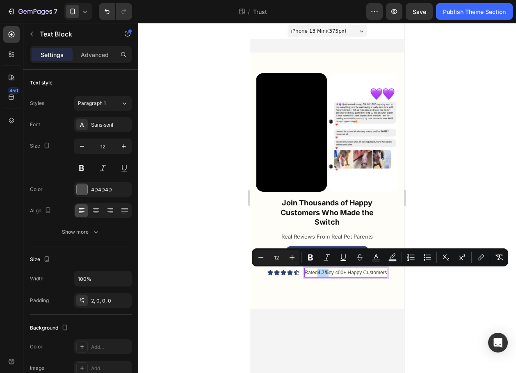
drag, startPoint x: 316, startPoint y: 273, endPoint x: 328, endPoint y: 275, distance: 12.1
click at [328, 275] on p "Rated 4.7/5 by 400+ Happy Customers" at bounding box center [345, 273] width 82 height 9
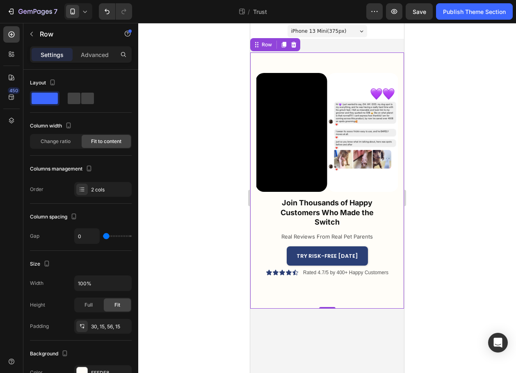
click at [350, 300] on div "Join Thousands of Happy Customers Who Made the Switch Heading Join Thousands of…" at bounding box center [327, 180] width 154 height 256
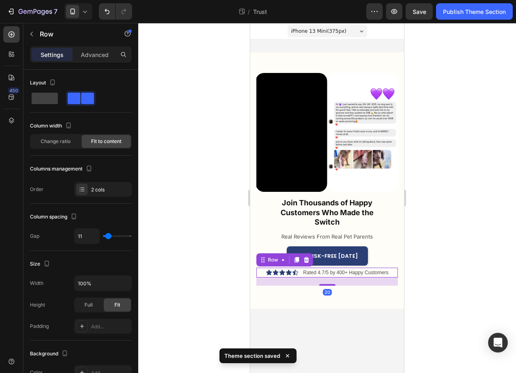
click at [392, 272] on div "Icon Icon Icon Icon Icon Icon List Rated 4.7/5 by 400+ Happy Customers Text Blo…" at bounding box center [326, 273] width 141 height 10
click at [92, 59] on div "Advanced" at bounding box center [94, 54] width 41 height 13
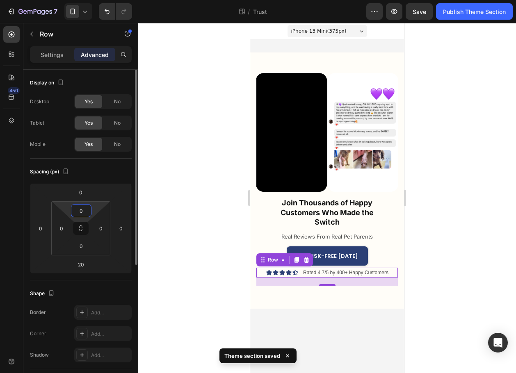
click at [81, 211] on input "0" at bounding box center [81, 211] width 16 height 12
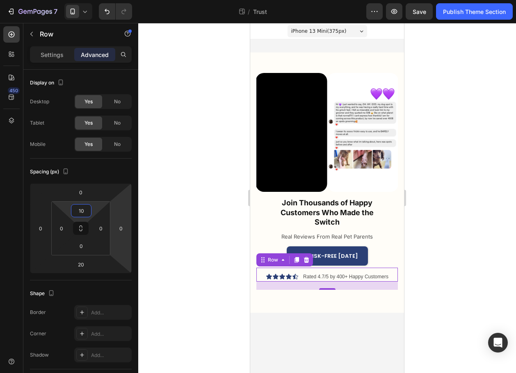
click at [236, 321] on div at bounding box center [327, 198] width 378 height 350
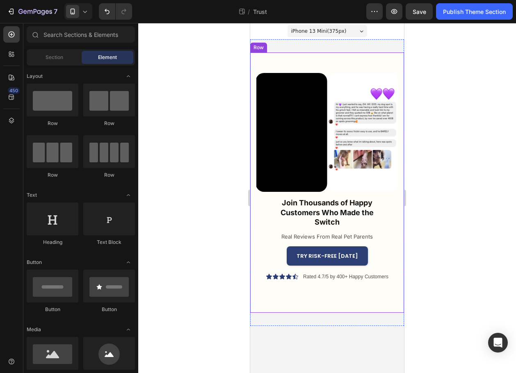
click at [302, 287] on div "Join Thousands of Happy Customers Who Made the Switch Heading Join Thousands of…" at bounding box center [326, 241] width 141 height 98
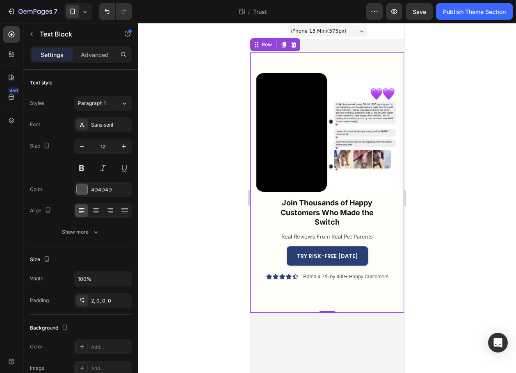
click at [305, 278] on p "Rated 4.7/5 by 400+ Happy Customers" at bounding box center [345, 277] width 85 height 9
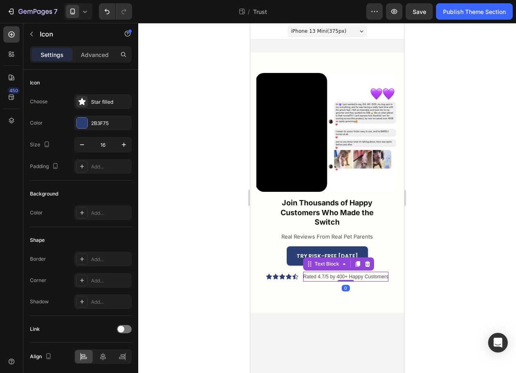
click at [289, 276] on icon at bounding box center [289, 276] width 6 height 5
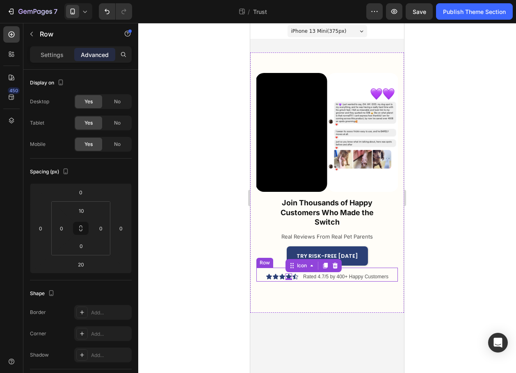
click at [299, 276] on div "Icon Icon Icon Icon 0 Icon Icon List Rated 4.7/5 by 400+ Happy Customers Text B…" at bounding box center [326, 275] width 141 height 14
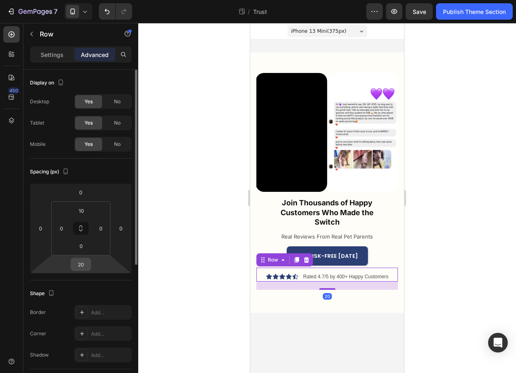
click at [79, 264] on input "20" at bounding box center [81, 264] width 16 height 12
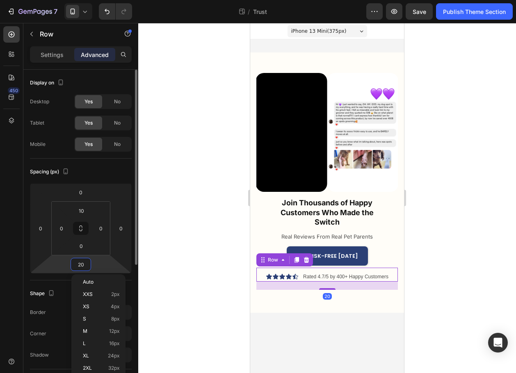
click at [82, 264] on input "20" at bounding box center [81, 264] width 16 height 12
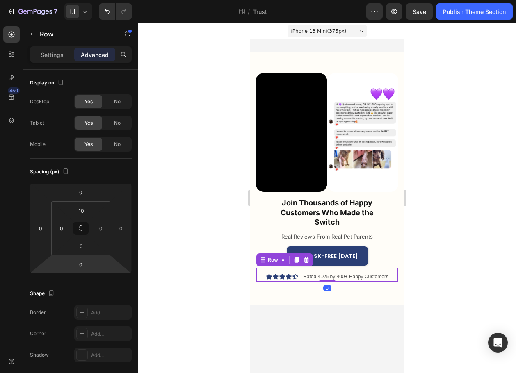
click at [195, 303] on div at bounding box center [327, 198] width 378 height 350
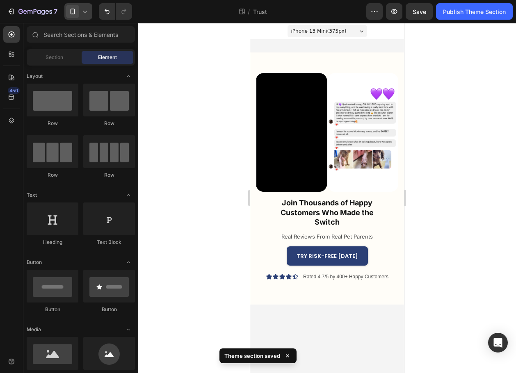
click at [82, 11] on icon at bounding box center [85, 11] width 8 height 8
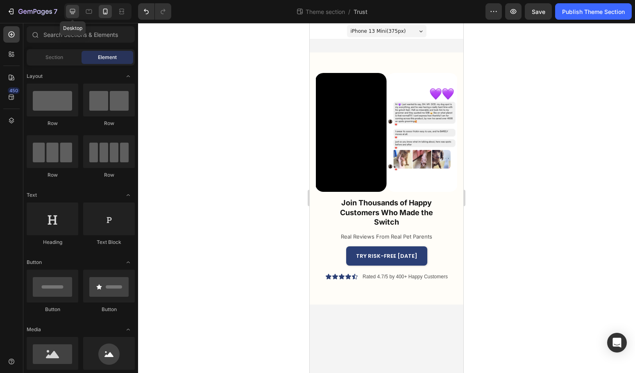
click at [75, 10] on icon at bounding box center [72, 11] width 8 height 8
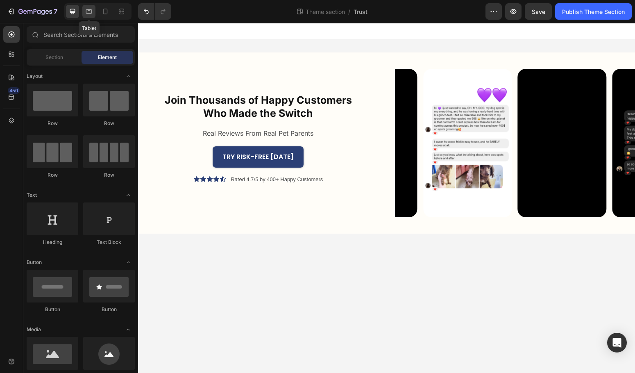
click at [89, 14] on icon at bounding box center [89, 11] width 8 height 8
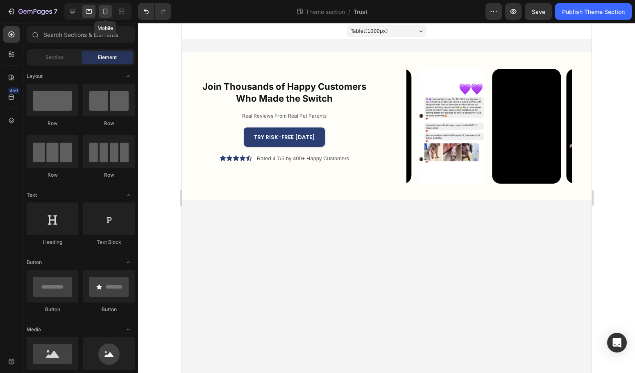
click at [109, 16] on div at bounding box center [105, 11] width 13 height 13
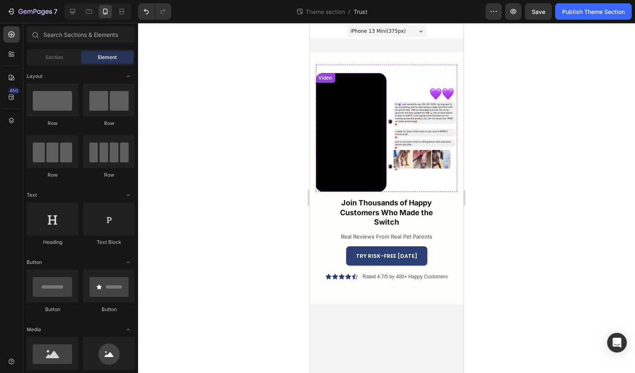
click at [387, 188] on video at bounding box center [350, 132] width 71 height 119
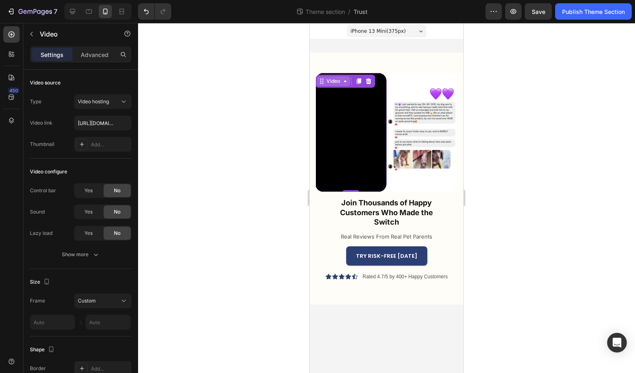
click at [335, 84] on div "Video" at bounding box center [333, 80] width 17 height 7
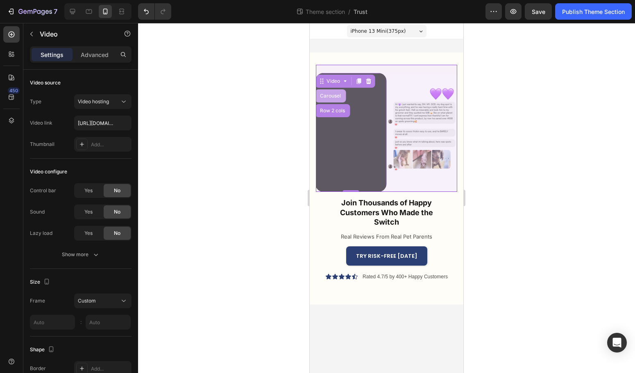
click at [333, 96] on div "Carousel" at bounding box center [331, 95] width 24 height 5
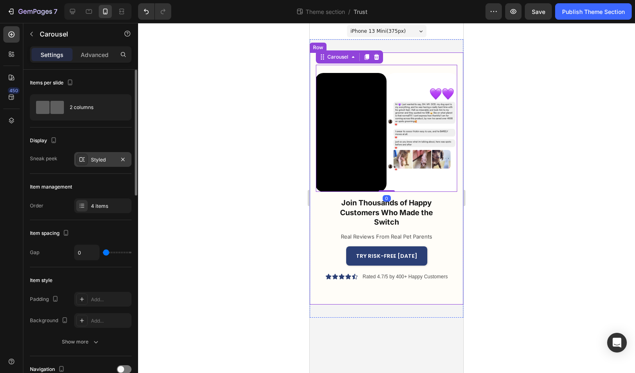
click at [91, 159] on div "Styled" at bounding box center [103, 159] width 24 height 7
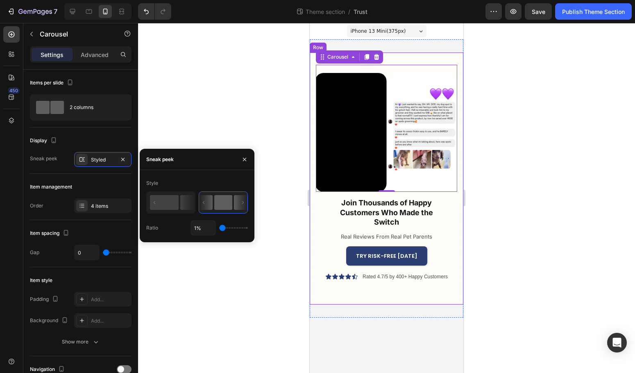
drag, startPoint x: 223, startPoint y: 230, endPoint x: 217, endPoint y: 232, distance: 6.0
click at [219, 229] on input "range" at bounding box center [233, 228] width 29 height 2
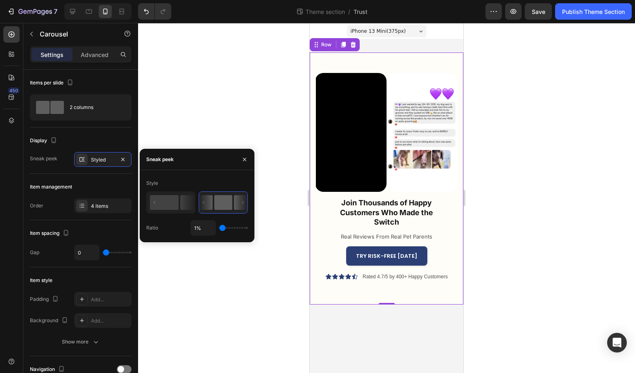
click at [454, 242] on div "Join Thousands of Happy Customers Who Made the Switch Heading Join Thousands of…" at bounding box center [386, 237] width 141 height 90
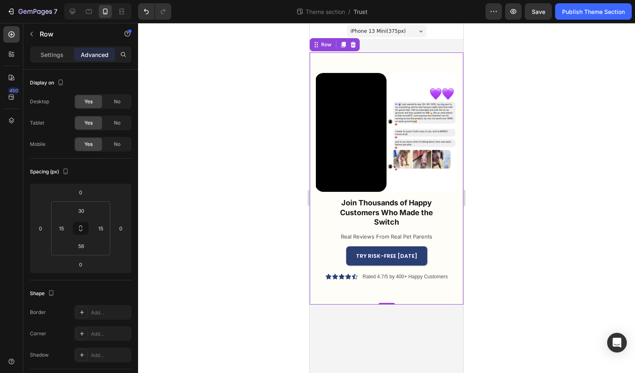
click at [516, 245] on div at bounding box center [386, 198] width 497 height 350
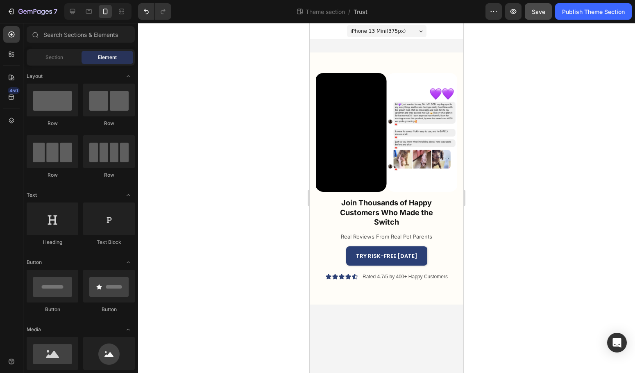
click at [540, 14] on span "Save" at bounding box center [539, 11] width 14 height 7
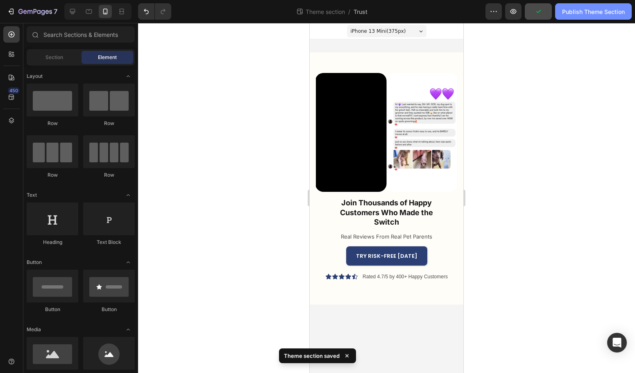
click at [609, 14] on div "Publish Theme Section" at bounding box center [593, 11] width 63 height 9
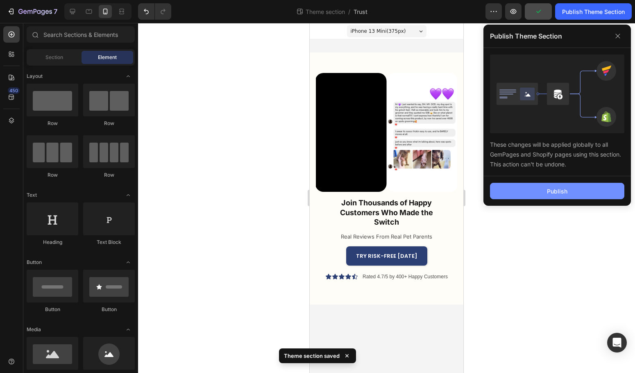
click at [555, 191] on div "Publish" at bounding box center [557, 191] width 20 height 9
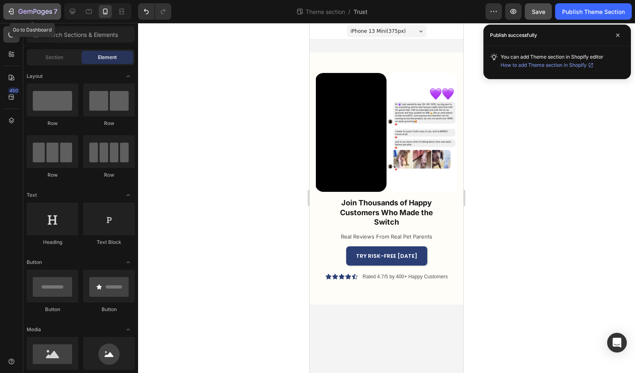
click at [7, 9] on icon "button" at bounding box center [11, 11] width 8 height 8
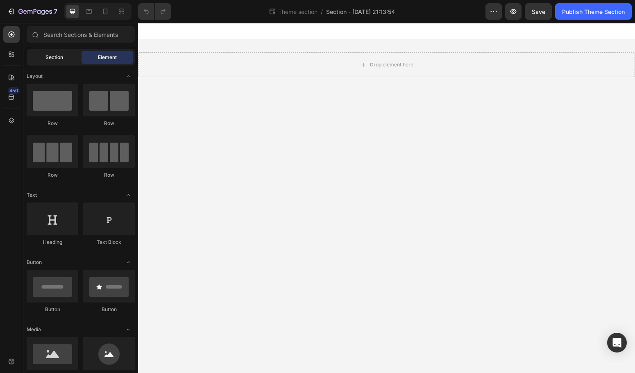
click at [72, 57] on div "Section" at bounding box center [54, 57] width 52 height 13
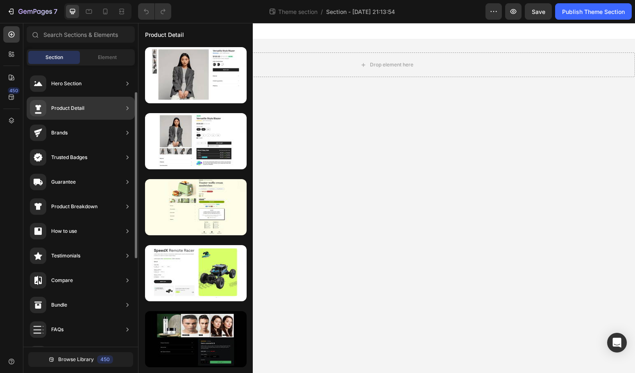
scroll to position [194, 0]
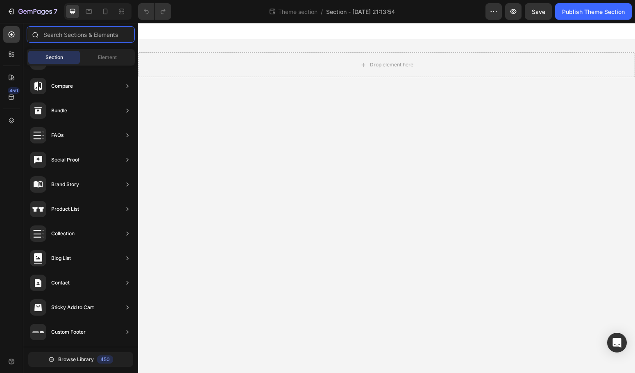
click at [77, 33] on input "text" at bounding box center [81, 34] width 108 height 16
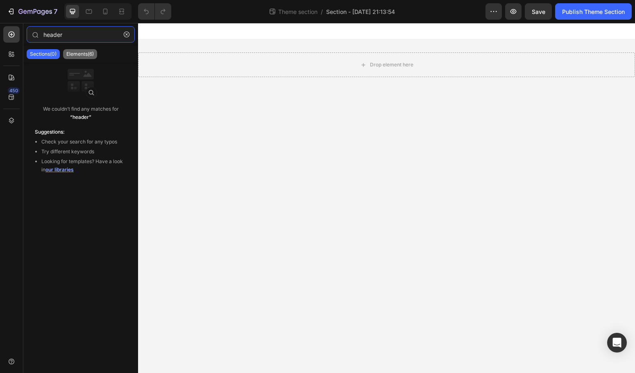
type input "header"
click at [88, 57] on p "Elements(6)" at bounding box center [79, 54] width 27 height 7
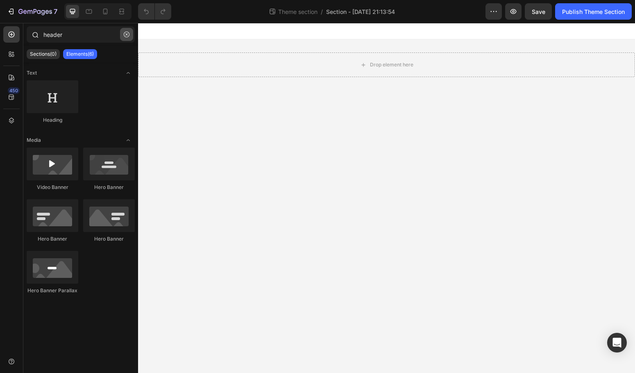
click at [128, 36] on icon "button" at bounding box center [127, 35] width 6 height 6
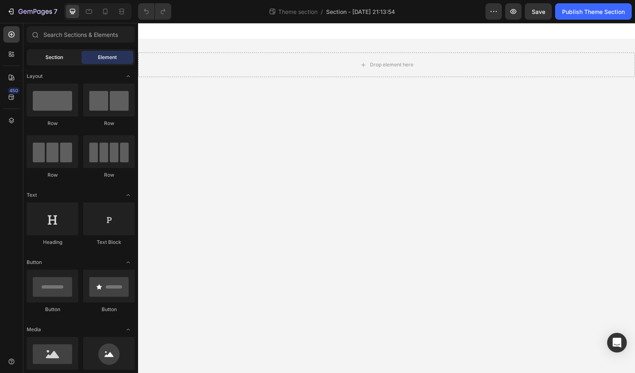
click at [64, 59] on div "Section" at bounding box center [54, 57] width 52 height 13
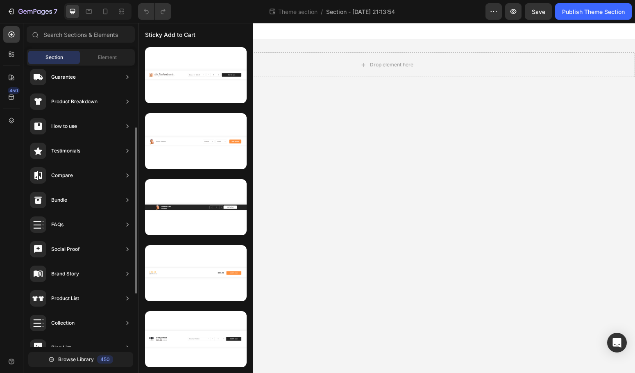
scroll to position [33, 0]
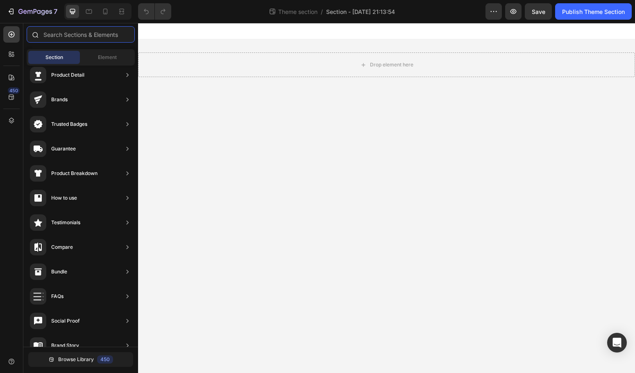
click at [101, 41] on input "text" at bounding box center [81, 34] width 108 height 16
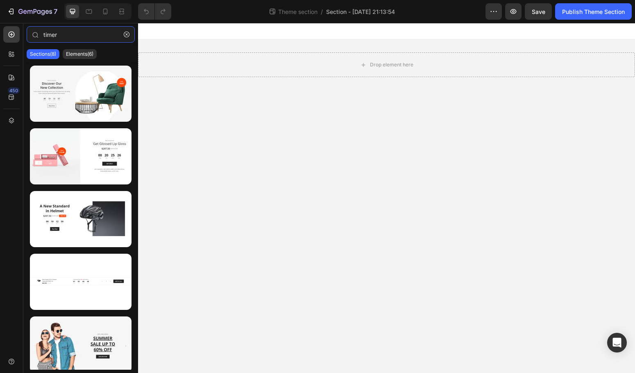
type input "timer"
click at [84, 59] on div "Elements(6)" at bounding box center [80, 54] width 34 height 10
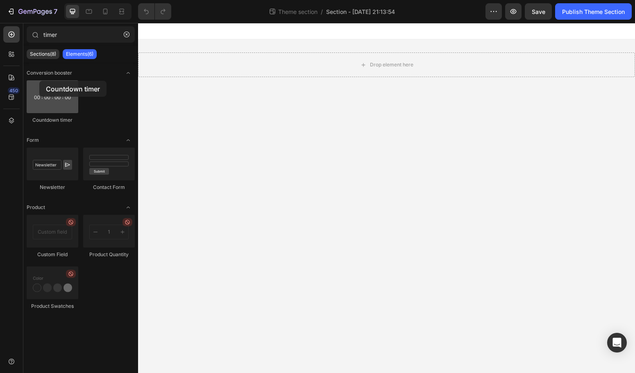
drag, startPoint x: 101, startPoint y: 55, endPoint x: 39, endPoint y: 85, distance: 69.1
click at [38, 86] on div at bounding box center [53, 96] width 52 height 33
click at [122, 34] on button "button" at bounding box center [126, 34] width 13 height 13
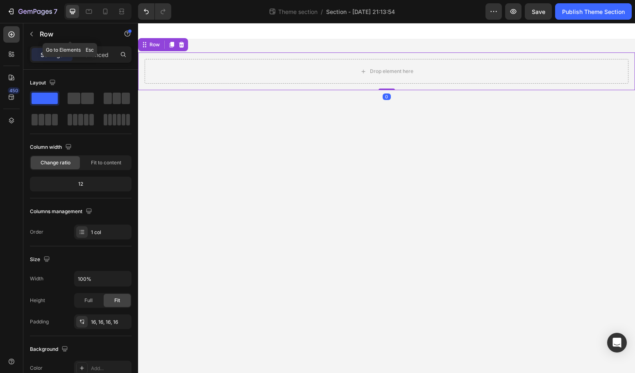
drag, startPoint x: 31, startPoint y: 34, endPoint x: 39, endPoint y: 39, distance: 8.9
click at [31, 34] on icon "button" at bounding box center [31, 34] width 7 height 7
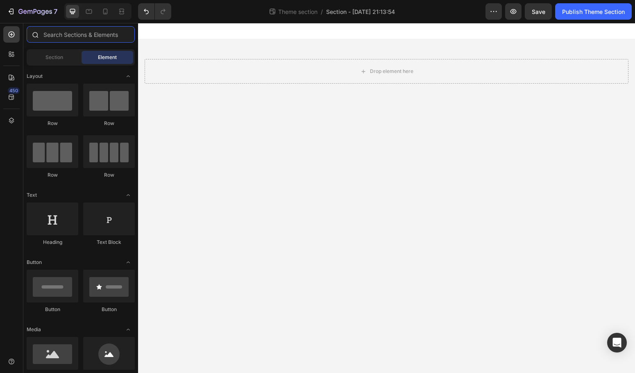
click at [68, 38] on input "text" at bounding box center [81, 34] width 108 height 16
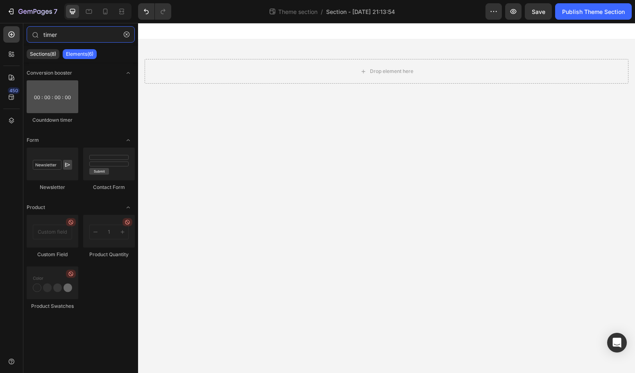
type input "timer"
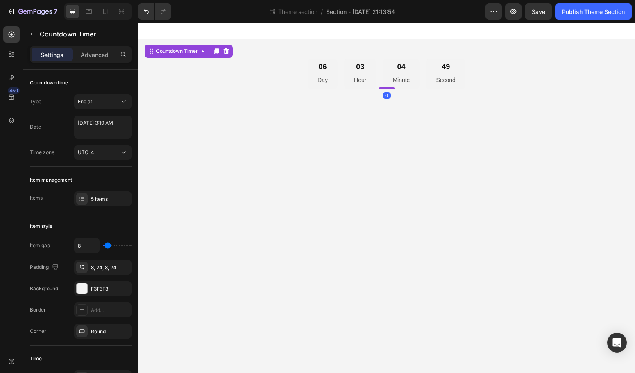
click at [373, 79] on div "03 Hour" at bounding box center [360, 74] width 32 height 30
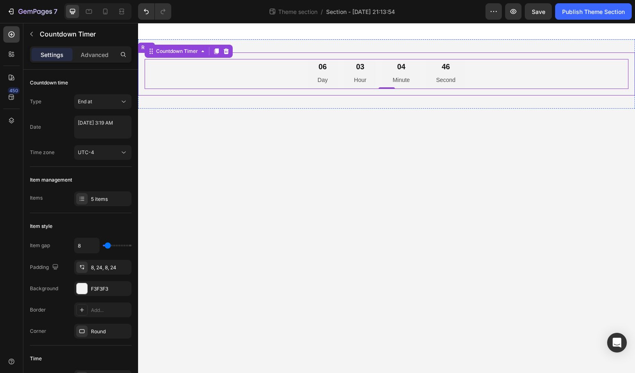
click at [141, 68] on div "06 Day 03 Hour 04 Minute 46 Second Countdown Timer 0 Row" at bounding box center [386, 73] width 497 height 43
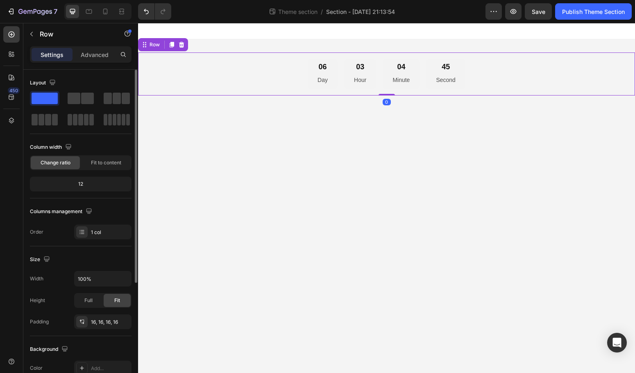
scroll to position [173, 0]
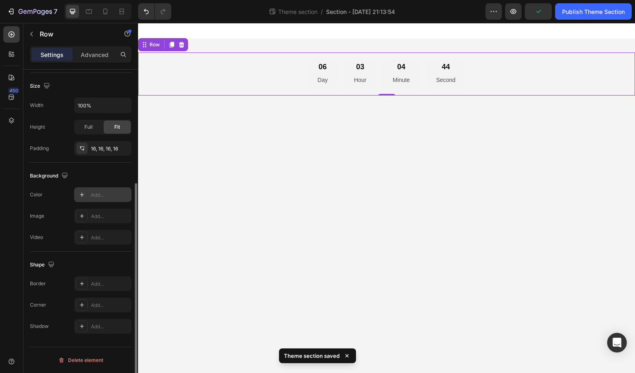
click at [101, 193] on div "Add..." at bounding box center [110, 194] width 39 height 7
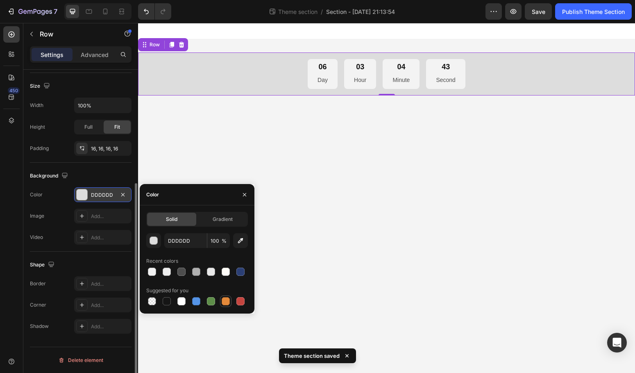
click at [227, 302] on div at bounding box center [226, 301] width 8 height 8
type input "E4893A"
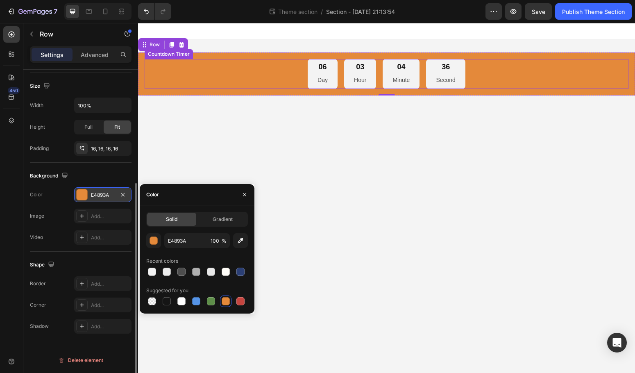
click at [325, 74] on div "06 Day" at bounding box center [323, 74] width 30 height 30
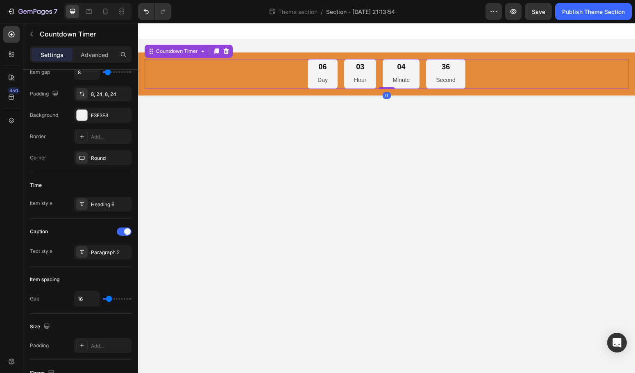
scroll to position [0, 0]
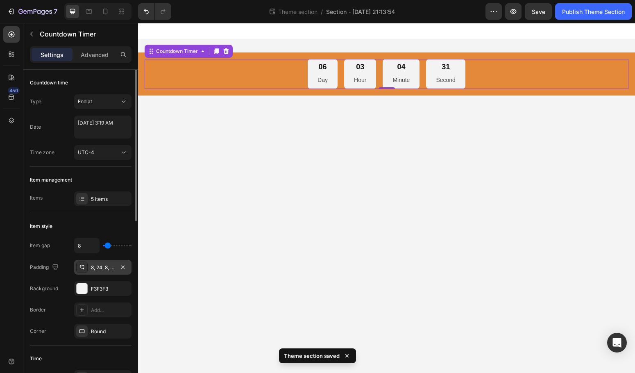
click at [96, 270] on div "8, 24, 8, 24" at bounding box center [103, 267] width 24 height 7
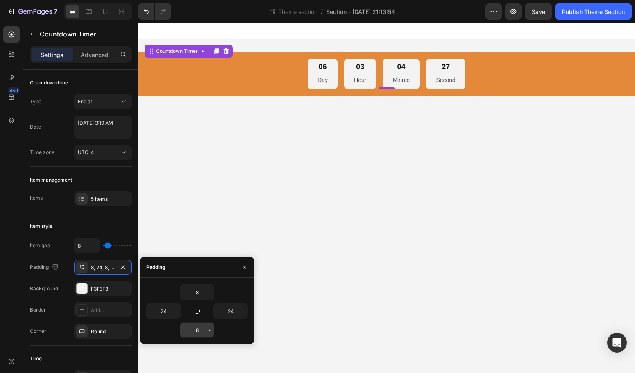
click at [199, 333] on input "8" at bounding box center [197, 330] width 34 height 15
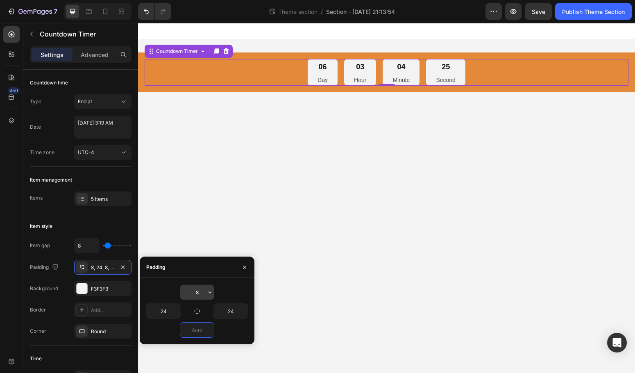
type input "0"
click at [203, 293] on input "8" at bounding box center [197, 292] width 34 height 15
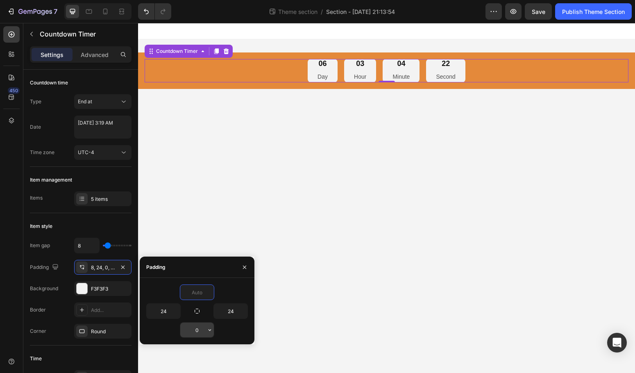
type input "2"
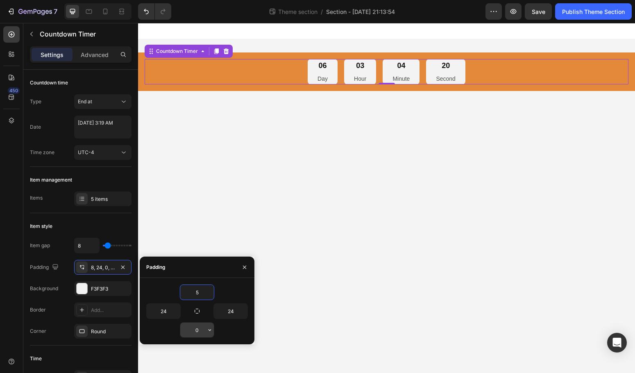
type input "5"
click at [199, 332] on input "0" at bounding box center [197, 330] width 34 height 15
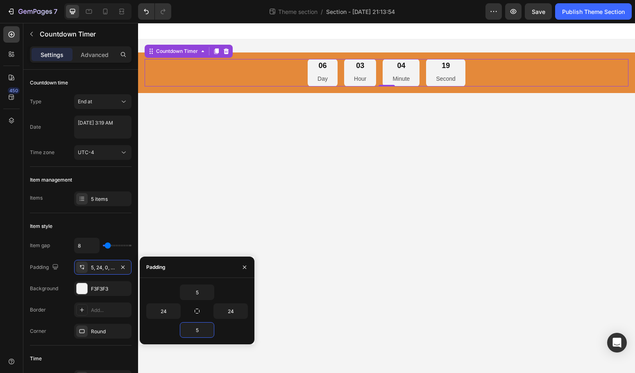
type input "5"
click at [237, 326] on div "5" at bounding box center [197, 330] width 102 height 16
click at [233, 311] on input "24" at bounding box center [231, 311] width 34 height 15
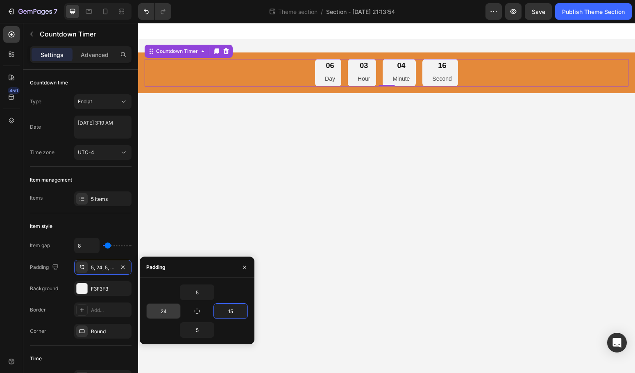
type input "15"
click at [167, 310] on input "24" at bounding box center [164, 311] width 34 height 15
type input "15"
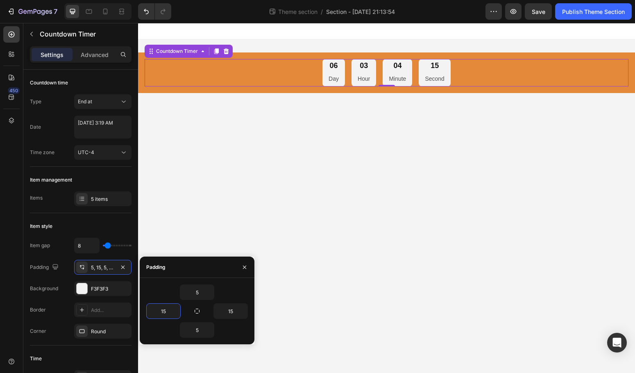
click at [433, 288] on body "06 Day 03 Hour 04 Minute 15 Second Countdown Timer 0 Row Root Drag & drop eleme…" at bounding box center [386, 198] width 497 height 350
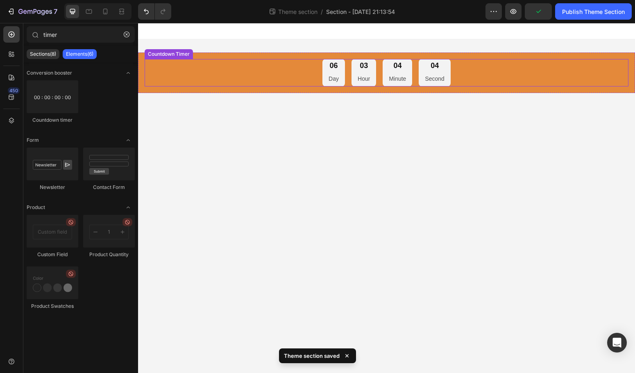
click at [353, 68] on div "03 Hour" at bounding box center [364, 72] width 25 height 27
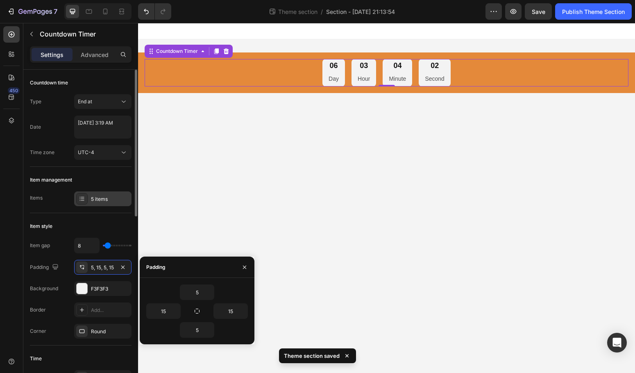
scroll to position [2, 0]
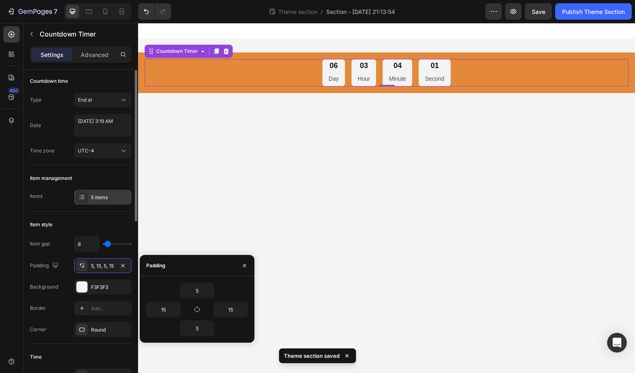
click at [106, 194] on div "5 items" at bounding box center [110, 197] width 39 height 7
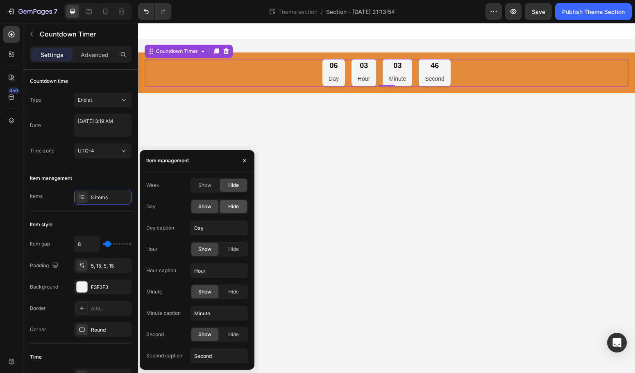
click at [234, 207] on span "Hide" at bounding box center [233, 206] width 11 height 7
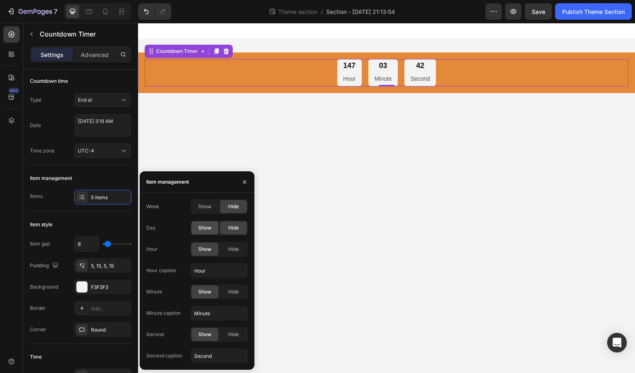
click at [206, 229] on span "Show" at bounding box center [204, 227] width 13 height 7
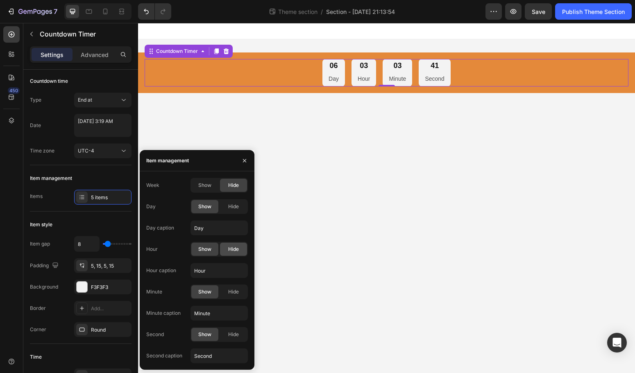
click at [223, 248] on div "Hide" at bounding box center [233, 249] width 27 height 13
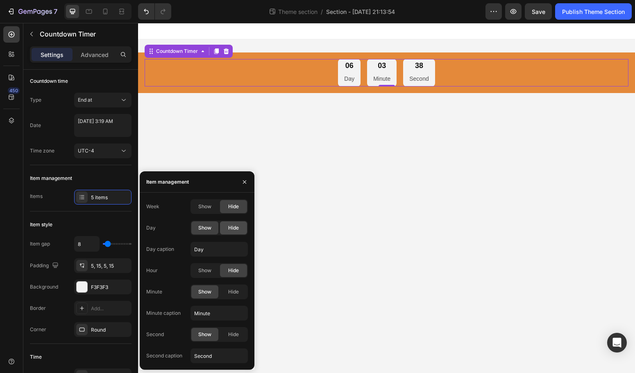
click at [222, 232] on div "Hide" at bounding box center [233, 227] width 27 height 13
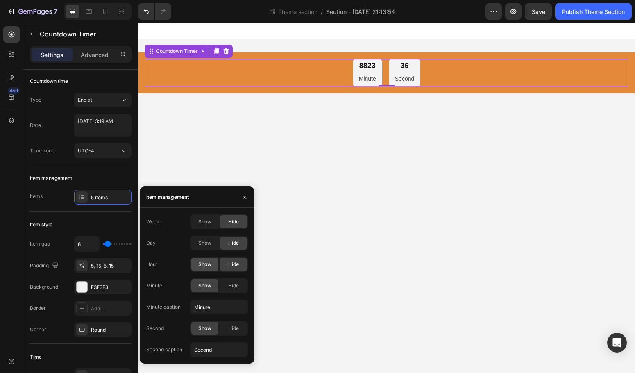
click at [206, 264] on span "Show" at bounding box center [204, 264] width 13 height 7
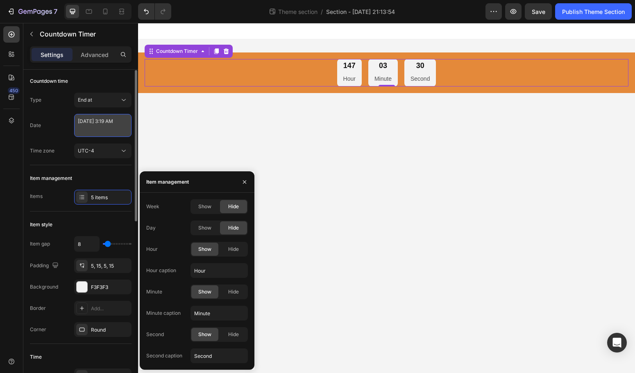
click at [99, 132] on textarea "[DATE] 3:19 AM" at bounding box center [102, 125] width 57 height 23
select select "3"
select select "19"
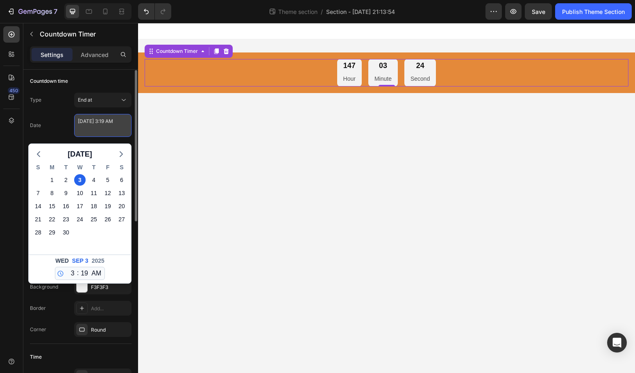
click at [109, 134] on textarea "[DATE] 3:19 AM" at bounding box center [102, 125] width 57 height 23
click at [114, 103] on div "End at" at bounding box center [99, 99] width 42 height 7
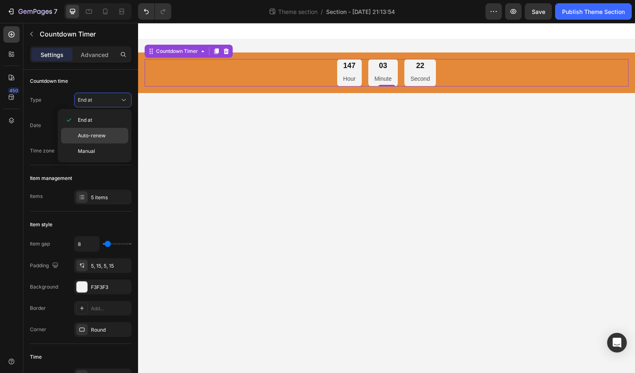
click at [106, 143] on div "Auto-renew" at bounding box center [94, 151] width 67 height 16
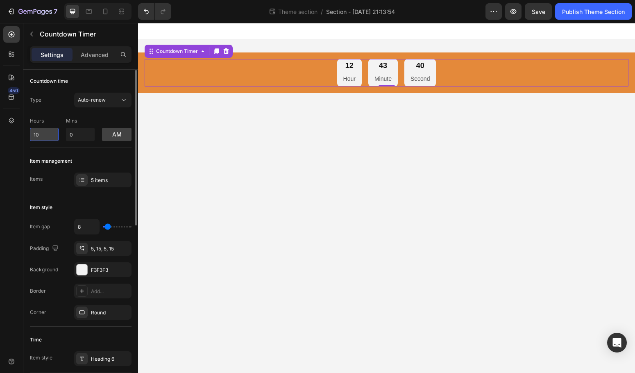
click at [50, 138] on input "10" at bounding box center [44, 134] width 29 height 13
type input "1"
click at [84, 134] on input "0" at bounding box center [80, 134] width 29 height 13
click at [57, 135] on input "1" at bounding box center [44, 134] width 29 height 13
type input "3"
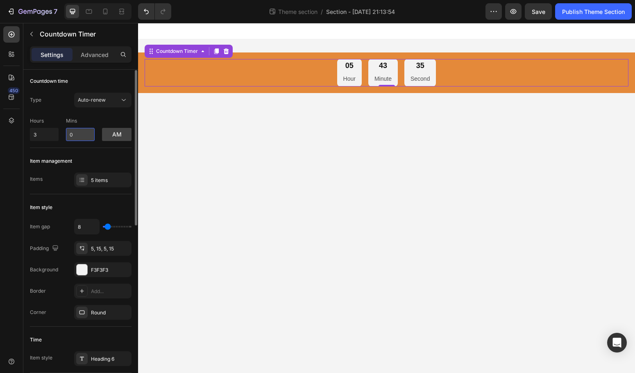
click at [81, 139] on input "0" at bounding box center [80, 134] width 29 height 13
click at [111, 140] on button "am" at bounding box center [117, 134] width 30 height 13
click at [111, 140] on button "pm" at bounding box center [117, 134] width 30 height 13
click at [111, 140] on button "am" at bounding box center [117, 134] width 30 height 13
click at [111, 140] on button "pm" at bounding box center [117, 134] width 30 height 13
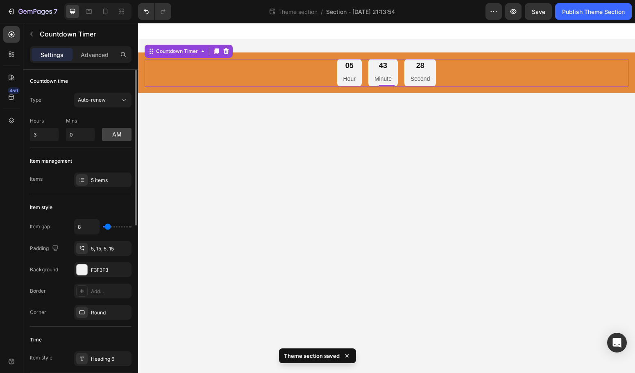
click at [112, 109] on div "Type Auto-renew Hours 3 Mins 0 am" at bounding box center [81, 117] width 102 height 48
click at [113, 104] on button "Auto-renew" at bounding box center [102, 100] width 57 height 15
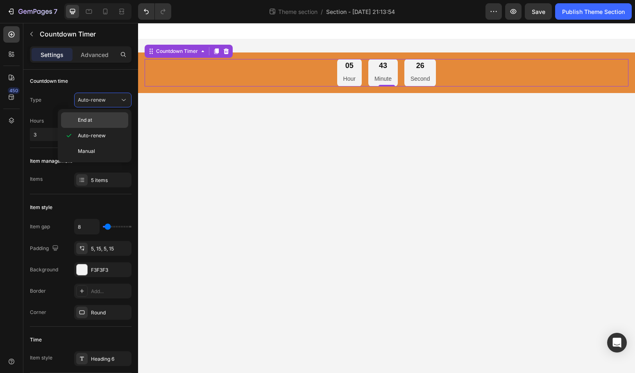
click at [101, 120] on p "End at" at bounding box center [101, 119] width 47 height 7
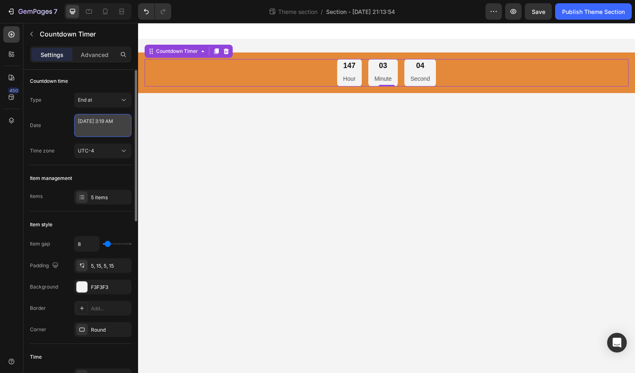
select select "3"
select select "19"
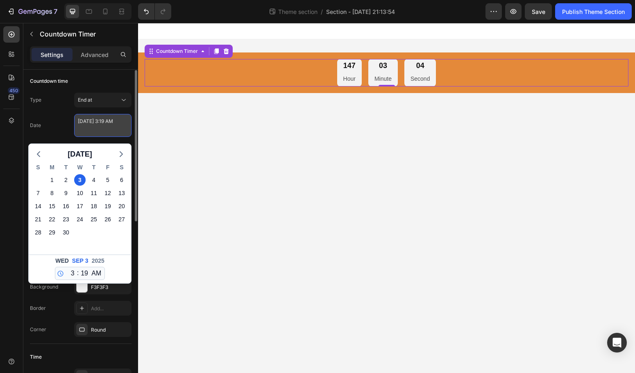
click at [112, 122] on textarea "[DATE] 3:19 AM" at bounding box center [102, 125] width 57 height 23
click at [114, 95] on button "End at" at bounding box center [102, 100] width 57 height 15
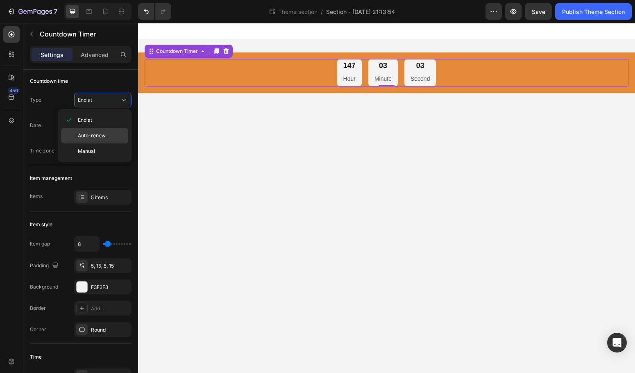
click at [102, 136] on span "Auto-renew" at bounding box center [92, 135] width 28 height 7
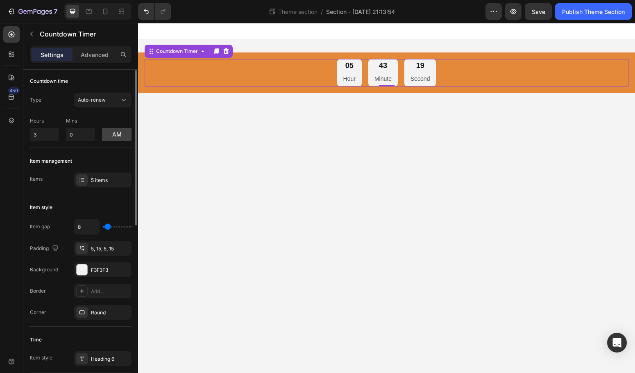
click at [50, 139] on input "3" at bounding box center [44, 134] width 29 height 13
type input "3"
type input "12"
click at [106, 247] on div "5, 15, 5, 15" at bounding box center [103, 248] width 24 height 7
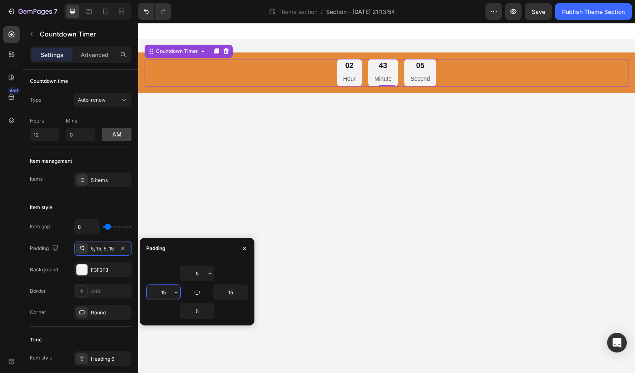
click at [166, 291] on input "15" at bounding box center [164, 292] width 34 height 15
type input "5"
click at [234, 294] on input "15" at bounding box center [231, 292] width 34 height 15
type input "5"
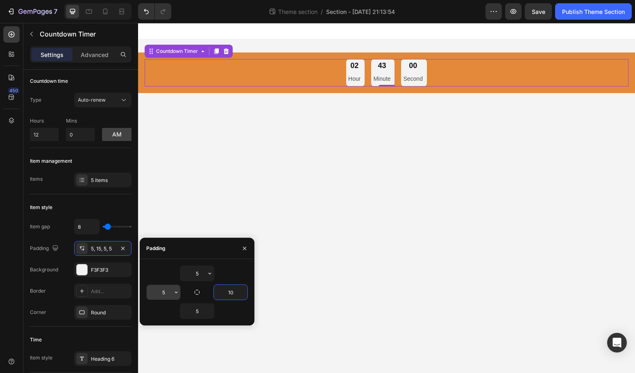
type input "10"
click at [165, 289] on input "5" at bounding box center [164, 292] width 34 height 15
type input "10"
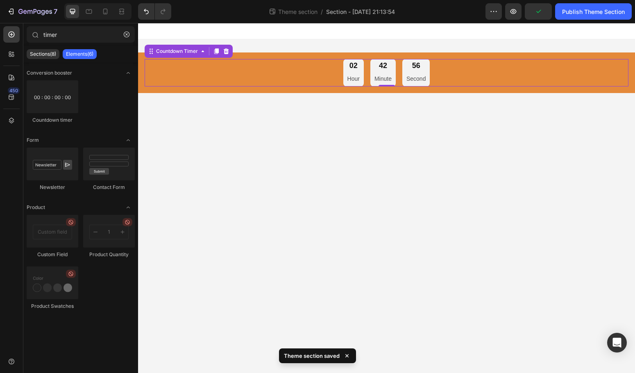
click at [300, 175] on body "02 Hour 42 Minute 56 Second Countdown Timer 0 Row Root Drag & drop element from…" at bounding box center [386, 198] width 497 height 350
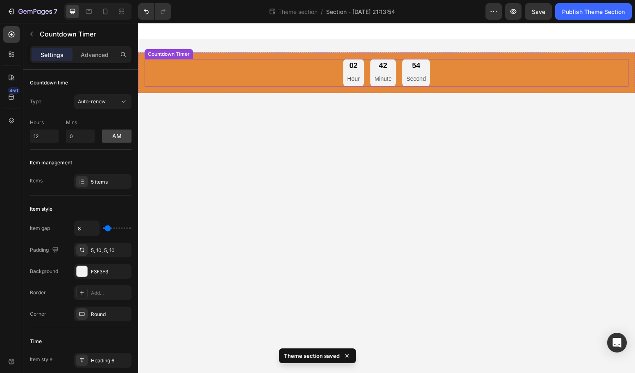
click at [297, 76] on div "02 Hour 42 Minute 54 Second" at bounding box center [387, 72] width 484 height 27
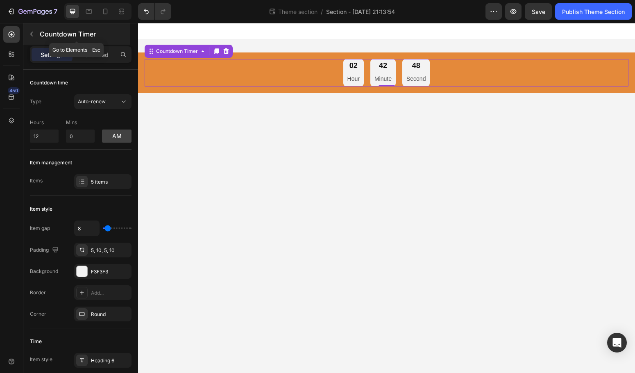
click at [32, 34] on icon "button" at bounding box center [31, 34] width 7 height 7
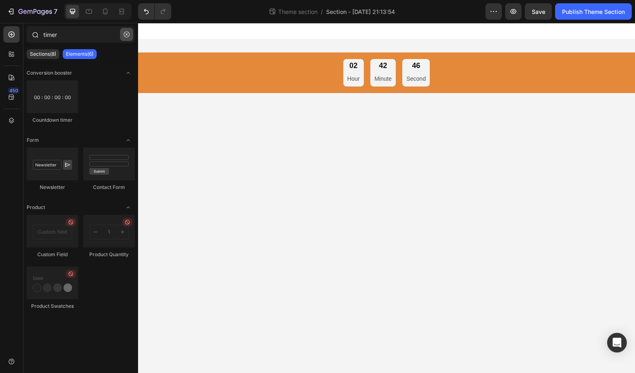
click at [129, 36] on icon "button" at bounding box center [127, 35] width 6 height 6
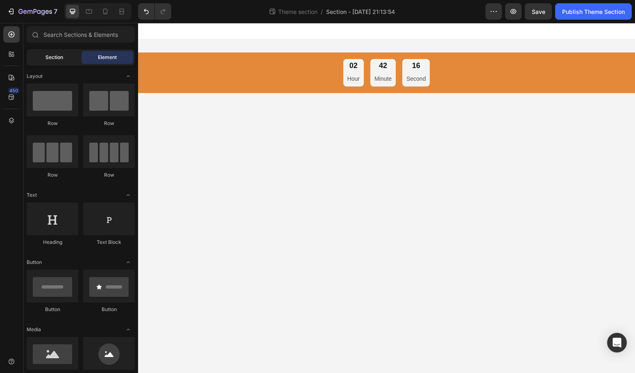
click at [54, 57] on span "Section" at bounding box center [55, 57] width 18 height 7
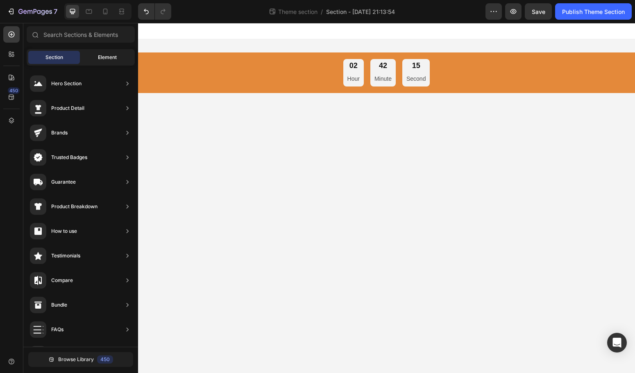
click at [106, 54] on span "Element" at bounding box center [107, 57] width 19 height 7
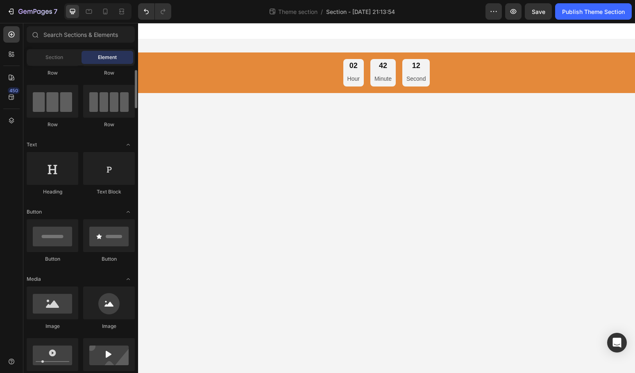
scroll to position [0, 0]
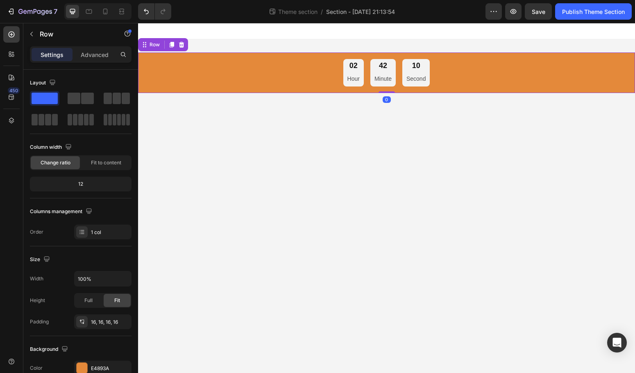
click at [139, 80] on div "02 Hour 42 Minute 10 Second Countdown Timer Row 0" at bounding box center [386, 72] width 497 height 41
click at [87, 100] on span at bounding box center [87, 98] width 13 height 11
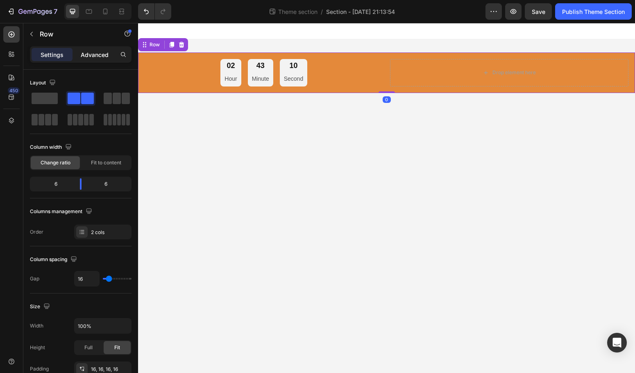
click at [94, 57] on p "Advanced" at bounding box center [95, 54] width 28 height 9
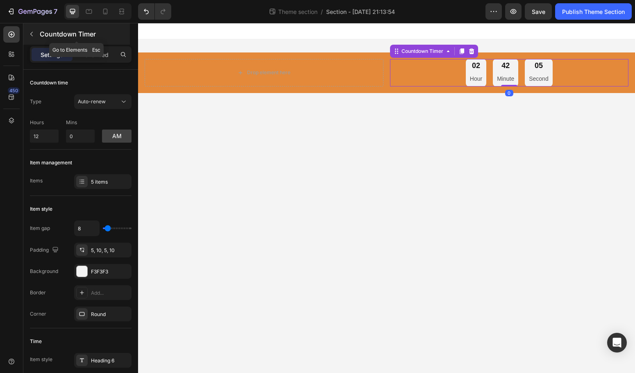
click at [30, 34] on icon "button" at bounding box center [31, 34] width 7 height 7
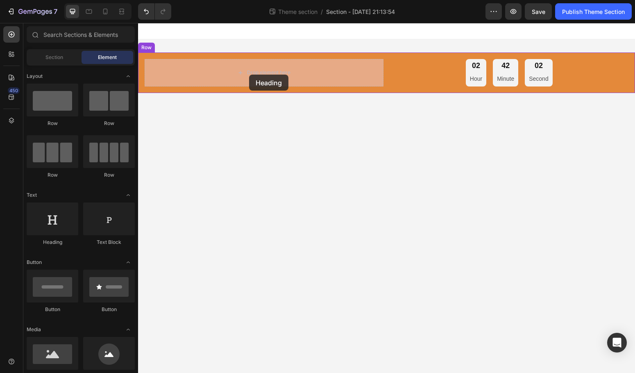
drag, startPoint x: 203, startPoint y: 246, endPoint x: 249, endPoint y: 74, distance: 177.9
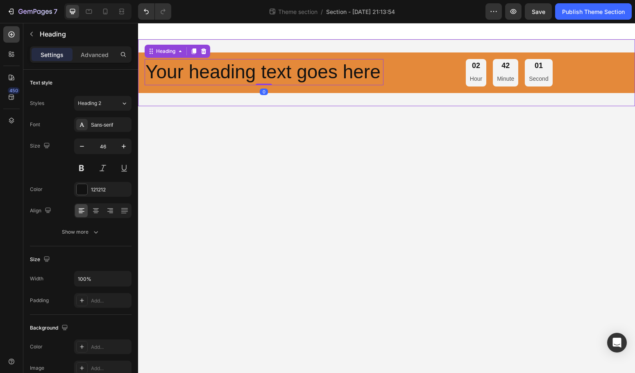
click at [208, 73] on h2 "Your heading text goes here" at bounding box center [264, 72] width 239 height 26
click at [208, 73] on p "Your heading text goes here" at bounding box center [264, 72] width 237 height 25
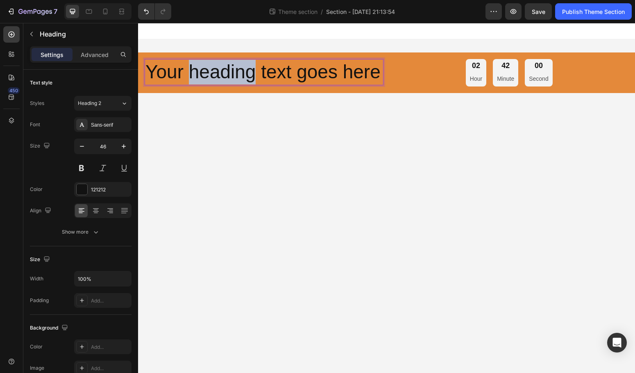
click at [208, 73] on p "Your heading text goes here" at bounding box center [264, 72] width 237 height 25
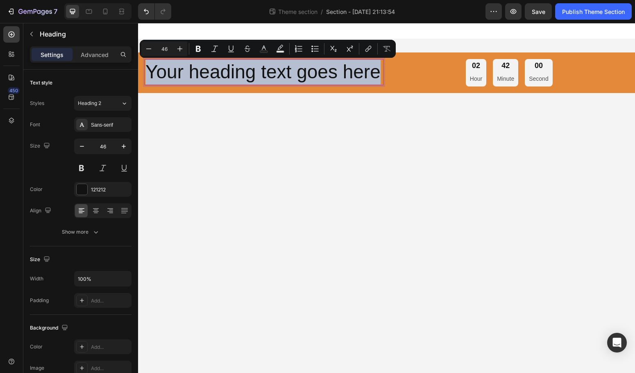
click at [208, 73] on p "Your heading text goes here" at bounding box center [264, 72] width 237 height 25
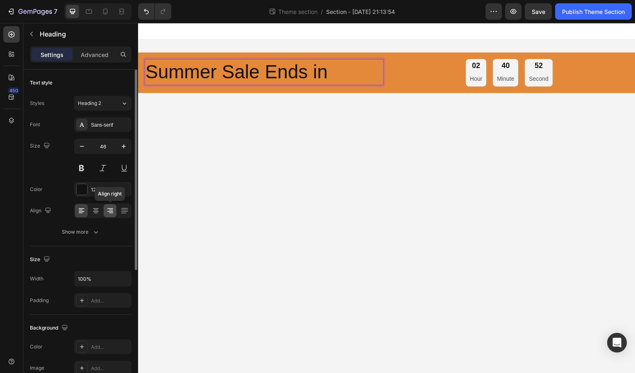
click at [112, 212] on icon at bounding box center [110, 211] width 8 height 8
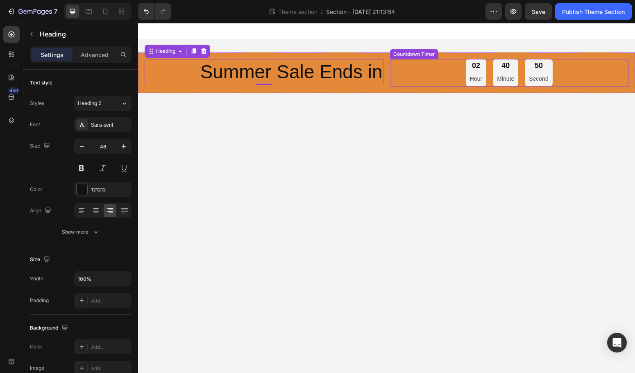
click at [444, 68] on div "02 Hour 40 Minute 50 Second" at bounding box center [509, 72] width 239 height 27
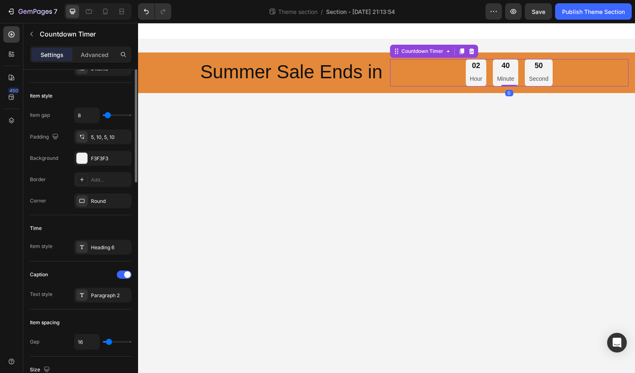
scroll to position [360, 0]
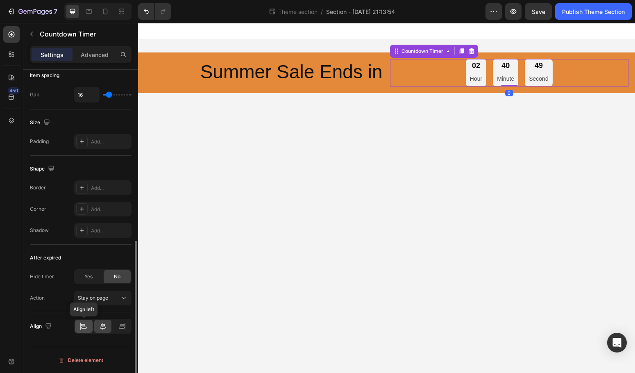
click at [87, 330] on icon at bounding box center [84, 326] width 8 height 8
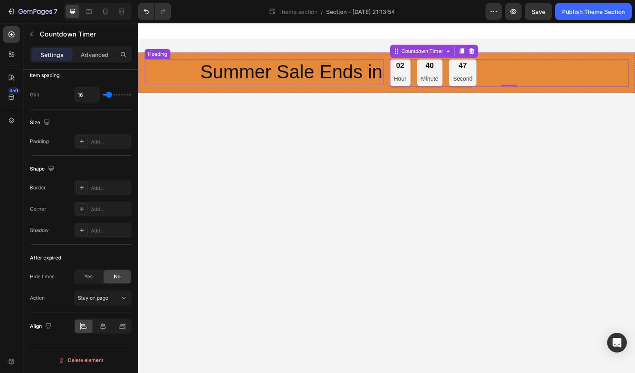
click at [319, 81] on p "Summer Sale Ends in" at bounding box center [264, 72] width 237 height 25
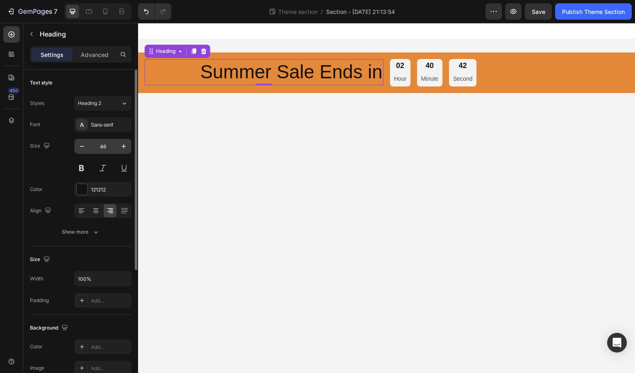
click at [105, 145] on input "46" at bounding box center [102, 146] width 27 height 15
type input "30"
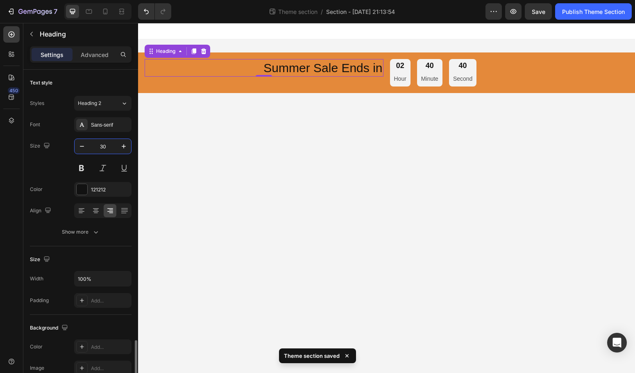
scroll to position [205, 0]
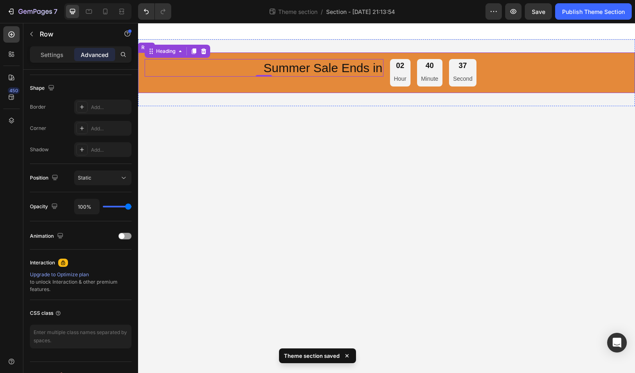
click at [326, 84] on div "Summer Sale Ends in Heading 0" at bounding box center [264, 72] width 239 height 27
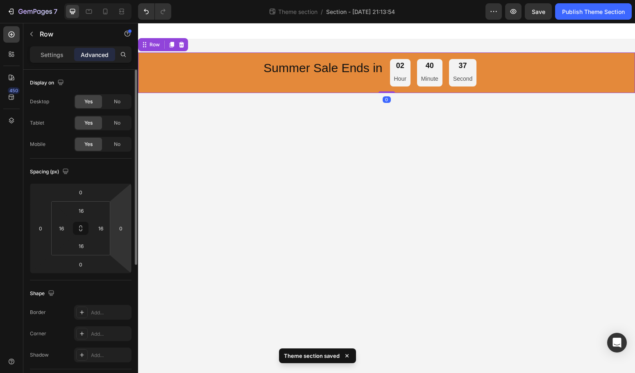
scroll to position [220, 0]
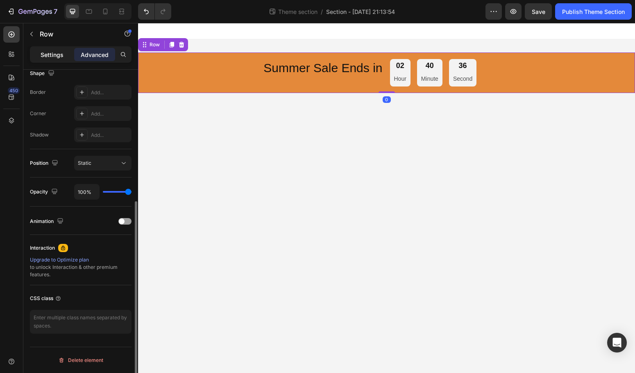
click at [55, 55] on p "Settings" at bounding box center [52, 54] width 23 height 9
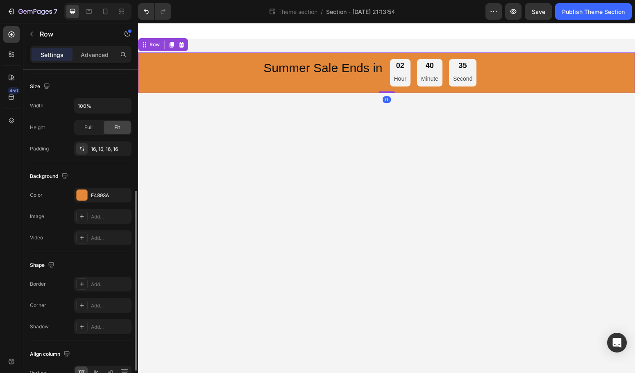
scroll to position [267, 0]
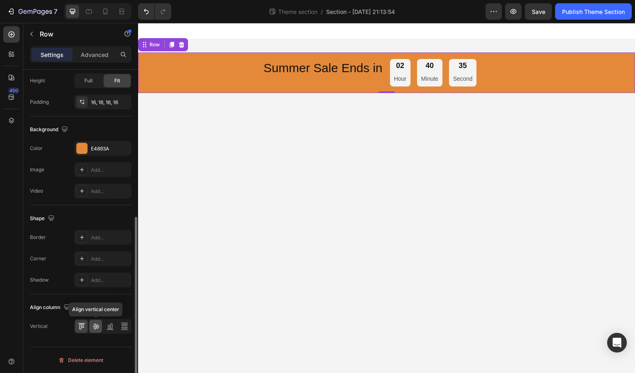
click at [97, 327] on icon at bounding box center [96, 326] width 8 height 8
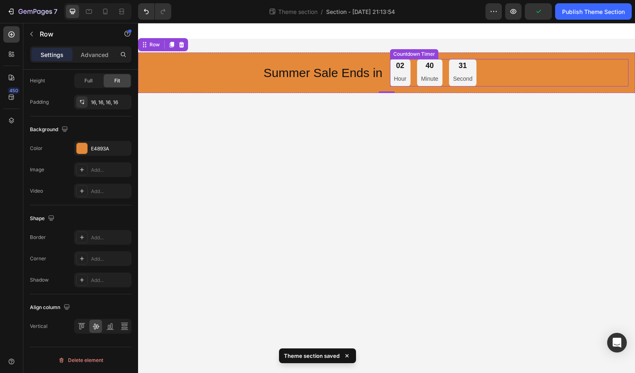
click at [419, 80] on div "40 Minute" at bounding box center [429, 72] width 25 height 27
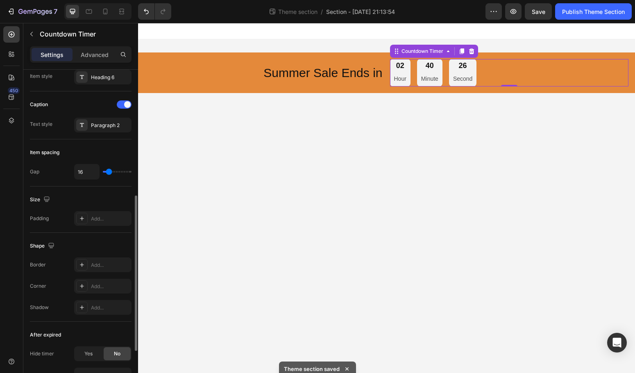
scroll to position [278, 0]
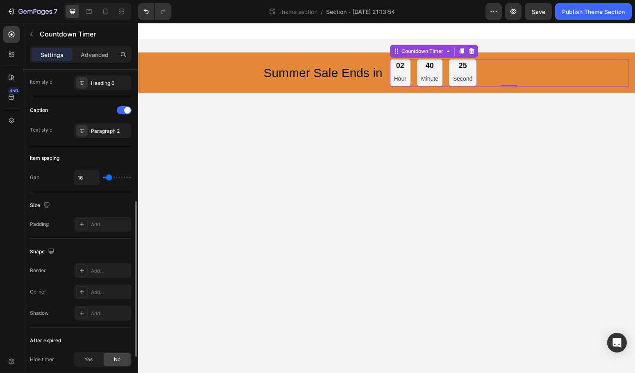
type input "15"
type input "16"
type input "17"
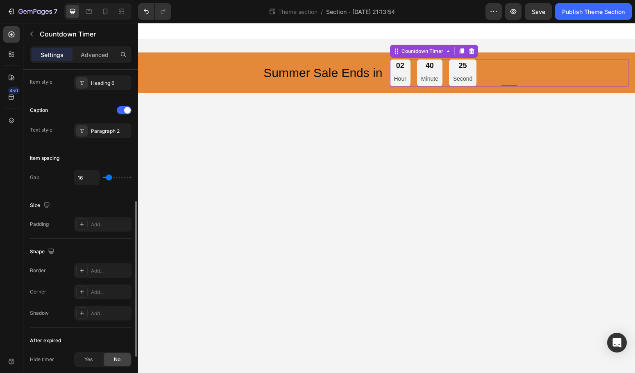
type input "17"
type input "16"
type input "14"
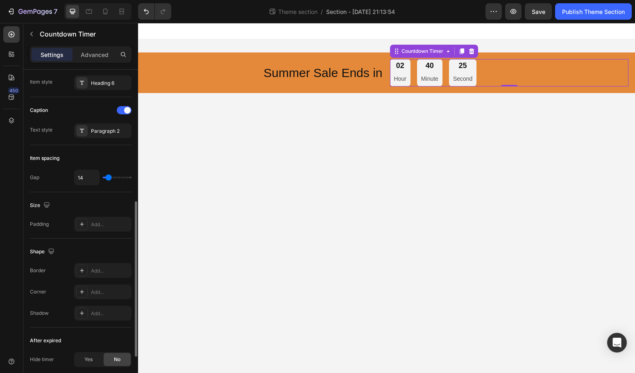
type input "13"
type input "12"
type input "11"
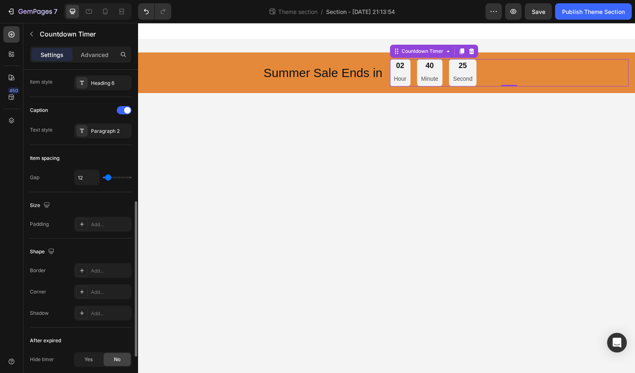
type input "11"
type input "10"
type input "9"
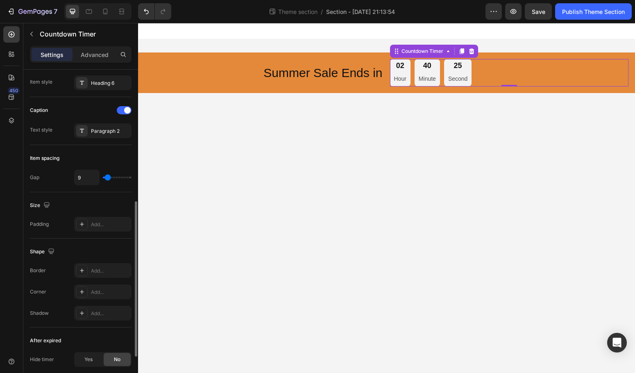
type input "8"
type input "7"
type input "5"
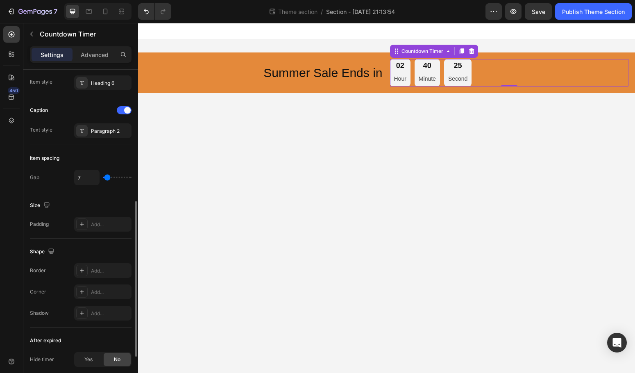
type input "5"
type input "4"
type input "3"
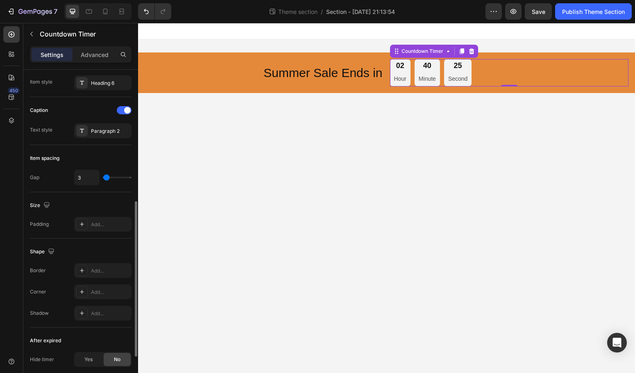
type input "2"
type input "3"
type input "4"
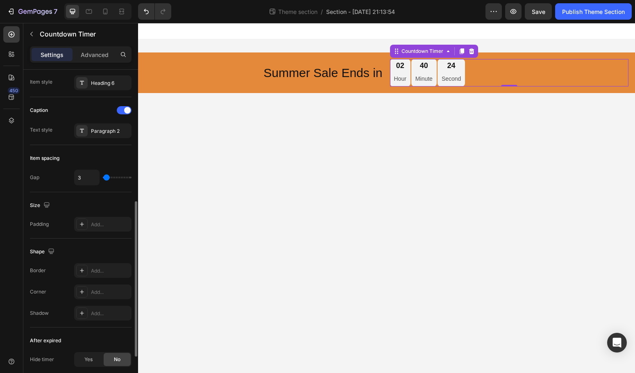
type input "4"
type input "5"
type input "6"
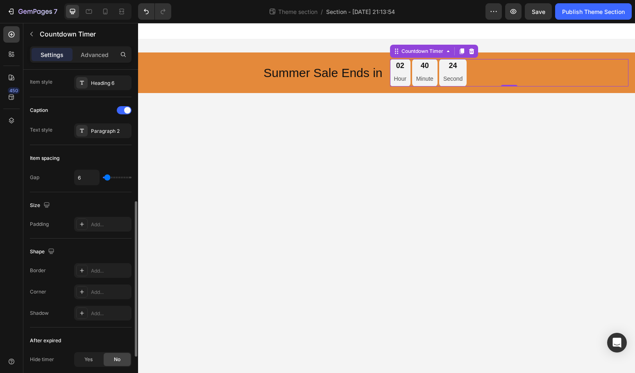
type input "7"
type input "8"
type input "9"
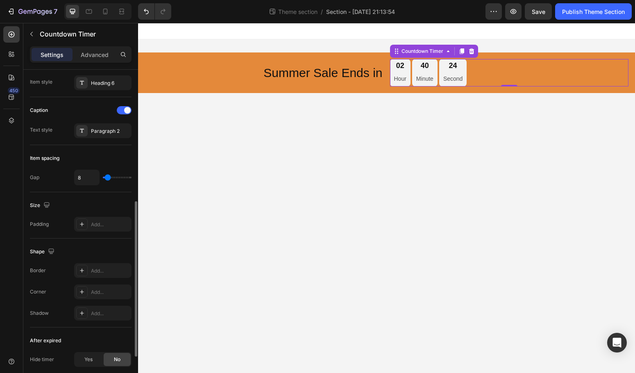
type input "9"
type input "10"
type input "12"
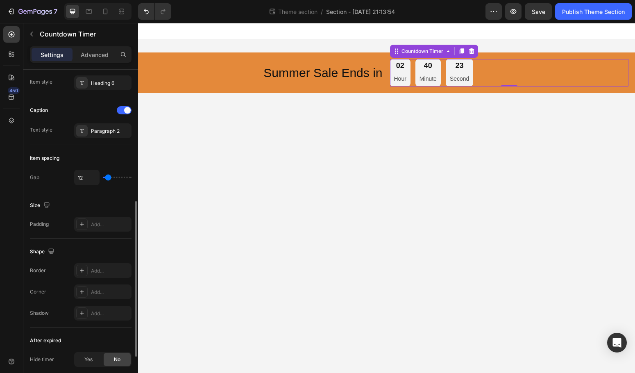
type input "14"
type input "16"
type input "18"
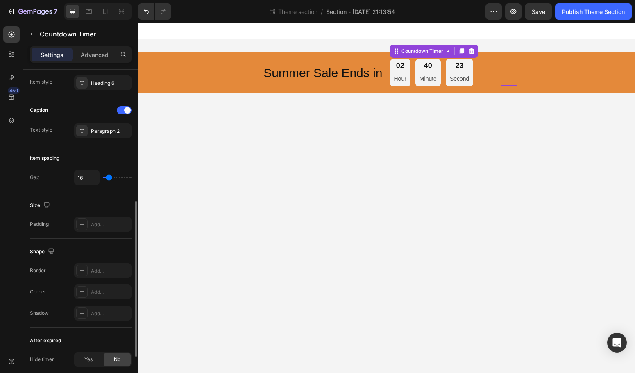
type input "18"
type input "20"
type input "21"
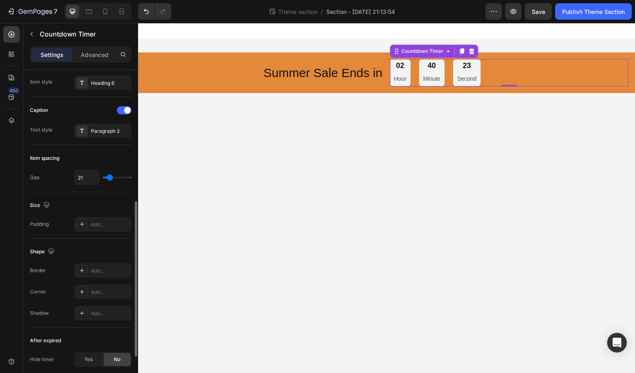
type input "20"
type input "19"
click at [109, 178] on input "range" at bounding box center [117, 178] width 29 height 2
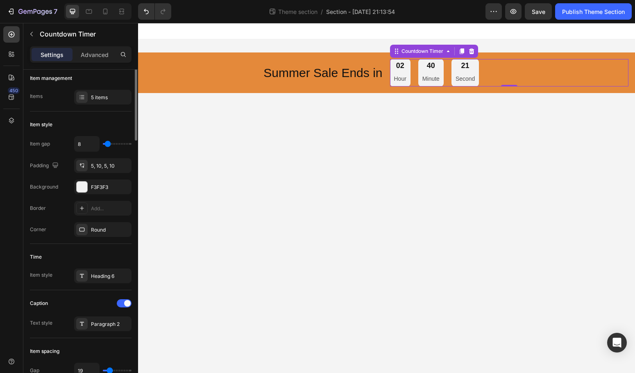
scroll to position [0, 0]
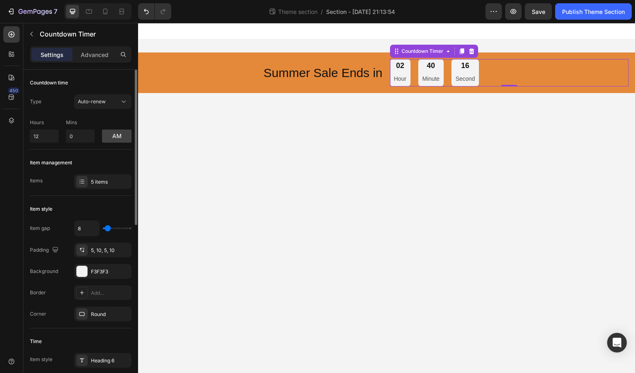
type input "9"
type input "8"
type input "7"
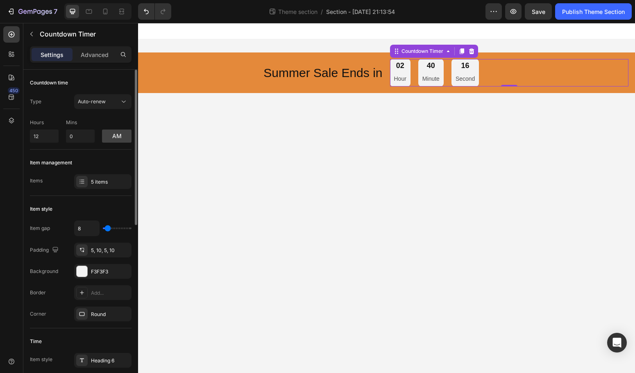
type input "7"
type input "6"
type input "5"
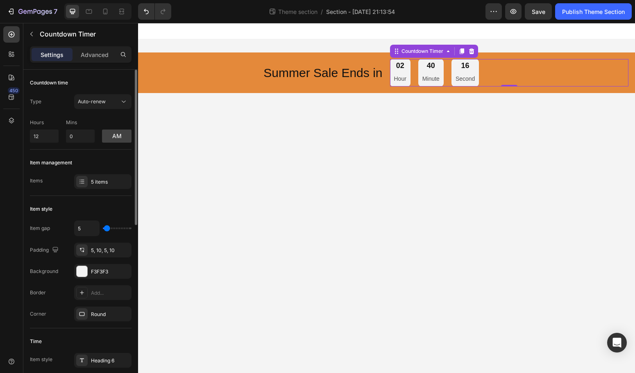
type input "4"
type input "3"
type input "2"
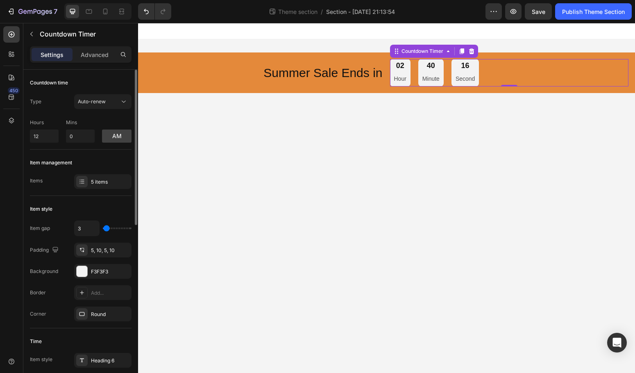
type input "2"
type input "1"
type input "0"
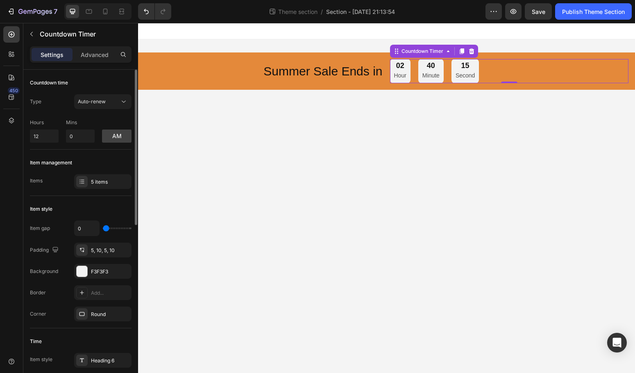
drag, startPoint x: 108, startPoint y: 230, endPoint x: 104, endPoint y: 231, distance: 4.3
type input "0"
click at [104, 229] on input "range" at bounding box center [117, 229] width 29 height 2
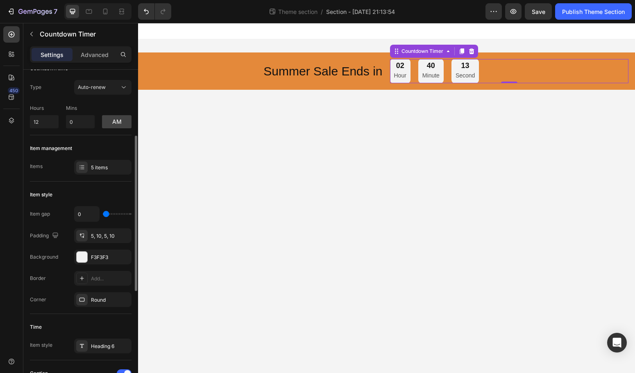
scroll to position [100, 0]
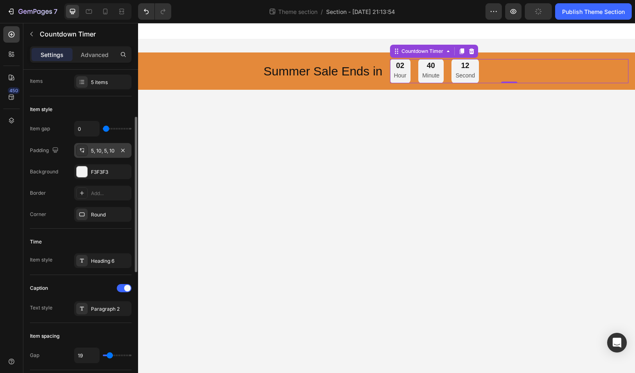
click at [106, 150] on div "5, 10, 5, 10" at bounding box center [103, 150] width 24 height 7
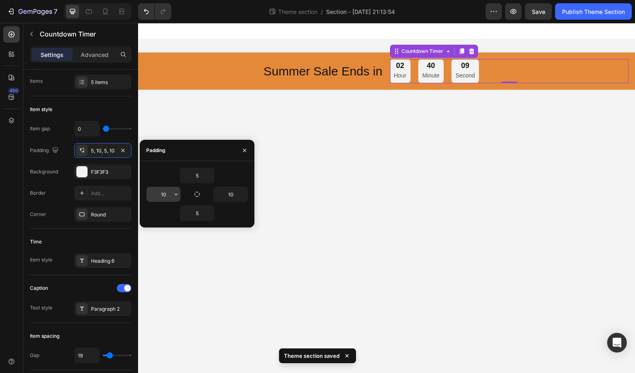
click at [164, 194] on input "10" at bounding box center [164, 194] width 34 height 15
type input "15"
click at [231, 193] on input "10" at bounding box center [231, 194] width 34 height 15
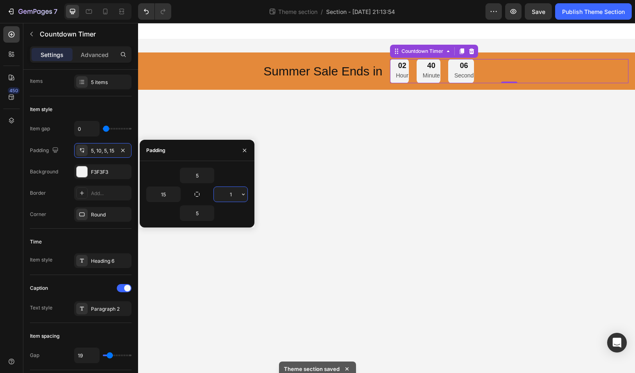
type input "15"
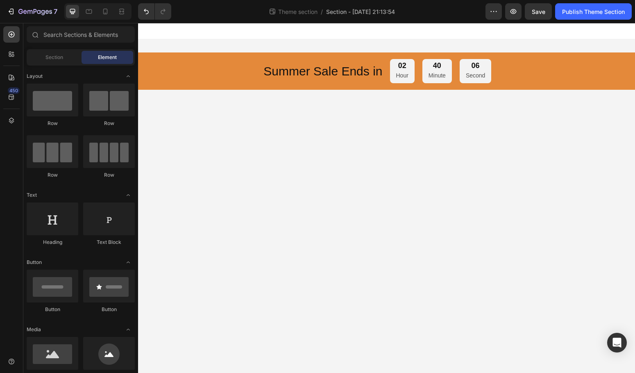
click at [317, 212] on body "Summer Sale Ends in Heading 02 Hour 40 Minute 06 Second Countdown Timer Row Roo…" at bounding box center [386, 198] width 497 height 350
click at [487, 76] on div "05 Second" at bounding box center [476, 71] width 32 height 24
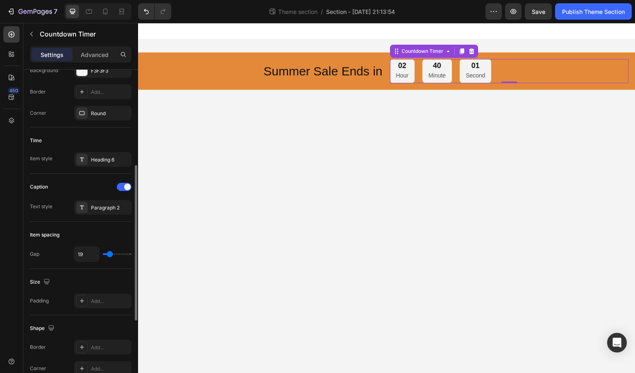
scroll to position [115, 0]
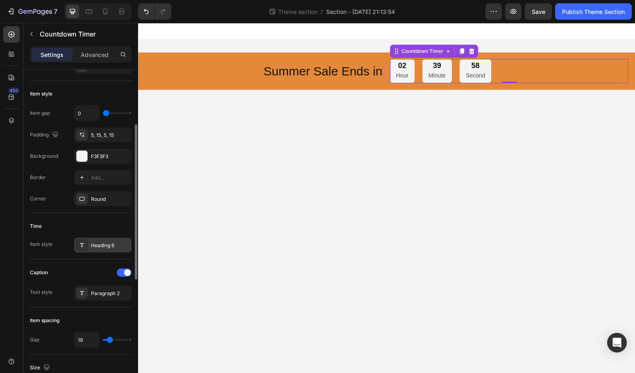
click at [104, 250] on div "Heading 6" at bounding box center [102, 245] width 57 height 15
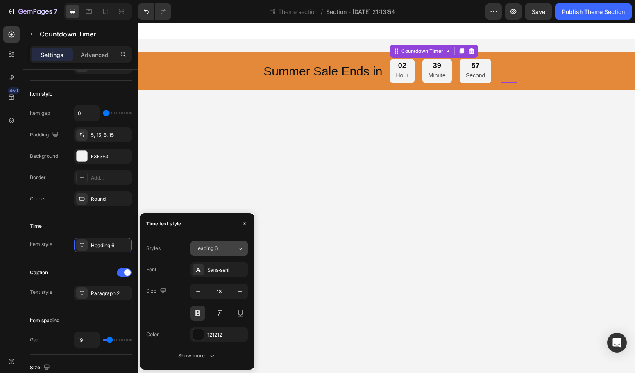
click at [227, 244] on button "Heading 6" at bounding box center [219, 248] width 57 height 15
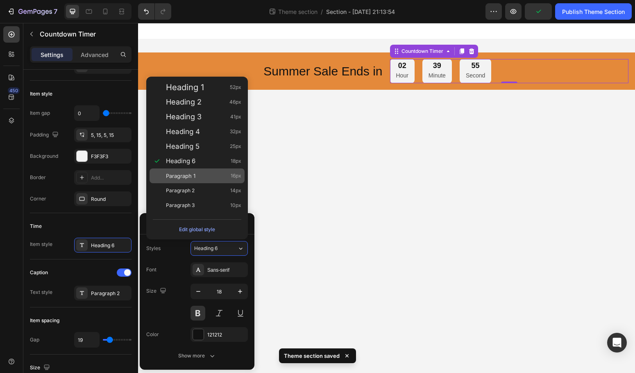
click at [195, 175] on span "Paragraph 1" at bounding box center [181, 176] width 30 height 8
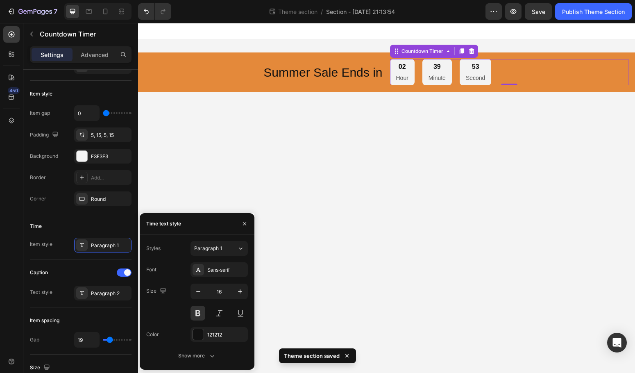
drag, startPoint x: 209, startPoint y: 245, endPoint x: 209, endPoint y: 234, distance: 10.7
click at [209, 245] on span "Paragraph 1" at bounding box center [208, 248] width 28 height 7
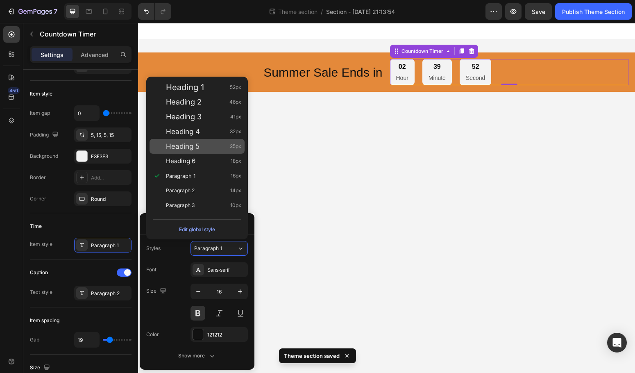
click at [192, 144] on span "Heading 5" at bounding box center [183, 146] width 34 height 8
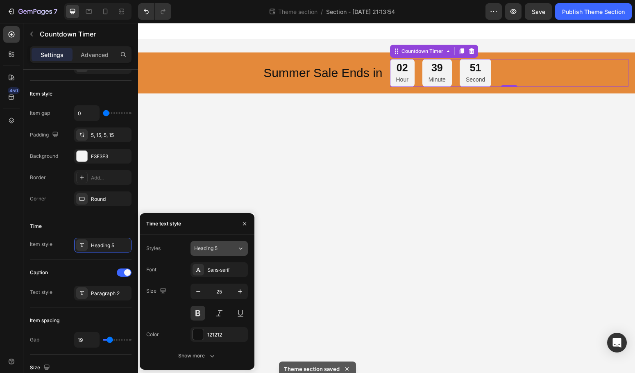
click at [207, 250] on span "Heading 5" at bounding box center [205, 248] width 23 height 7
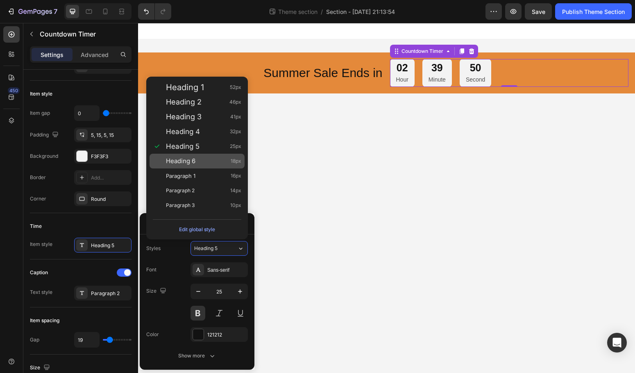
click at [201, 159] on div "Heading 6 18px" at bounding box center [203, 161] width 75 height 8
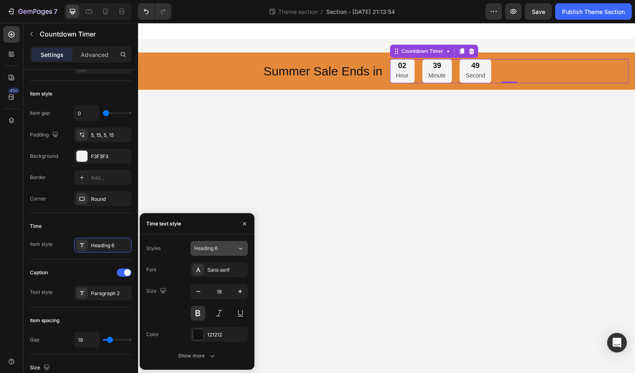
click at [207, 245] on span "Heading 6" at bounding box center [205, 248] width 23 height 7
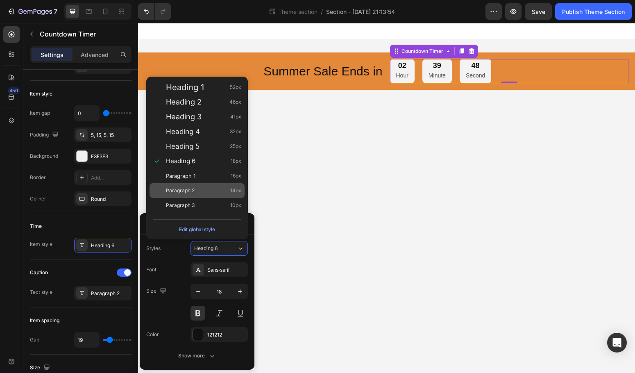
click at [200, 195] on div "Paragraph 2 14px" at bounding box center [197, 190] width 95 height 15
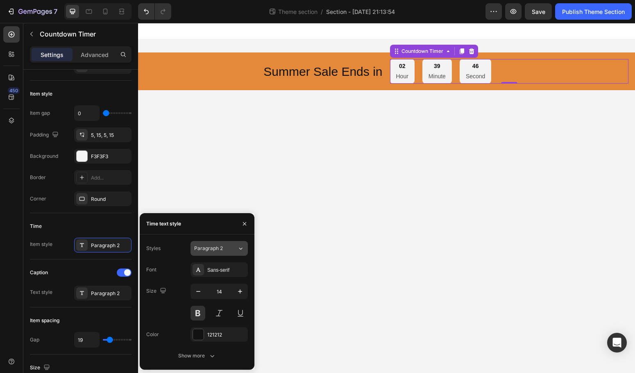
click at [216, 246] on span "Paragraph 2" at bounding box center [208, 248] width 29 height 7
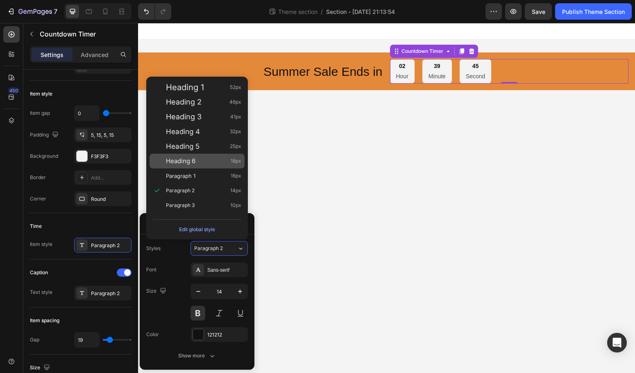
click at [205, 164] on div "Heading 6 18px" at bounding box center [203, 161] width 75 height 8
type input "18"
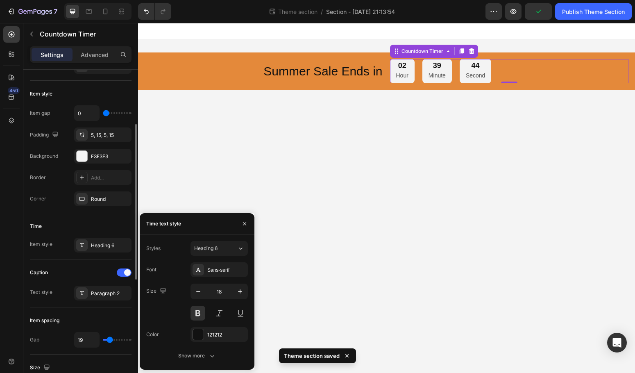
click at [123, 217] on div "Time Item style Heading 6" at bounding box center [81, 236] width 102 height 46
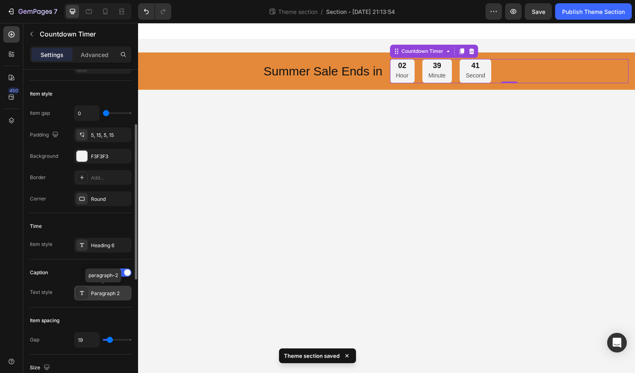
click at [95, 291] on div "Paragraph 2" at bounding box center [110, 293] width 39 height 7
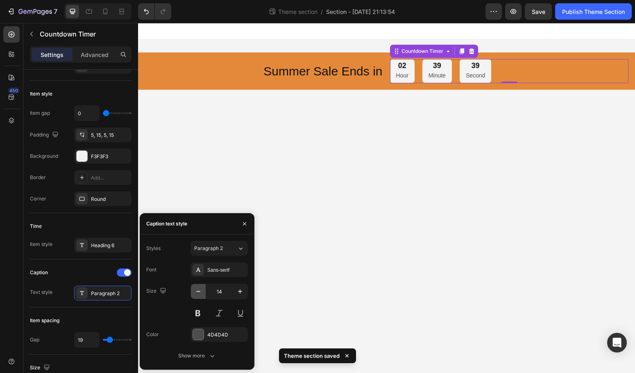
click at [199, 291] on icon "button" at bounding box center [198, 291] width 8 height 8
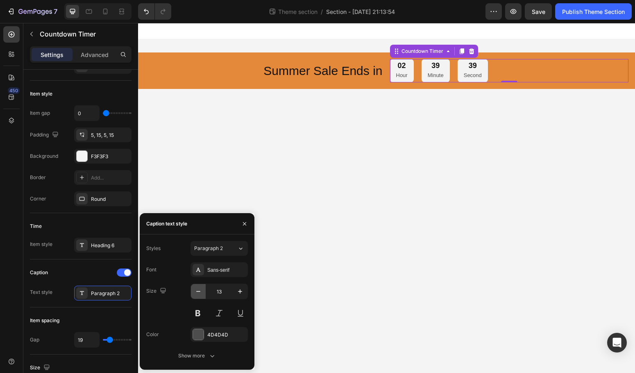
click at [199, 291] on icon "button" at bounding box center [198, 291] width 8 height 8
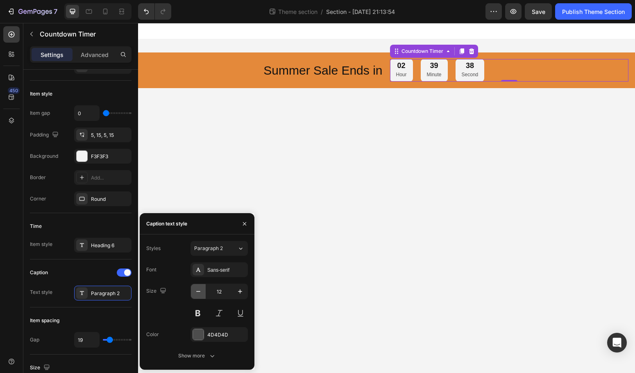
click at [199, 291] on icon "button" at bounding box center [198, 291] width 8 height 8
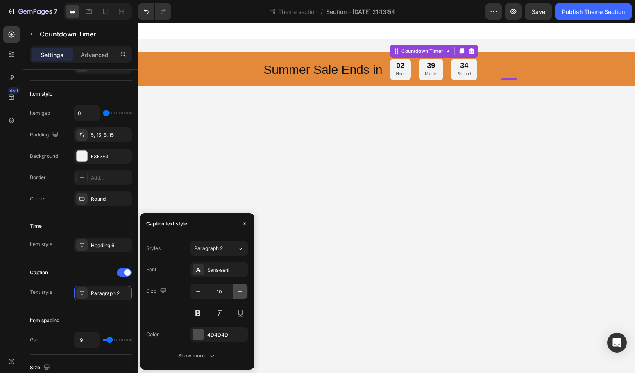
click at [237, 294] on icon "button" at bounding box center [240, 291] width 8 height 8
type input "11"
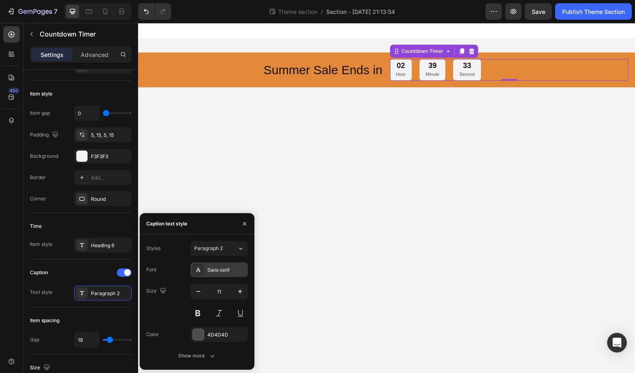
click at [232, 271] on div "Sans-serif" at bounding box center [226, 269] width 39 height 7
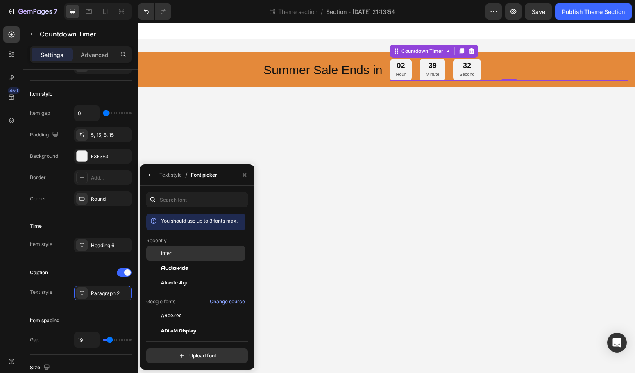
click at [189, 308] on div "Inter" at bounding box center [195, 315] width 99 height 15
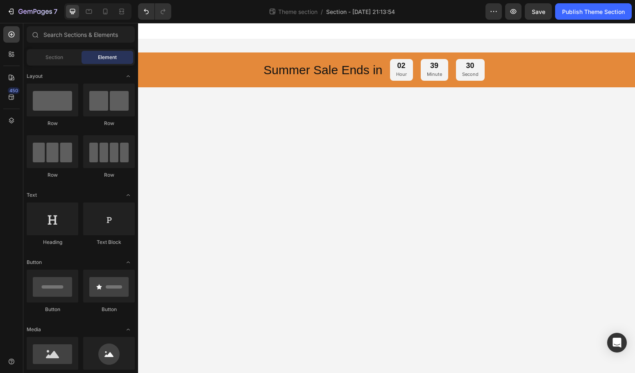
click at [363, 149] on body "Summer Sale Ends in Heading 02 Hour 39 Minute 30 Second Countdown Timer Row Roo…" at bounding box center [386, 198] width 497 height 350
click at [351, 69] on p "Summer Sale Ends in" at bounding box center [264, 70] width 237 height 16
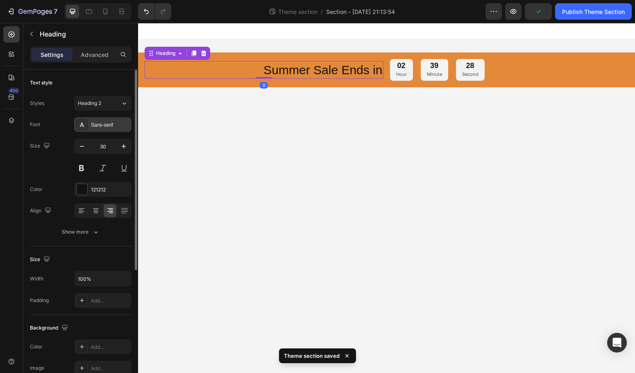
click at [114, 121] on div "Sans-serif" at bounding box center [110, 124] width 39 height 7
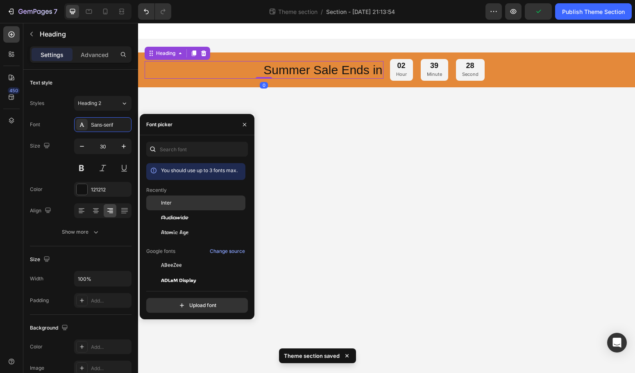
click at [176, 204] on div "Inter" at bounding box center [202, 202] width 83 height 7
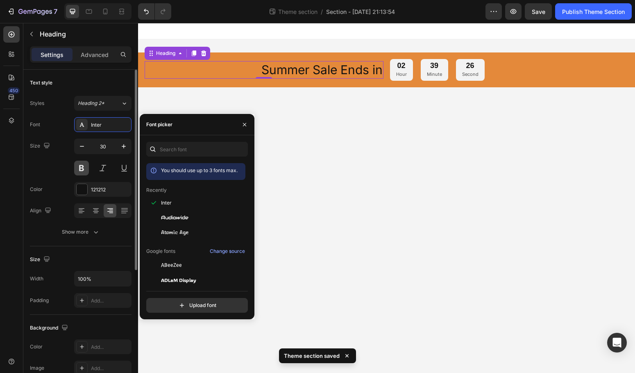
click at [82, 172] on button at bounding box center [81, 168] width 15 height 15
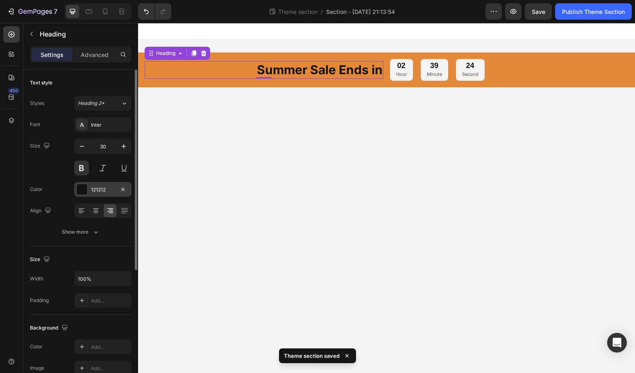
click at [98, 189] on div "121212" at bounding box center [103, 189] width 24 height 7
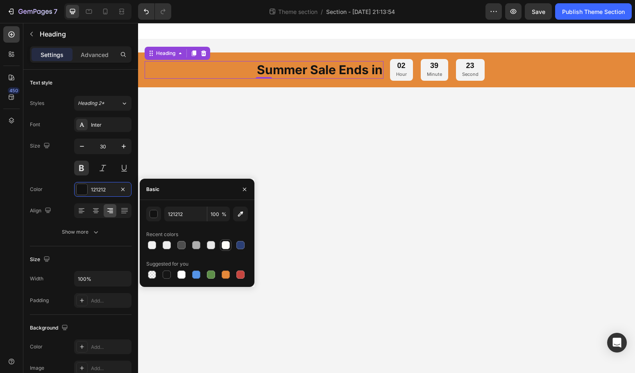
click at [228, 243] on div at bounding box center [226, 245] width 8 height 8
type input "FFFDF8"
click at [336, 218] on body "Summer Sale Ends in Heading 0 02 Hour 39 Minute 22 Second Countdown Timer Row R…" at bounding box center [386, 198] width 497 height 350
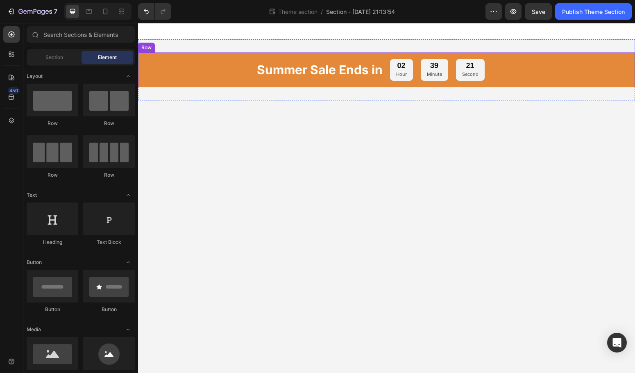
click at [554, 80] on div "02 Hour 39 Minute 21 Second" at bounding box center [509, 70] width 239 height 22
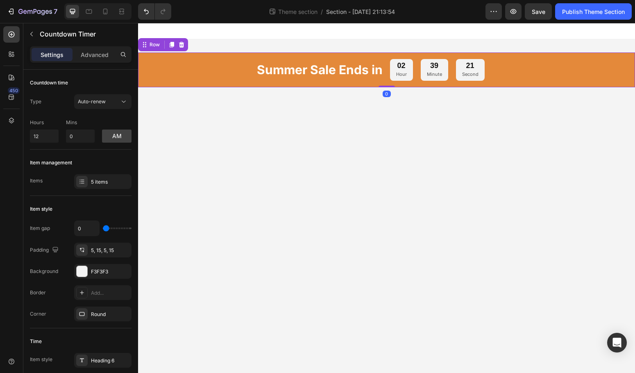
click at [569, 85] on div "Summer Sale Ends in Heading 02 Hour 39 Minute 21 Second Countdown Timer Row 0" at bounding box center [386, 69] width 497 height 35
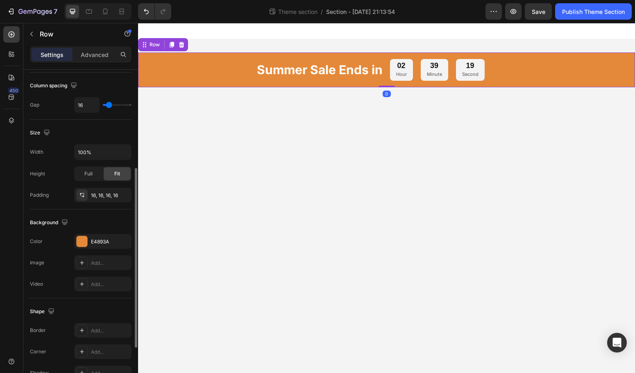
scroll to position [175, 0]
click at [104, 195] on div "16, 16, 16, 16" at bounding box center [103, 193] width 24 height 7
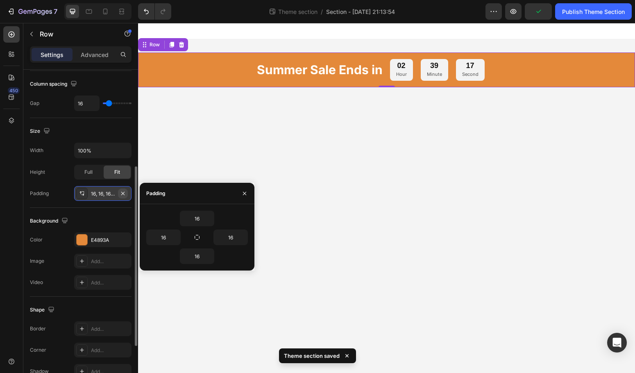
click at [125, 193] on icon "button" at bounding box center [123, 193] width 7 height 7
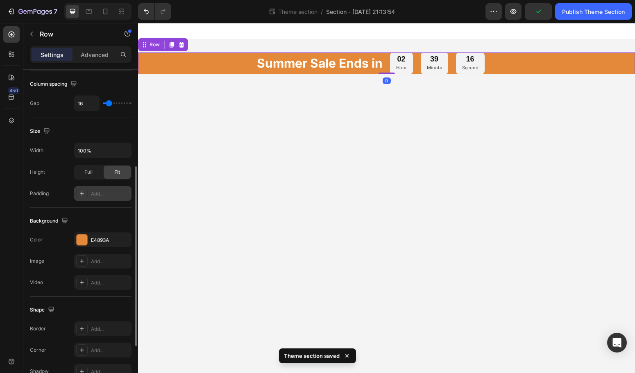
click at [96, 193] on div "Add..." at bounding box center [110, 193] width 39 height 7
type input "16"
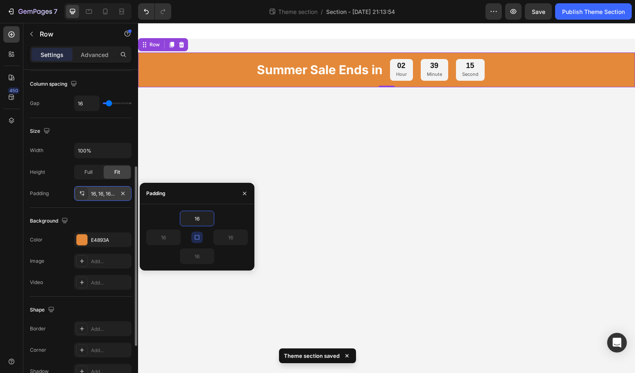
click at [196, 237] on icon "button" at bounding box center [197, 237] width 7 height 7
click at [203, 218] on input "16" at bounding box center [197, 218] width 34 height 15
click at [236, 238] on input "16" at bounding box center [231, 237] width 34 height 15
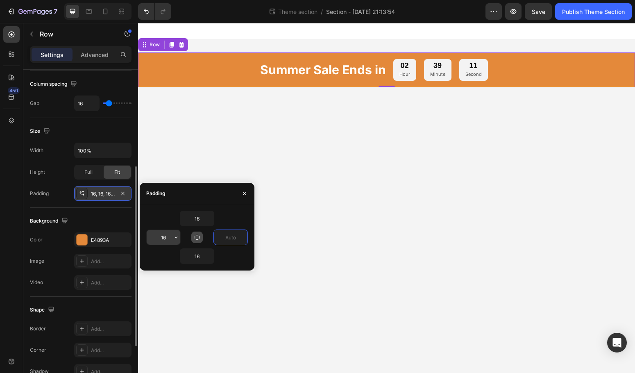
type input "0"
click at [167, 237] on input "16" at bounding box center [164, 237] width 34 height 15
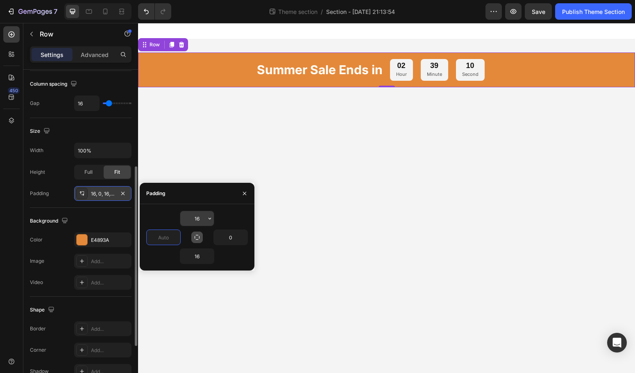
type input "0"
click at [202, 222] on input "16" at bounding box center [197, 218] width 34 height 15
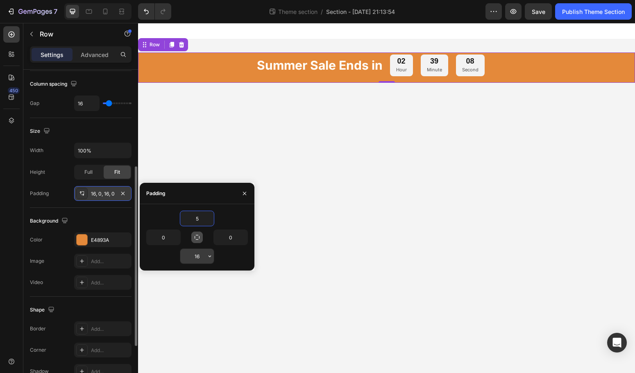
type input "5"
drag, startPoint x: 203, startPoint y: 255, endPoint x: 207, endPoint y: 256, distance: 4.2
click at [203, 255] on input "16" at bounding box center [197, 256] width 34 height 15
type input "5"
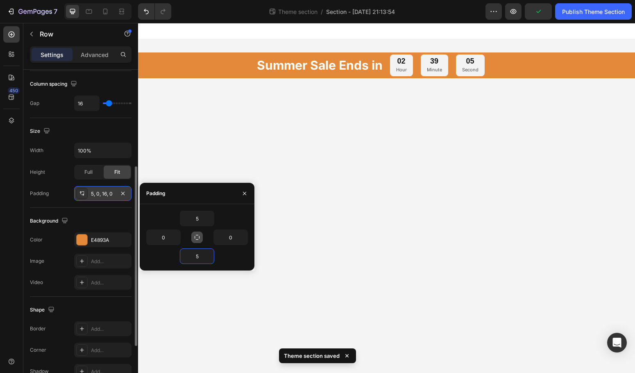
click at [335, 248] on body "Summer Sale Ends in Heading 02 Hour 39 Minute 05 Second Countdown Timer Row Roo…" at bounding box center [386, 198] width 497 height 350
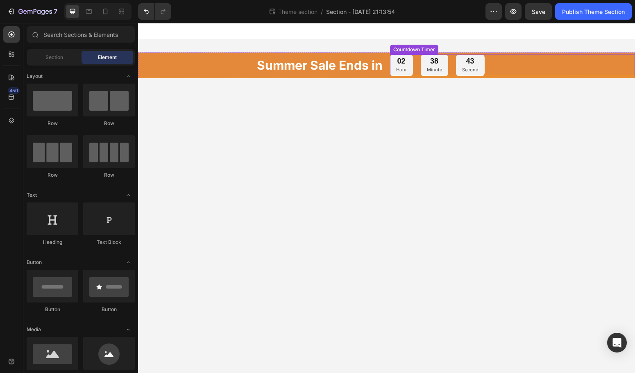
click at [409, 72] on div "02 Hour" at bounding box center [401, 66] width 23 height 22
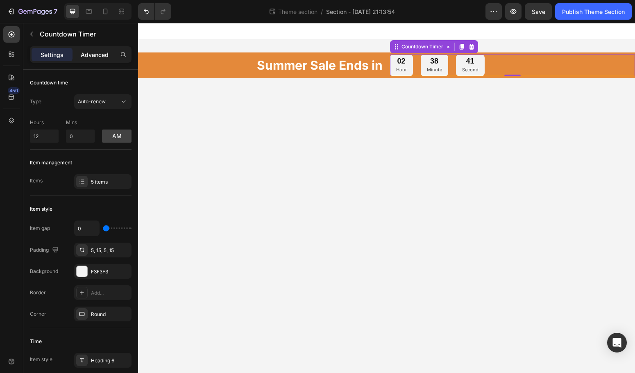
click at [93, 59] on p "Advanced" at bounding box center [95, 54] width 28 height 9
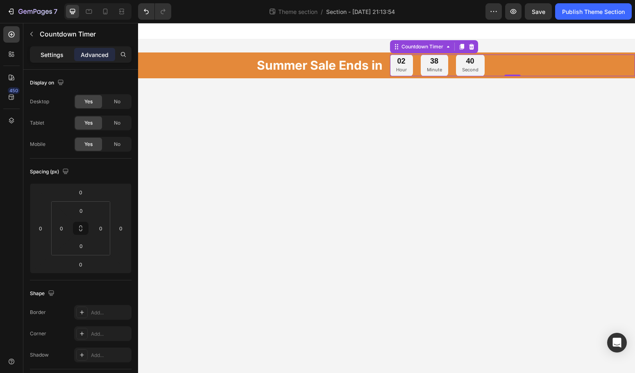
click at [64, 58] on div "Settings" at bounding box center [52, 54] width 41 height 13
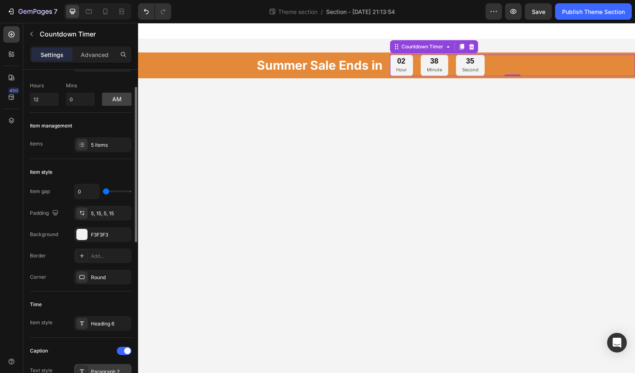
scroll to position [0, 0]
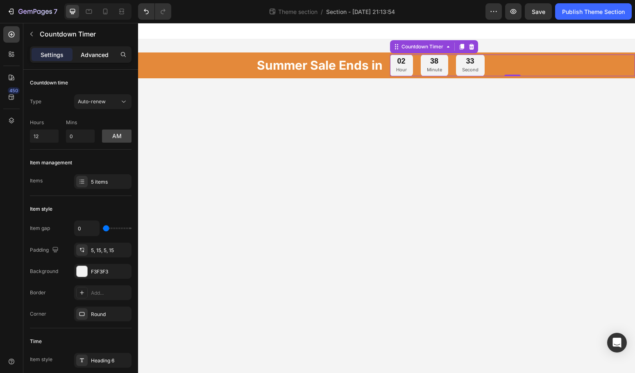
click at [100, 57] on p "Advanced" at bounding box center [95, 54] width 28 height 9
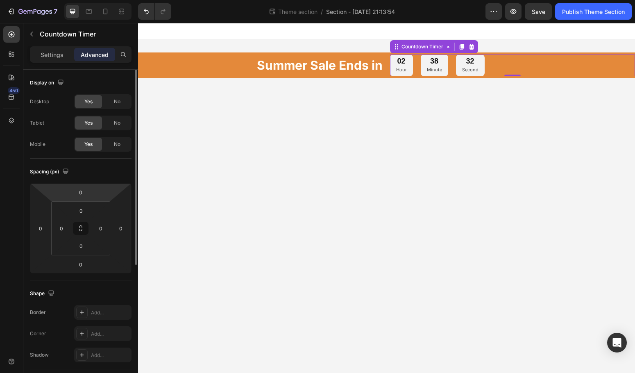
scroll to position [2, 0]
click at [61, 55] on p "Settings" at bounding box center [52, 54] width 23 height 9
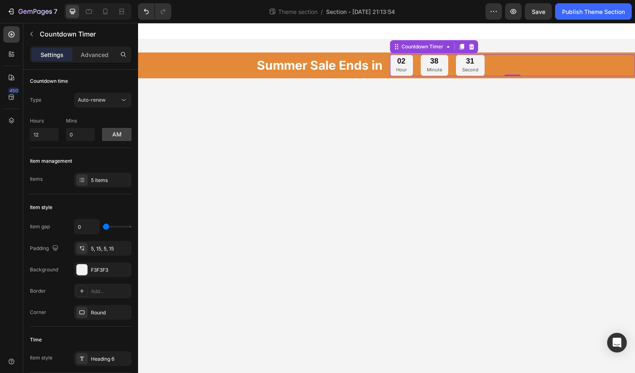
click at [308, 144] on body "Summer Sale Ends in Heading 02 Hour 38 Minute 31 Second Countdown Timer 0 Row R…" at bounding box center [386, 198] width 497 height 350
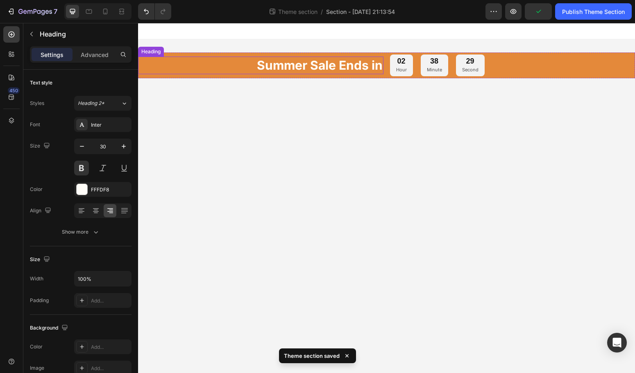
click at [341, 66] on p "Summer Sale Ends in" at bounding box center [261, 65] width 244 height 16
click at [83, 144] on icon "button" at bounding box center [82, 146] width 8 height 8
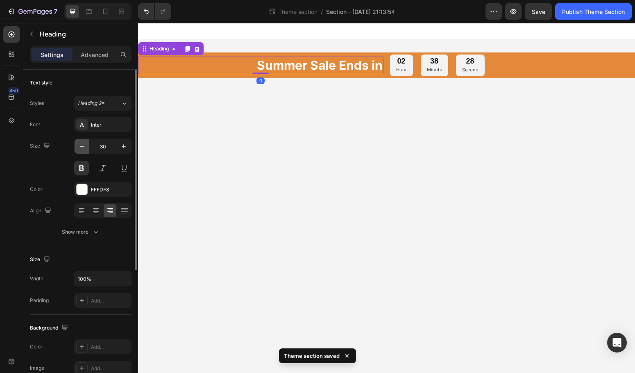
click at [83, 144] on icon "button" at bounding box center [82, 146] width 8 height 8
click at [84, 144] on icon "button" at bounding box center [82, 146] width 8 height 8
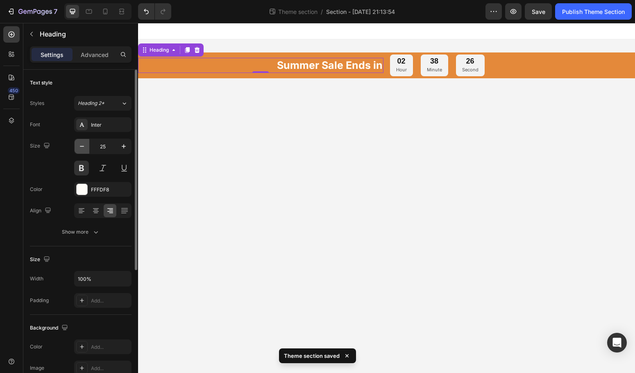
type input "24"
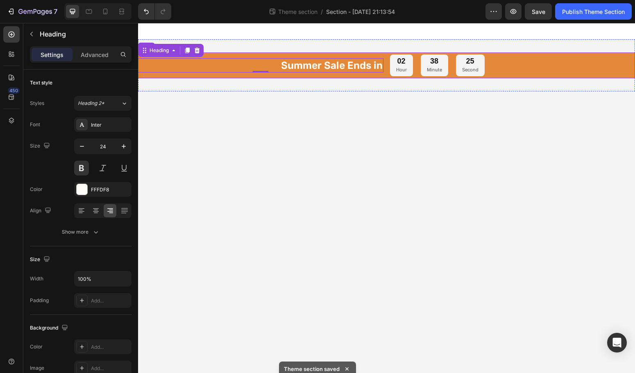
click at [421, 77] on div "Summer Sale Ends in Heading 0 02 Hour 38 Minute 25 Second Countdown Timer Row" at bounding box center [386, 65] width 497 height 26
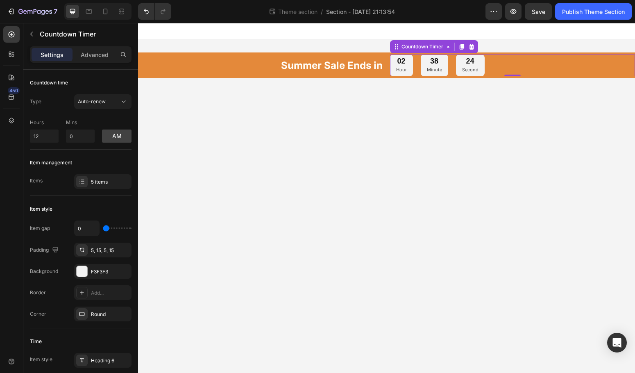
click at [424, 72] on div "38 Minute" at bounding box center [434, 66] width 27 height 22
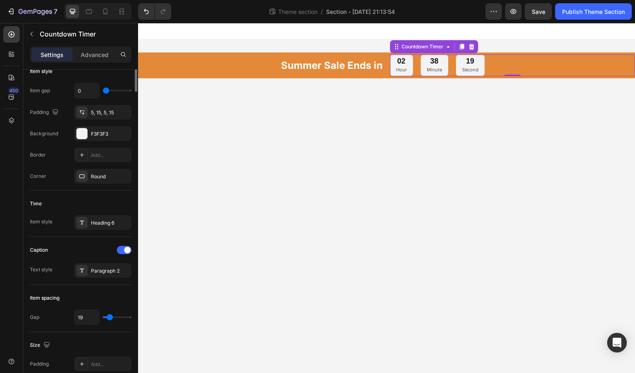
scroll to position [218, 0]
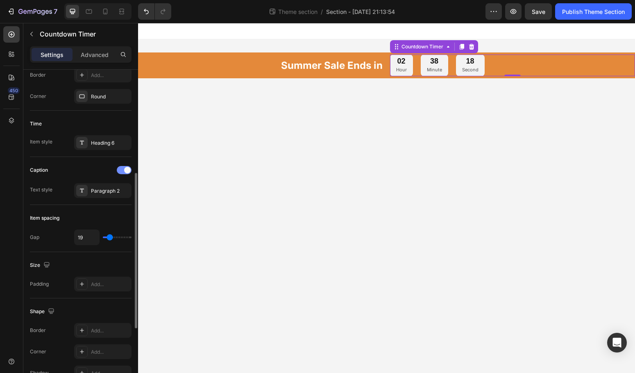
click at [127, 172] on span at bounding box center [127, 170] width 7 height 7
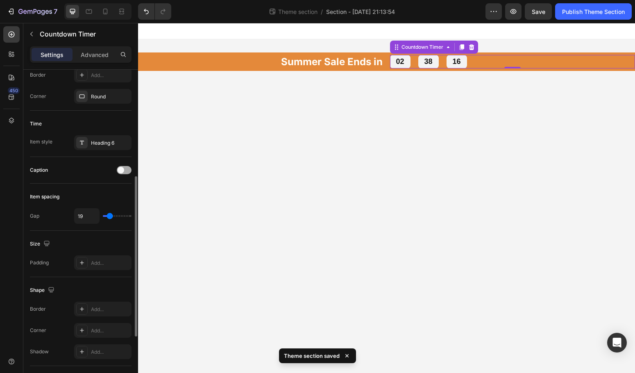
click at [127, 172] on div at bounding box center [124, 170] width 15 height 8
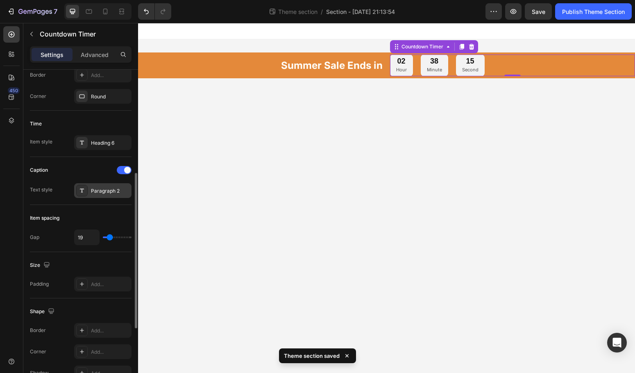
click at [107, 192] on div "Paragraph 2" at bounding box center [110, 190] width 39 height 7
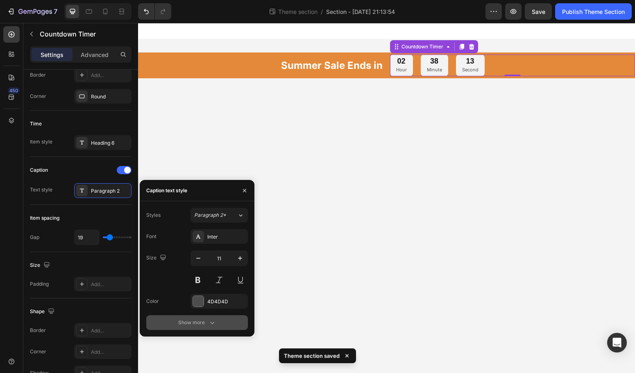
click at [205, 329] on button "Show more" at bounding box center [197, 322] width 102 height 15
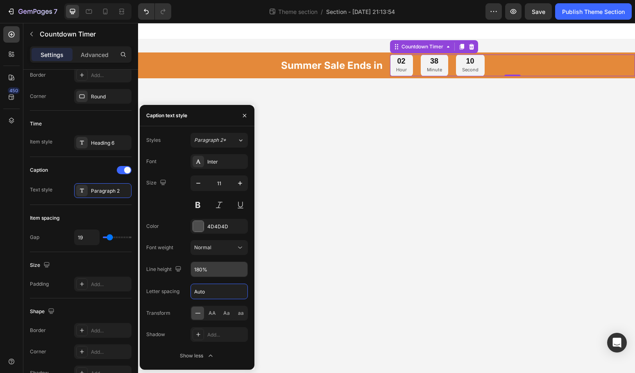
click at [200, 270] on input "180%" at bounding box center [219, 269] width 57 height 15
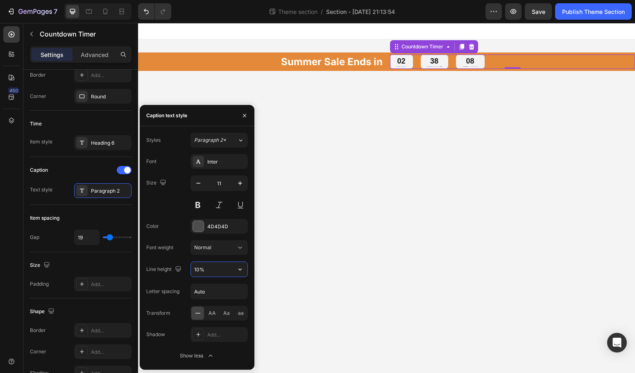
type input "100%"
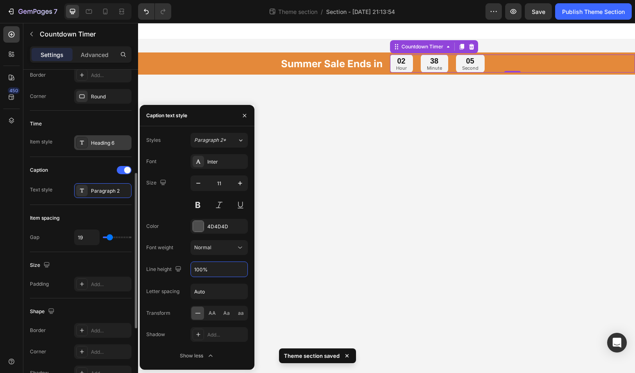
click at [97, 145] on div "Heading 6" at bounding box center [110, 142] width 39 height 7
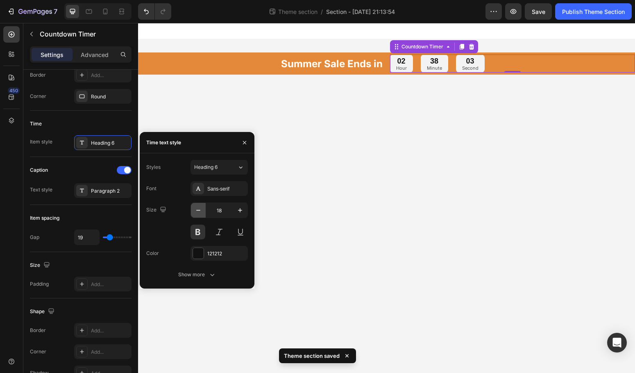
click at [198, 212] on icon "button" at bounding box center [198, 210] width 8 height 8
click at [204, 212] on button "button" at bounding box center [198, 210] width 15 height 15
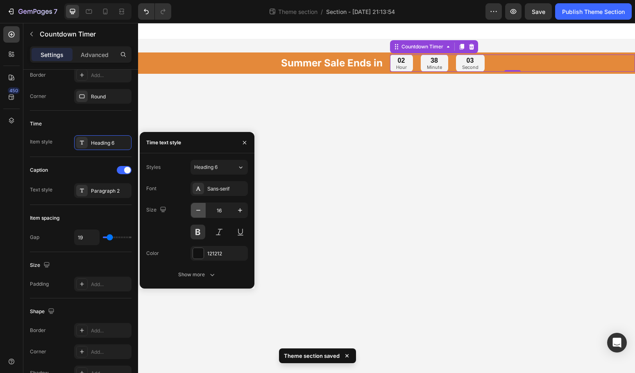
click at [205, 212] on button "button" at bounding box center [198, 210] width 15 height 15
type input "15"
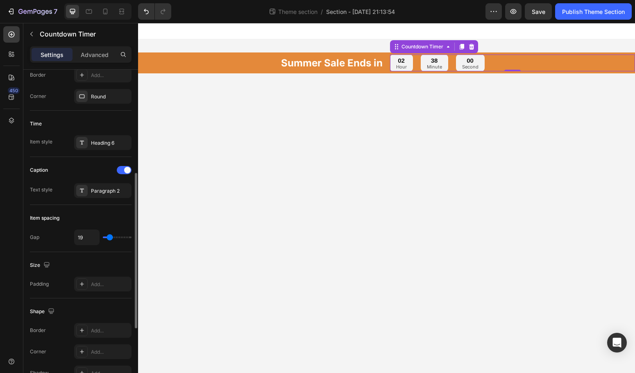
click at [98, 264] on div "Size" at bounding box center [81, 265] width 102 height 13
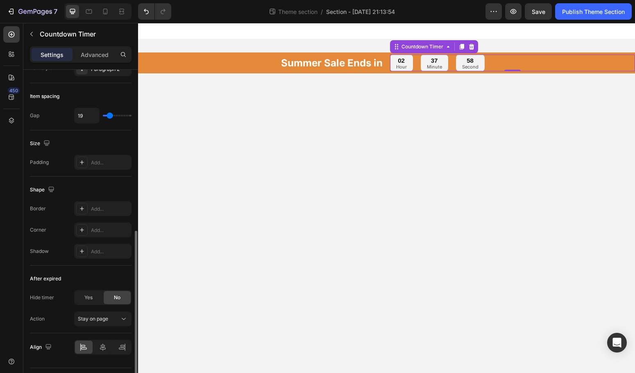
scroll to position [0, 0]
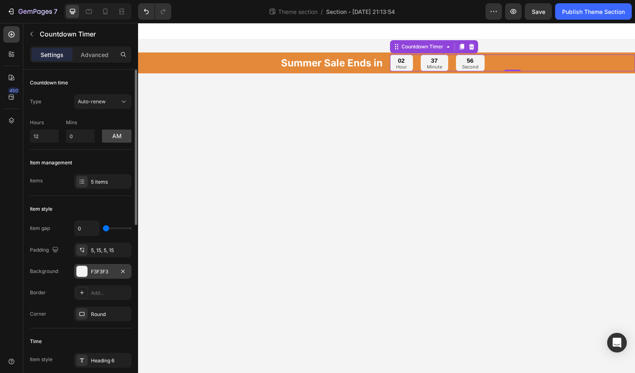
click at [101, 272] on div "F3F3F3" at bounding box center [103, 271] width 24 height 7
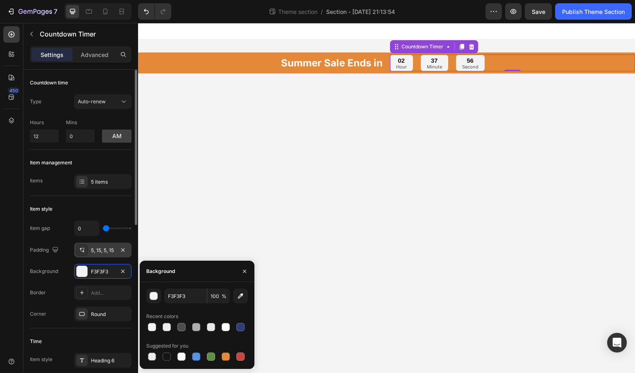
click at [109, 252] on div "5, 15, 5, 15" at bounding box center [103, 250] width 24 height 7
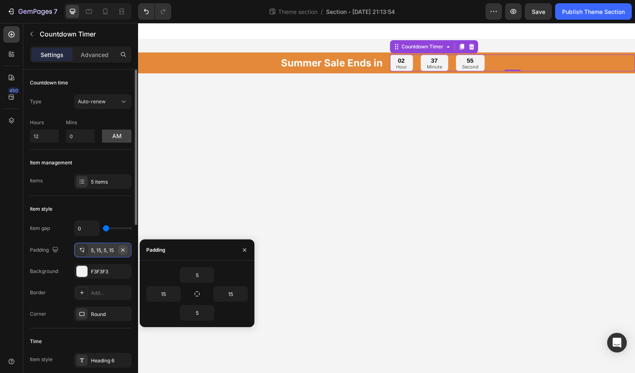
click at [125, 250] on icon "button" at bounding box center [123, 250] width 7 height 7
type input "0"
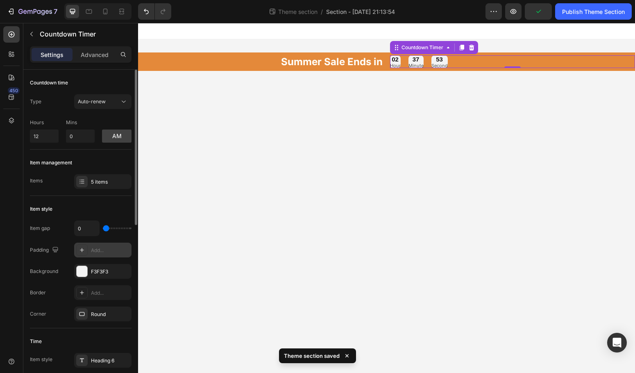
click at [101, 249] on div "Add..." at bounding box center [110, 250] width 39 height 7
type input "8"
type input "24"
type input "8"
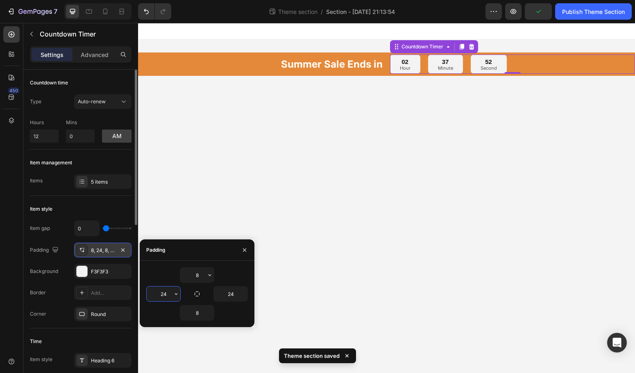
click at [168, 291] on input "24" at bounding box center [164, 294] width 34 height 15
type input "5"
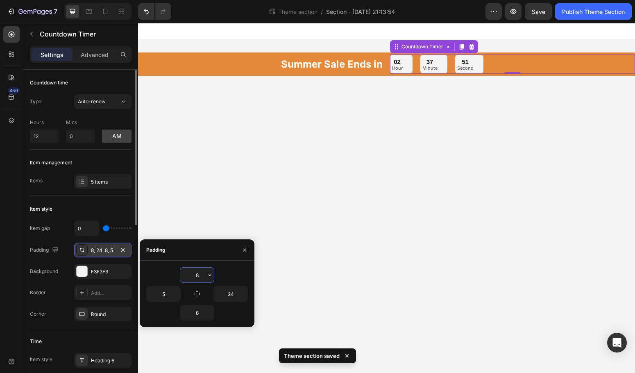
click at [203, 275] on input "8" at bounding box center [197, 275] width 34 height 15
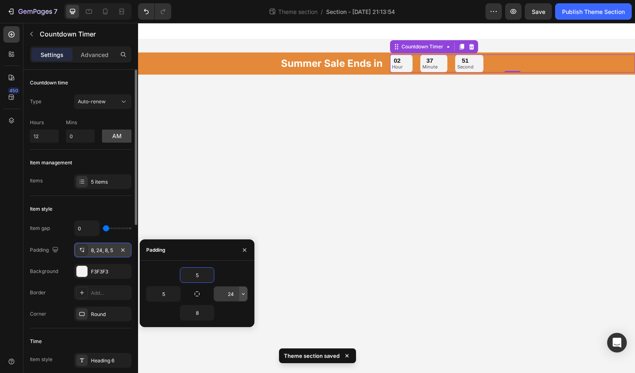
type input "5"
click at [239, 294] on div "24" at bounding box center [231, 294] width 34 height 15
type input "5"
drag, startPoint x: 200, startPoint y: 314, endPoint x: 211, endPoint y: 313, distance: 10.3
click at [200, 314] on input "8" at bounding box center [197, 312] width 34 height 15
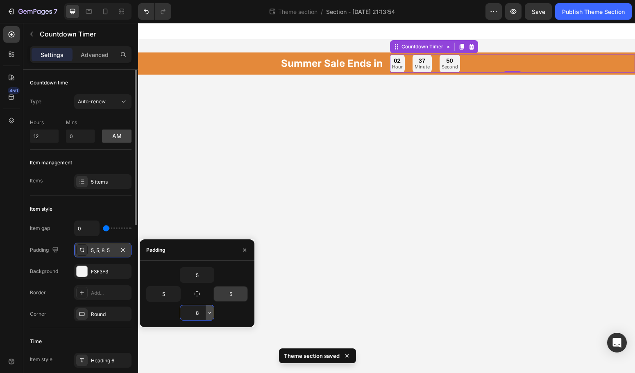
type input "5"
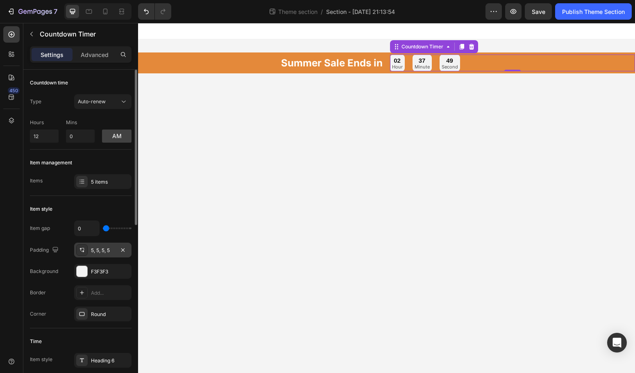
click at [335, 276] on body "Summer Sale Ends in Heading 02 Hour 37 Minute 49 Second Countdown Timer 0 Row R…" at bounding box center [386, 198] width 497 height 350
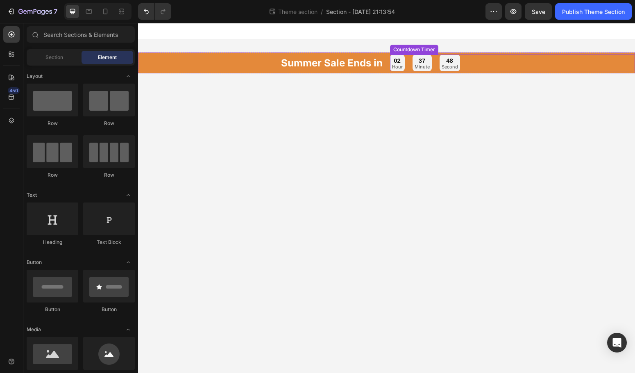
click at [449, 71] on div "48 Second" at bounding box center [450, 63] width 20 height 17
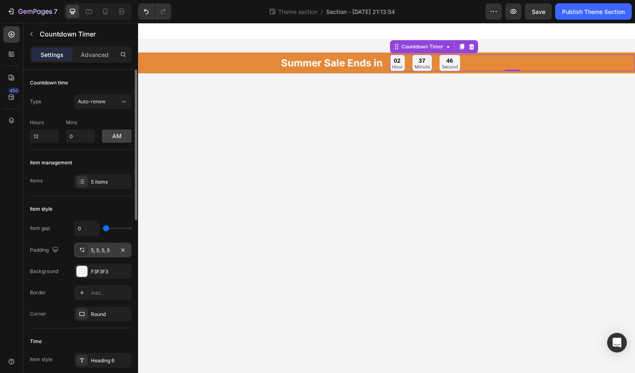
click at [102, 250] on div "5, 5, 5, 5" at bounding box center [103, 250] width 24 height 7
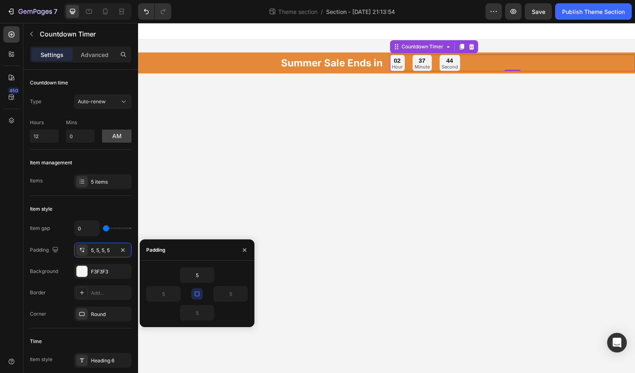
click at [200, 297] on button "button" at bounding box center [196, 293] width 11 height 11
click at [204, 312] on input "5" at bounding box center [197, 312] width 34 height 15
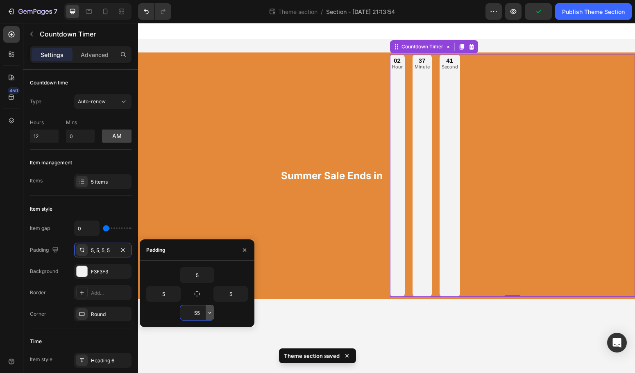
type input "5"
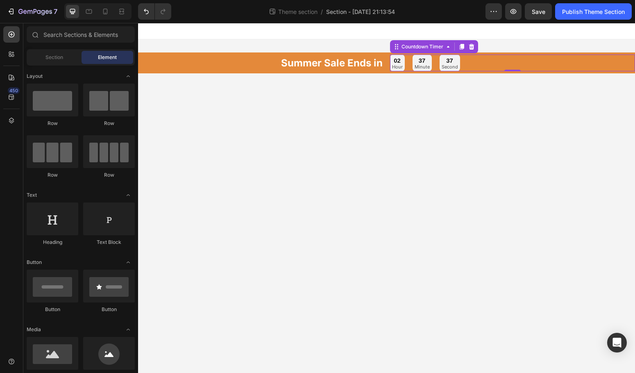
click at [321, 226] on body "Summer Sale Ends in Heading 02 Hour 37 Minute 37 Second Countdown Timer 0 Row R…" at bounding box center [386, 198] width 497 height 350
click at [535, 59] on div "02 Hour 37 Minute 32 Second" at bounding box center [513, 63] width 246 height 17
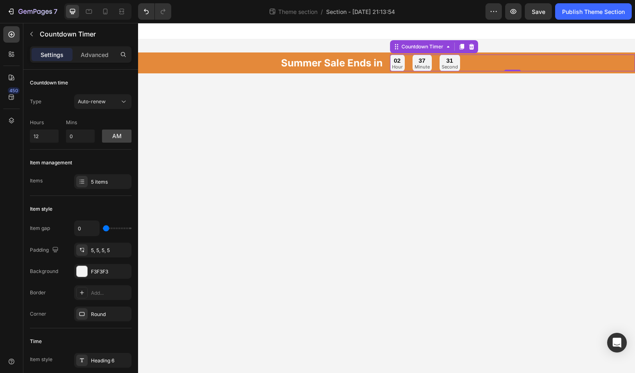
click at [442, 66] on p "Second" at bounding box center [450, 67] width 16 height 5
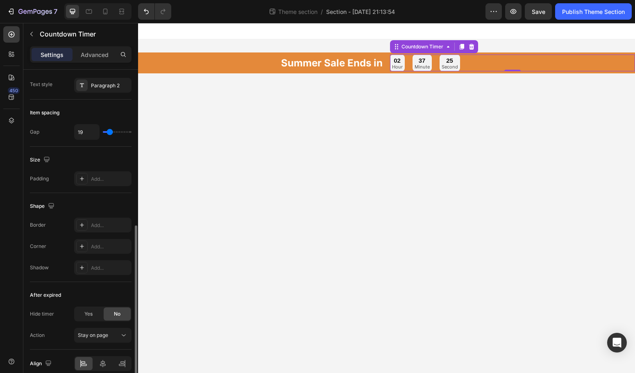
scroll to position [329, 0]
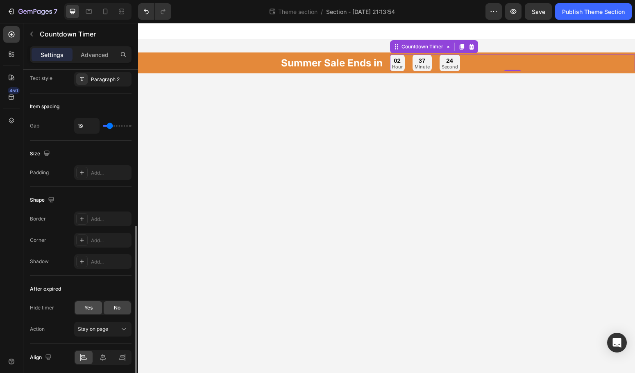
click at [93, 310] on div "Yes" at bounding box center [88, 307] width 27 height 13
click at [117, 309] on span "No" at bounding box center [117, 307] width 7 height 7
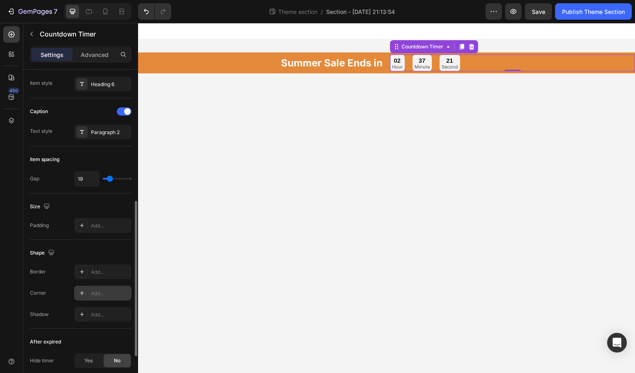
scroll to position [275, 0]
type input "18"
type input "15"
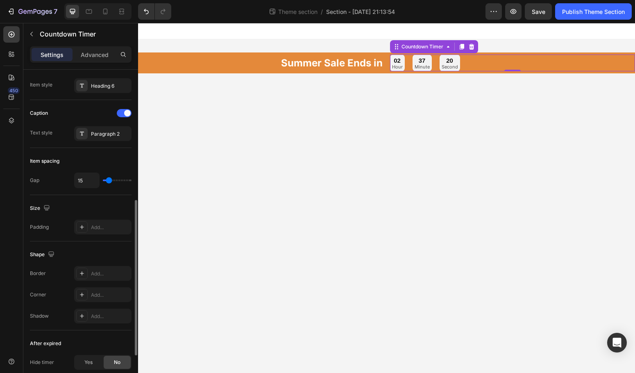
type input "14"
type input "13"
type input "12"
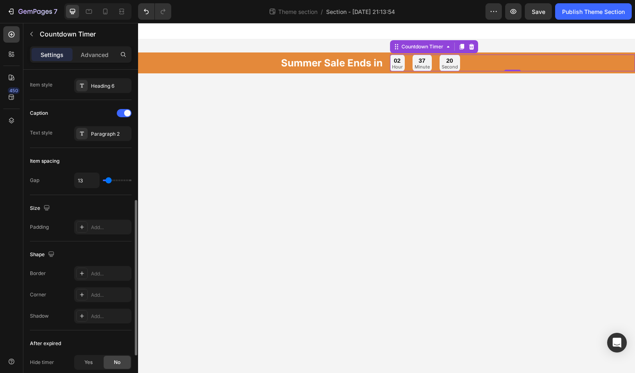
type input "12"
type input "11"
type input "10"
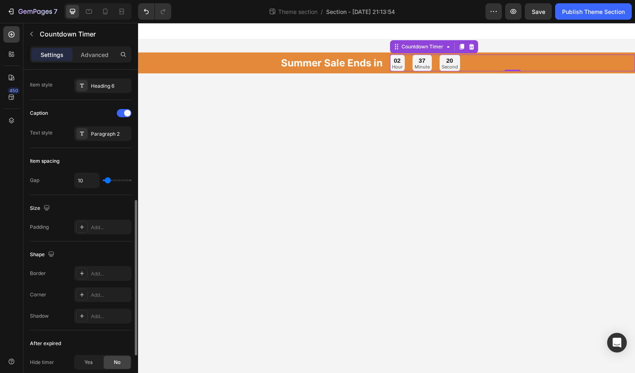
type input "9"
type input "11"
type input "14"
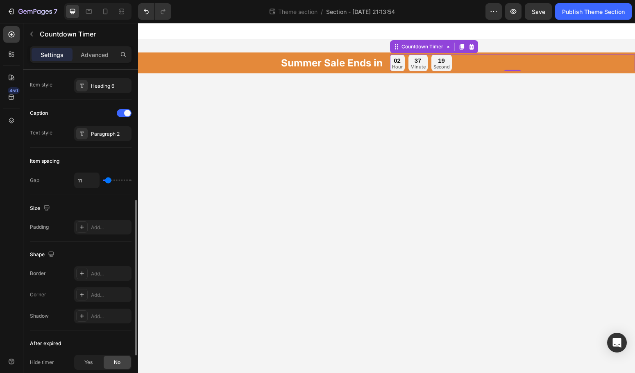
type input "14"
type input "16"
type input "18"
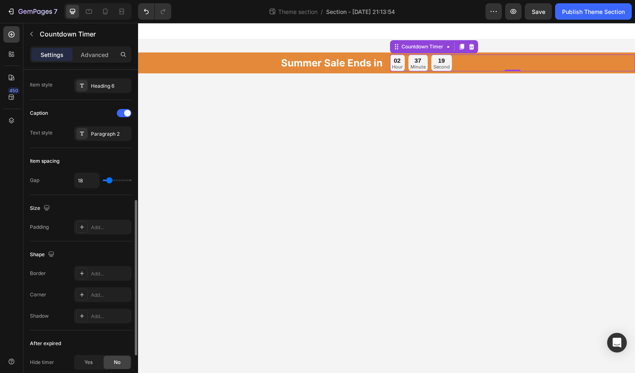
type input "19"
type input "18"
type input "17"
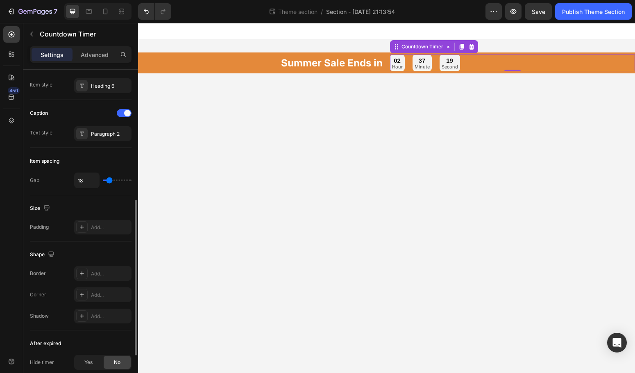
type input "17"
type input "18"
type input "17"
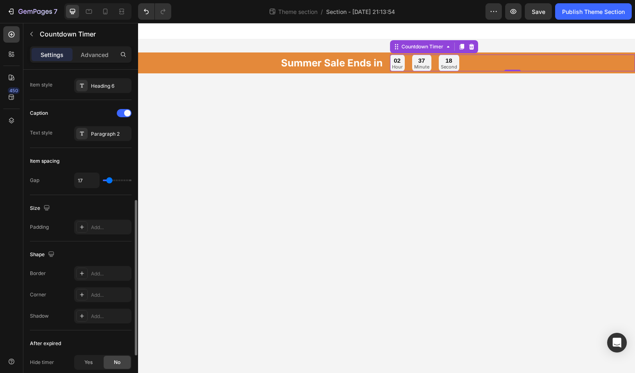
type input "16"
type input "15"
type input "14"
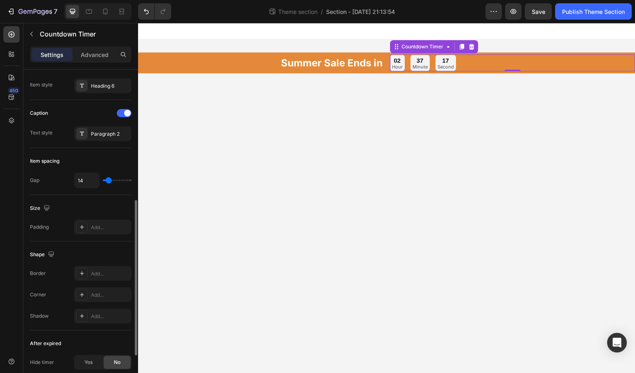
type input "14"
click at [109, 181] on input "range" at bounding box center [117, 181] width 29 height 2
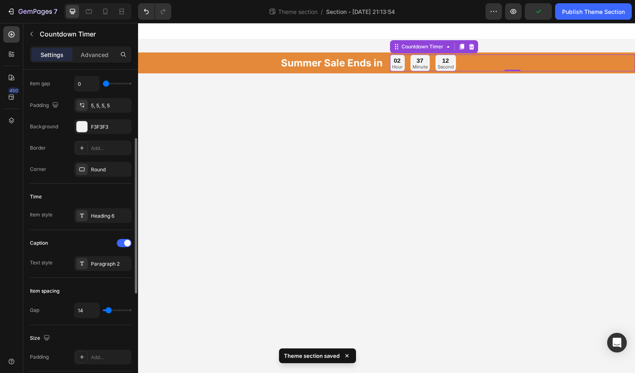
scroll to position [76, 0]
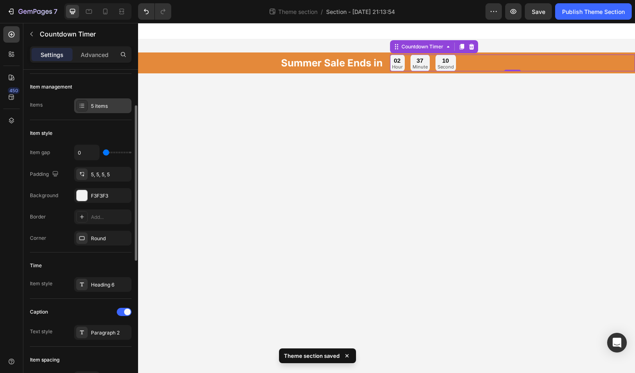
click at [105, 106] on div "5 items" at bounding box center [110, 105] width 39 height 7
click at [93, 138] on div "Item style" at bounding box center [81, 133] width 102 height 13
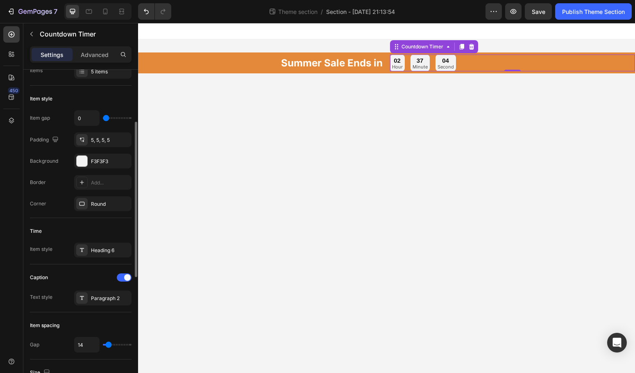
scroll to position [123, 0]
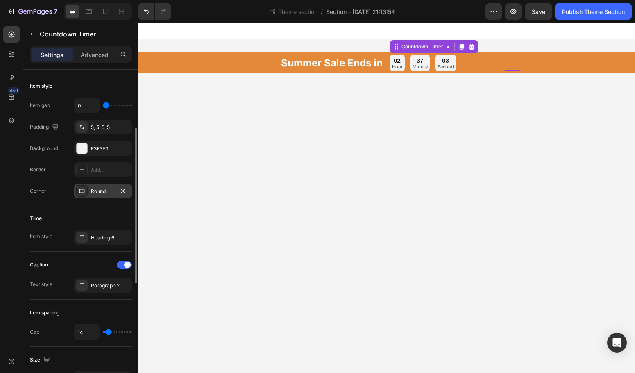
click at [101, 192] on div "Round" at bounding box center [103, 191] width 24 height 7
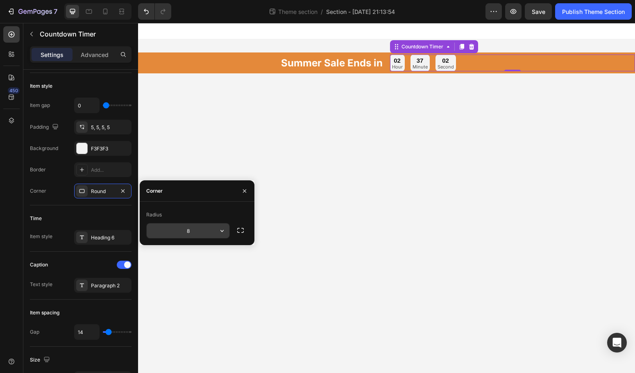
click at [203, 234] on input "8" at bounding box center [188, 230] width 83 height 15
type input "2"
type input "3"
type input "4"
click at [364, 232] on body "Summer Sale Ends in Heading 02 Hour 36 Minute 57 Second Countdown Timer 0 Row R…" at bounding box center [386, 198] width 497 height 350
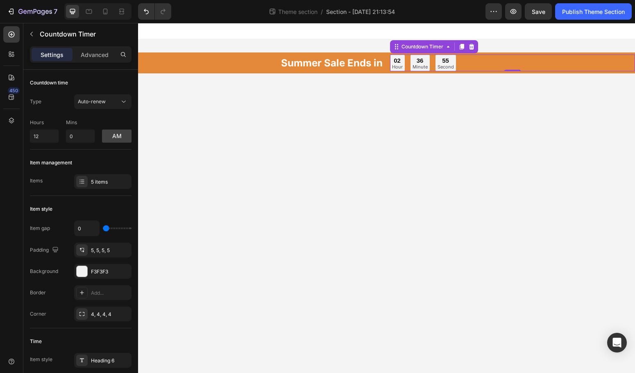
click at [492, 69] on div "02 Hour 36 Minute 55 Second" at bounding box center [513, 63] width 246 height 17
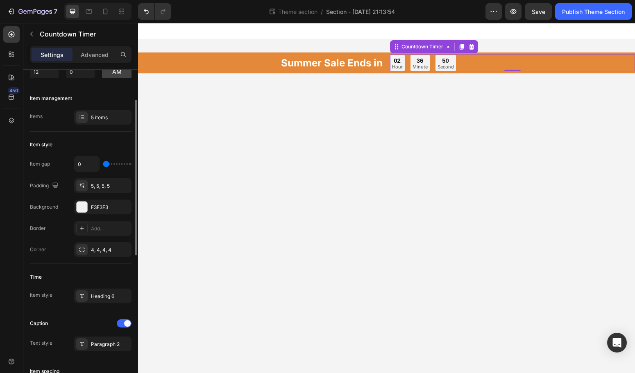
scroll to position [78, 0]
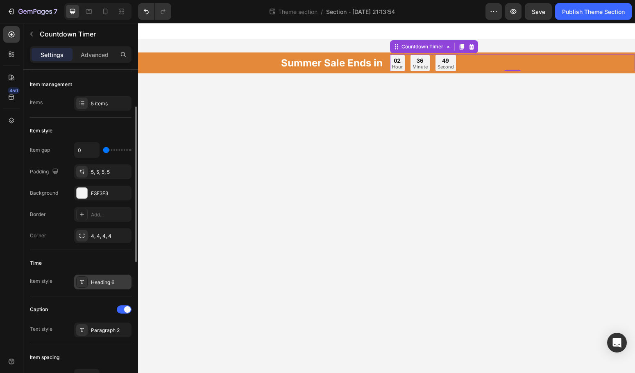
click at [98, 287] on div "Heading 6" at bounding box center [102, 282] width 57 height 15
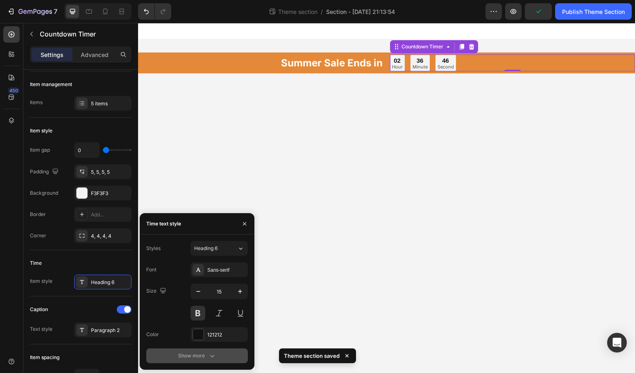
click at [194, 355] on div "Show more" at bounding box center [197, 356] width 38 height 8
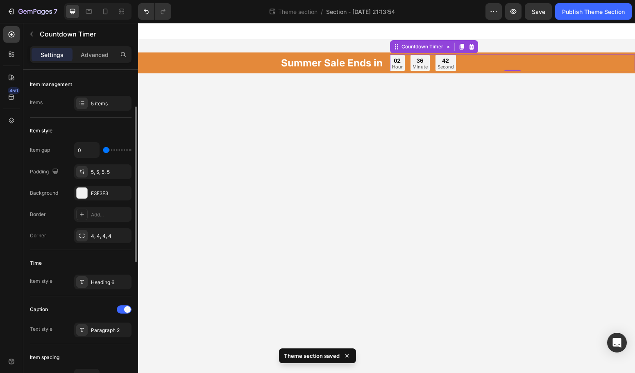
click at [92, 305] on div "Caption" at bounding box center [81, 309] width 102 height 13
click at [438, 65] on p "Second" at bounding box center [446, 67] width 16 height 5
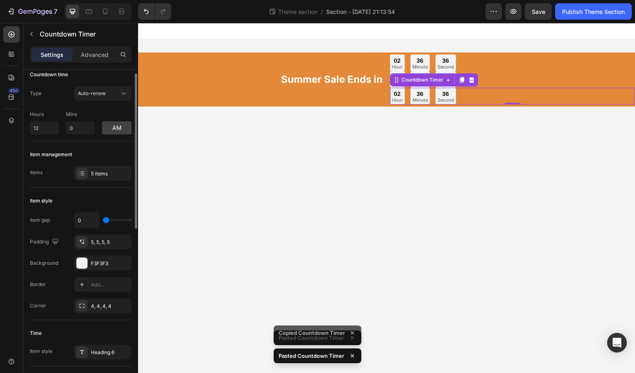
scroll to position [0, 0]
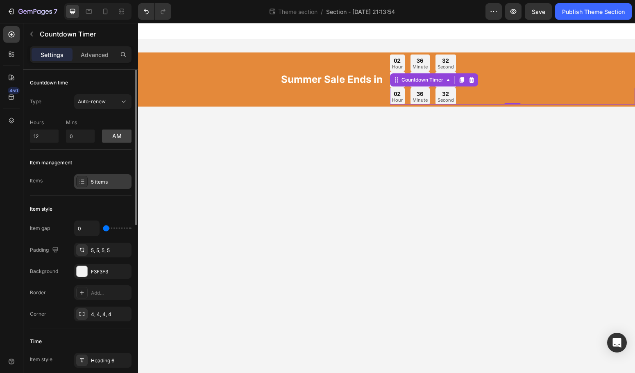
click at [98, 182] on div "5 items" at bounding box center [110, 181] width 39 height 7
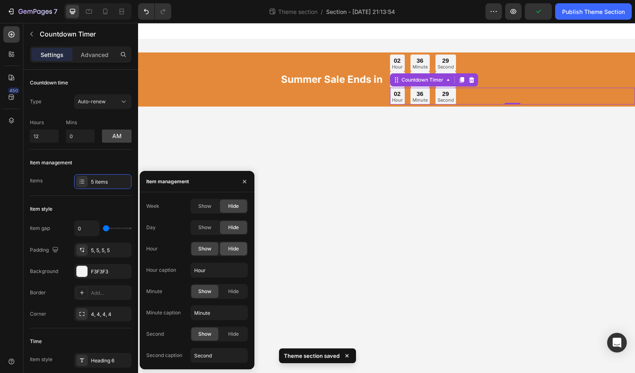
click at [237, 250] on span "Hide" at bounding box center [233, 248] width 11 height 7
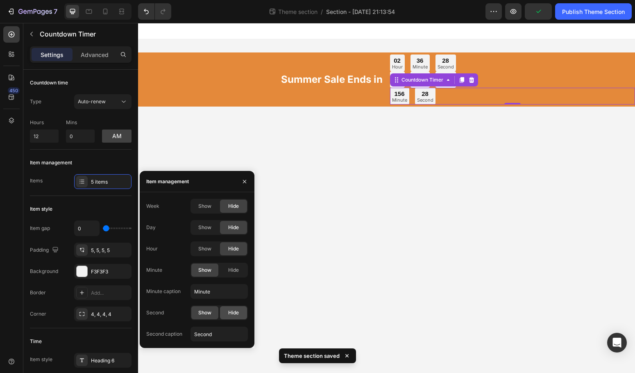
click at [235, 311] on span "Hide" at bounding box center [233, 312] width 11 height 7
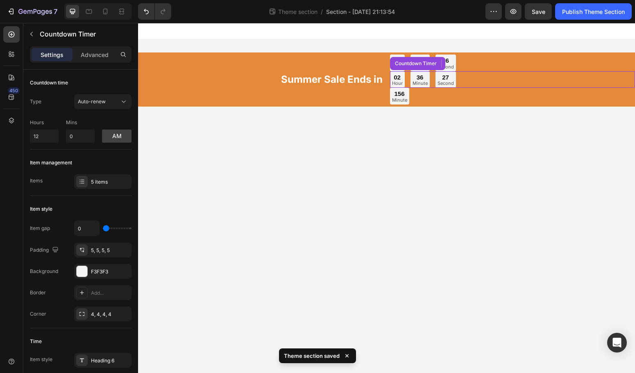
click at [510, 81] on div "02 Hour 36 Minute 27 Second" at bounding box center [513, 79] width 246 height 17
click at [430, 104] on div "Summer Sale Ends in Heading 02 Hour 36 Minute 24 Second Countdown Timer 02 Hour…" at bounding box center [386, 79] width 497 height 54
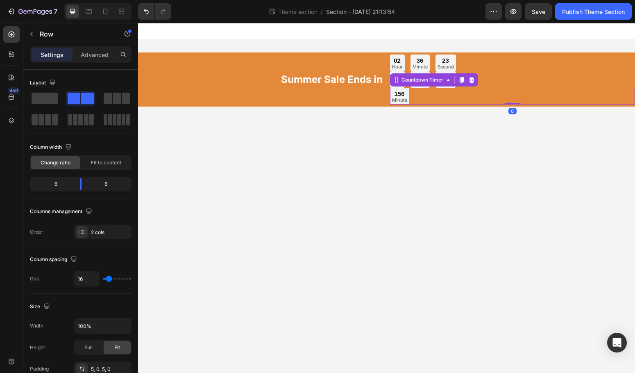
click at [425, 100] on div "156 Minute" at bounding box center [513, 96] width 246 height 17
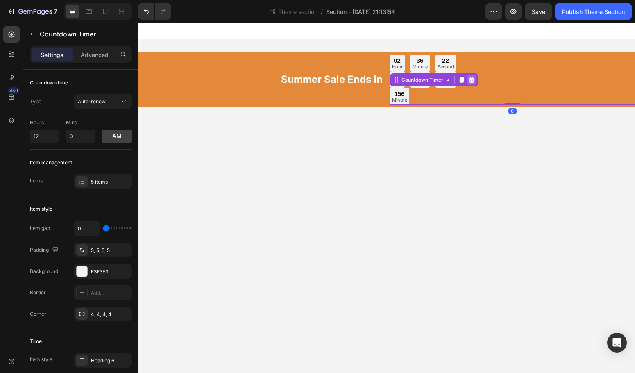
click at [474, 77] on icon at bounding box center [472, 80] width 7 height 7
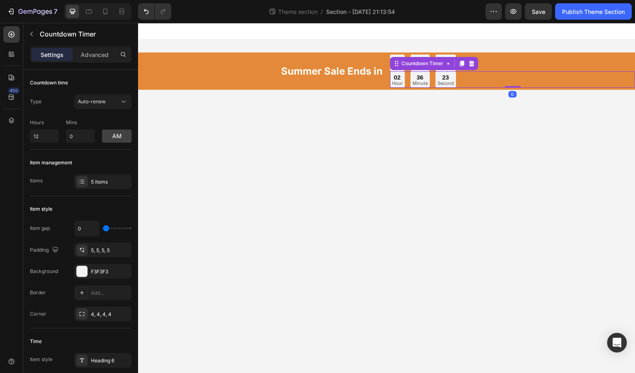
click at [473, 78] on div "02 Hour 36 Minute 23 Second" at bounding box center [513, 79] width 246 height 17
click at [471, 64] on icon at bounding box center [471, 63] width 5 height 6
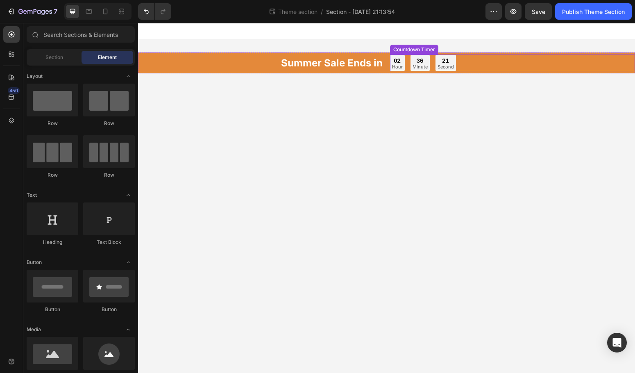
click at [457, 66] on div "02 Hour 36 Minute 21 Second" at bounding box center [513, 63] width 246 height 17
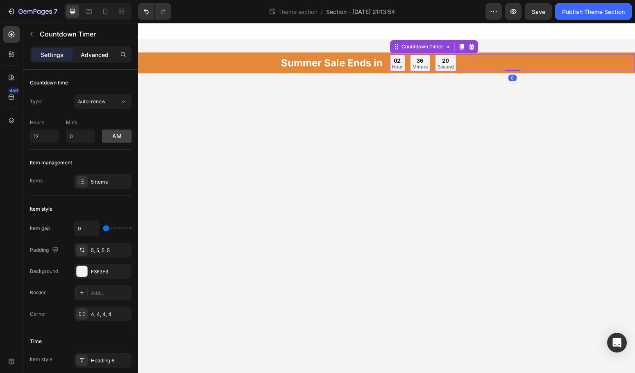
click at [89, 50] on p "Advanced" at bounding box center [95, 54] width 28 height 9
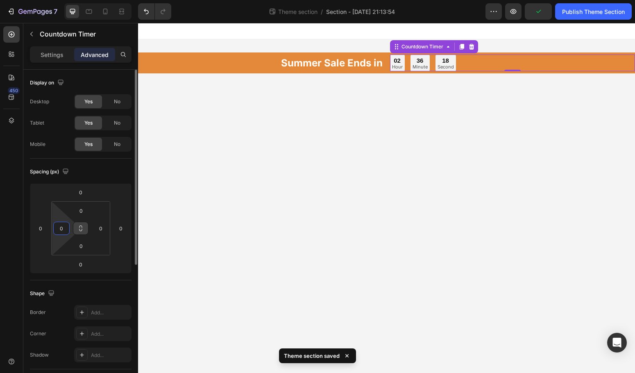
drag, startPoint x: 65, startPoint y: 228, endPoint x: 77, endPoint y: 230, distance: 12.8
click at [65, 228] on input "0" at bounding box center [61, 228] width 12 height 12
type input "1"
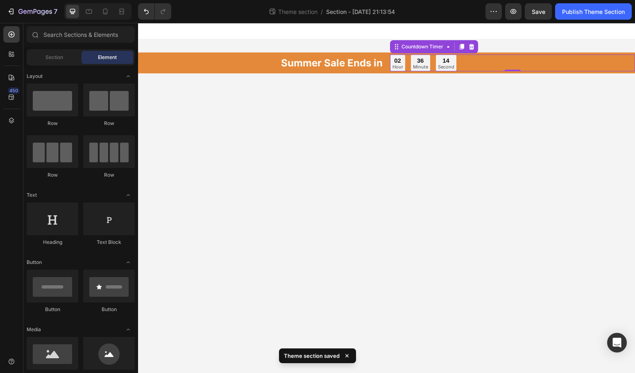
click at [271, 223] on body "Summer Sale Ends in Heading 02 Hour 36 Minute 14 Second Countdown Timer 0 Row R…" at bounding box center [386, 198] width 497 height 350
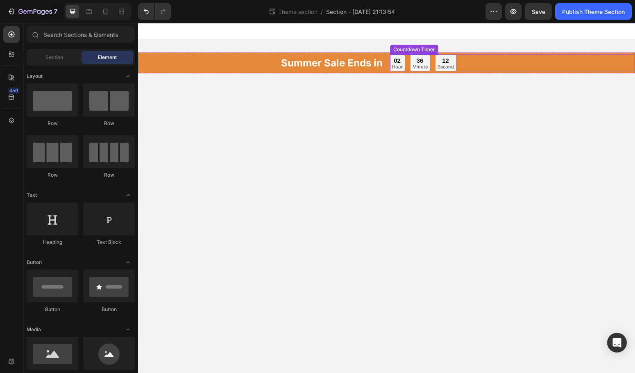
click at [453, 64] on div "12 Second" at bounding box center [446, 63] width 20 height 17
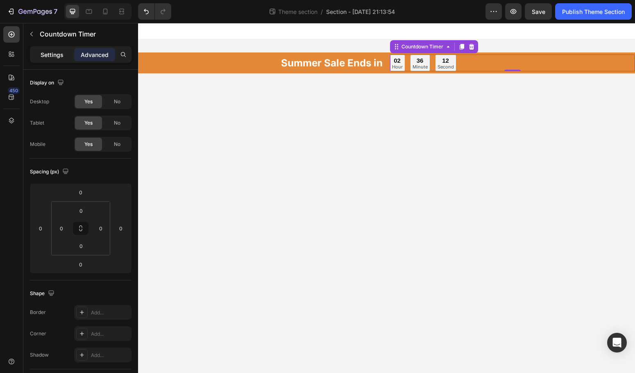
click at [51, 53] on p "Settings" at bounding box center [52, 54] width 23 height 9
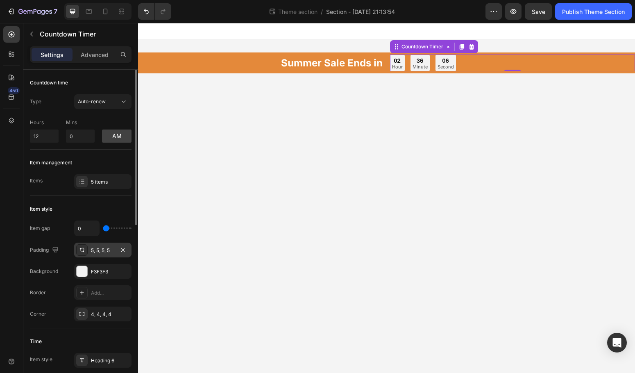
click at [96, 253] on div "5, 5, 5, 5" at bounding box center [103, 250] width 24 height 7
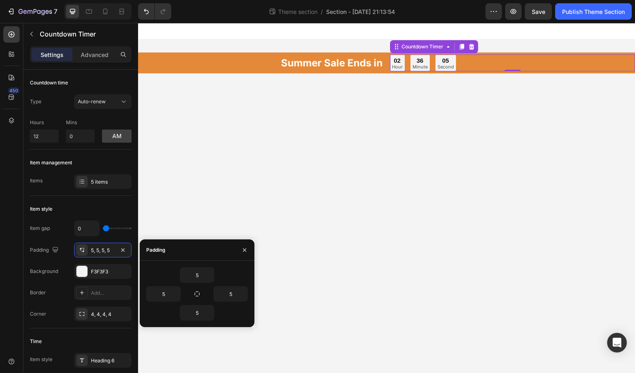
click at [287, 163] on body "Summer Sale Ends in Heading 02 Hour 36 Minute 05 Second Countdown Timer 0 Row R…" at bounding box center [386, 198] width 497 height 350
click at [432, 64] on div "02 Hour 36 Minute 04 Second" at bounding box center [423, 63] width 66 height 17
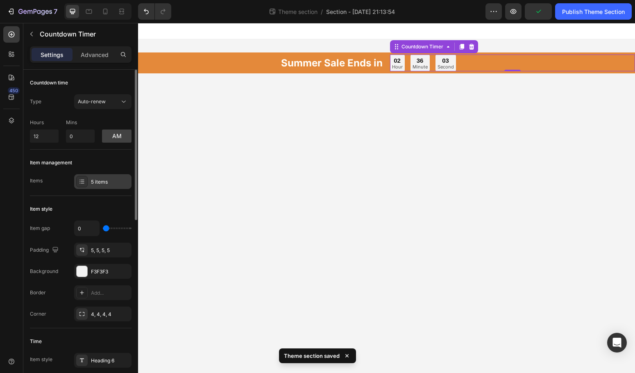
click at [103, 184] on div "5 items" at bounding box center [110, 181] width 39 height 7
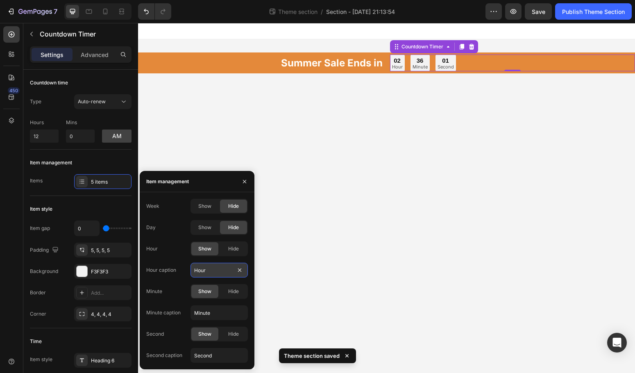
click at [228, 274] on input "Hour" at bounding box center [219, 270] width 57 height 15
click at [217, 312] on input "Minute" at bounding box center [219, 312] width 57 height 15
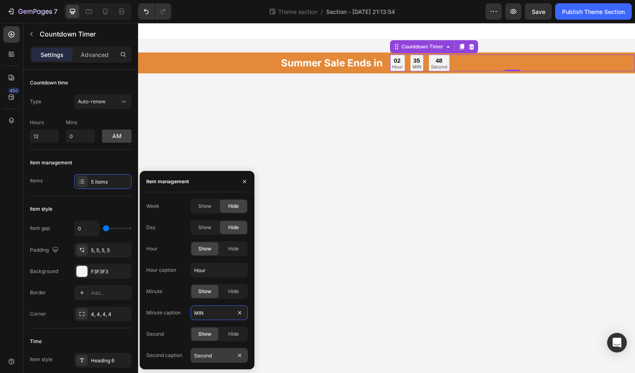
type input "MIN"
click at [211, 351] on input "Second" at bounding box center [219, 355] width 57 height 15
type input "SEC"
click at [218, 271] on input "Hour" at bounding box center [219, 270] width 57 height 15
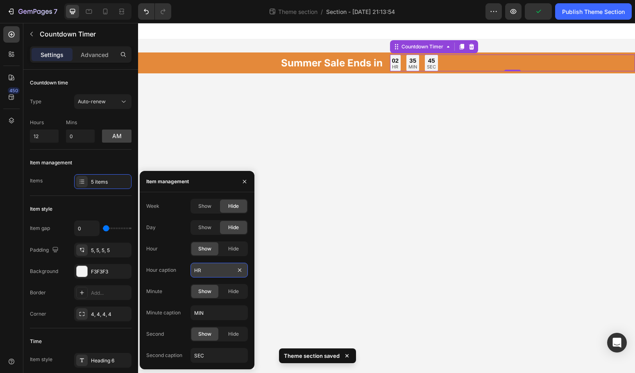
type input "HRS"
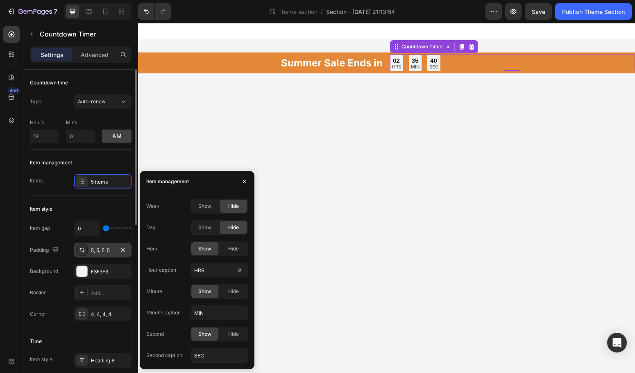
click at [101, 250] on div "5, 5, 5, 5" at bounding box center [103, 250] width 24 height 7
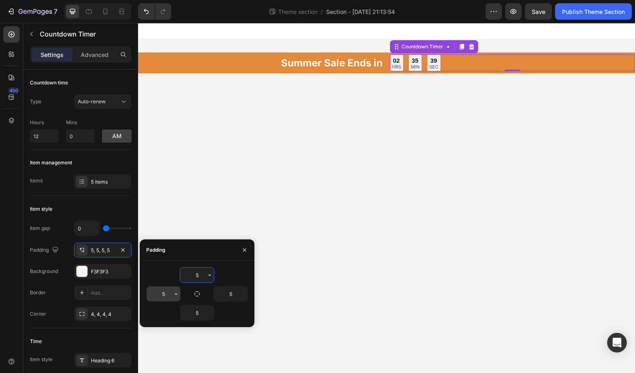
click at [165, 295] on input "5" at bounding box center [164, 294] width 34 height 15
type input "10"
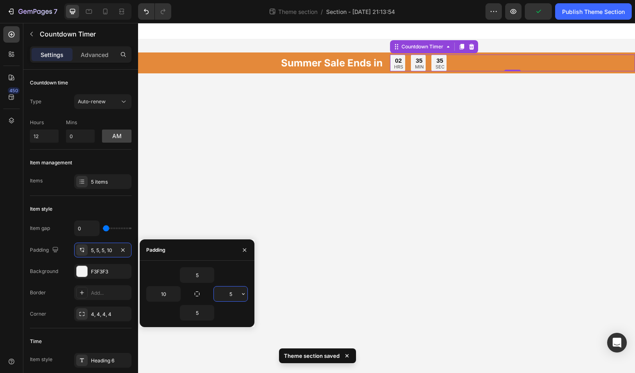
click at [227, 294] on input "5" at bounding box center [231, 294] width 34 height 15
type input "10"
click at [401, 270] on body "Summer Sale Ends in Heading 02 HRS 35 MIN 31 SEC Countdown Timer 0 Row Root Dra…" at bounding box center [386, 198] width 497 height 350
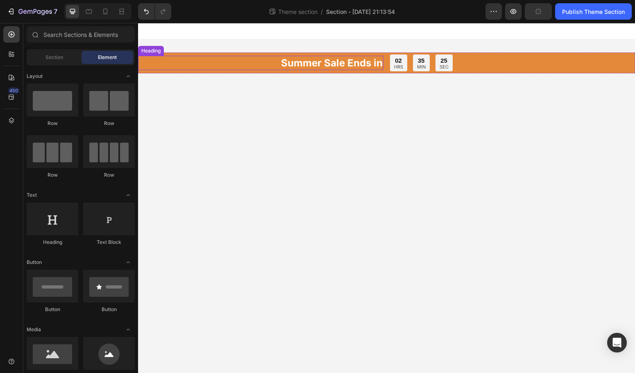
click at [371, 63] on p "Summer Sale Ends in" at bounding box center [261, 63] width 244 height 13
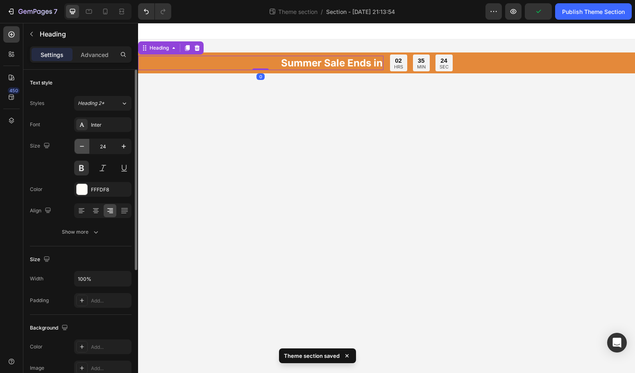
click at [82, 147] on icon "button" at bounding box center [82, 146] width 8 height 8
type input "20"
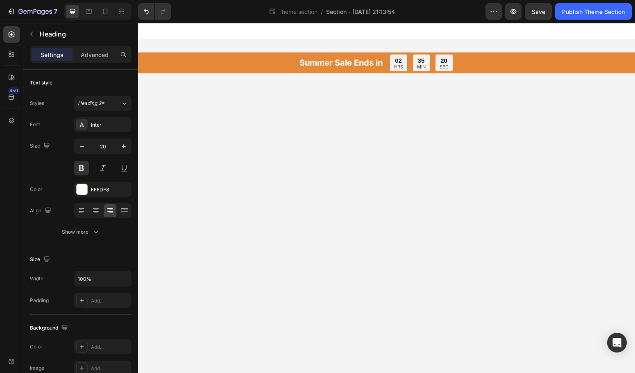
click at [402, 173] on body "Summer Sale Ends in Heading 02 HRS 35 MIN 20 SEC Countdown Timer Row Root Drag …" at bounding box center [386, 198] width 497 height 350
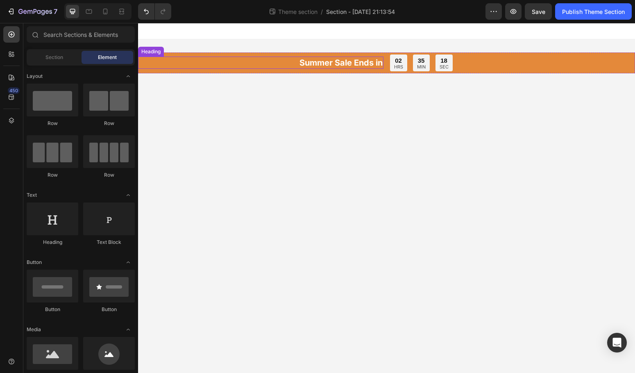
click at [349, 60] on p "Summer Sale Ends in" at bounding box center [261, 62] width 244 height 11
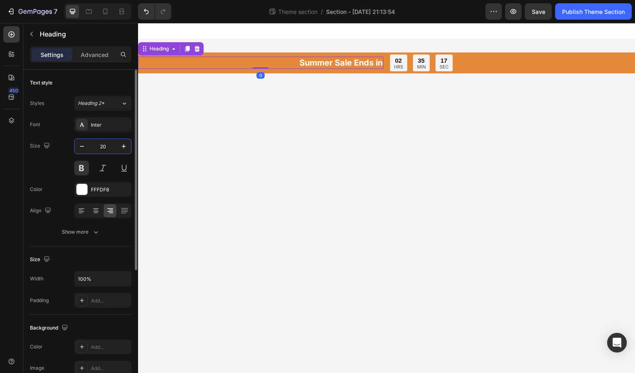
click at [107, 145] on input "20" at bounding box center [102, 146] width 27 height 15
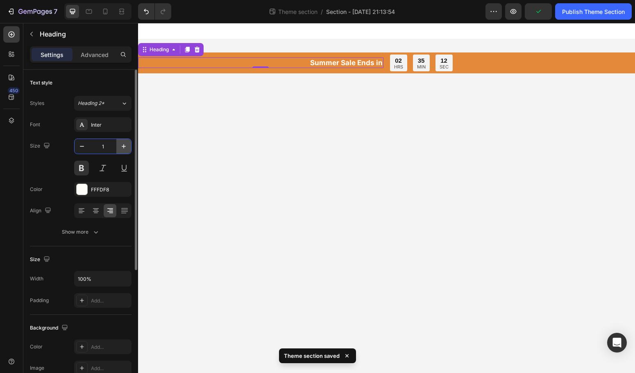
type input "18"
click at [393, 224] on body "Summer Sale Ends in Heading 0 02 HRS 35 MIN 11 SEC Countdown Timer Row Root Dra…" at bounding box center [386, 198] width 497 height 350
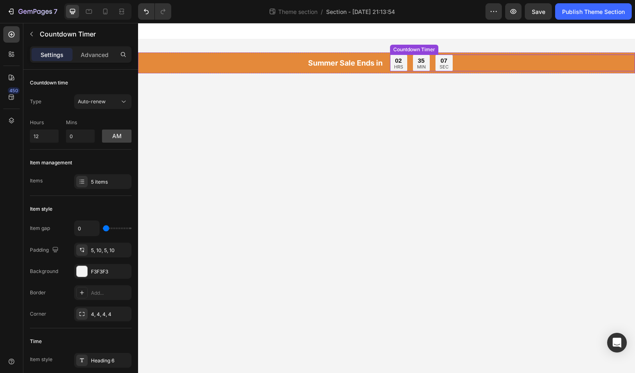
click at [454, 68] on div "02 HRS 35 MIN 07 SEC" at bounding box center [513, 63] width 246 height 17
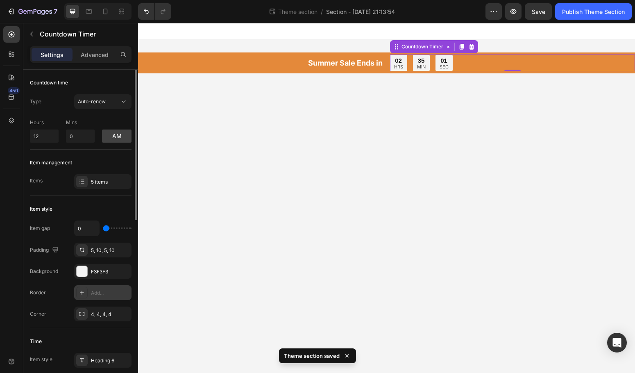
scroll to position [74, 0]
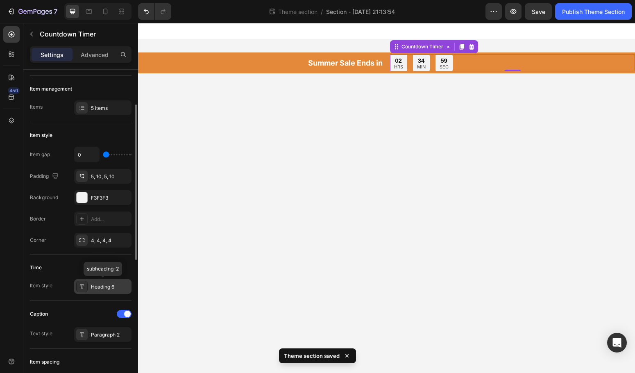
click at [104, 291] on div "Heading 6" at bounding box center [102, 286] width 57 height 15
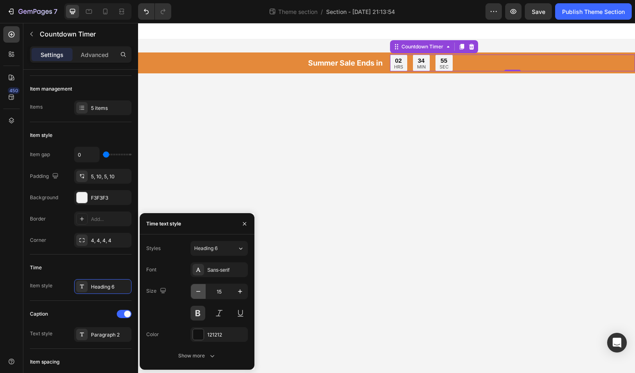
click at [202, 294] on icon "button" at bounding box center [198, 291] width 8 height 8
type input "14"
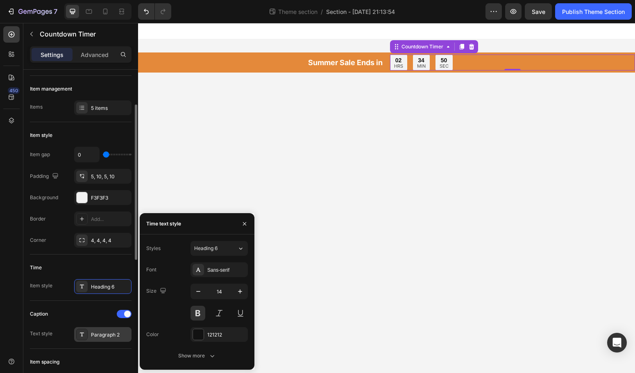
click at [90, 333] on div "Paragraph 2" at bounding box center [102, 334] width 57 height 15
click at [204, 289] on button "button" at bounding box center [198, 291] width 15 height 15
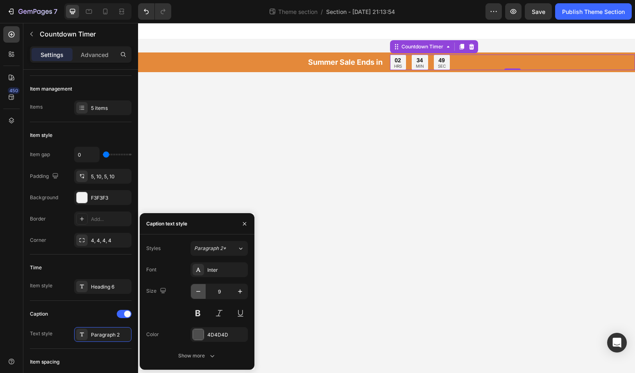
click at [204, 289] on button "button" at bounding box center [198, 291] width 15 height 15
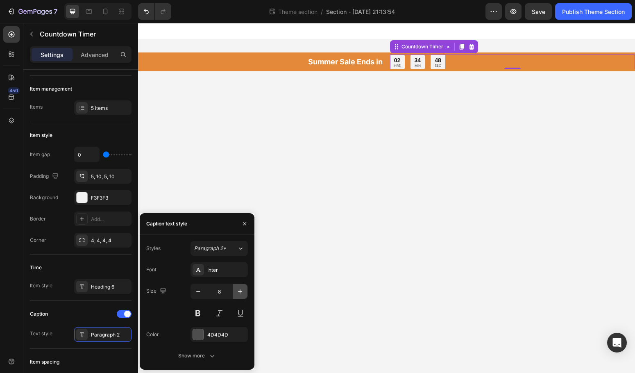
click at [243, 293] on icon "button" at bounding box center [240, 291] width 8 height 8
type input "9"
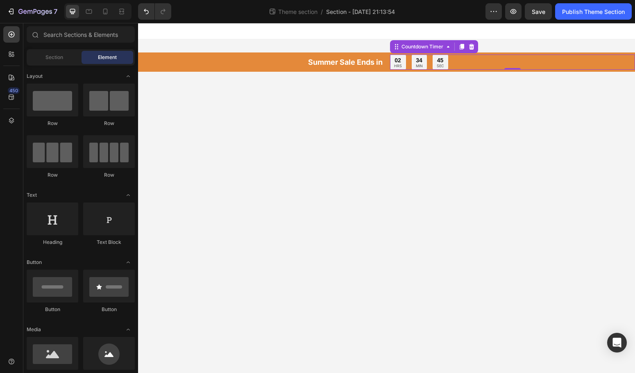
click at [357, 277] on body "Summer Sale Ends in Heading 02 HRS 34 MIN 45 SEC Countdown Timer 0 Row Root Dra…" at bounding box center [386, 198] width 497 height 350
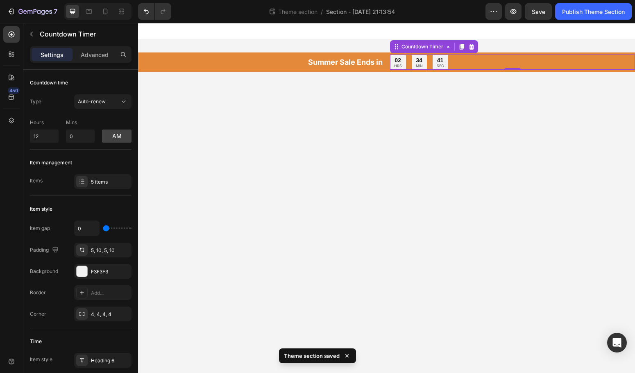
click at [520, 68] on div "02 HRS 34 MIN 41 SEC Countdown Timer 0" at bounding box center [513, 62] width 246 height 15
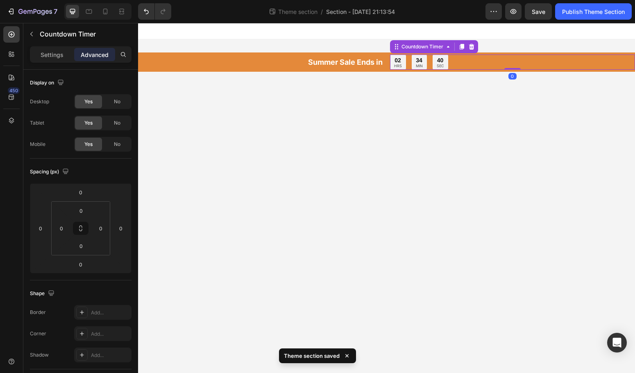
click at [548, 69] on div "02 HRS 34 MIN 40 SEC" at bounding box center [513, 62] width 246 height 15
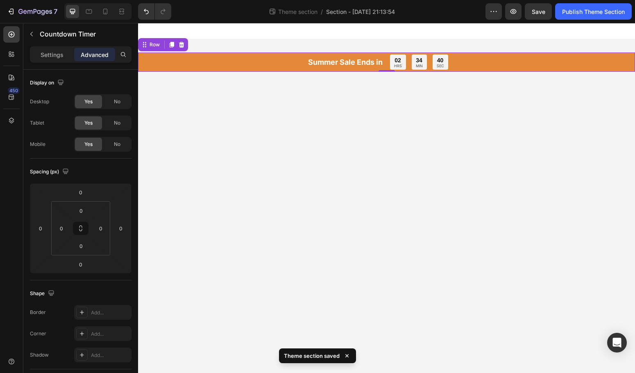
click at [546, 71] on div "Summer Sale Ends in Heading 02 HRS 34 MIN 40 SEC Countdown Timer Row 0" at bounding box center [386, 61] width 497 height 19
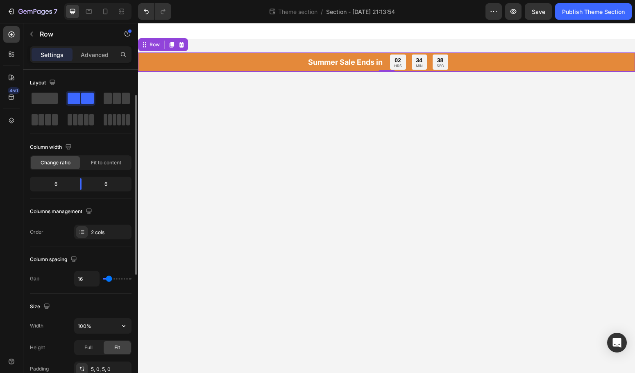
scroll to position [16, 0]
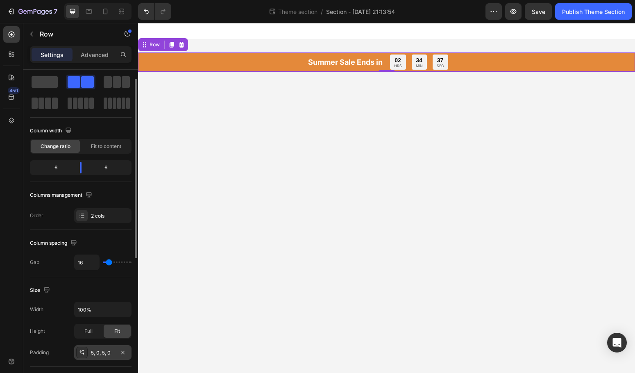
click at [98, 350] on div "5, 0, 5, 0" at bounding box center [103, 352] width 24 height 7
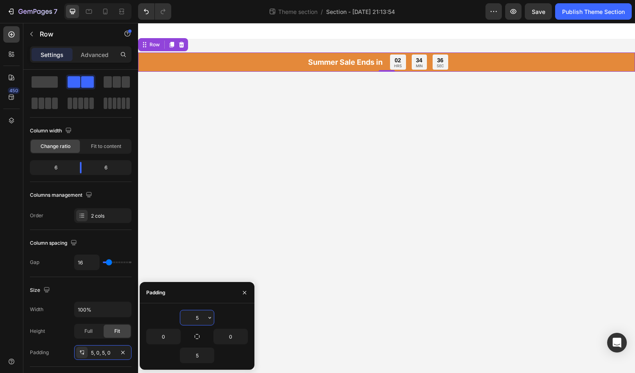
click at [203, 320] on input "5" at bounding box center [197, 317] width 34 height 15
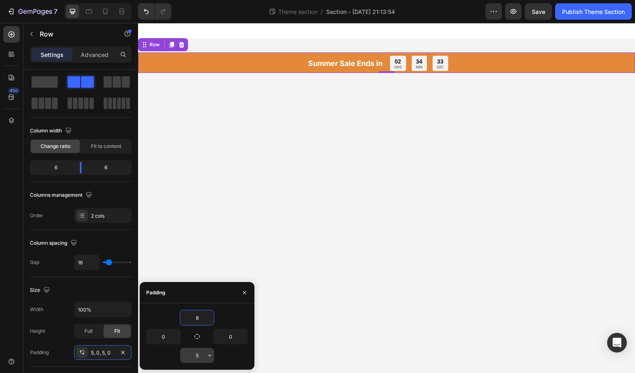
type input "8"
click at [202, 356] on input "5" at bounding box center [197, 355] width 34 height 15
type input "8"
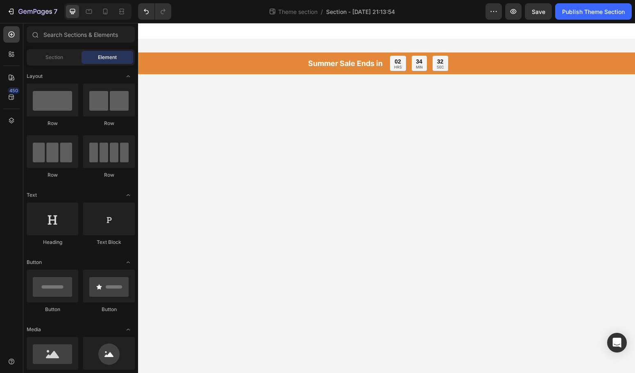
click at [425, 300] on body "Summer Sale Ends in Heading 02 HRS 34 MIN 32 SEC Countdown Timer Row Root Drag …" at bounding box center [386, 198] width 497 height 350
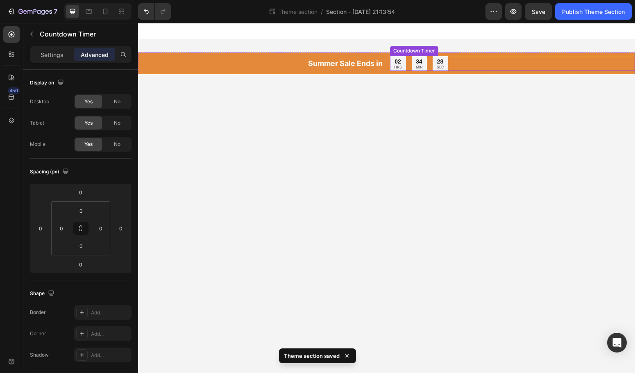
click at [431, 65] on div "02 HRS 34 MIN 28 SEC" at bounding box center [419, 63] width 58 height 15
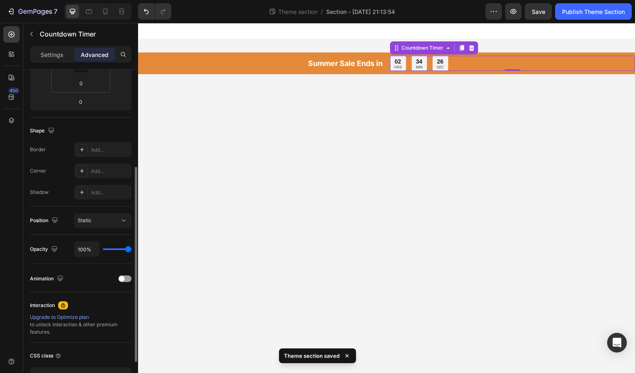
scroll to position [0, 0]
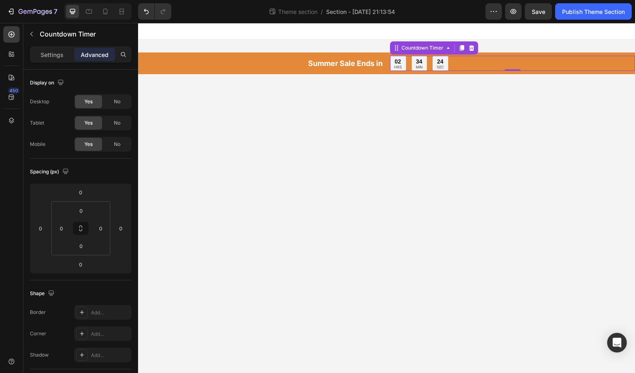
click at [429, 64] on div "02 HRS 34 MIN 24 SEC" at bounding box center [419, 63] width 58 height 15
click at [60, 58] on p "Settings" at bounding box center [52, 54] width 23 height 9
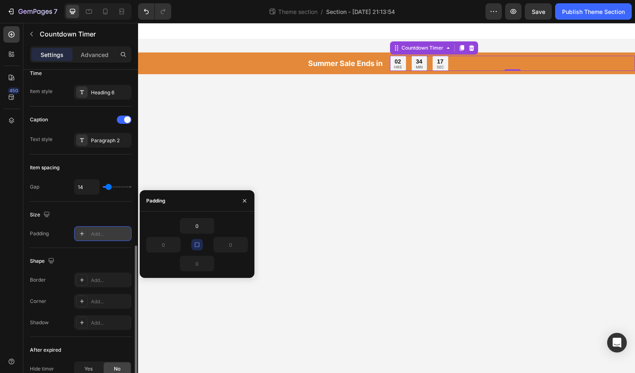
scroll to position [301, 0]
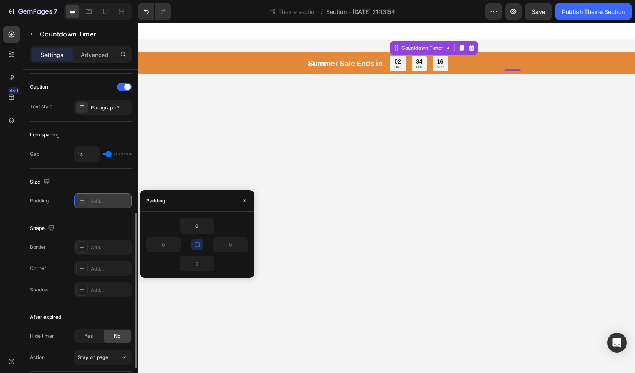
click at [107, 202] on div "Add..." at bounding box center [110, 201] width 39 height 7
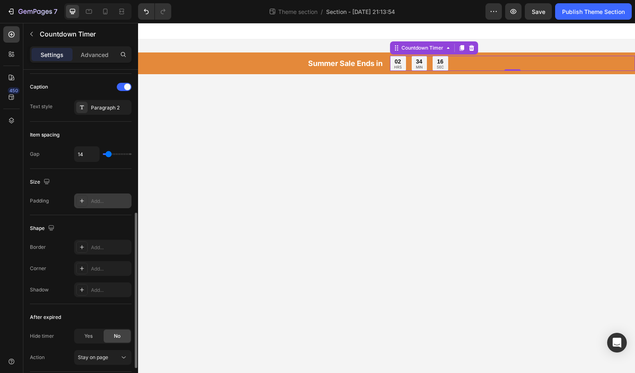
click at [107, 202] on div "Add..." at bounding box center [110, 201] width 39 height 7
type input "16"
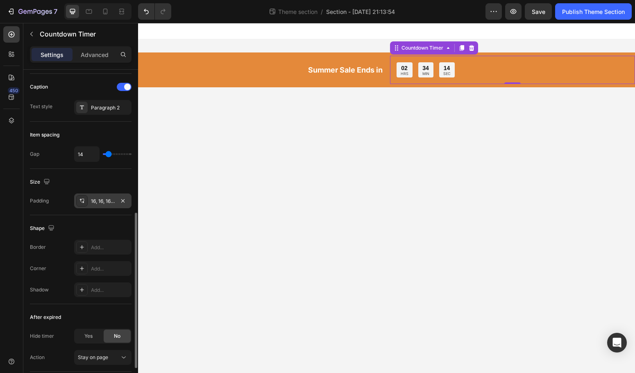
click at [97, 222] on div "Shape" at bounding box center [81, 228] width 102 height 13
click at [124, 200] on icon "button" at bounding box center [123, 201] width 7 height 7
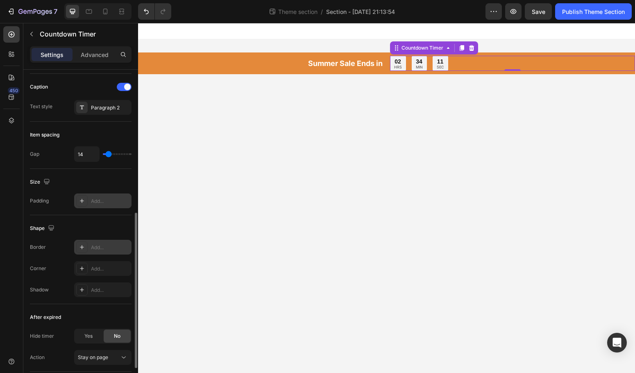
click at [111, 250] on div "Add..." at bounding box center [110, 247] width 39 height 7
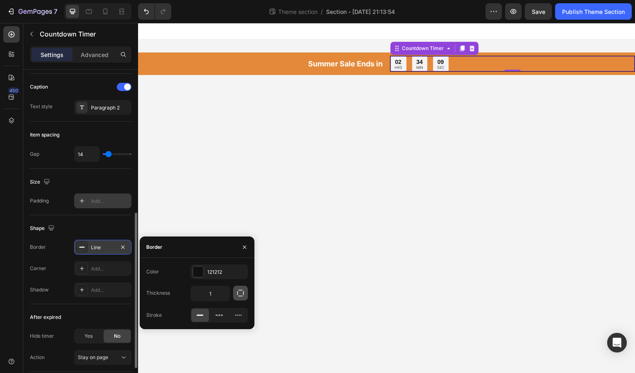
click at [244, 297] on button "button" at bounding box center [240, 293] width 15 height 15
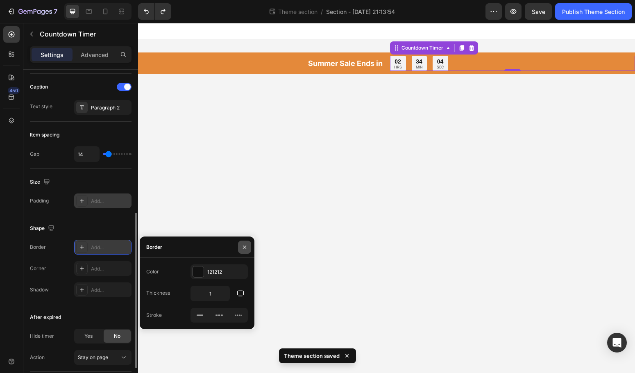
drag, startPoint x: 244, startPoint y: 242, endPoint x: 107, endPoint y: 221, distance: 138.6
click at [244, 242] on button "button" at bounding box center [244, 247] width 13 height 13
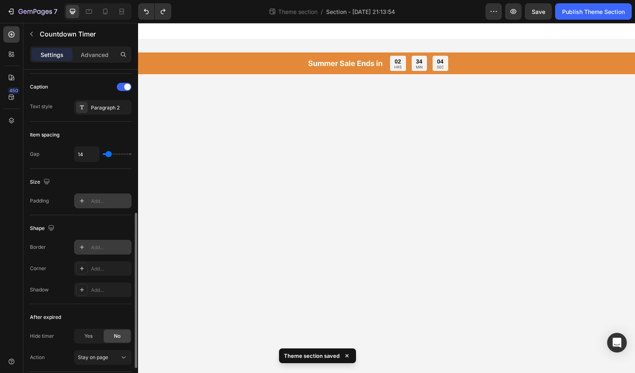
click at [294, 254] on body "Summer Sale Ends in Heading 02 HRS 34 MIN 04 SEC Countdown Timer Row Root Drag …" at bounding box center [386, 198] width 497 height 350
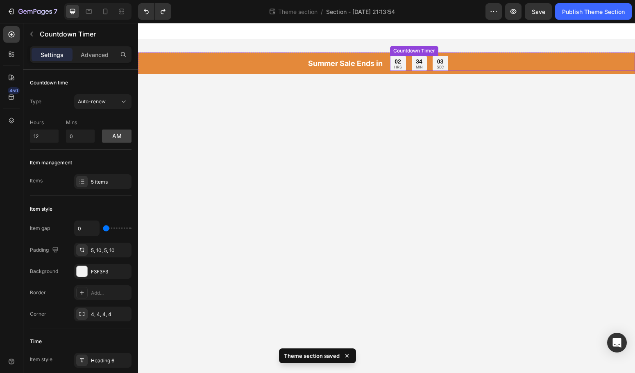
click at [446, 68] on div "03 SEC" at bounding box center [441, 63] width 16 height 15
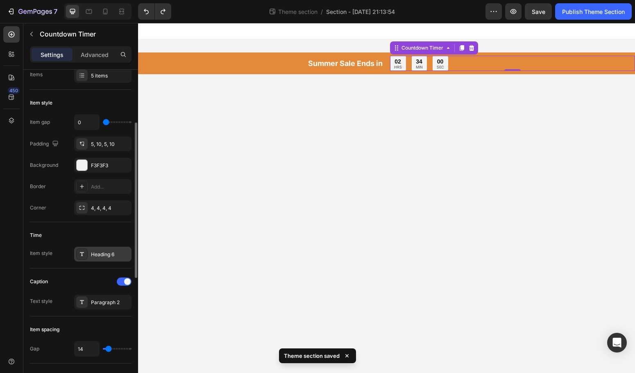
scroll to position [108, 0]
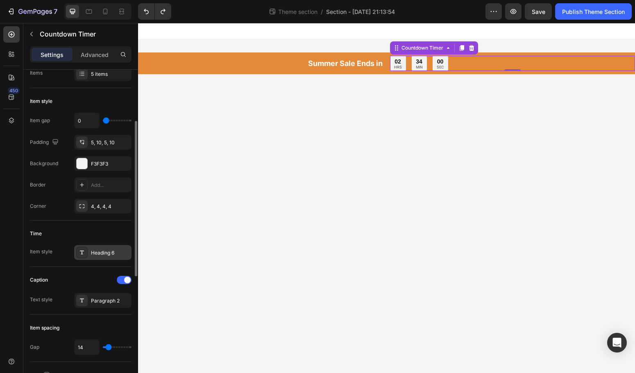
click at [101, 246] on div "Heading 6" at bounding box center [102, 252] width 57 height 15
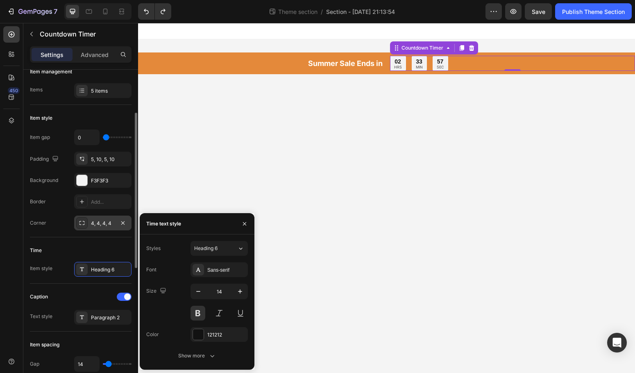
scroll to position [0, 0]
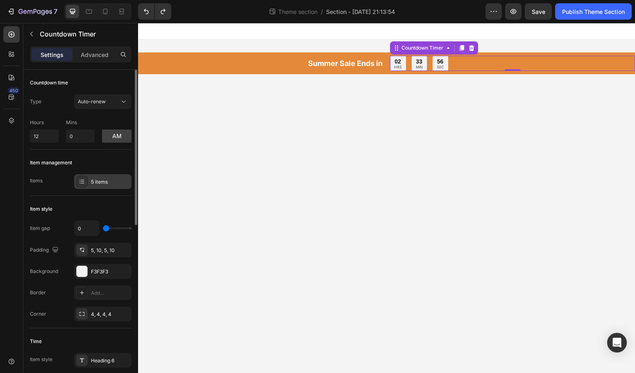
click at [102, 185] on div "5 items" at bounding box center [102, 181] width 57 height 15
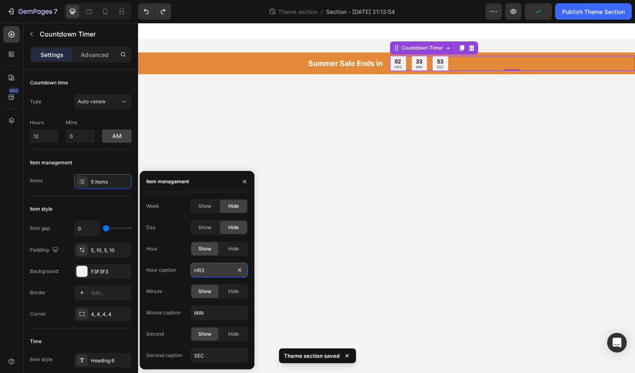
click at [223, 271] on input "HRS" at bounding box center [219, 270] width 57 height 15
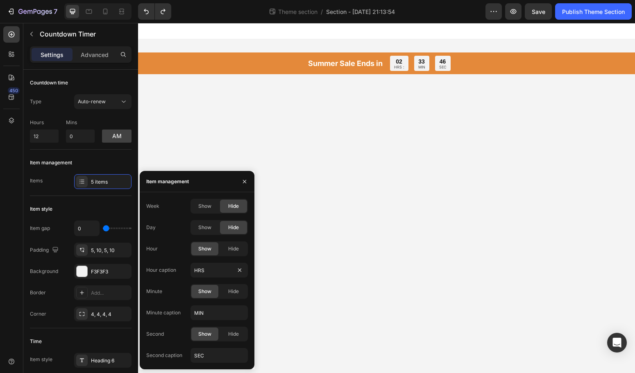
click at [448, 264] on body "Summer Sale Ends in Heading 02 HRS : 33 MIN 46 SEC Countdown Timer Row Root Dra…" at bounding box center [386, 198] width 497 height 350
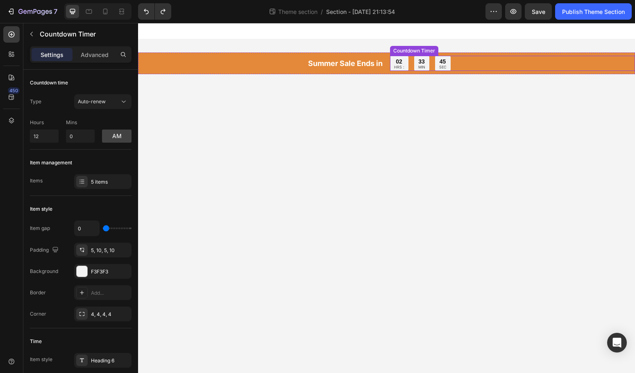
click at [398, 59] on div "02" at bounding box center [399, 61] width 10 height 7
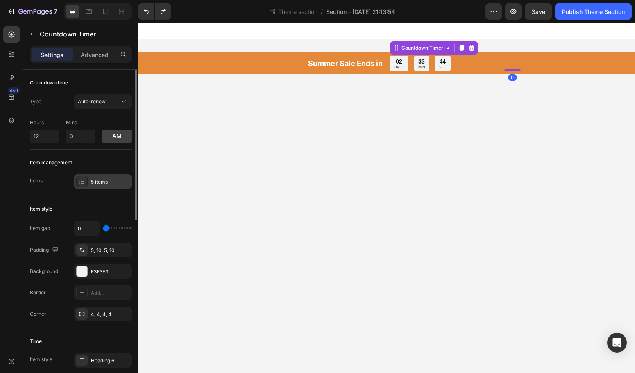
drag, startPoint x: 94, startPoint y: 180, endPoint x: 105, endPoint y: 184, distance: 11.4
click at [94, 180] on div "5 items" at bounding box center [110, 181] width 39 height 7
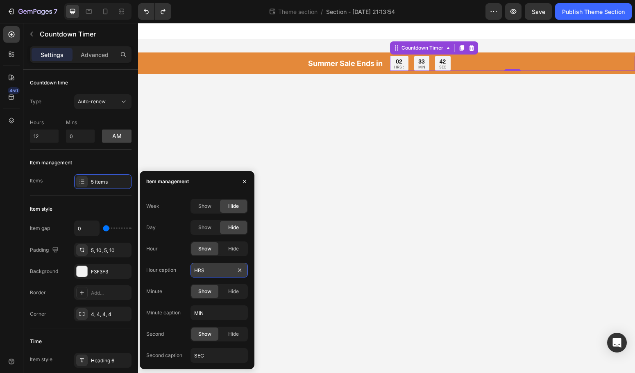
click at [216, 275] on input "HRS" at bounding box center [219, 270] width 57 height 15
drag, startPoint x: 216, startPoint y: 275, endPoint x: 248, endPoint y: 270, distance: 31.9
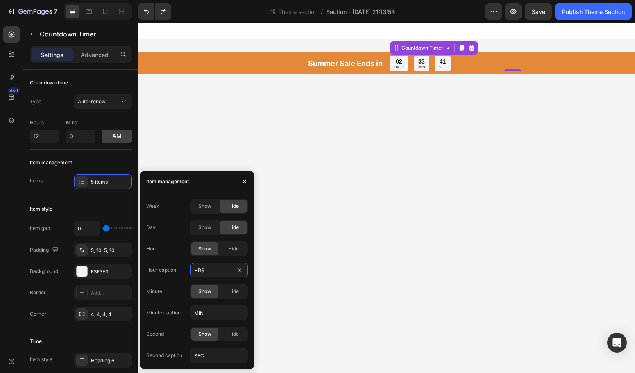
click at [216, 275] on input "HRS" at bounding box center [219, 270] width 57 height 15
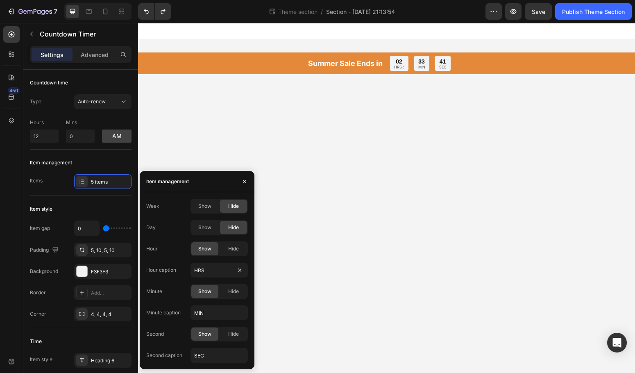
drag, startPoint x: 350, startPoint y: 245, endPoint x: 371, endPoint y: 234, distance: 23.3
click at [351, 245] on body "Summer Sale Ends in Heading 02 HRS : 33 MIN 41 SEC Countdown Timer Row Root Dra…" at bounding box center [386, 198] width 497 height 350
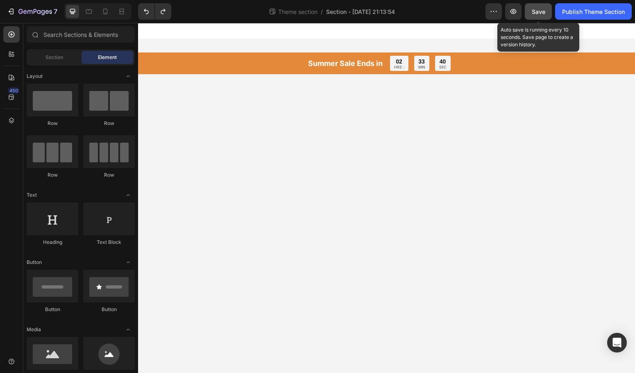
click at [536, 15] on span "Save" at bounding box center [539, 11] width 14 height 7
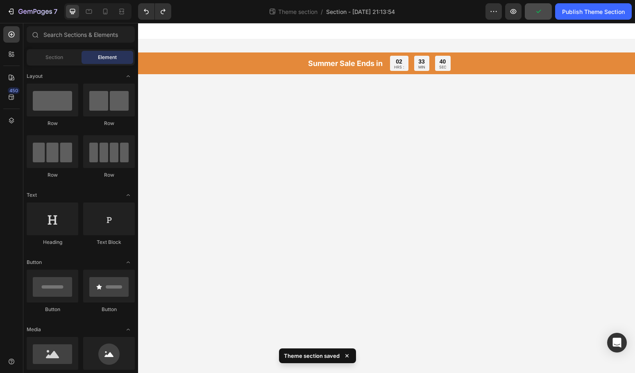
click at [511, 105] on body "Summer Sale Ends in Heading 02 HRS : 33 MIN 40 SEC Countdown Timer Row Root Dra…" at bounding box center [386, 198] width 497 height 350
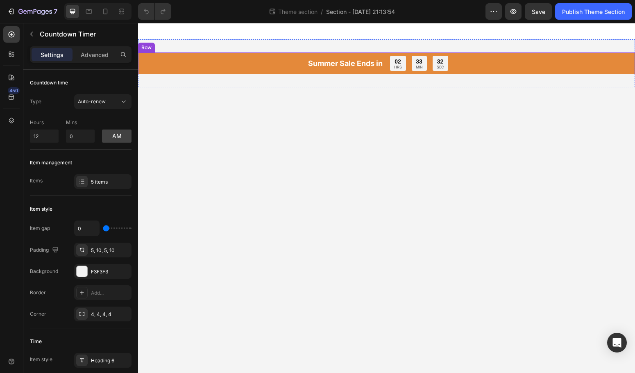
click at [461, 67] on div "02 HRS 33 MIN 32 SEC" at bounding box center [513, 63] width 246 height 15
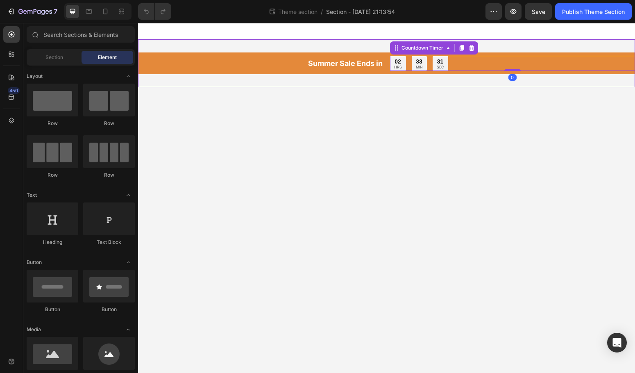
click at [446, 100] on body "Summer Sale Ends in Heading 02 HRS 33 MIN 31 SEC Countdown Timer 0 Row Root Dra…" at bounding box center [386, 198] width 497 height 350
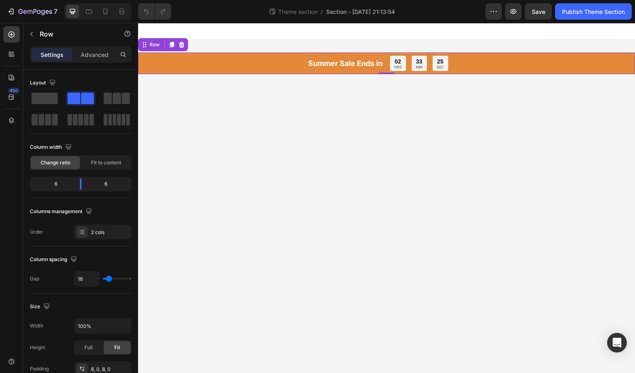
click at [510, 71] on div "Summer Sale Ends in Heading 02 HRS 33 MIN 25 SEC Countdown Timer Row 0" at bounding box center [386, 63] width 497 height 22
type input "19"
type input "18"
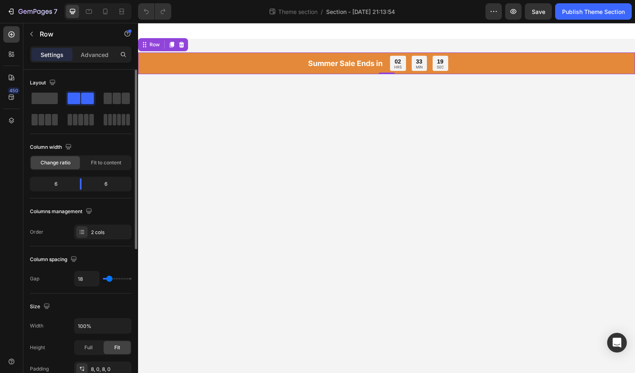
type input "16"
type input "15"
type input "14"
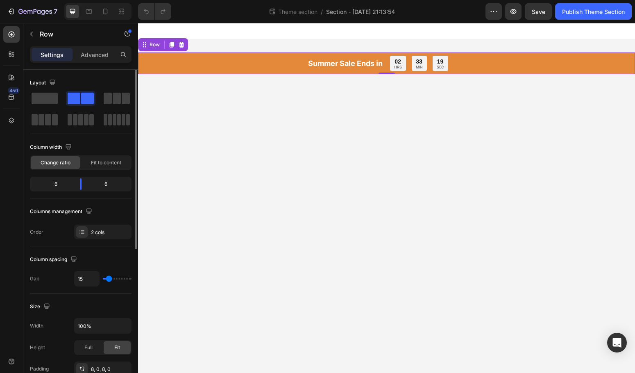
type input "14"
type input "13"
type input "11"
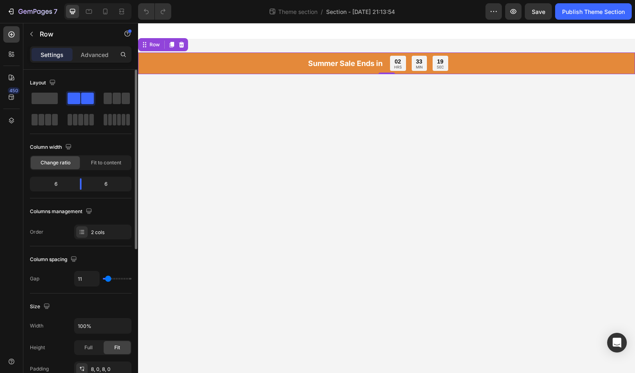
type input "10"
type input "9"
type input "8"
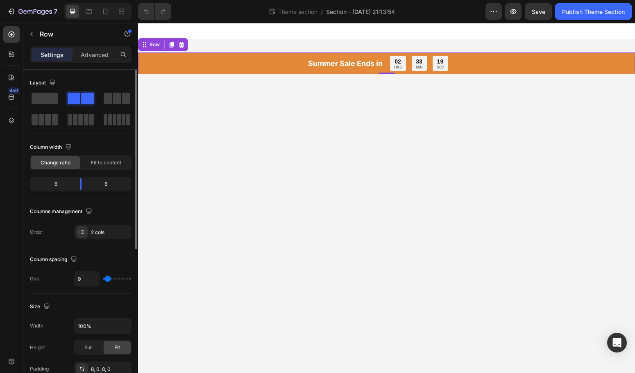
type input "8"
type input "7"
type input "6"
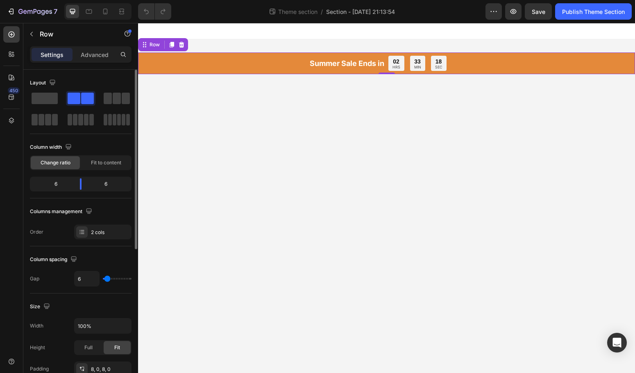
type input "5"
type input "4"
type input "3"
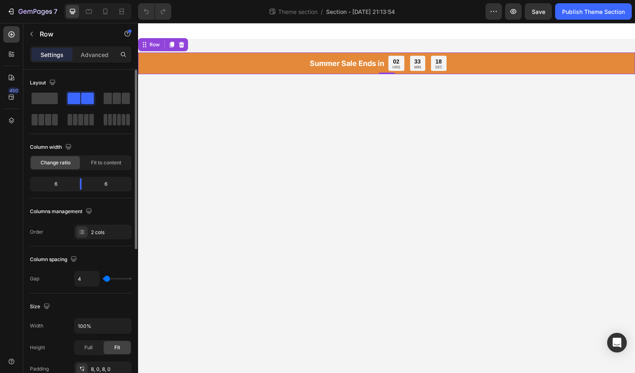
type input "3"
type input "2"
type input "1"
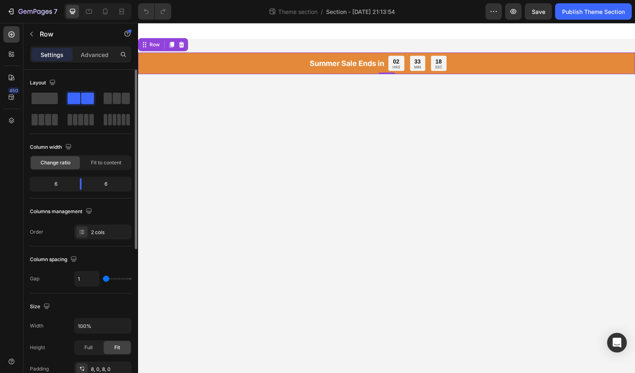
type input "0"
drag, startPoint x: 110, startPoint y: 281, endPoint x: 105, endPoint y: 282, distance: 4.7
type input "0"
click at [105, 280] on input "range" at bounding box center [117, 279] width 29 height 2
type input "1"
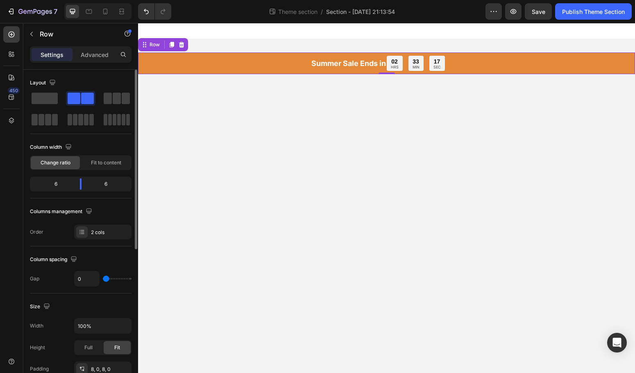
type input "1"
type input "8"
type input "11"
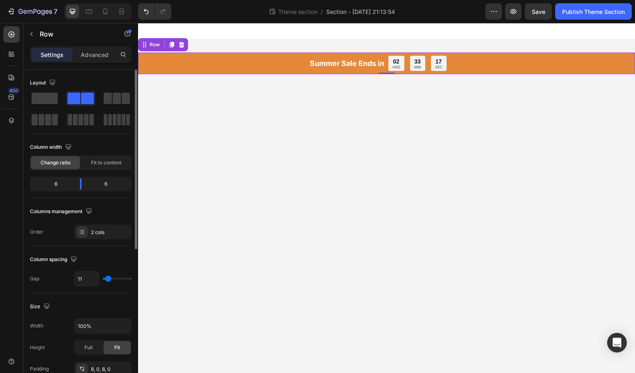
type input "14"
type input "17"
type input "19"
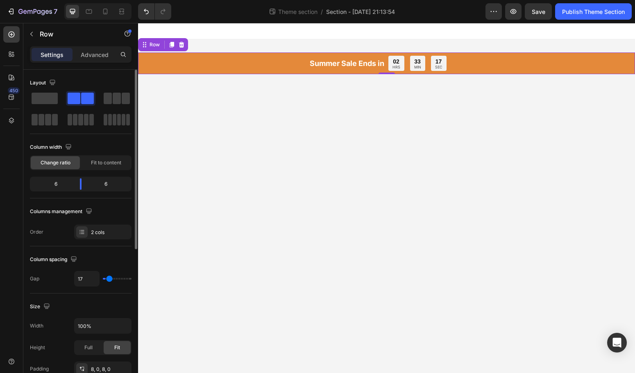
type input "19"
type input "21"
type input "22"
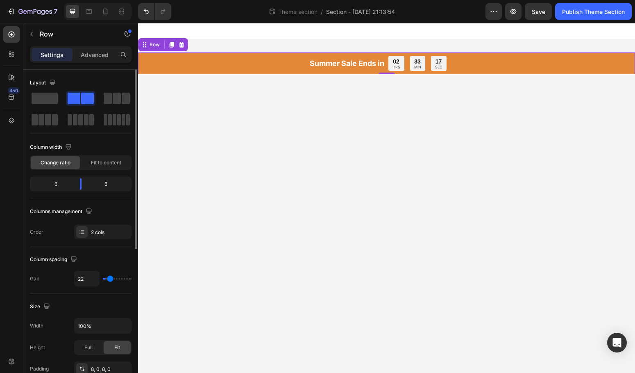
type input "23"
type input "25"
type input "27"
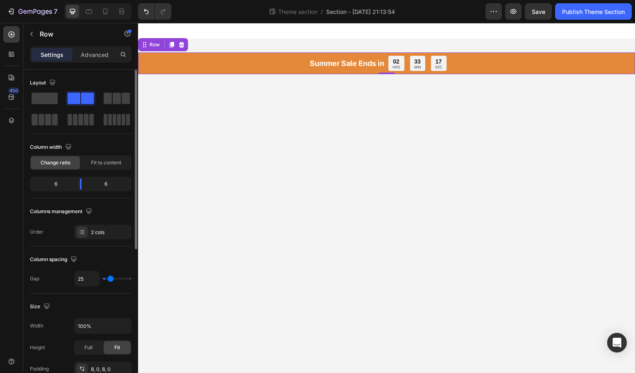
type input "27"
type input "30"
type input "33"
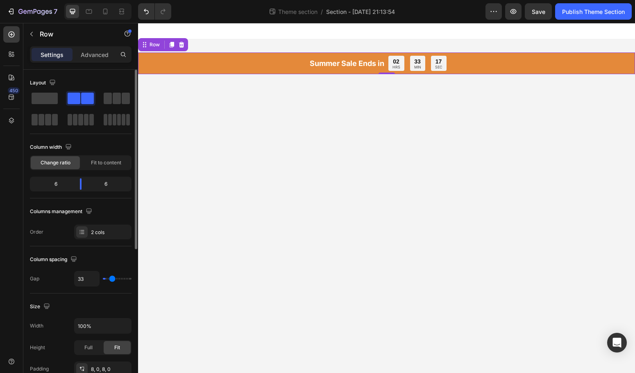
type input "35"
type input "37"
type input "38"
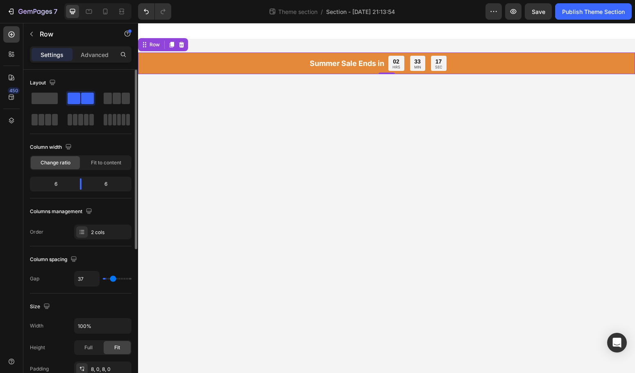
type input "38"
type input "39"
type input "41"
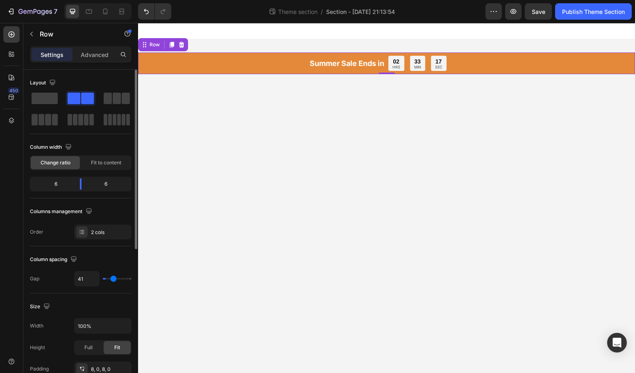
type input "43"
type input "45"
type input "44"
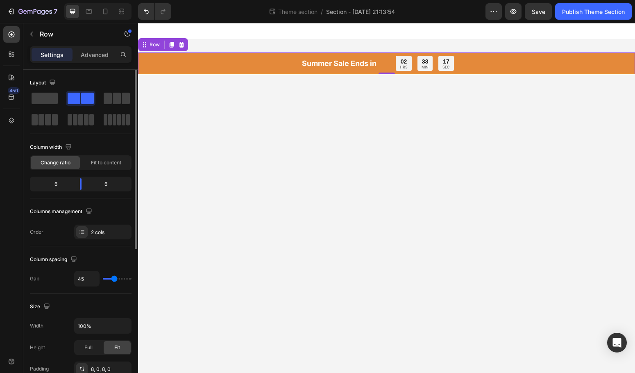
type input "44"
type input "43"
type input "42"
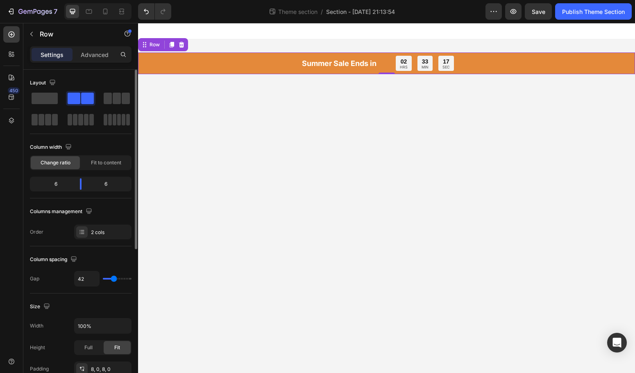
type input "41"
type input "38"
type input "36"
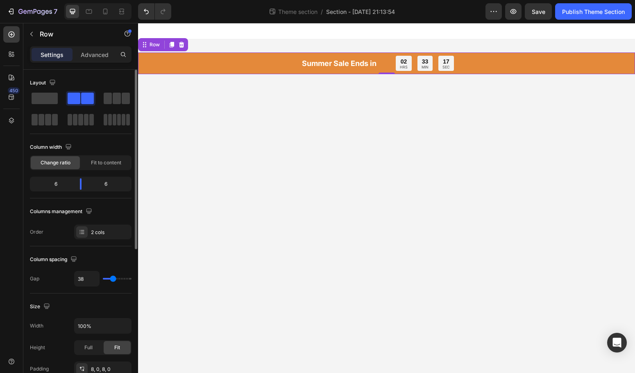
type input "36"
type input "34"
type input "32"
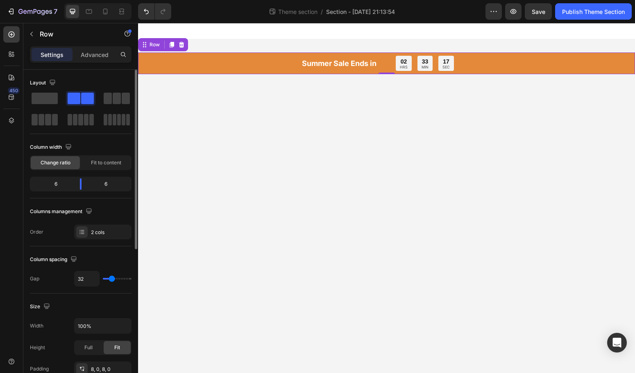
type input "30"
type input "29"
type input "28"
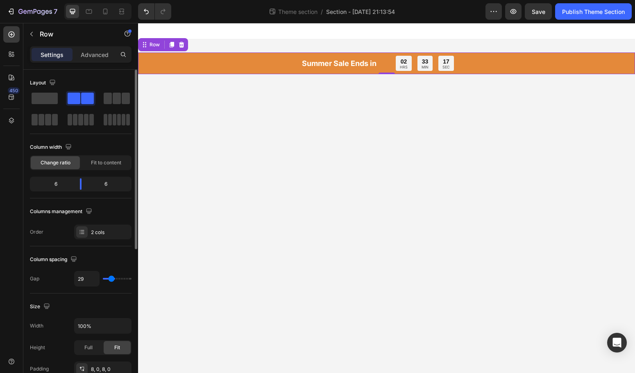
type input "28"
type input "27"
type input "26"
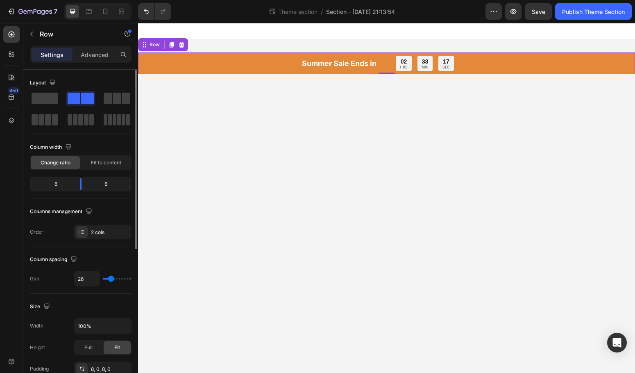
type input "25"
type input "24"
type input "23"
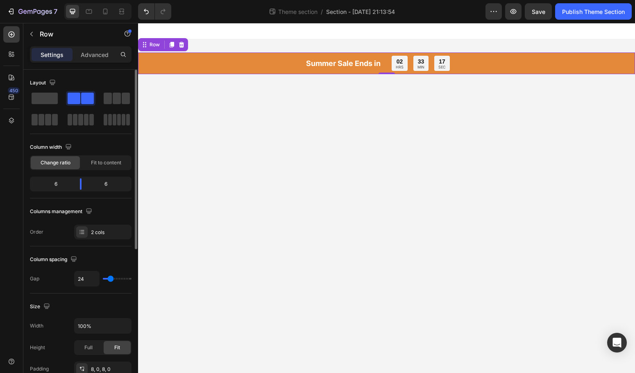
type input "23"
type input "22"
type input "21"
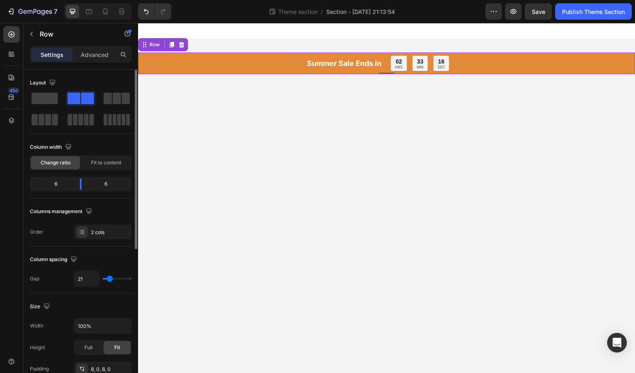
type input "20"
type input "19"
type input "18"
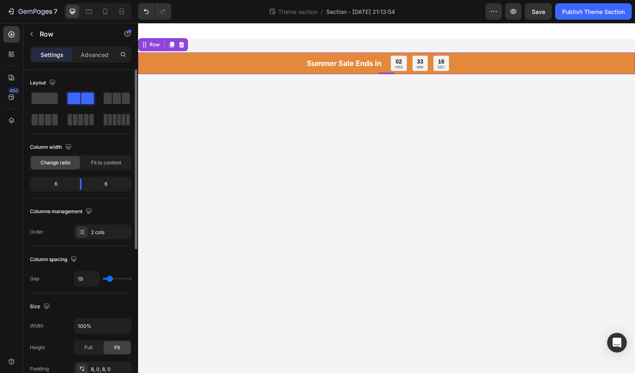
type input "18"
type input "17"
type input "16"
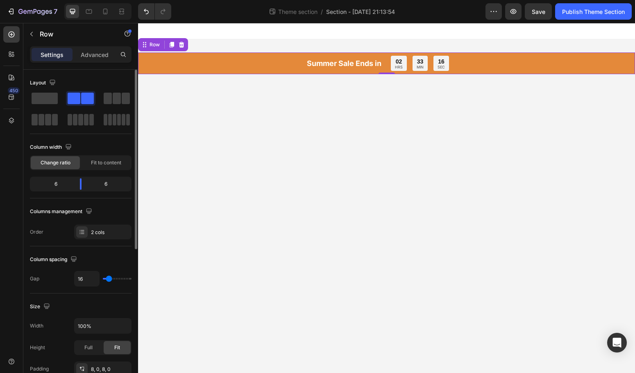
type input "15"
type input "16"
type input "17"
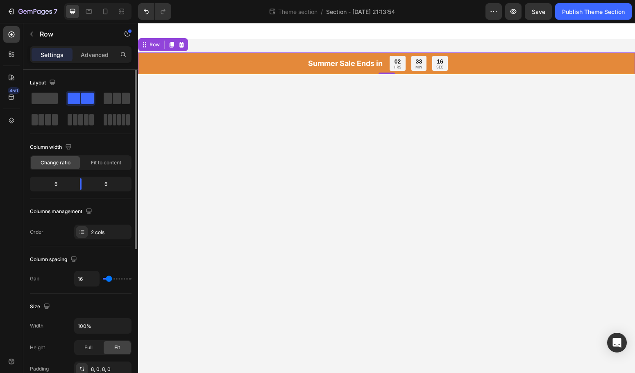
type input "17"
type input "18"
drag, startPoint x: 105, startPoint y: 280, endPoint x: 109, endPoint y: 282, distance: 4.8
type input "18"
click at [109, 280] on input "range" at bounding box center [117, 279] width 29 height 2
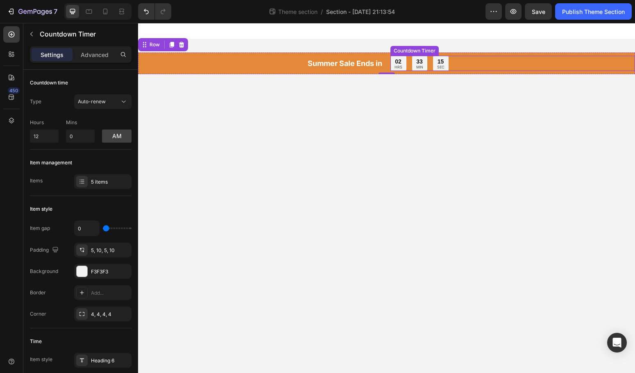
click at [417, 67] on p "MIN" at bounding box center [420, 67] width 7 height 4
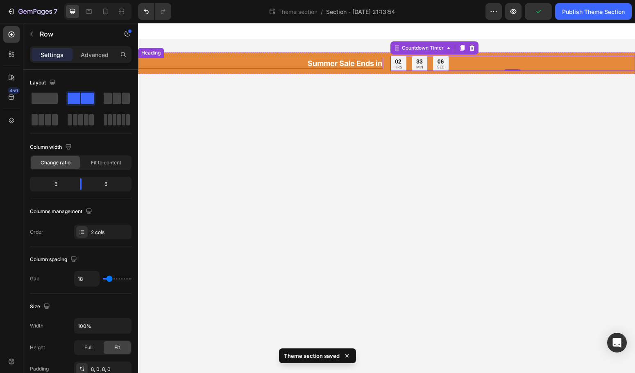
click at [224, 71] on div "Summer Sale Ends in Heading 02 HRS 33 MIN 06 SEC Countdown Timer 0 Row" at bounding box center [386, 63] width 497 height 22
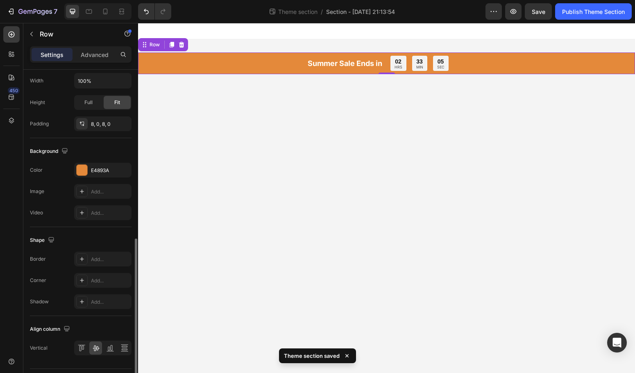
scroll to position [267, 0]
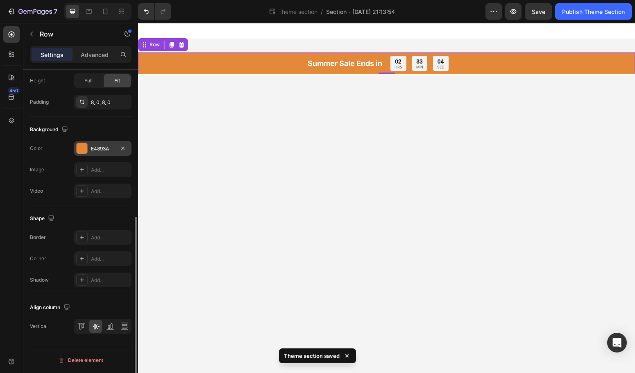
click at [87, 147] on div "E4893A" at bounding box center [102, 148] width 57 height 15
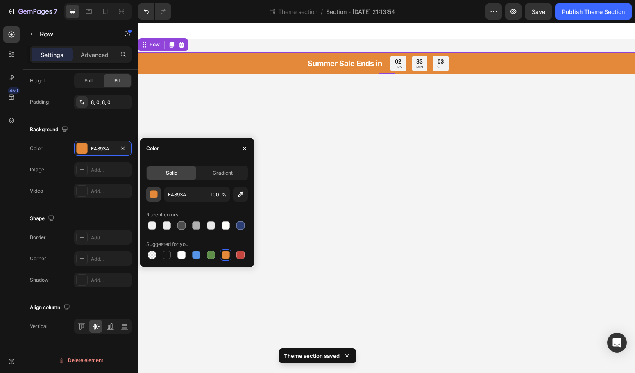
click at [154, 193] on div "button" at bounding box center [154, 195] width 8 height 8
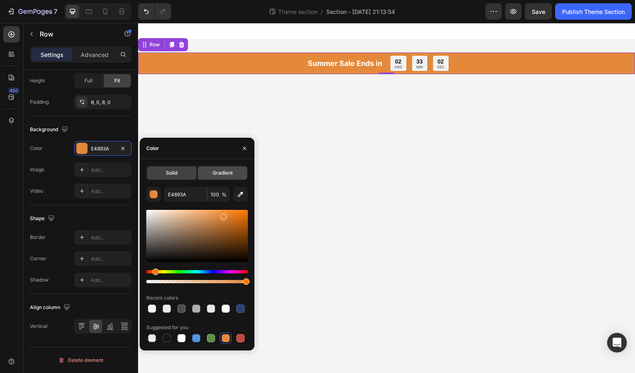
click at [224, 177] on div "Gradient" at bounding box center [222, 172] width 49 height 13
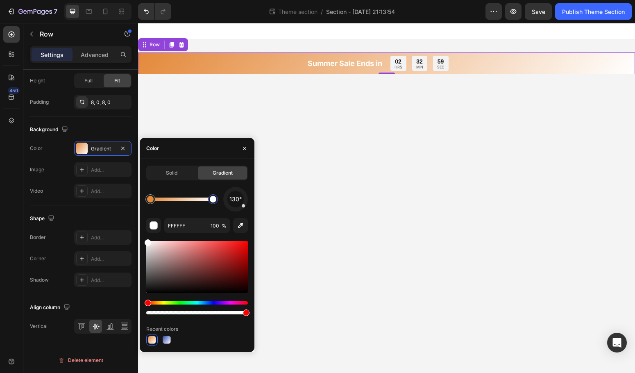
drag, startPoint x: 210, startPoint y: 202, endPoint x: 228, endPoint y: 205, distance: 17.5
click at [228, 205] on div "130°" at bounding box center [197, 199] width 102 height 25
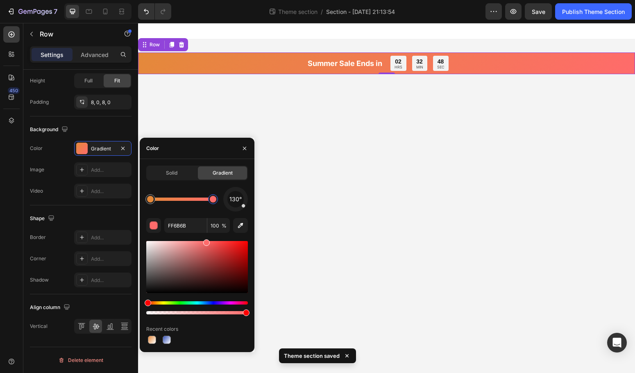
drag, startPoint x: 192, startPoint y: 245, endPoint x: 176, endPoint y: 264, distance: 25.0
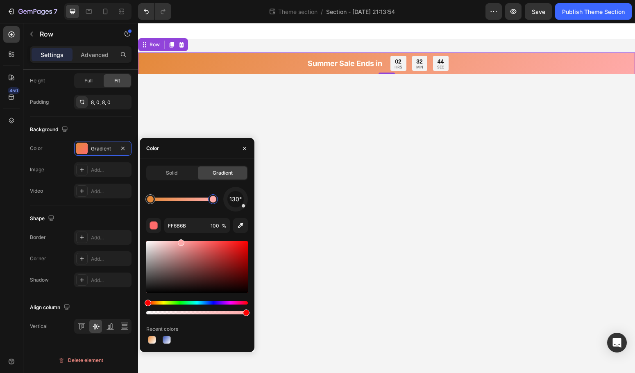
type input "FFAAAA"
drag, startPoint x: 193, startPoint y: 263, endPoint x: 181, endPoint y: 236, distance: 30.3
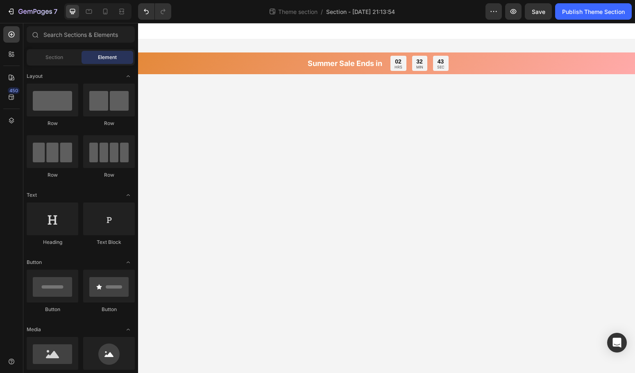
click at [407, 241] on body "Summer Sale Ends in Heading 02 HRS 32 MIN 43 SEC Countdown Timer Row Root Drag …" at bounding box center [386, 198] width 497 height 350
click at [100, 14] on div at bounding box center [105, 11] width 13 height 13
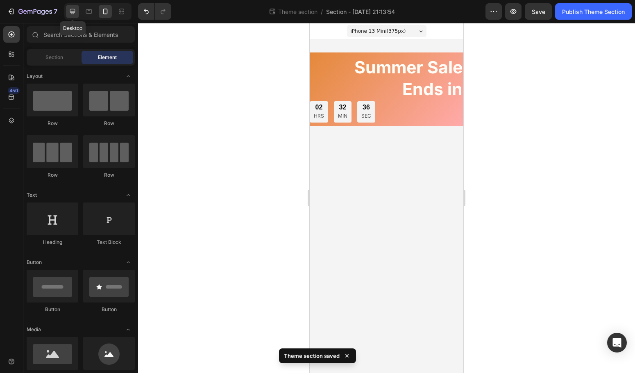
click at [72, 11] on icon at bounding box center [72, 11] width 5 height 5
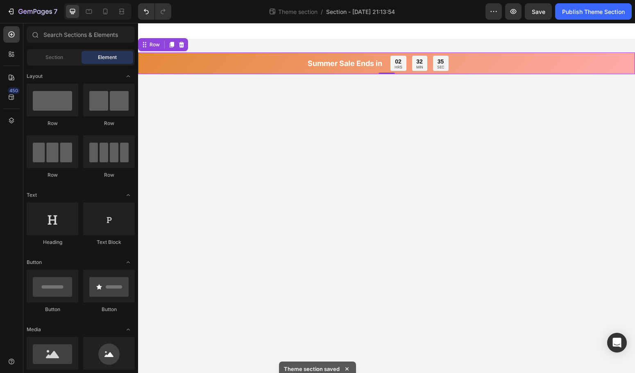
click at [142, 71] on div "Summer Sale Ends in Heading 02 HRS 32 MIN 35 SEC Countdown Timer Row 0" at bounding box center [386, 63] width 497 height 22
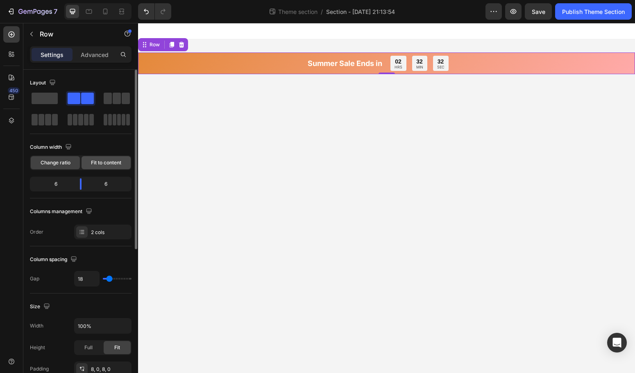
click at [101, 162] on span "Fit to content" at bounding box center [106, 162] width 30 height 7
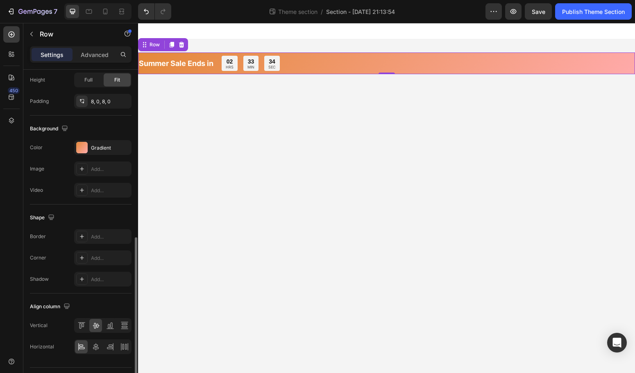
scroll to position [267, 0]
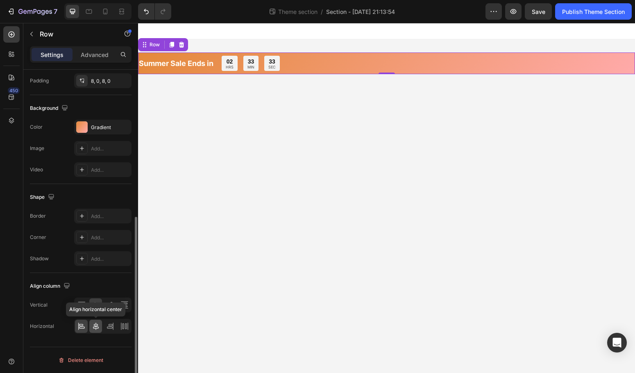
click at [98, 325] on icon at bounding box center [96, 326] width 8 height 8
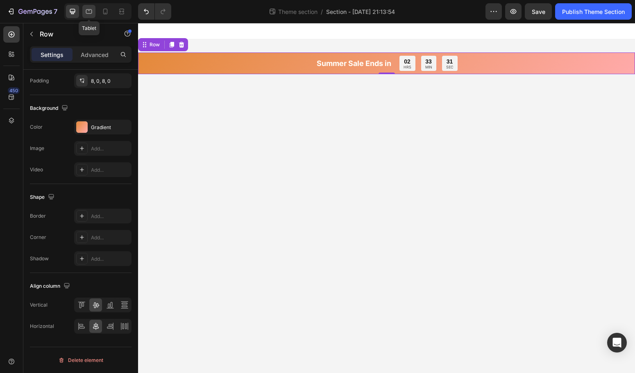
click at [87, 13] on icon at bounding box center [89, 11] width 6 height 5
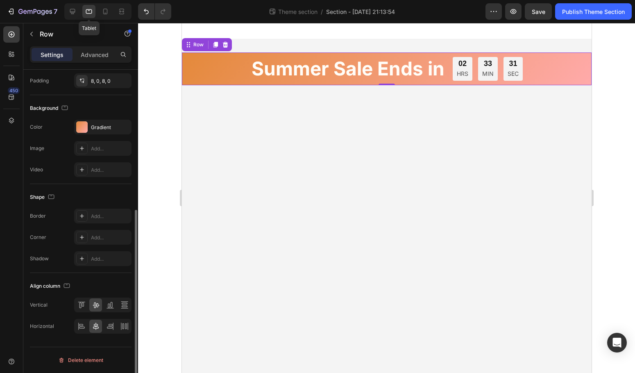
scroll to position [246, 0]
click at [101, 15] on icon at bounding box center [105, 11] width 8 height 8
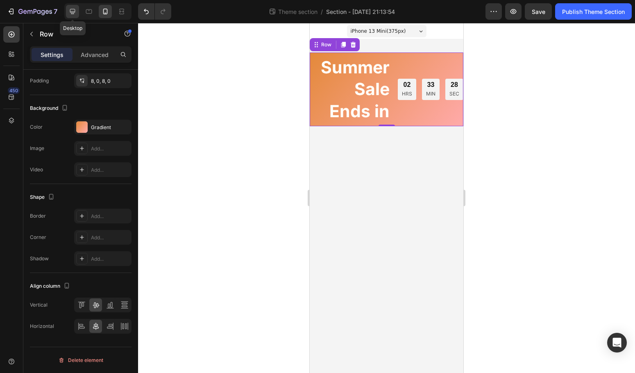
click at [70, 11] on icon at bounding box center [72, 11] width 5 height 5
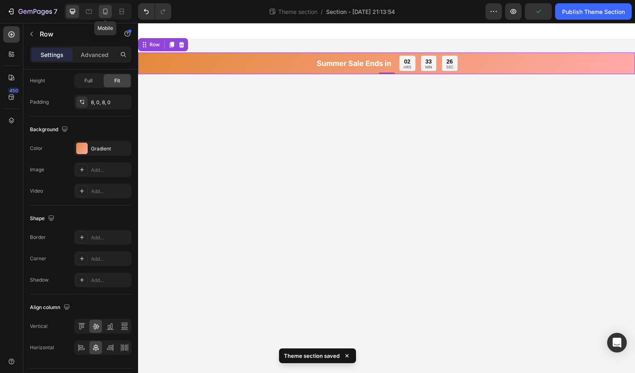
click at [101, 14] on icon at bounding box center [105, 11] width 8 height 8
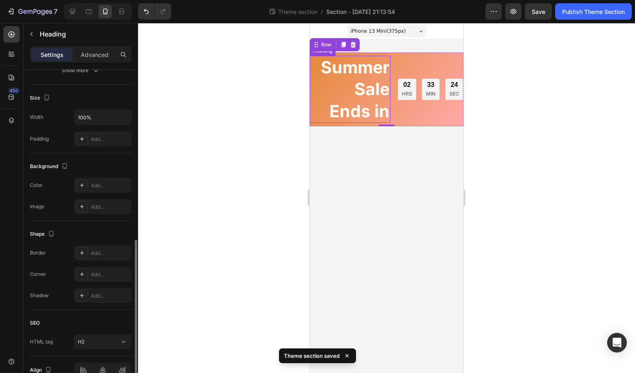
click at [379, 98] on h2 "Summer Sale Ends in" at bounding box center [350, 89] width 81 height 67
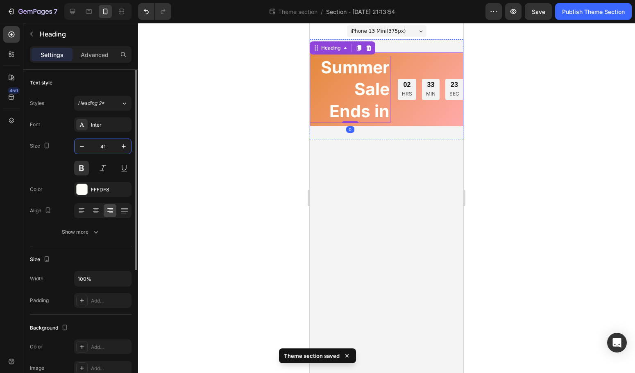
click at [101, 148] on input "41" at bounding box center [102, 146] width 27 height 15
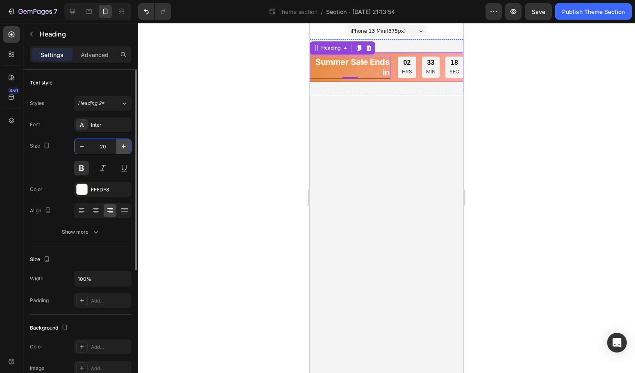
type input "2"
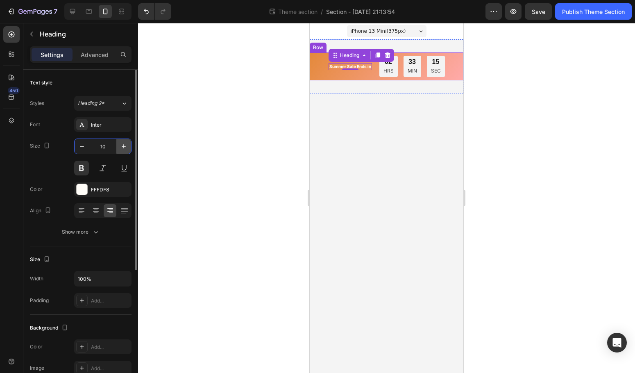
type input "1"
type input "15"
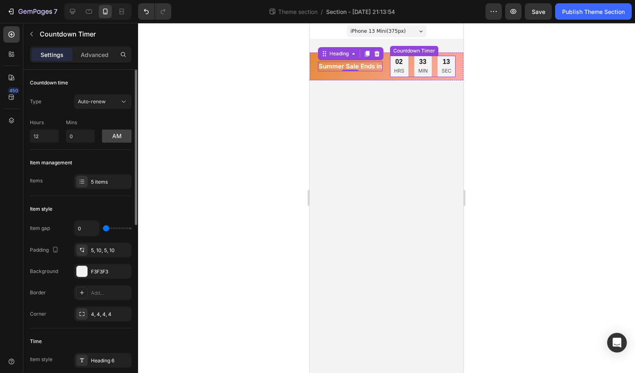
click at [416, 71] on div "33 MIN" at bounding box center [423, 66] width 18 height 21
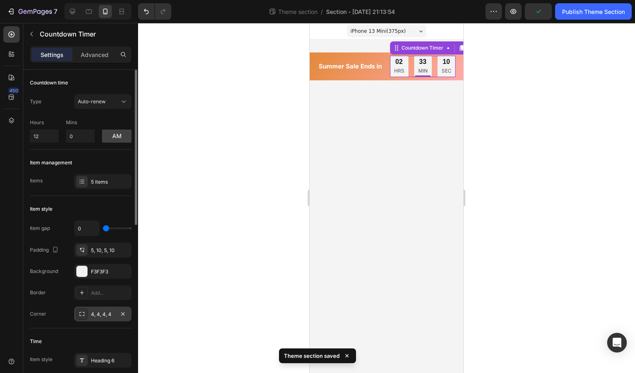
scroll to position [55, 0]
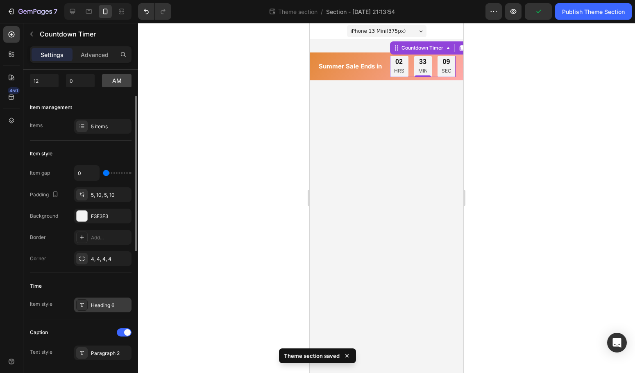
click at [104, 306] on div "Heading 6" at bounding box center [110, 305] width 39 height 7
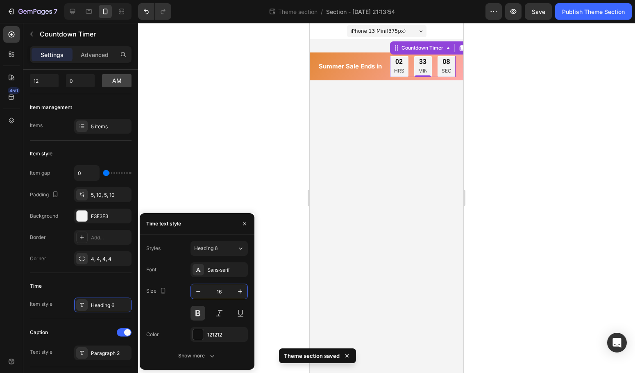
click at [225, 292] on input "16" at bounding box center [219, 291] width 27 height 15
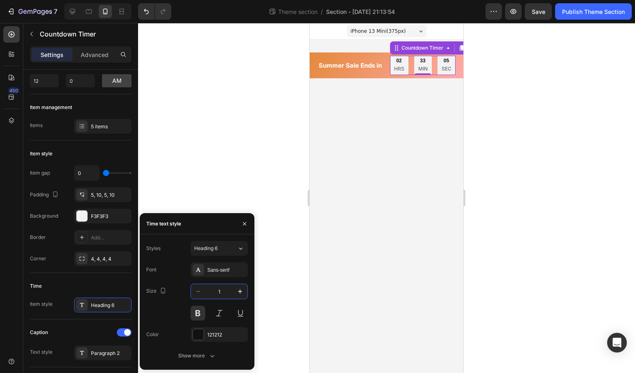
type input "14"
click at [104, 357] on div "Paragraph 2" at bounding box center [110, 353] width 39 height 7
click at [230, 290] on input "12" at bounding box center [219, 291] width 27 height 15
type input "1"
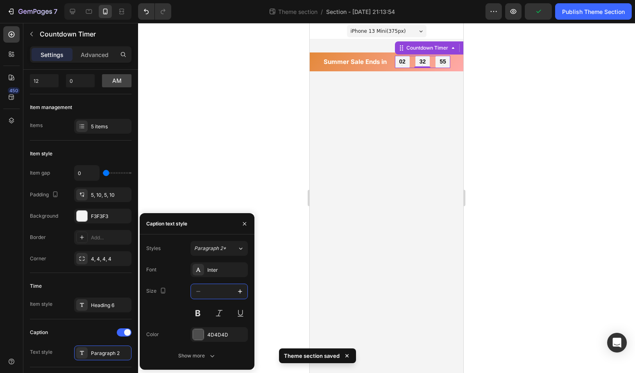
type input "5"
type input "8"
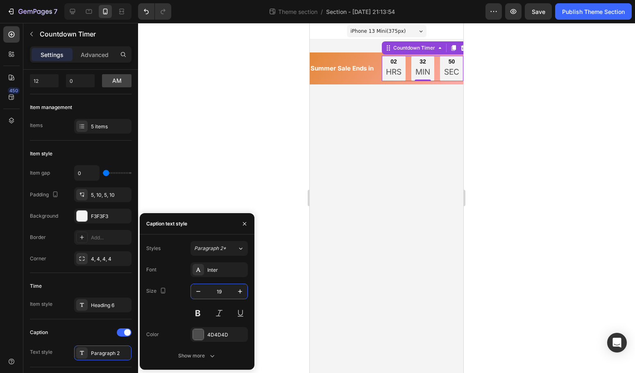
type input "1"
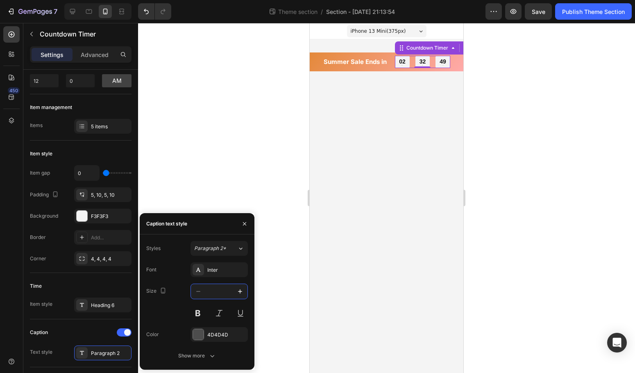
type input "9"
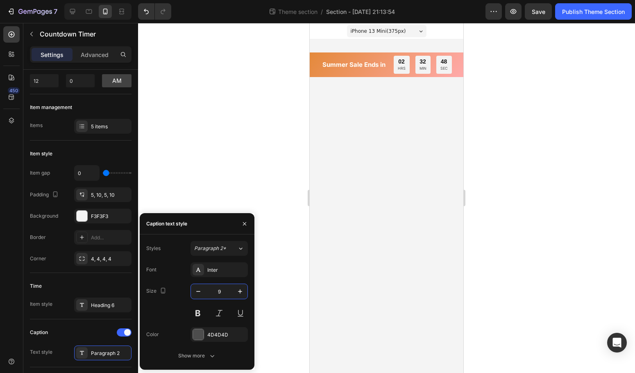
click at [375, 216] on body "iPhone 13 Mini ( 375 px) iPhone 13 Mini iPhone 13 Pro iPhone 11 Pro Max iPhone …" at bounding box center [387, 198] width 154 height 350
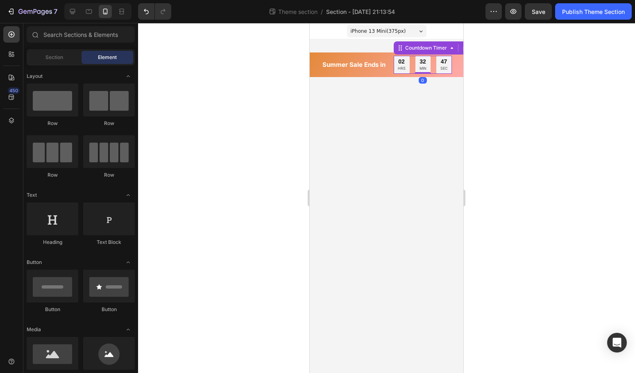
click at [433, 66] on div "02 HRS 32 MIN 47 SEC" at bounding box center [423, 65] width 58 height 18
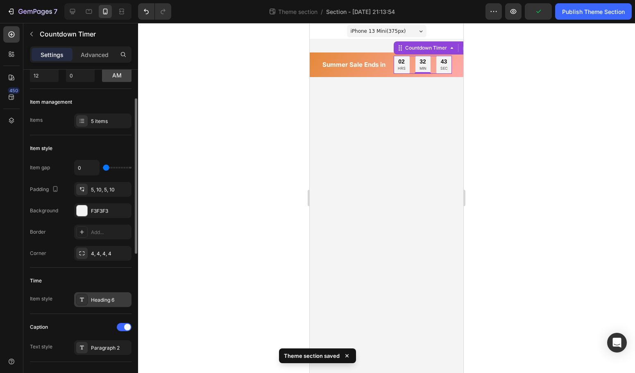
scroll to position [73, 0]
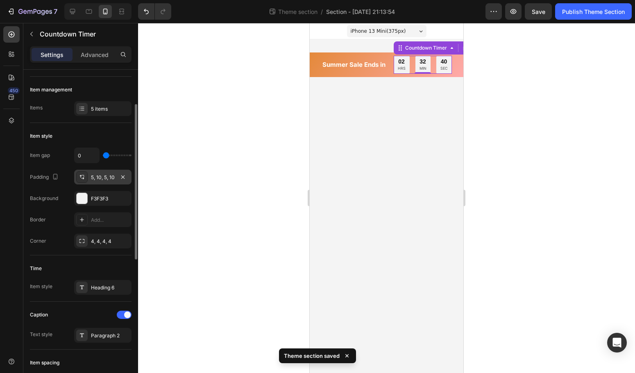
click at [106, 176] on div "5, 10, 5, 10" at bounding box center [103, 177] width 24 height 7
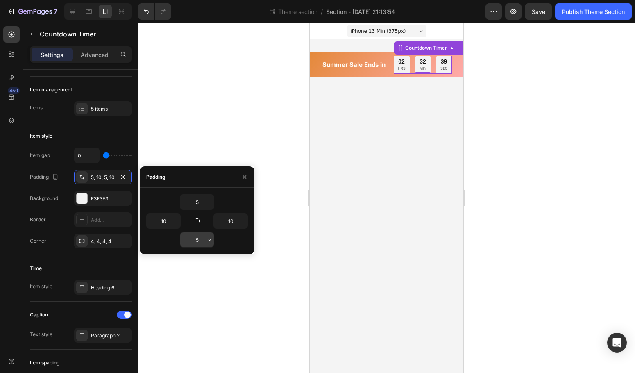
click at [199, 243] on input "5" at bounding box center [197, 239] width 34 height 15
type input "0"
click at [205, 202] on input "5" at bounding box center [197, 202] width 34 height 15
click at [273, 211] on div at bounding box center [386, 198] width 497 height 350
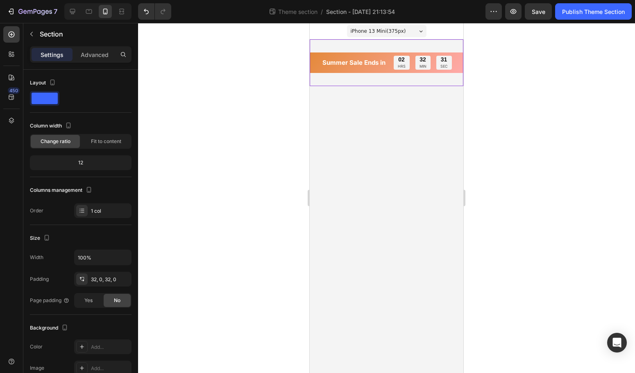
click at [378, 80] on div "Summer Sale Ends in Heading 02 HRS 32 MIN 31 SEC Countdown Timer Row" at bounding box center [387, 62] width 154 height 47
click at [105, 62] on div "Settings Advanced" at bounding box center [81, 54] width 102 height 16
click at [102, 59] on div "Advanced" at bounding box center [94, 54] width 41 height 13
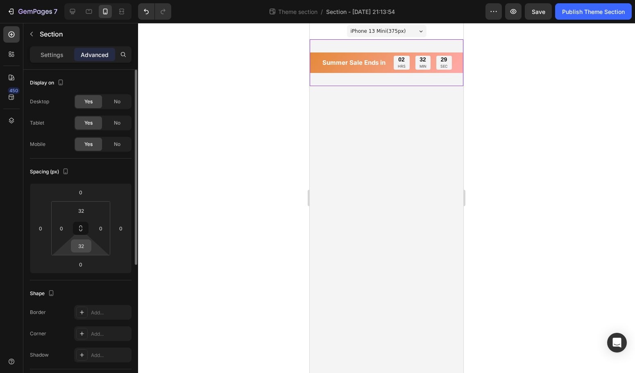
click at [85, 246] on input "32" at bounding box center [81, 246] width 16 height 12
type input "0"
click at [84, 210] on input "32" at bounding box center [81, 211] width 16 height 12
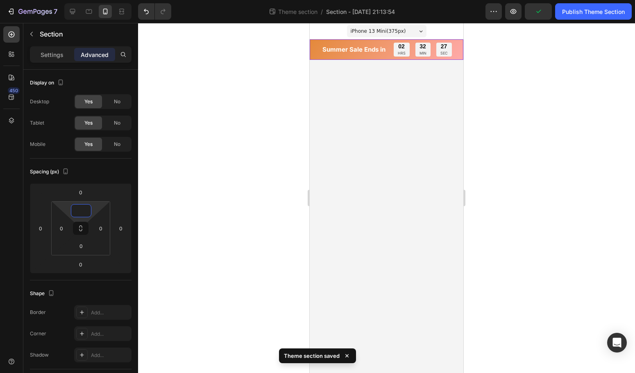
type input "0"
click at [192, 212] on div at bounding box center [386, 198] width 497 height 350
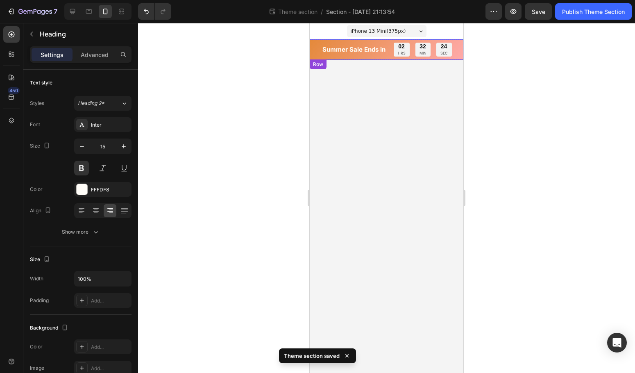
click at [373, 50] on h2 "Summer Sale Ends in" at bounding box center [354, 50] width 65 height 10
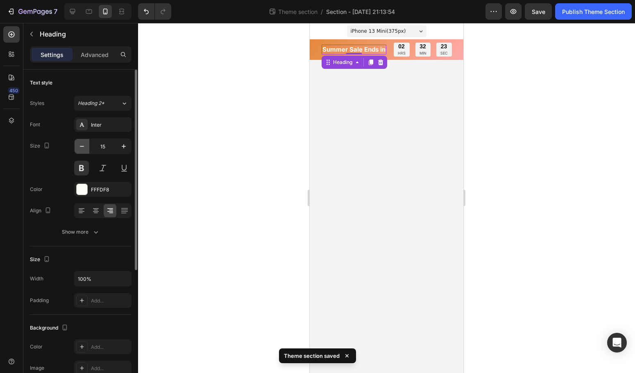
click at [85, 146] on icon "button" at bounding box center [82, 146] width 8 height 8
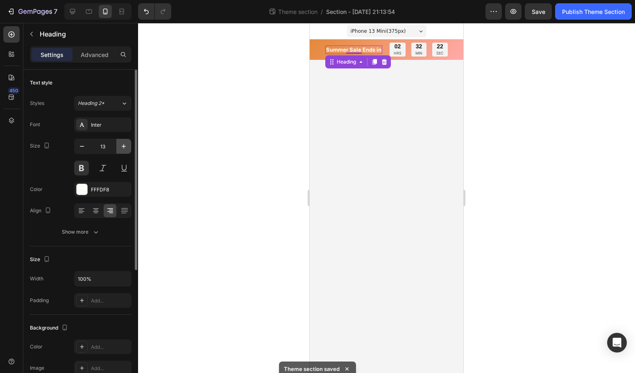
click at [124, 148] on icon "button" at bounding box center [124, 146] width 8 height 8
type input "14"
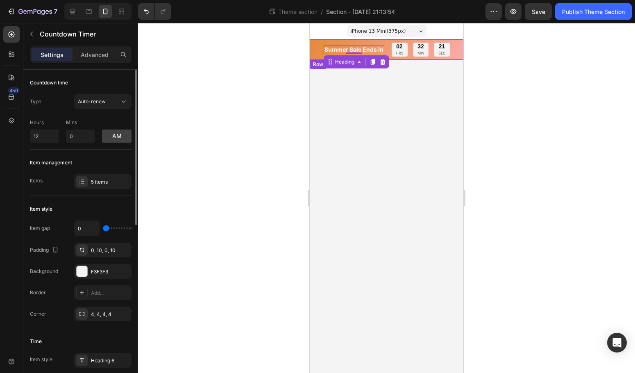
click at [422, 53] on p "MIN" at bounding box center [421, 53] width 7 height 7
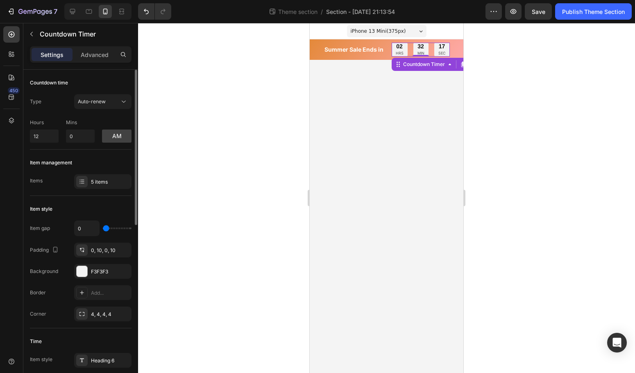
scroll to position [16, 0]
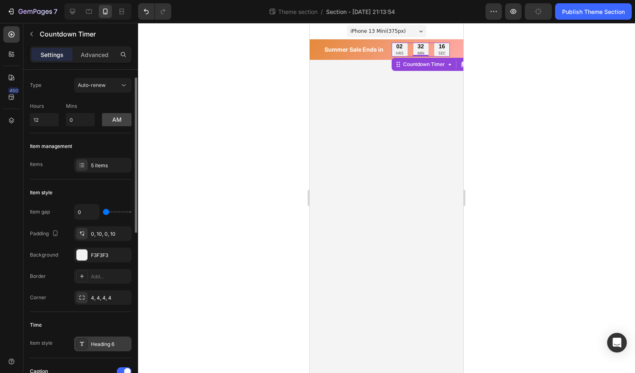
click at [96, 339] on div "Heading 6" at bounding box center [102, 344] width 57 height 15
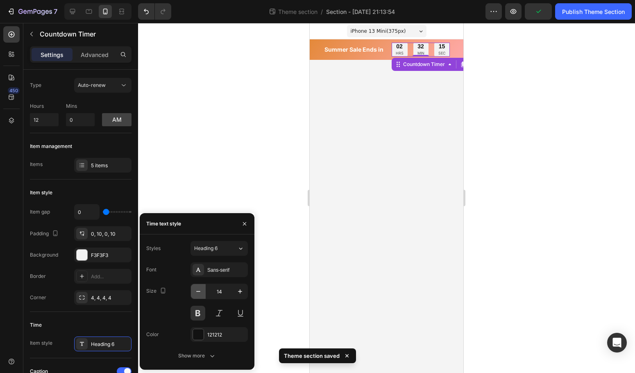
click at [198, 293] on icon "button" at bounding box center [198, 291] width 8 height 8
type input "12"
click at [201, 312] on button at bounding box center [198, 313] width 15 height 15
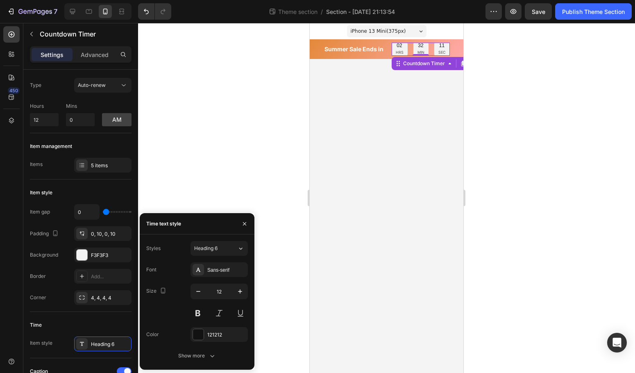
click at [259, 191] on div at bounding box center [386, 198] width 497 height 350
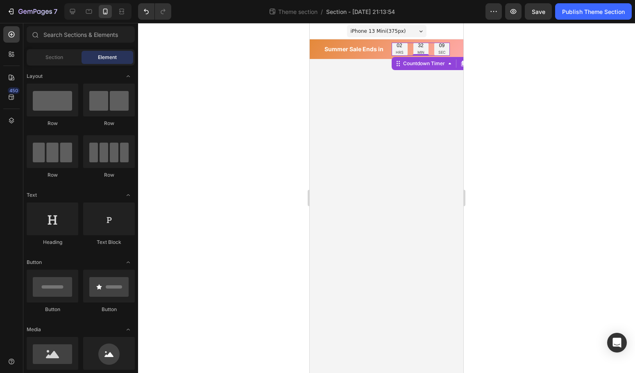
click at [416, 52] on div "32 MIN" at bounding box center [421, 49] width 15 height 13
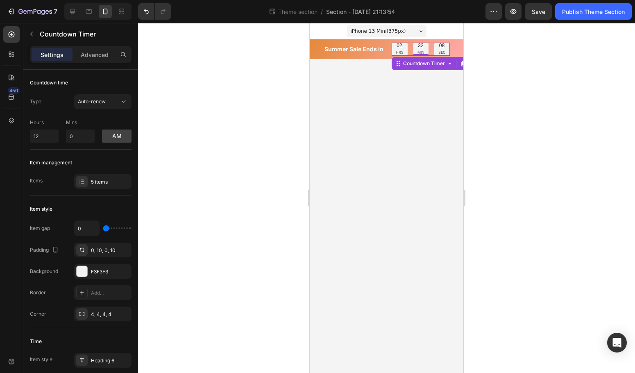
click at [301, 139] on div at bounding box center [386, 198] width 497 height 350
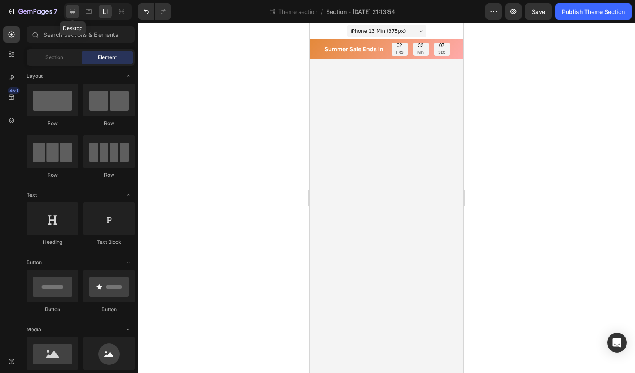
click at [73, 14] on icon at bounding box center [72, 11] width 5 height 5
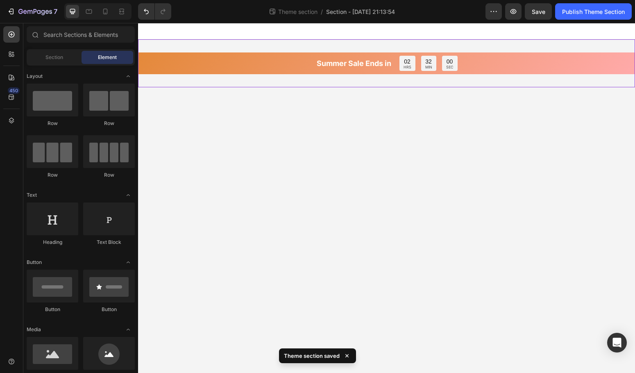
click at [325, 84] on div "Summer Sale Ends in Heading 02 HRS 32 MIN 00 SEC Countdown Timer Row" at bounding box center [386, 63] width 497 height 48
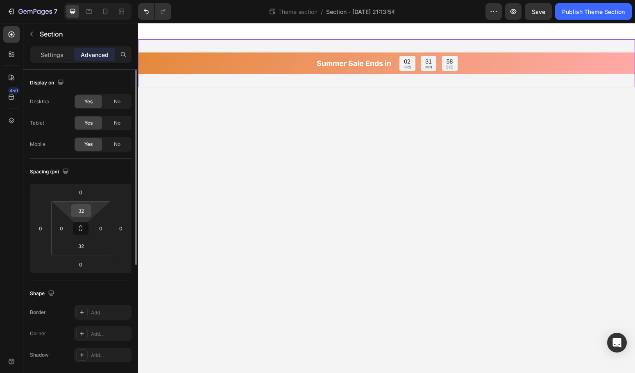
click at [84, 215] on input "32" at bounding box center [81, 211] width 16 height 12
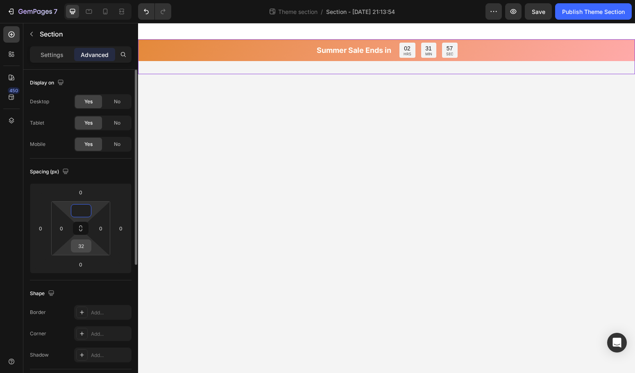
type input "0"
click at [88, 250] on input "32" at bounding box center [81, 246] width 16 height 12
click at [335, 116] on body "Summer Sale Ends in Heading 02 HRS 31 MIN 54 SEC Countdown Timer Row Root Drag …" at bounding box center [386, 198] width 497 height 350
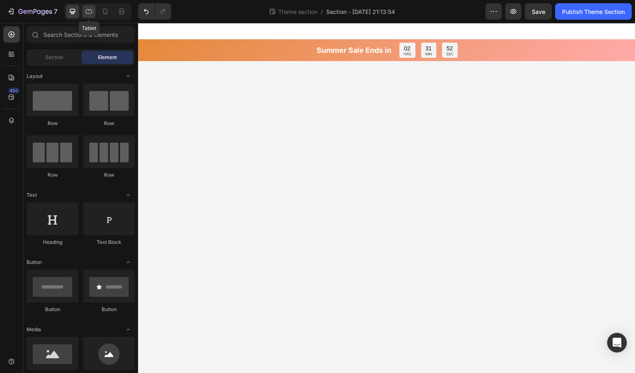
click at [90, 11] on icon at bounding box center [89, 11] width 8 height 8
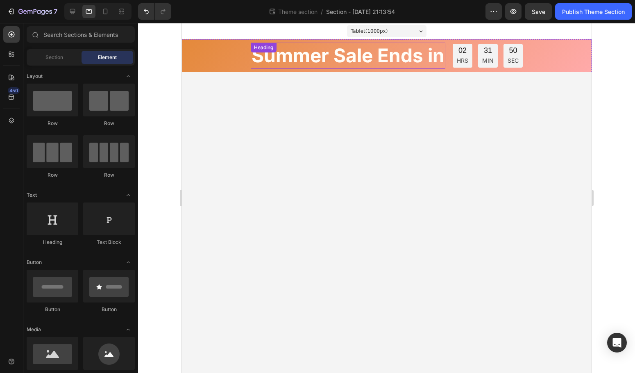
click at [352, 66] on h2 "Summer Sale Ends in" at bounding box center [347, 56] width 195 height 26
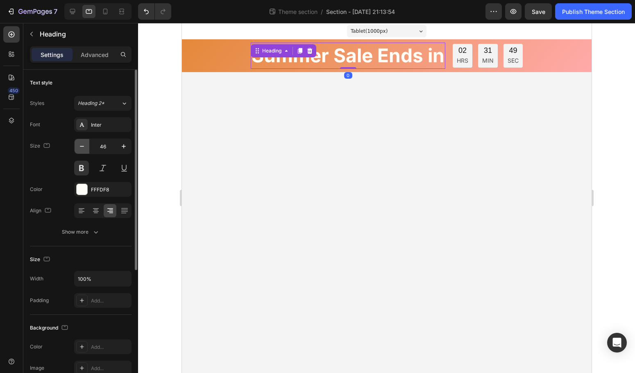
click at [83, 150] on button "button" at bounding box center [82, 146] width 15 height 15
click at [85, 150] on icon "button" at bounding box center [82, 146] width 8 height 8
drag, startPoint x: 85, startPoint y: 149, endPoint x: 92, endPoint y: 148, distance: 6.6
click at [86, 149] on icon "button" at bounding box center [82, 146] width 8 height 8
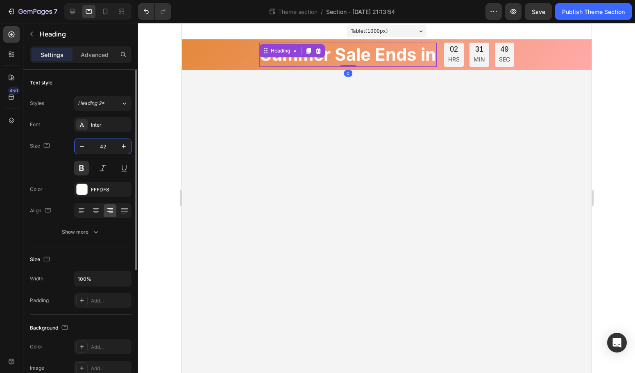
click at [101, 147] on input "42" at bounding box center [102, 146] width 27 height 15
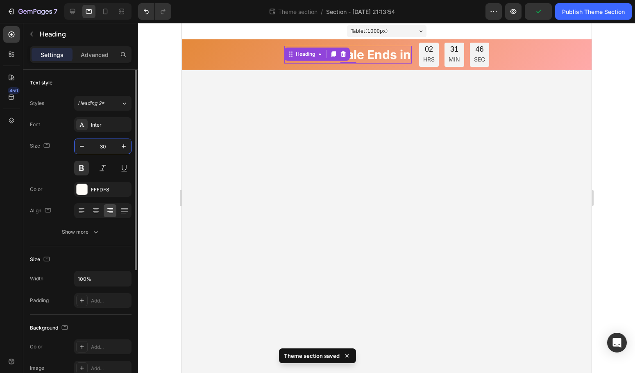
type input "3"
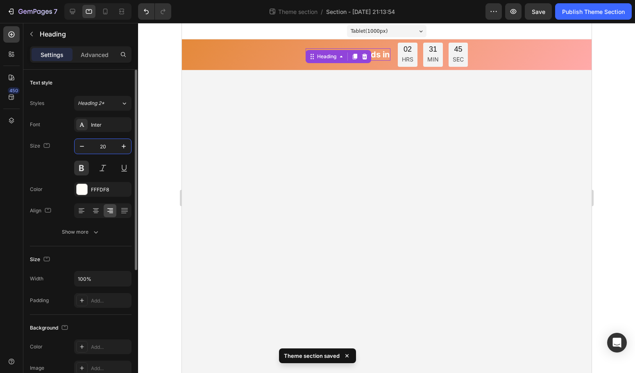
type input "2"
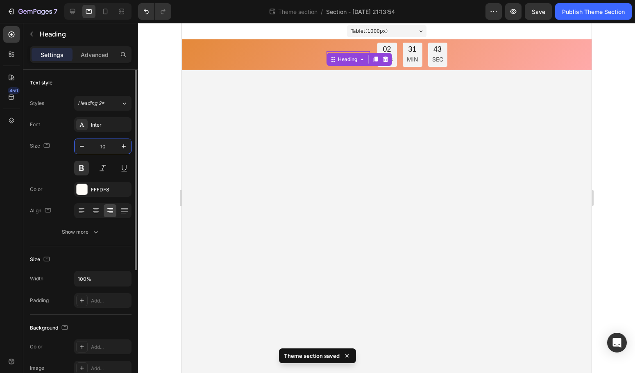
type input "1"
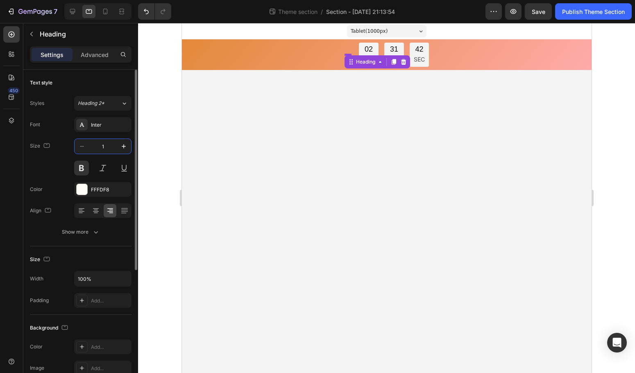
type input "18"
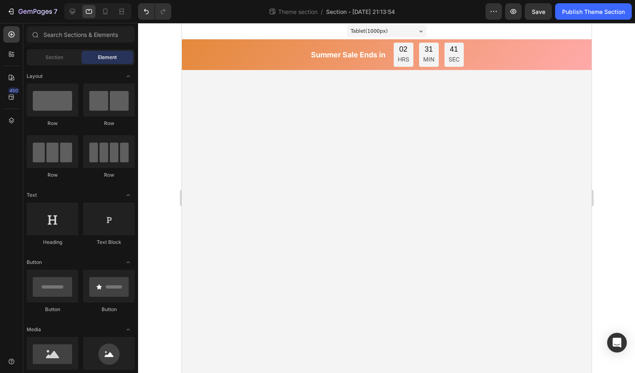
click at [423, 144] on body "Tablet ( 1000 px) iPhone 13 Mini iPhone 13 Pro iPhone 11 Pro Max iPhone 15 Pro …" at bounding box center [387, 198] width 410 height 350
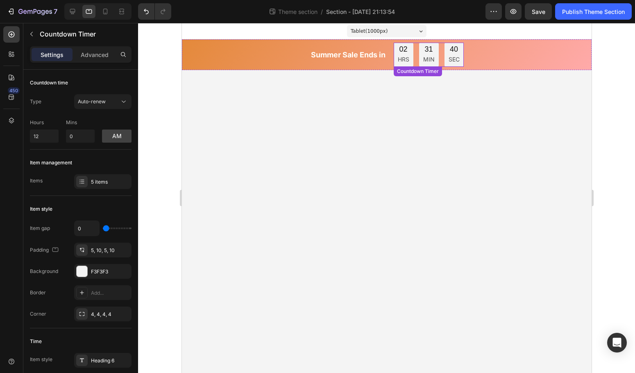
click at [418, 61] on div "02 HRS 31 MIN 40 SEC" at bounding box center [429, 55] width 70 height 24
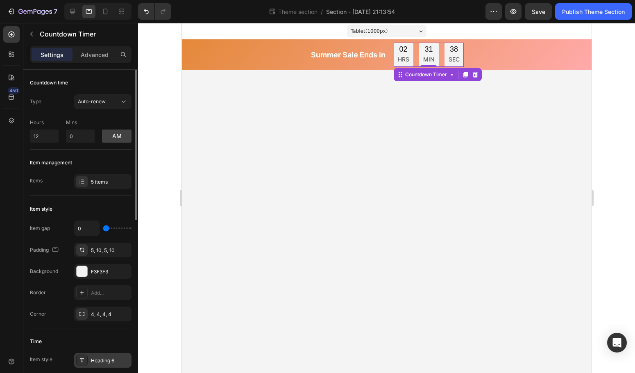
click at [99, 360] on div "Heading 6" at bounding box center [110, 360] width 39 height 7
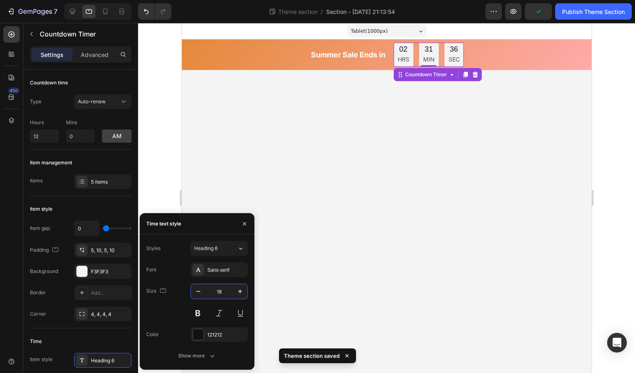
click at [223, 292] on input "18" at bounding box center [219, 291] width 27 height 15
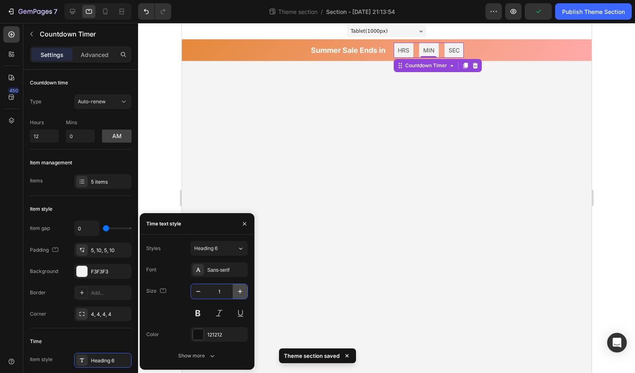
type input "14"
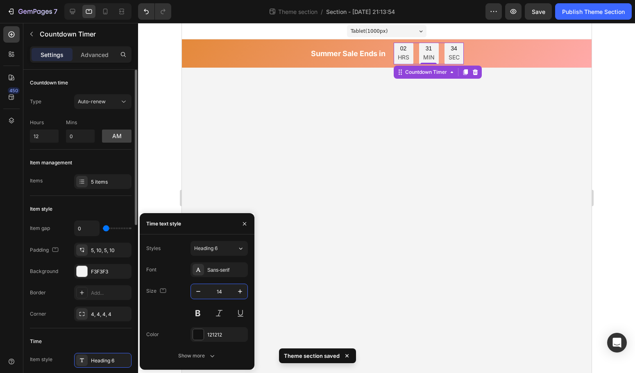
scroll to position [77, 0]
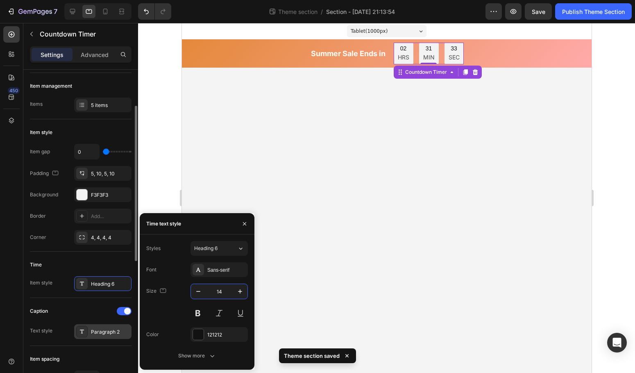
click at [106, 335] on div "Paragraph 2" at bounding box center [110, 331] width 39 height 7
click at [223, 293] on input "14" at bounding box center [219, 291] width 27 height 15
type input "12"
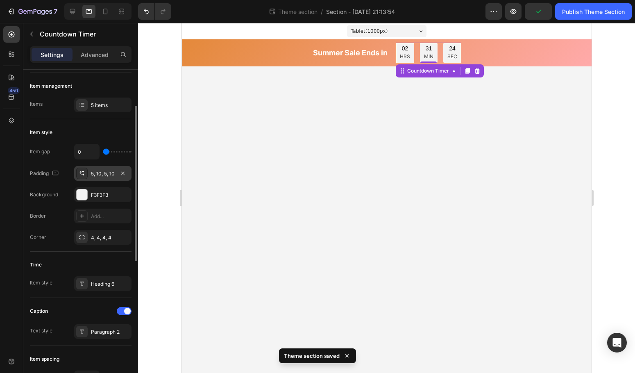
click at [98, 170] on div "5, 10, 5, 10" at bounding box center [103, 173] width 24 height 7
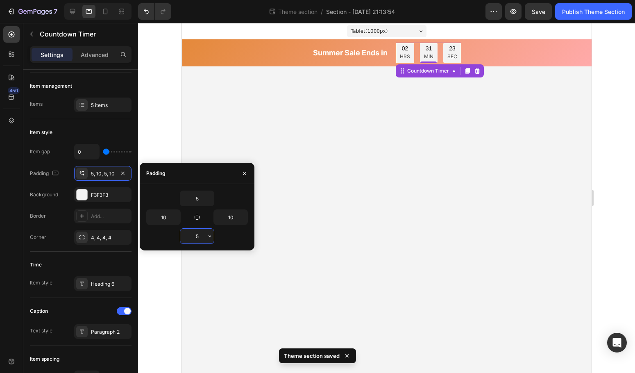
click at [203, 238] on input "5" at bounding box center [197, 236] width 34 height 15
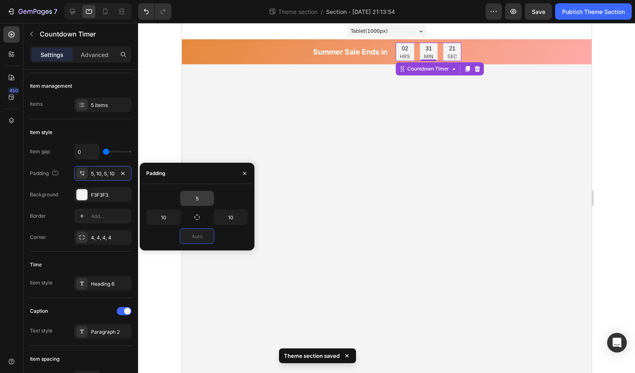
type input "0"
click at [202, 201] on input "5" at bounding box center [197, 198] width 34 height 15
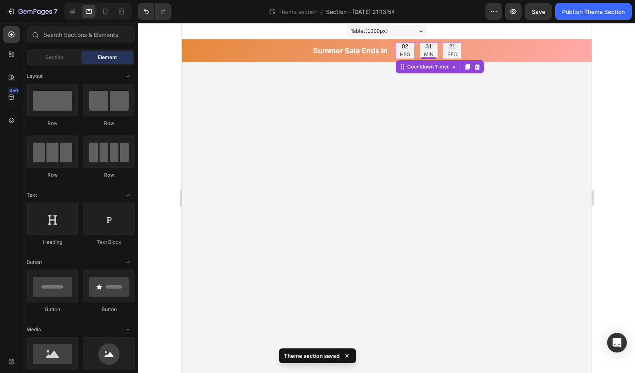
click at [443, 215] on body "Tablet ( 1000 px) iPhone 13 Mini iPhone 13 Pro iPhone 11 Pro Max iPhone 15 Pro …" at bounding box center [387, 198] width 410 height 350
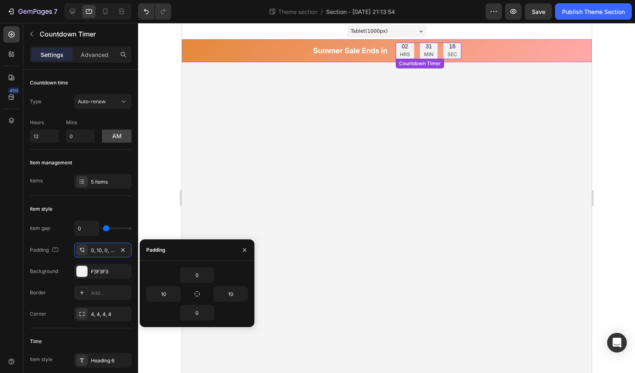
click at [460, 52] on div "18 SEC" at bounding box center [452, 51] width 18 height 16
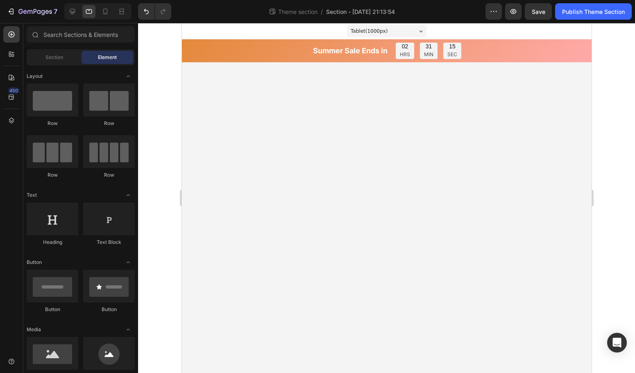
click at [287, 275] on body "Tablet ( 1000 px) iPhone 13 Mini iPhone 13 Pro iPhone 11 Pro Max iPhone 15 Pro …" at bounding box center [387, 198] width 410 height 350
click at [422, 60] on div "Summer Sale Ends in Heading 02 HRS 31 MIN 14 SEC Countdown Timer Row" at bounding box center [387, 50] width 410 height 23
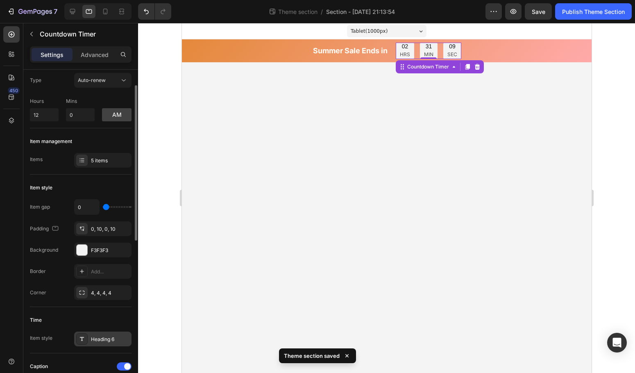
scroll to position [25, 0]
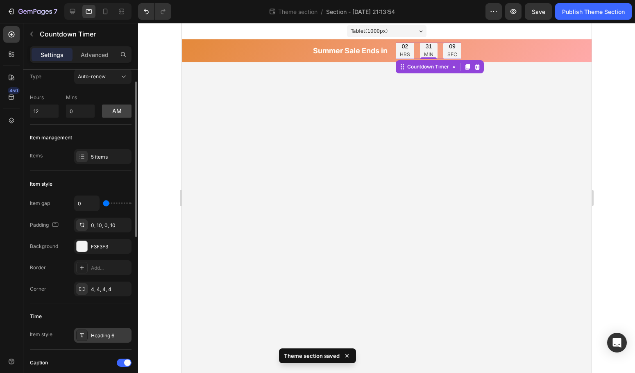
click at [95, 332] on div "Heading 6" at bounding box center [110, 335] width 39 height 7
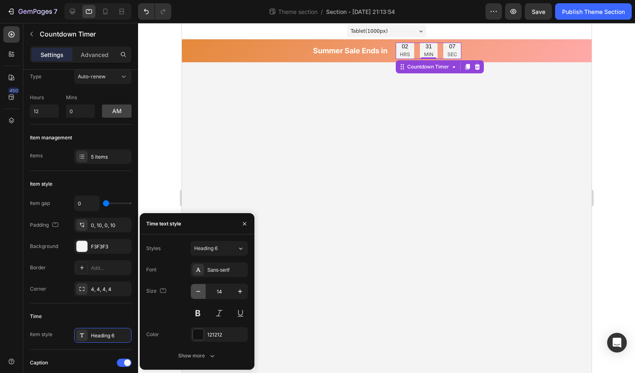
click at [199, 290] on icon "button" at bounding box center [198, 291] width 8 height 8
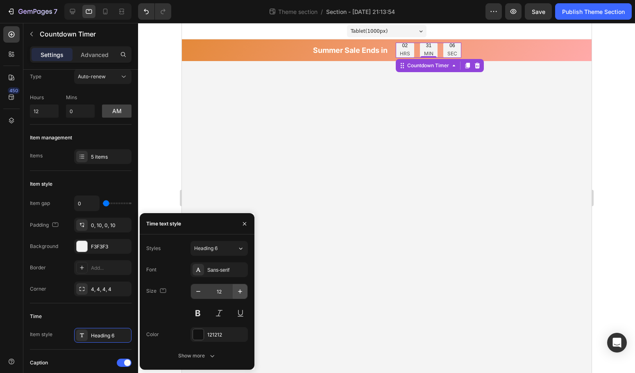
click at [237, 293] on icon "button" at bounding box center [240, 291] width 8 height 8
type input "14"
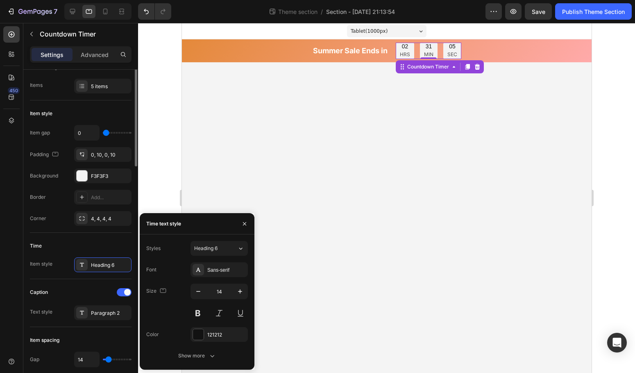
scroll to position [171, 0]
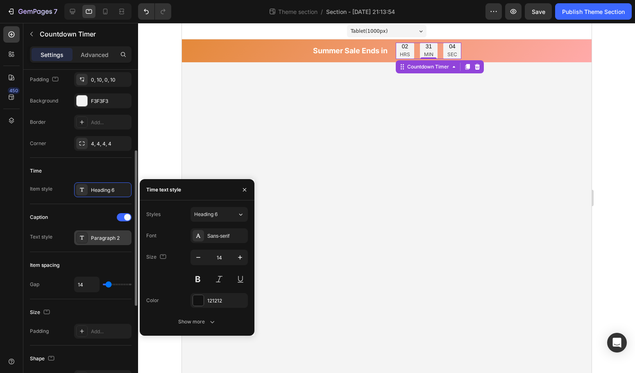
click at [100, 240] on div "Paragraph 2" at bounding box center [110, 237] width 39 height 7
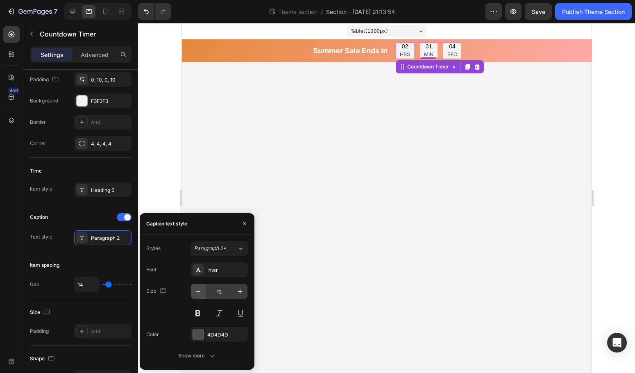
click at [194, 295] on icon "button" at bounding box center [198, 291] width 8 height 8
click at [195, 295] on icon "button" at bounding box center [198, 291] width 8 height 8
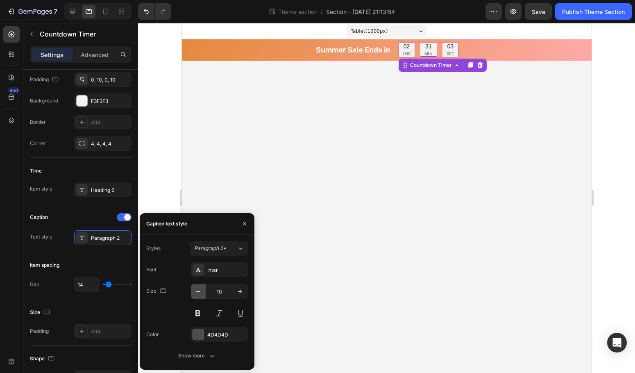
click at [195, 295] on icon "button" at bounding box center [198, 291] width 8 height 8
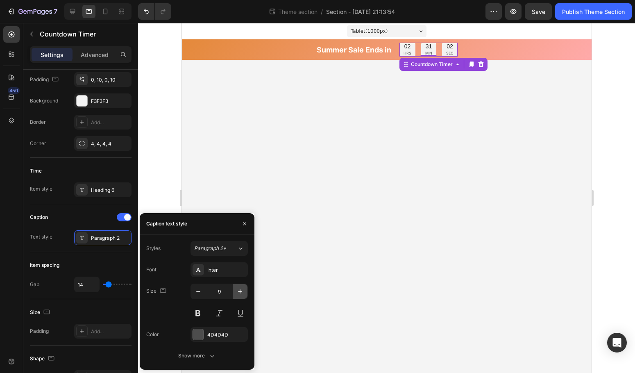
click at [241, 297] on button "button" at bounding box center [240, 291] width 15 height 15
click at [240, 294] on icon "button" at bounding box center [240, 291] width 8 height 8
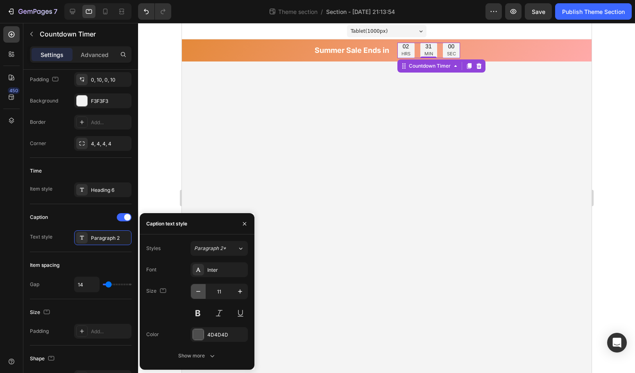
click at [193, 294] on button "button" at bounding box center [198, 291] width 15 height 15
type input "10"
click at [324, 274] on body "Tablet ( 1000 px) iPhone 13 Mini iPhone 13 Pro iPhone 11 Pro Max iPhone 15 Pro …" at bounding box center [387, 198] width 410 height 350
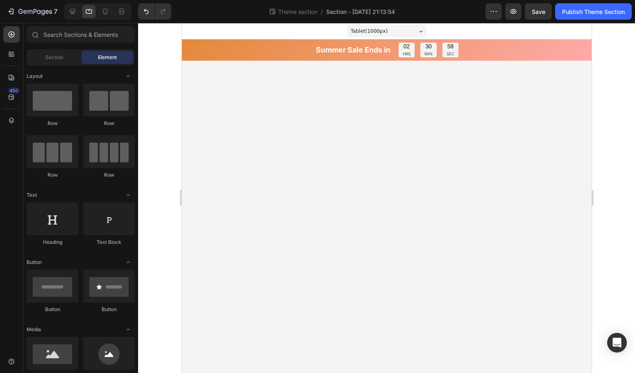
click at [328, 272] on body "Tablet ( 1000 px) iPhone 13 Mini iPhone 13 Pro iPhone 11 Pro Max iPhone 15 Pro …" at bounding box center [387, 198] width 410 height 350
click at [72, 16] on div at bounding box center [72, 11] width 13 height 13
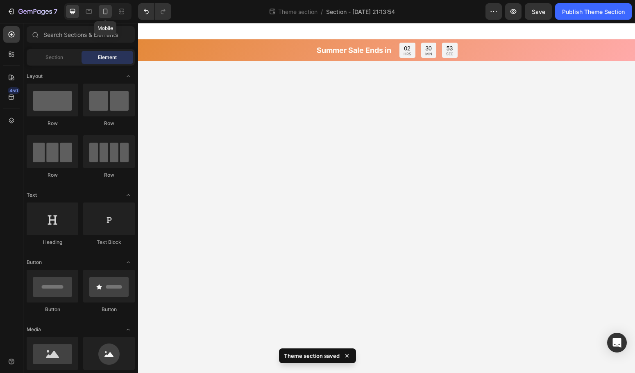
click at [100, 14] on div at bounding box center [105, 11] width 13 height 13
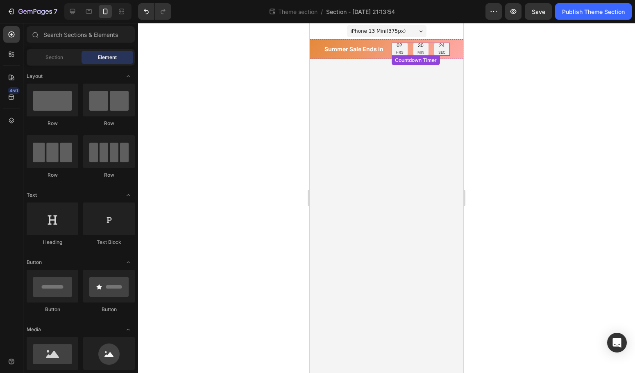
click at [440, 48] on div "24" at bounding box center [442, 46] width 7 height 7
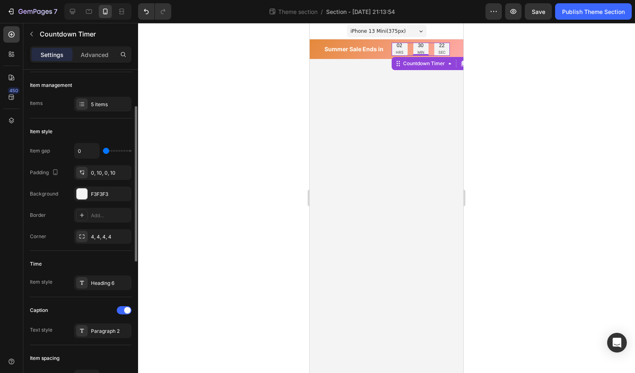
scroll to position [143, 0]
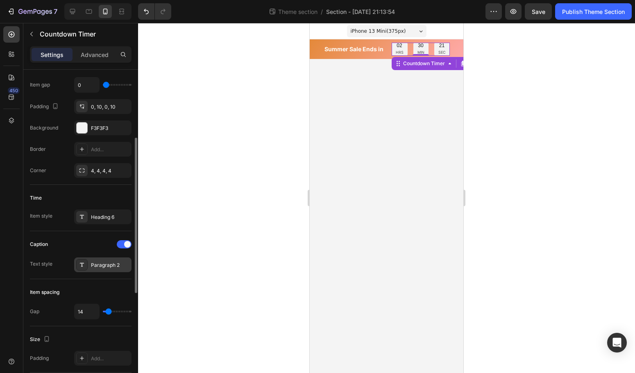
click at [105, 264] on div "Paragraph 2" at bounding box center [110, 265] width 39 height 7
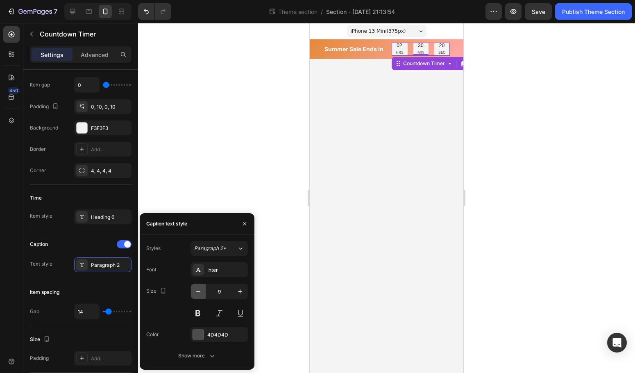
click at [200, 289] on icon "button" at bounding box center [198, 291] width 8 height 8
type input "8"
click at [197, 312] on button at bounding box center [198, 313] width 15 height 15
click at [272, 164] on div at bounding box center [386, 198] width 497 height 350
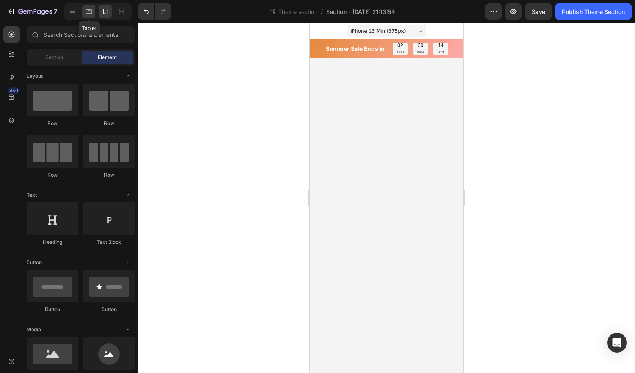
click at [89, 16] on div at bounding box center [88, 11] width 13 height 13
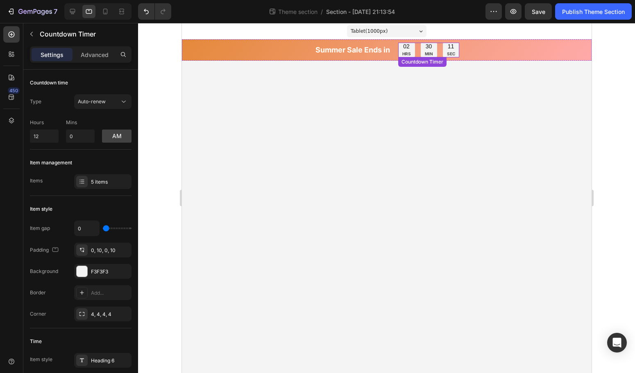
click at [413, 46] on div "02 HRS" at bounding box center [406, 50] width 17 height 15
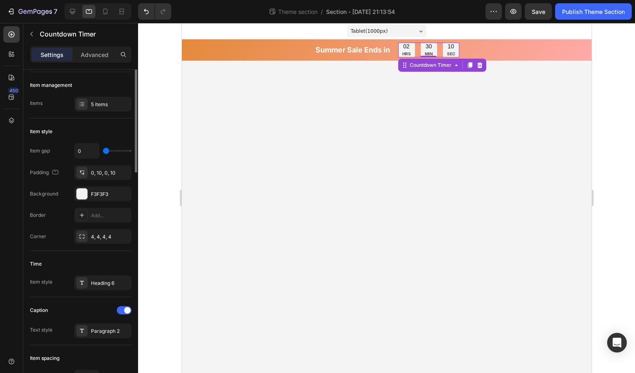
scroll to position [161, 0]
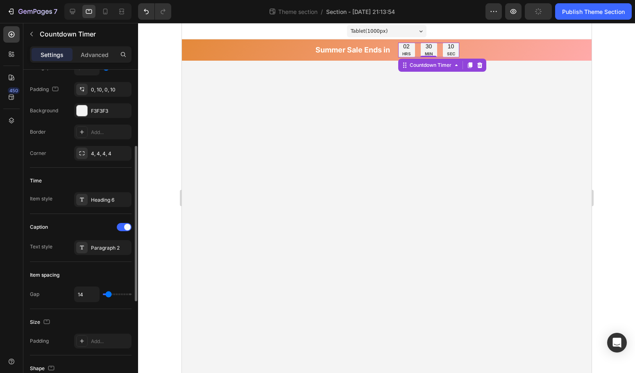
click at [102, 255] on div "Caption Text style Paragraph 2" at bounding box center [81, 238] width 102 height 48
drag, startPoint x: 86, startPoint y: 244, endPoint x: 99, endPoint y: 247, distance: 13.4
click at [87, 244] on div at bounding box center [81, 247] width 11 height 11
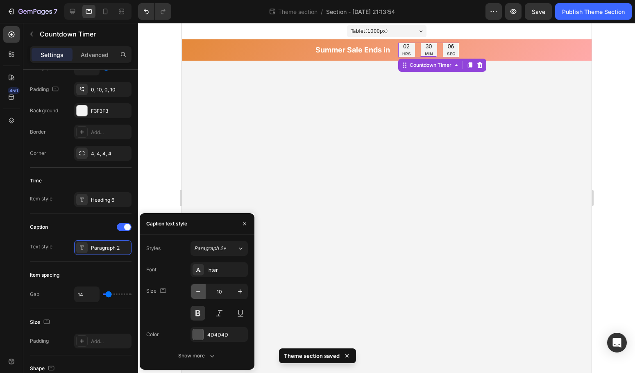
click at [200, 294] on icon "button" at bounding box center [198, 291] width 8 height 8
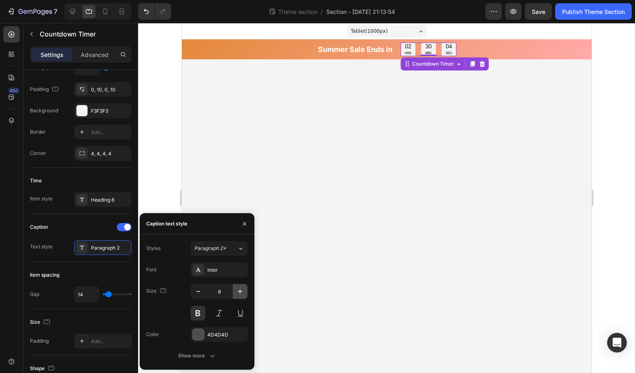
click at [238, 290] on icon "button" at bounding box center [240, 291] width 8 height 8
type input "9"
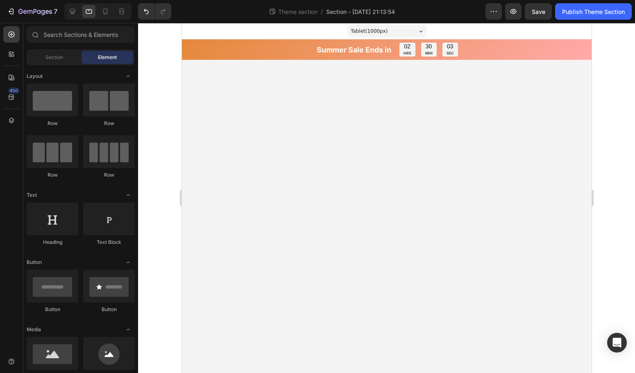
click at [356, 285] on body "Tablet ( 1000 px) iPhone 13 Mini iPhone 13 Pro iPhone 11 Pro Max iPhone 15 Pro …" at bounding box center [387, 198] width 410 height 350
click at [71, 9] on icon at bounding box center [72, 11] width 5 height 5
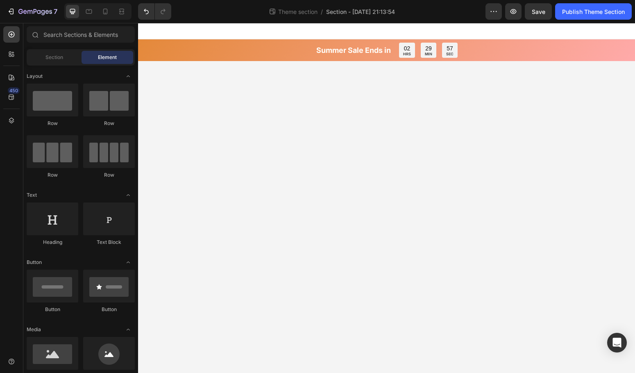
click at [283, 91] on body "Summer Sale Ends in Heading 02 HRS 29 MIN 57 SEC Countdown Timer Row Root Drag …" at bounding box center [386, 198] width 497 height 350
click at [582, 16] on button "Publish Theme Section" at bounding box center [593, 11] width 77 height 16
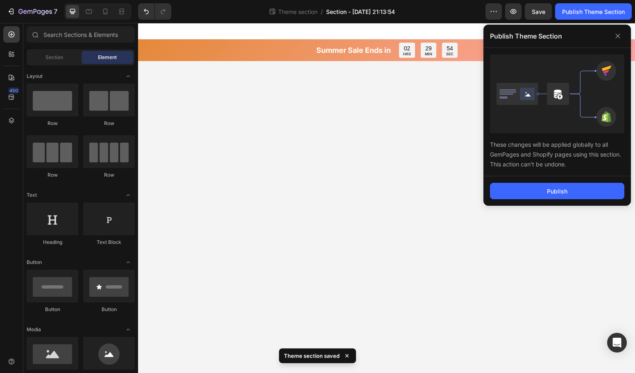
click at [374, 12] on span "Section - Aug 27 21:13:54" at bounding box center [360, 11] width 69 height 9
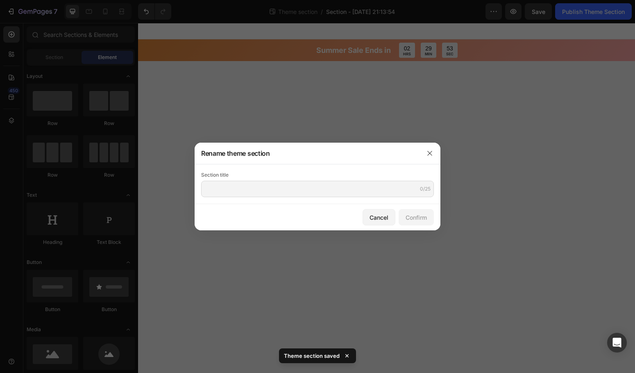
click at [375, 11] on div at bounding box center [317, 186] width 635 height 373
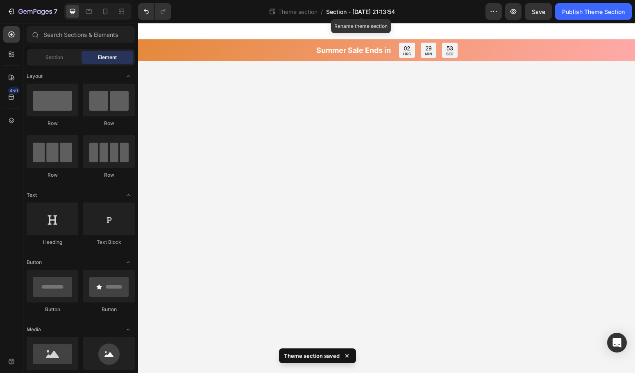
click at [359, 10] on span "Section - Aug 27 21:13:54" at bounding box center [360, 11] width 69 height 9
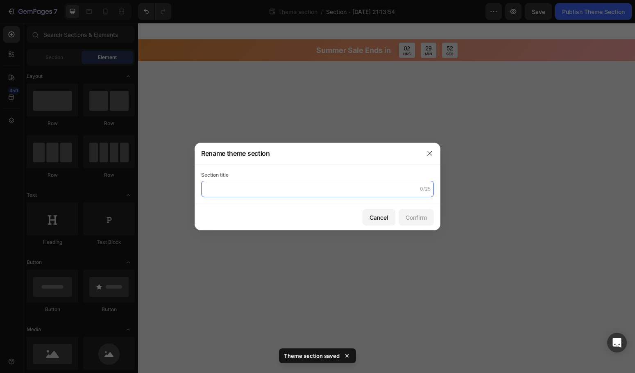
click at [319, 191] on input "text" at bounding box center [317, 189] width 233 height 16
type input "Summer Sale"
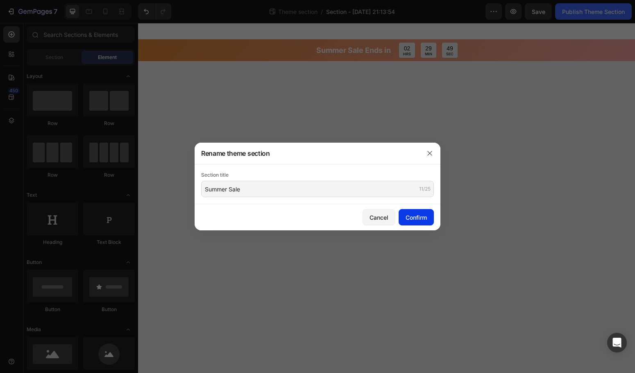
click at [428, 218] on button "Confirm" at bounding box center [416, 217] width 35 height 16
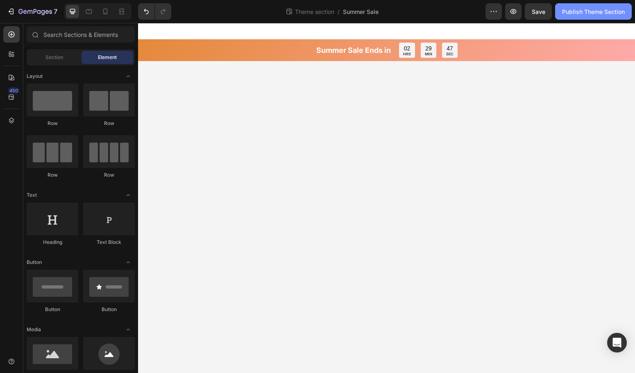
click at [575, 15] on div "Publish Theme Section" at bounding box center [593, 11] width 63 height 9
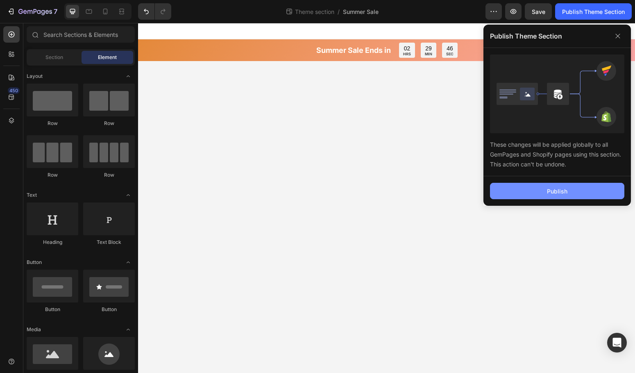
click at [557, 189] on div "Publish" at bounding box center [557, 191] width 20 height 9
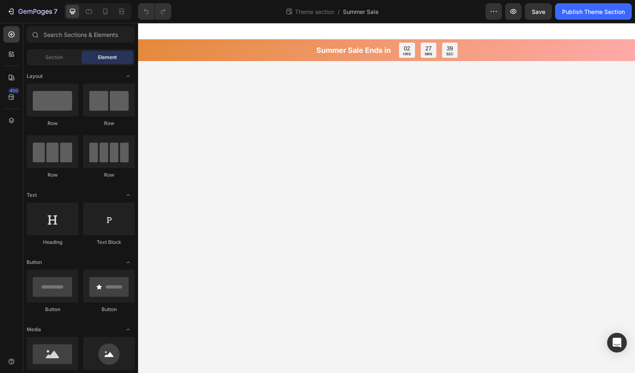
drag, startPoint x: 765, startPoint y: 33, endPoint x: 553, endPoint y: 27, distance: 212.0
click at [444, 42] on div "Summer Sale Ends in Heading 02 HRS 27 MIN 39 SEC Countdown Timer Row" at bounding box center [386, 50] width 497 height 22
click at [501, 25] on div at bounding box center [386, 31] width 497 height 16
click at [504, 31] on div at bounding box center [386, 31] width 497 height 16
click at [507, 36] on div at bounding box center [386, 31] width 497 height 16
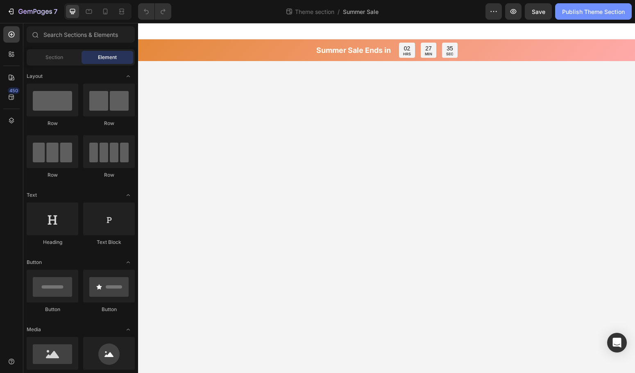
click at [580, 14] on div "Publish Theme Section" at bounding box center [593, 11] width 63 height 9
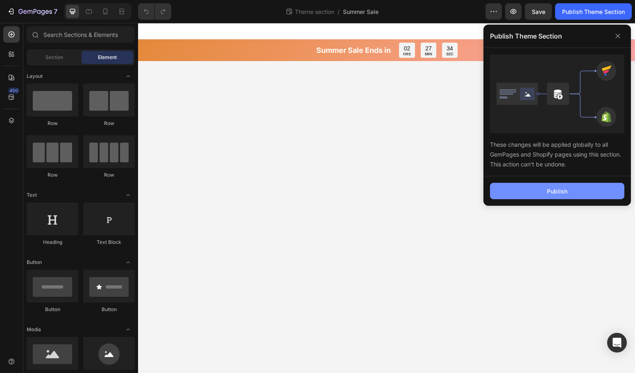
click at [554, 186] on button "Publish" at bounding box center [557, 191] width 134 height 16
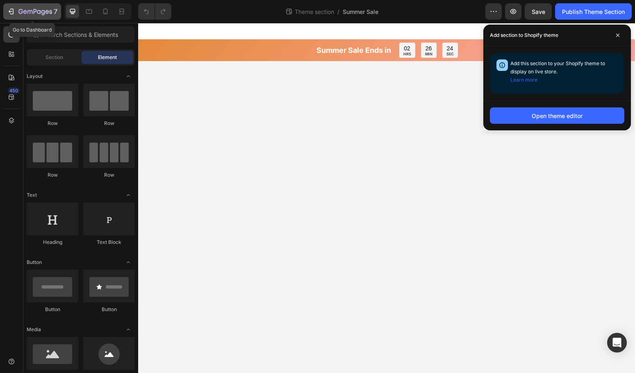
click at [28, 9] on icon "button" at bounding box center [35, 12] width 34 height 7
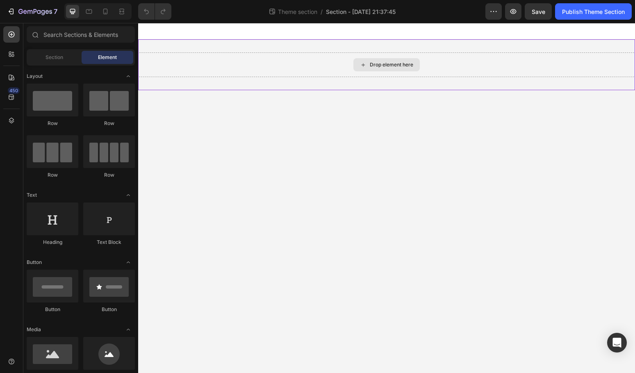
click at [378, 65] on div "Drop element here" at bounding box center [391, 64] width 43 height 7
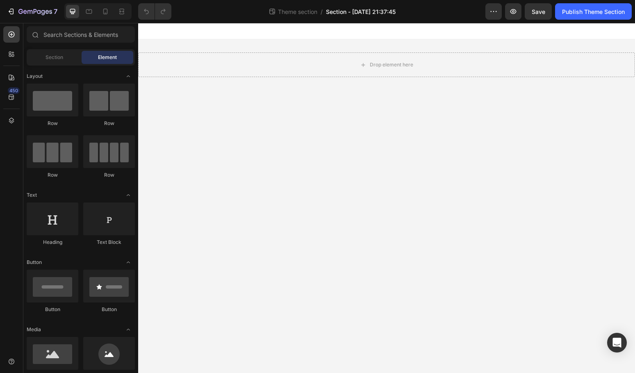
click at [367, 14] on span "Section - [DATE] 21:37:45" at bounding box center [361, 11] width 70 height 9
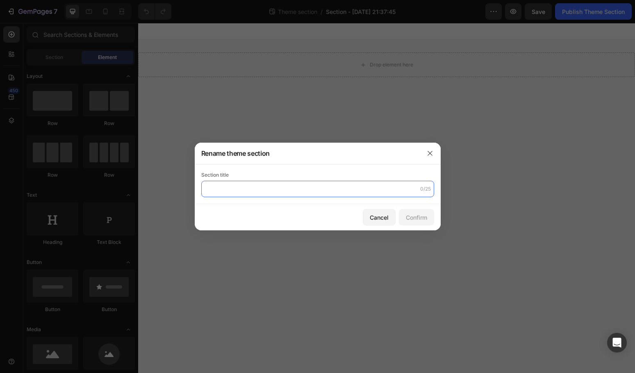
click at [266, 191] on input "text" at bounding box center [317, 189] width 233 height 16
type input "Product Landing Pic"
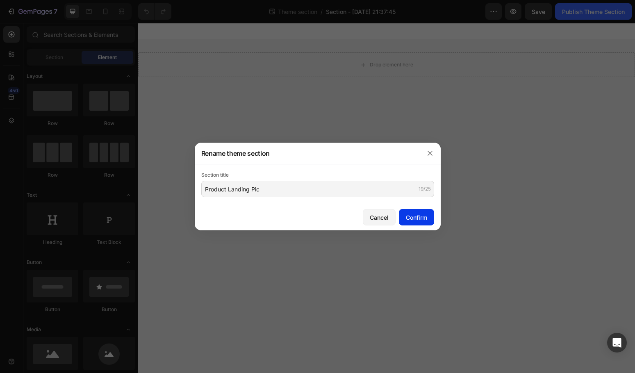
click at [414, 221] on button "Confirm" at bounding box center [416, 217] width 35 height 16
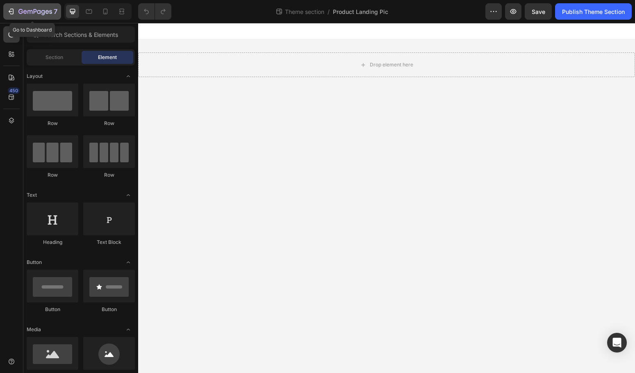
click at [43, 10] on icon "button" at bounding box center [35, 12] width 34 height 7
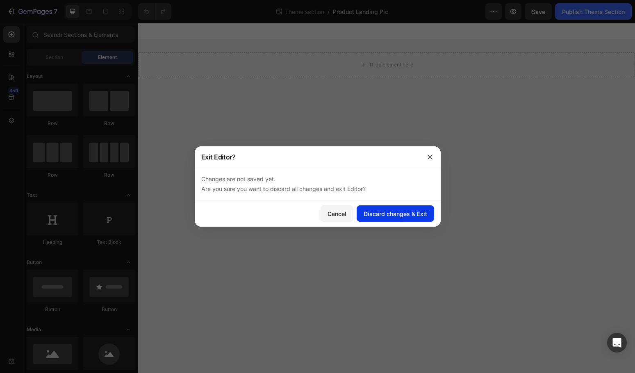
click at [396, 215] on div "Discard changes & Exit" at bounding box center [396, 213] width 64 height 9
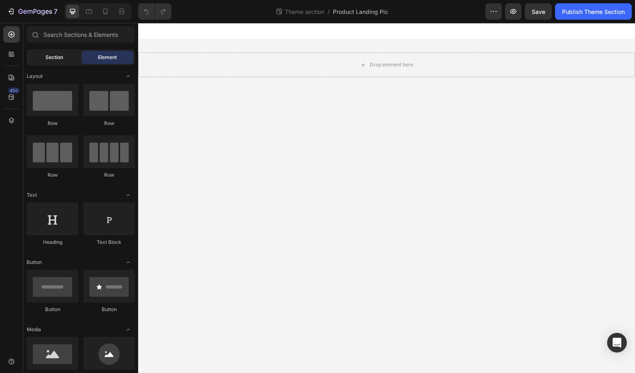
click at [52, 59] on span "Section" at bounding box center [55, 57] width 18 height 7
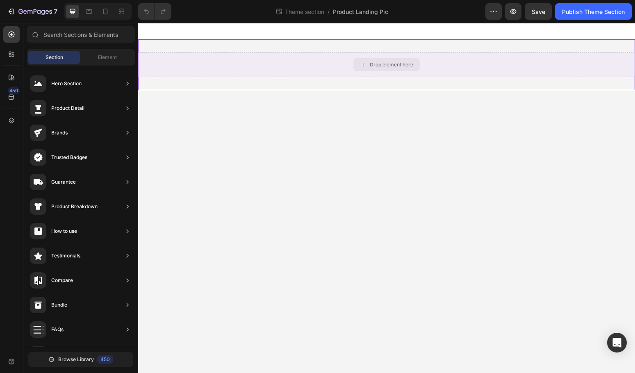
drag, startPoint x: 389, startPoint y: 104, endPoint x: 399, endPoint y: 69, distance: 36.3
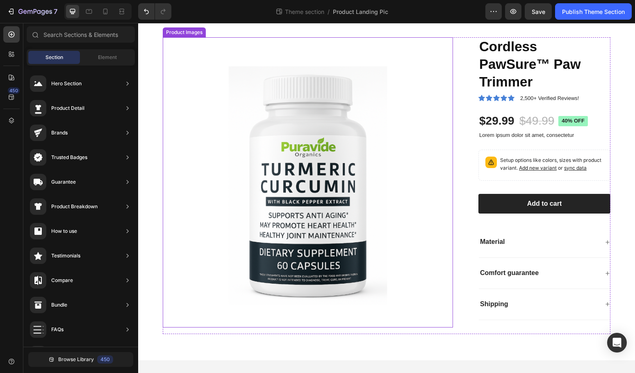
scroll to position [49, 0]
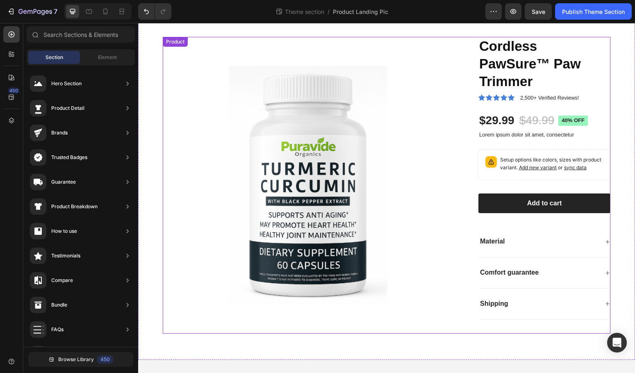
click at [457, 88] on div "Product Images Cordless PawSure™ Paw Trimmer Product Title Icon Icon Icon Icon …" at bounding box center [387, 185] width 448 height 297
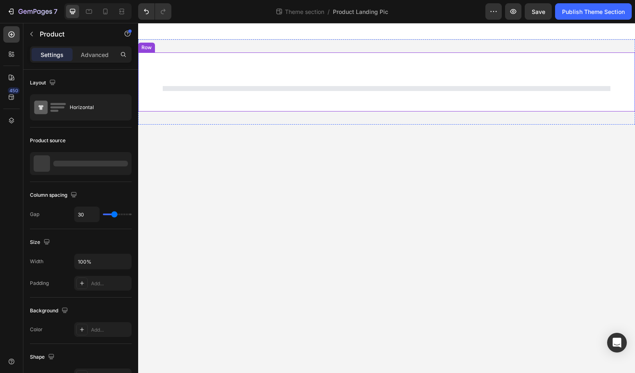
scroll to position [0, 0]
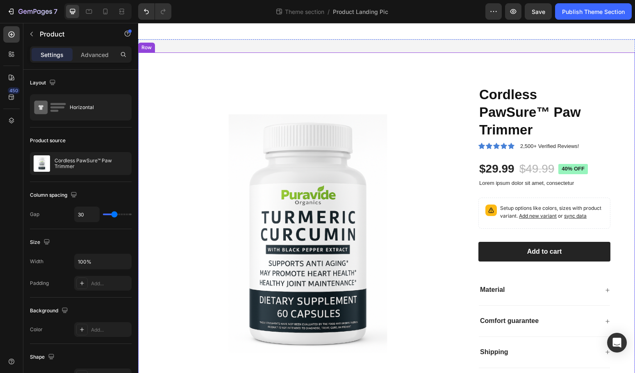
click at [223, 59] on div "Product Images Cordless PawSure™ Paw Trimmer Product Title Icon Icon Icon Icon …" at bounding box center [386, 230] width 497 height 356
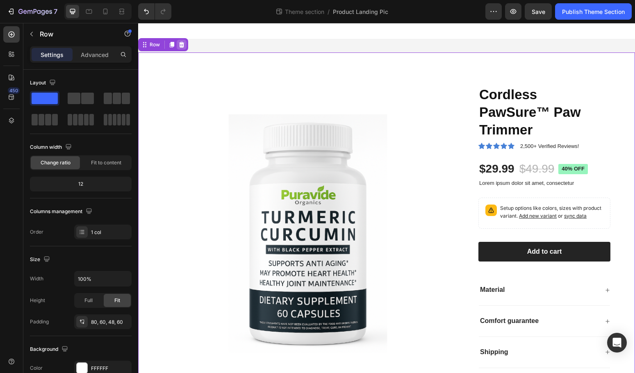
click at [184, 47] on icon at bounding box center [181, 44] width 7 height 7
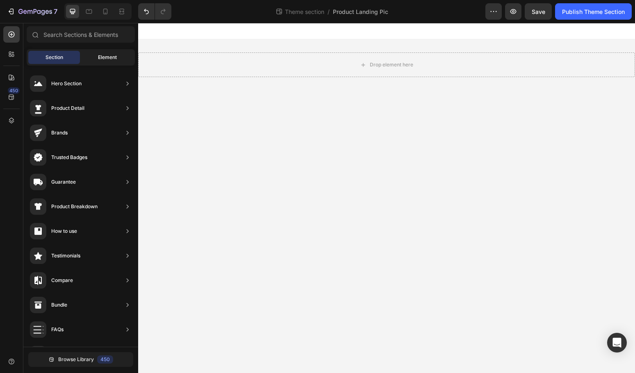
click at [129, 54] on div "Element" at bounding box center [108, 57] width 52 height 13
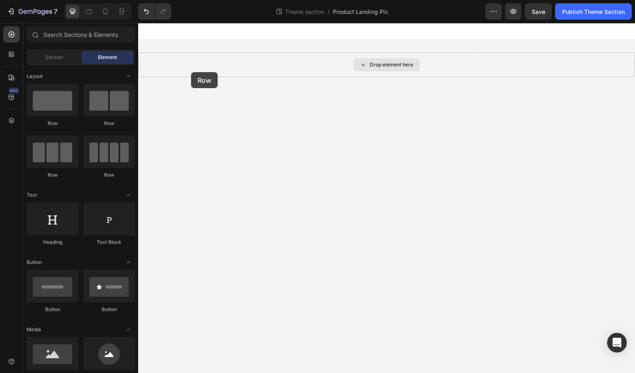
drag, startPoint x: 250, startPoint y: 121, endPoint x: 284, endPoint y: 59, distance: 70.6
drag, startPoint x: 260, startPoint y: 123, endPoint x: 383, endPoint y: 61, distance: 137.3
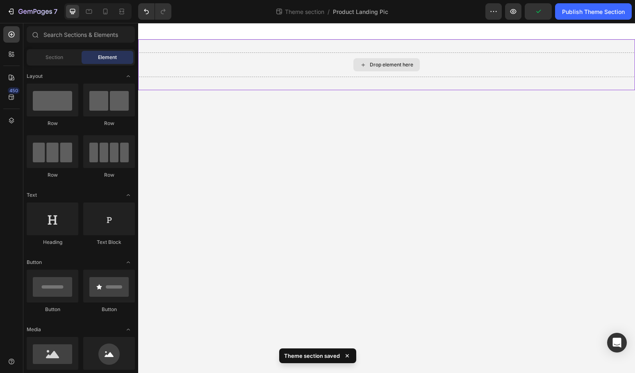
click at [373, 66] on div "Drop element here" at bounding box center [391, 64] width 43 height 7
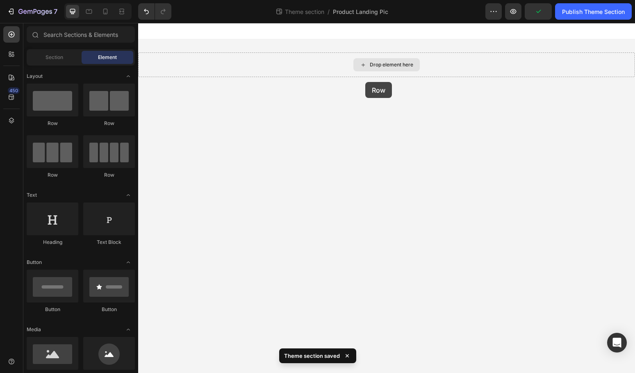
drag, startPoint x: 271, startPoint y: 123, endPoint x: 411, endPoint y: 57, distance: 154.8
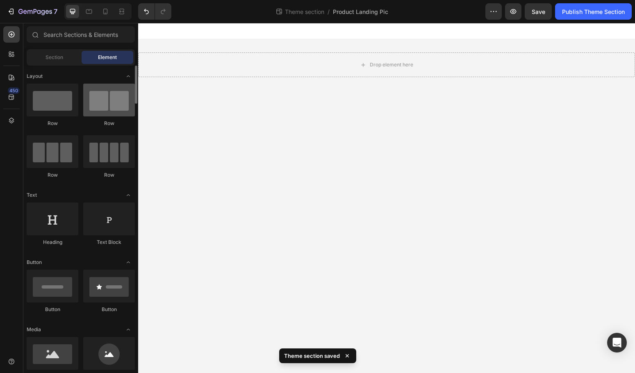
click at [99, 116] on div "Row" at bounding box center [109, 105] width 52 height 43
click at [103, 113] on div at bounding box center [109, 100] width 52 height 33
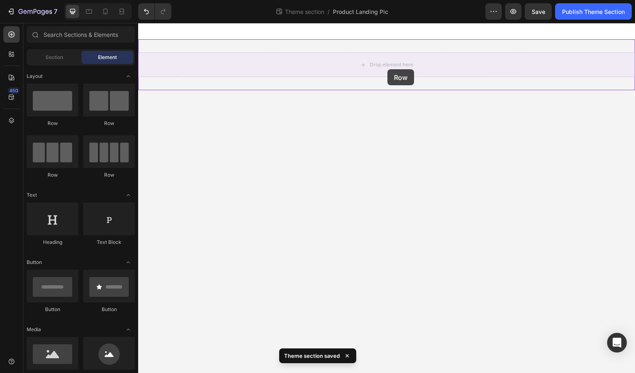
drag, startPoint x: 270, startPoint y: 131, endPoint x: 386, endPoint y: 64, distance: 133.9
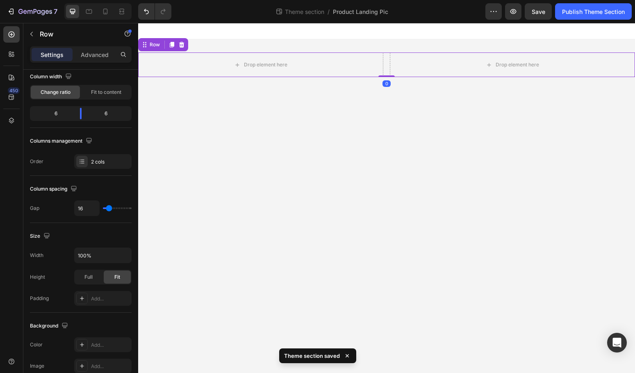
scroll to position [267, 0]
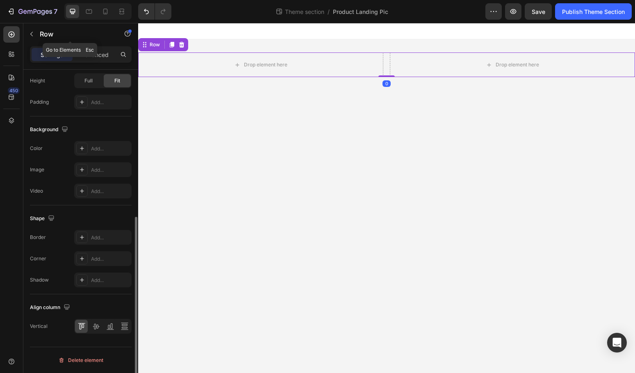
click at [36, 32] on button "button" at bounding box center [31, 33] width 13 height 13
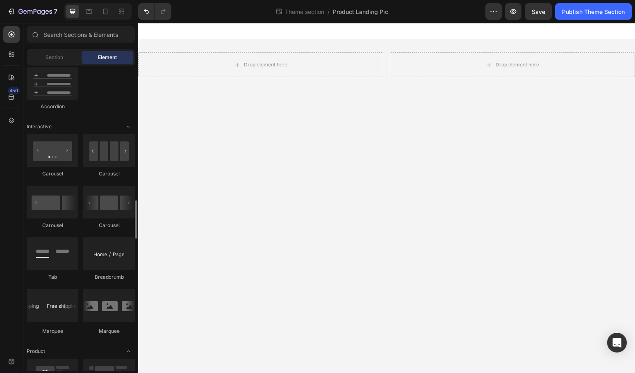
scroll to position [802, 0]
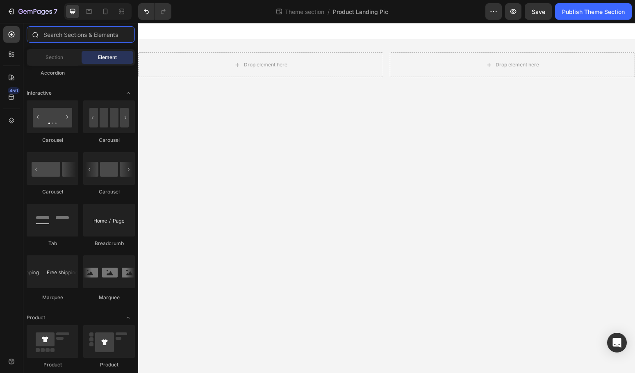
click at [79, 36] on input "text" at bounding box center [81, 34] width 108 height 16
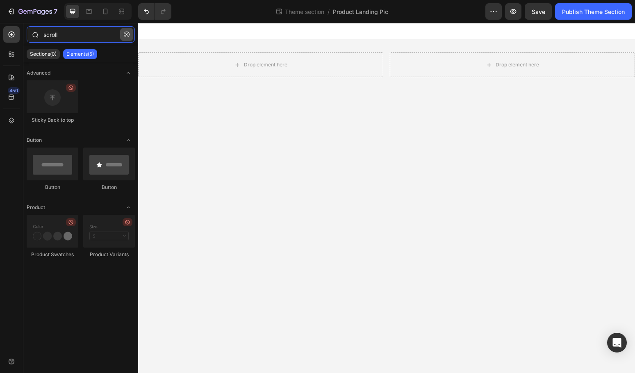
type input "scroll"
drag, startPoint x: 129, startPoint y: 34, endPoint x: 133, endPoint y: 36, distance: 5.1
click at [129, 34] on icon "button" at bounding box center [127, 35] width 6 height 6
